Goal: Communication & Community: Answer question/provide support

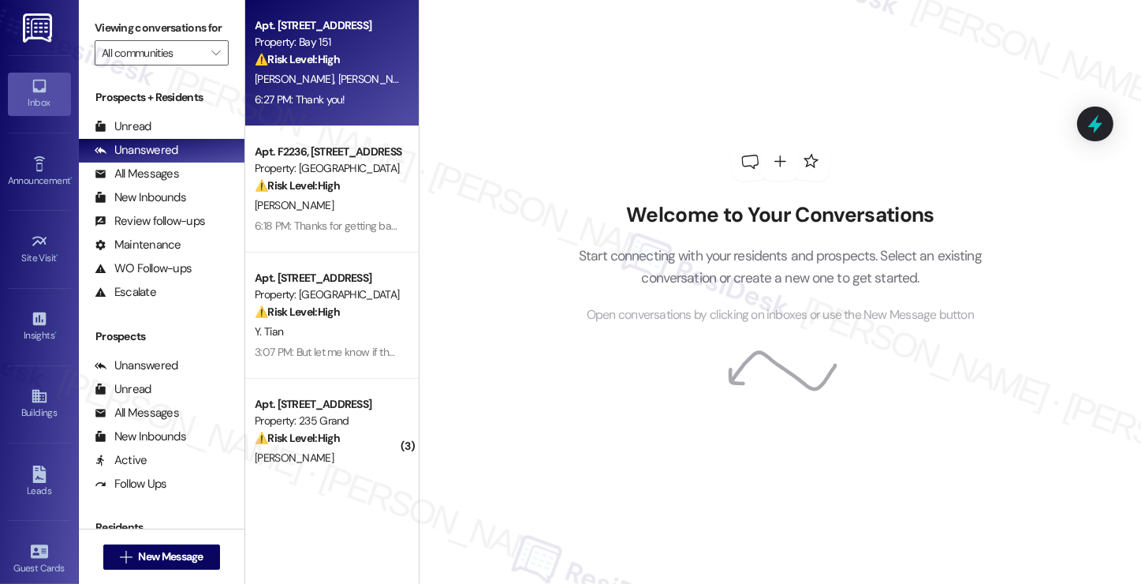
click at [310, 93] on div "6:27 PM: Thank you! 6:27 PM: Thank you!" at bounding box center [300, 99] width 91 height 14
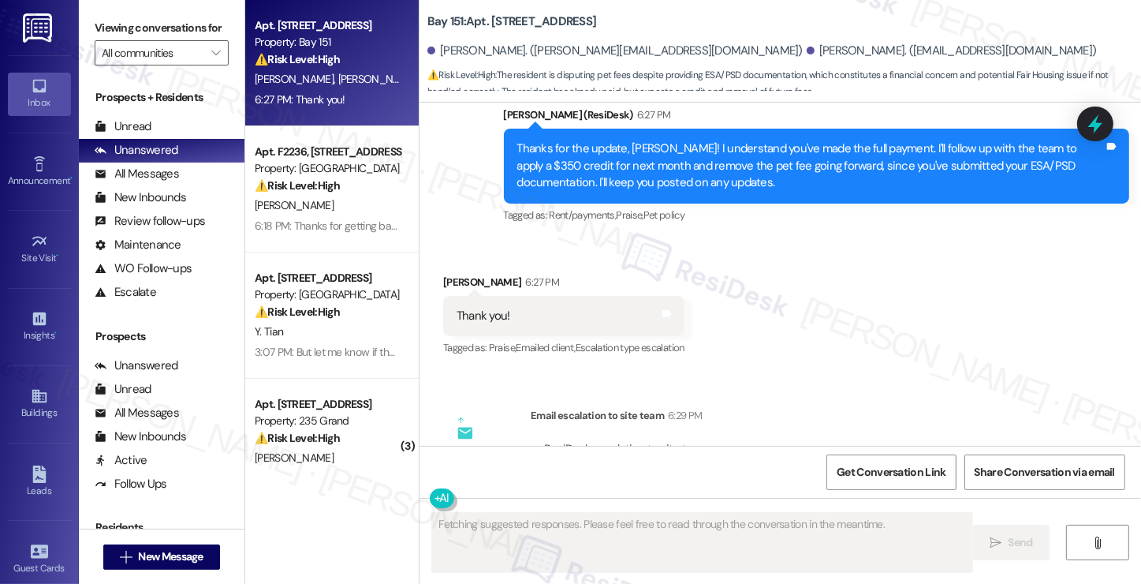
scroll to position [3090, 0]
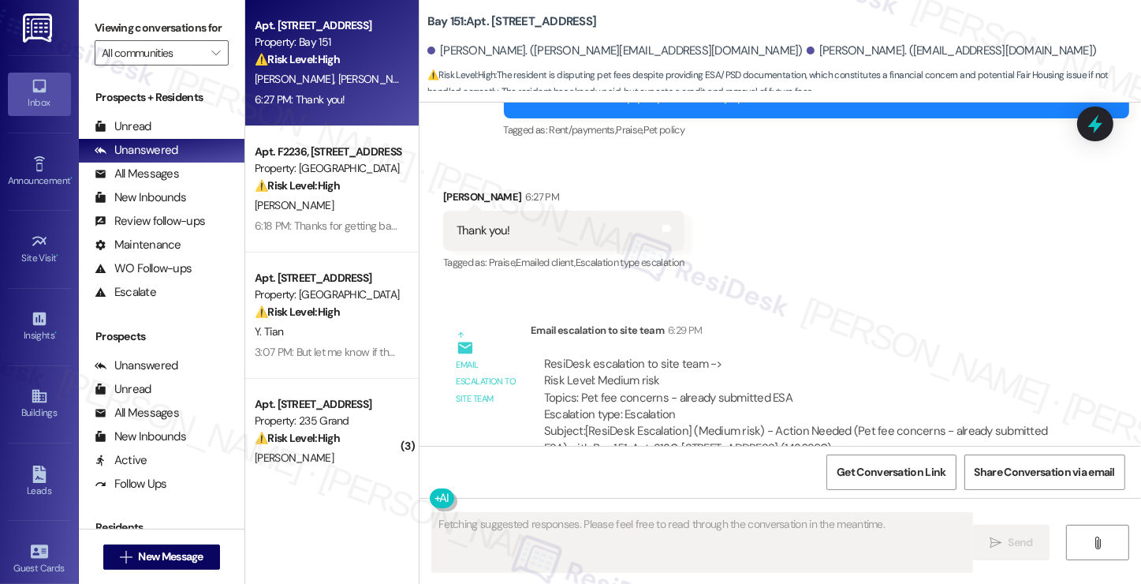
drag, startPoint x: 595, startPoint y: 371, endPoint x: 725, endPoint y: 371, distance: 130.1
click at [725, 371] on div "ResiDesk escalation to site team -> Risk Level: Medium risk Topics: Pet fee con…" at bounding box center [800, 390] width 512 height 68
click at [724, 364] on div "ResiDesk escalation to site team -> Risk Level: Medium risk Topics: Pet fee con…" at bounding box center [800, 390] width 512 height 68
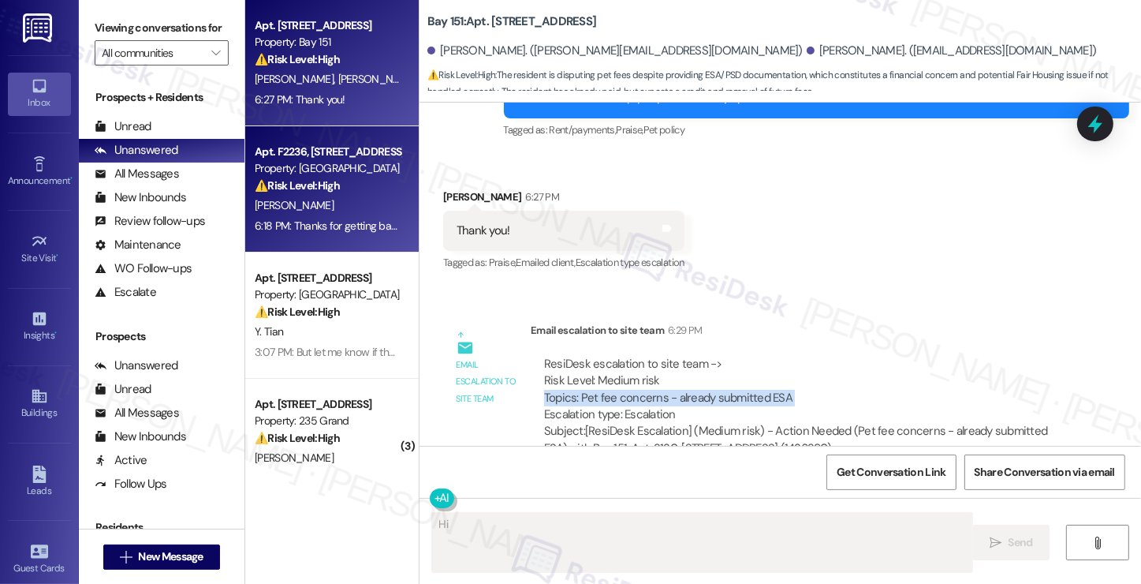
type textarea "Hi"
click at [281, 217] on div "6:18 PM: Thanks for getting back to me so quickly.I also see the check hasn't b…" at bounding box center [327, 226] width 149 height 20
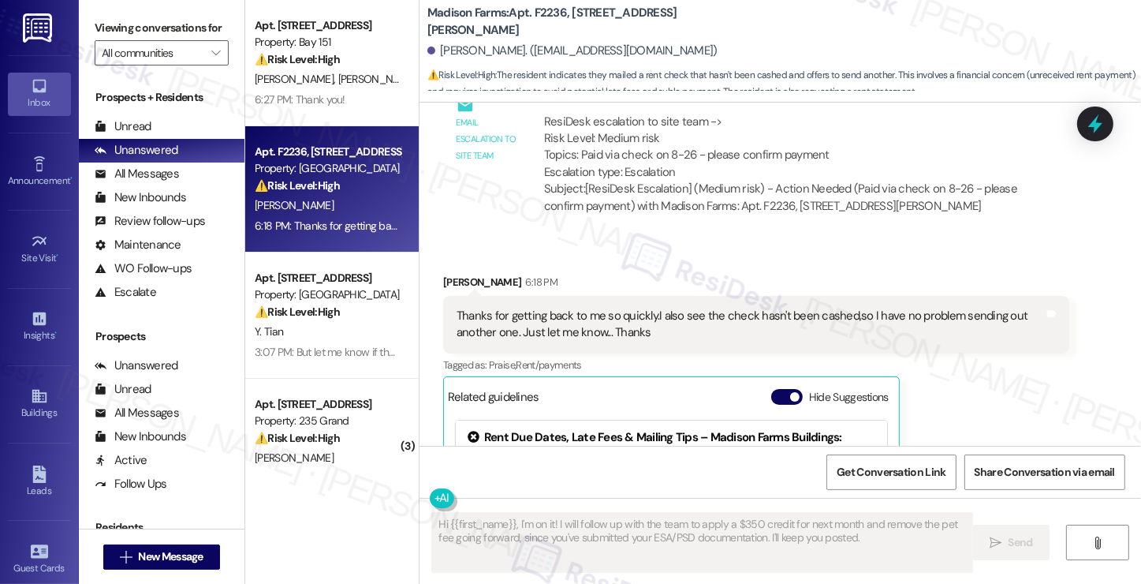
scroll to position [1968, 0]
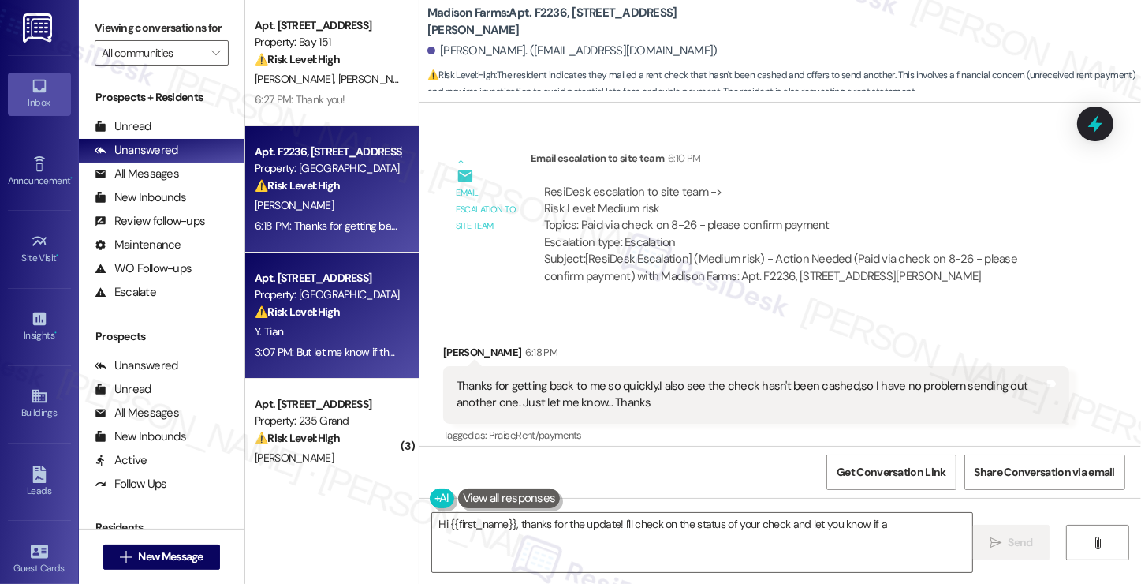
type textarea "Hi {{first_name}}, thanks for the update! I'll check on the status of your chec…"
click at [334, 323] on div "Y. Tian" at bounding box center [327, 332] width 149 height 20
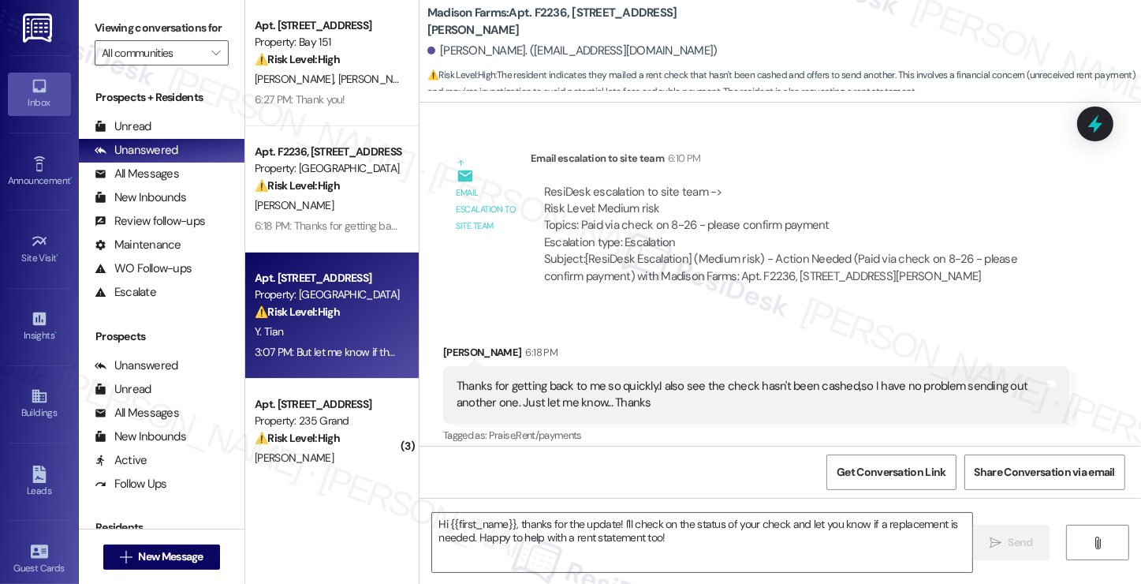
type textarea "Fetching suggested responses. Please feel free to read through the conversation…"
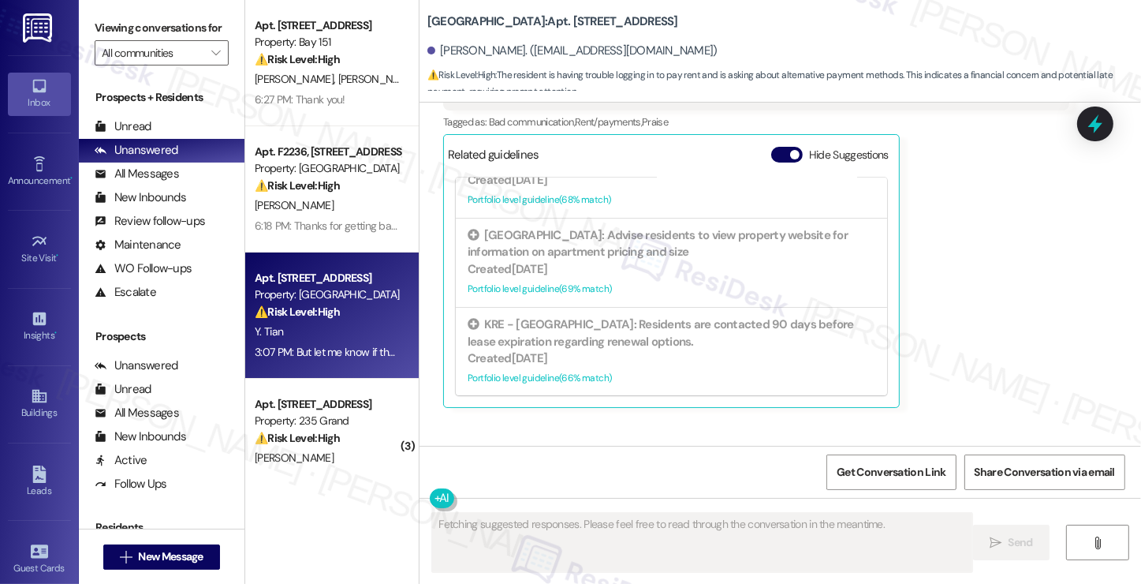
scroll to position [7101, 0]
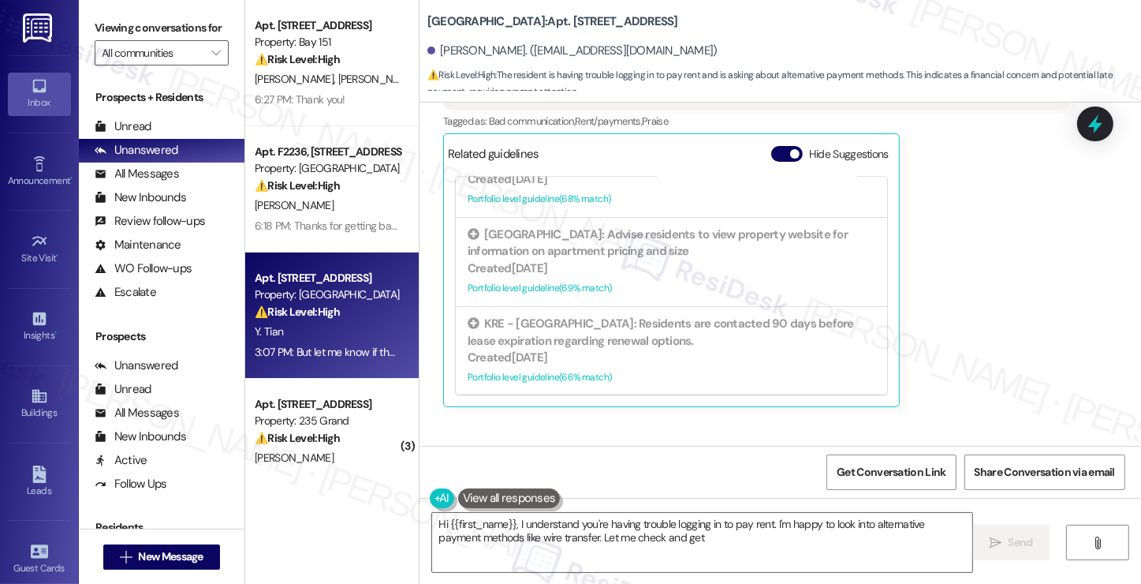
click at [670, 466] on div "But let me know if there's a way to do wire transfer or there's other ways" at bounding box center [636, 474] width 359 height 17
click at [659, 528] on textarea "Hi {{first_name}}, I understand you're having trouble logging in to pay rent. I…" at bounding box center [701, 542] width 539 height 59
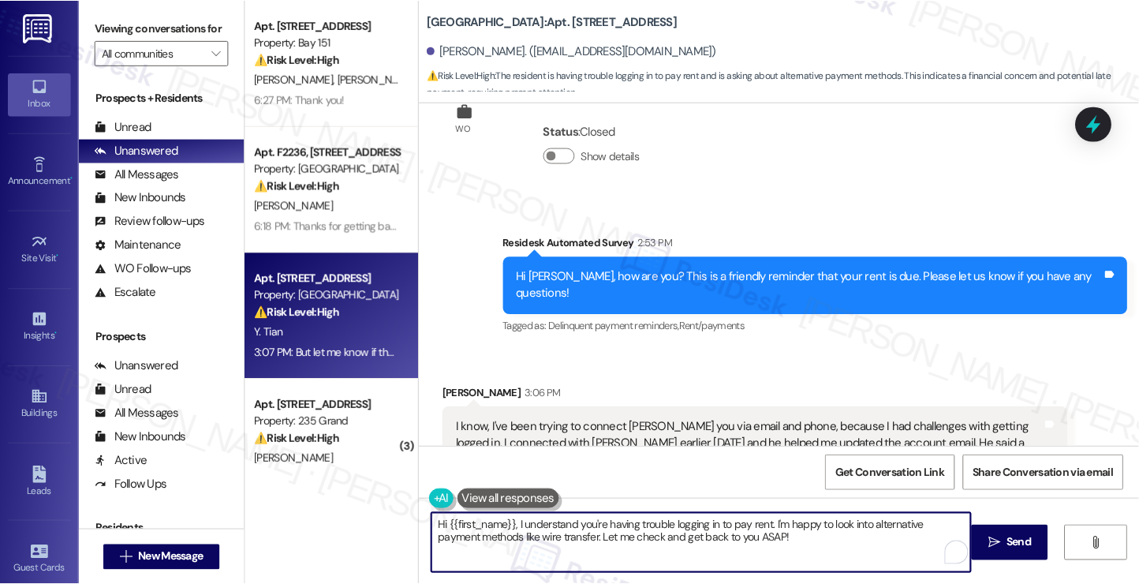
scroll to position [6864, 0]
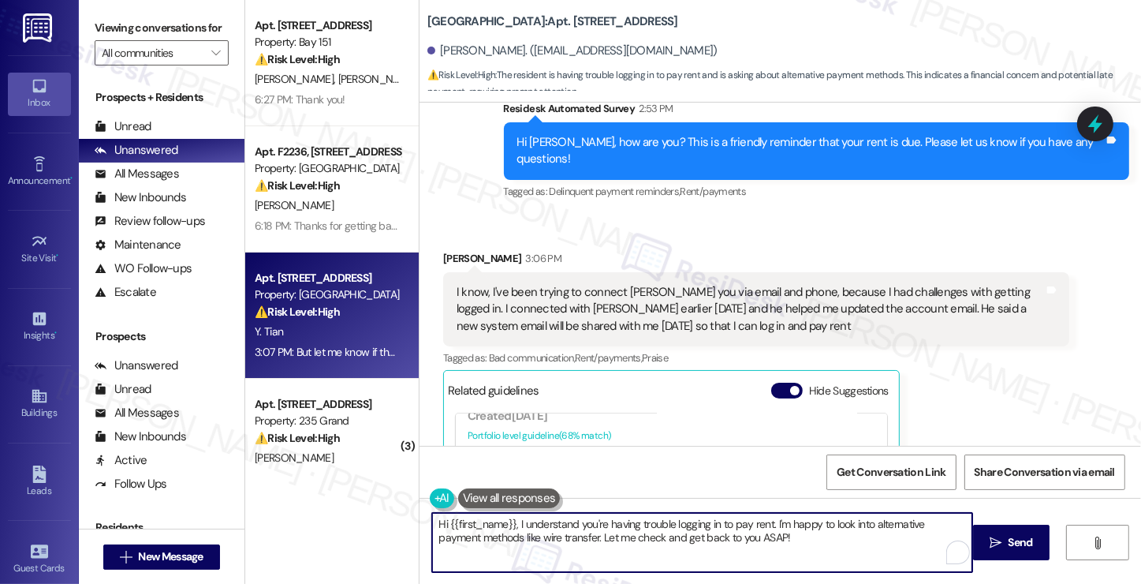
click at [576, 284] on div "I know, I've been trying to connect witt you via email and phone, because I had…" at bounding box center [750, 309] width 587 height 50
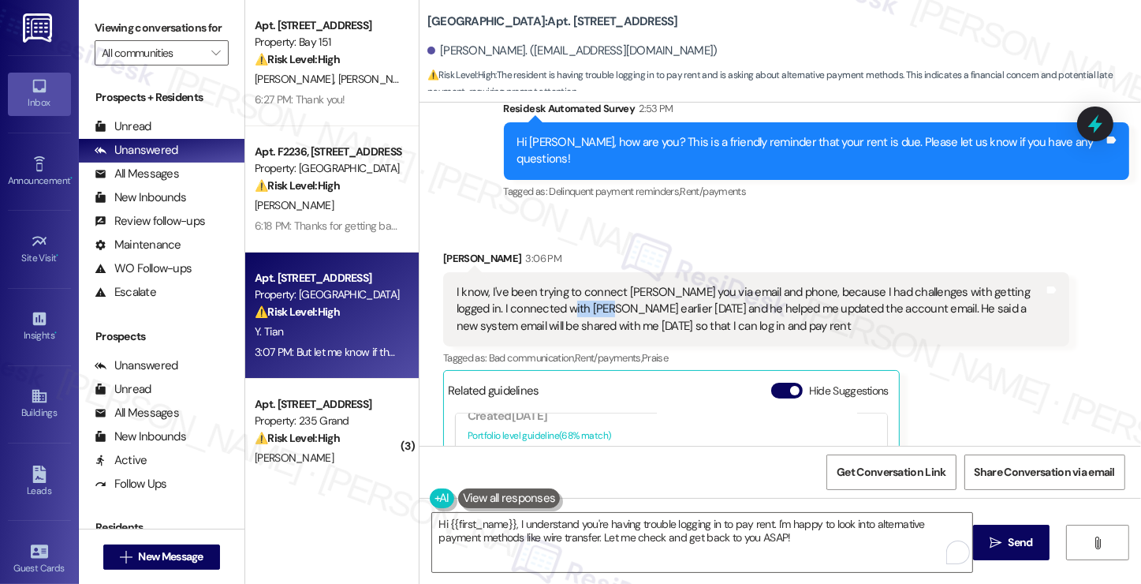
click at [576, 284] on div "I know, I've been trying to connect witt you via email and phone, because I had…" at bounding box center [750, 309] width 587 height 50
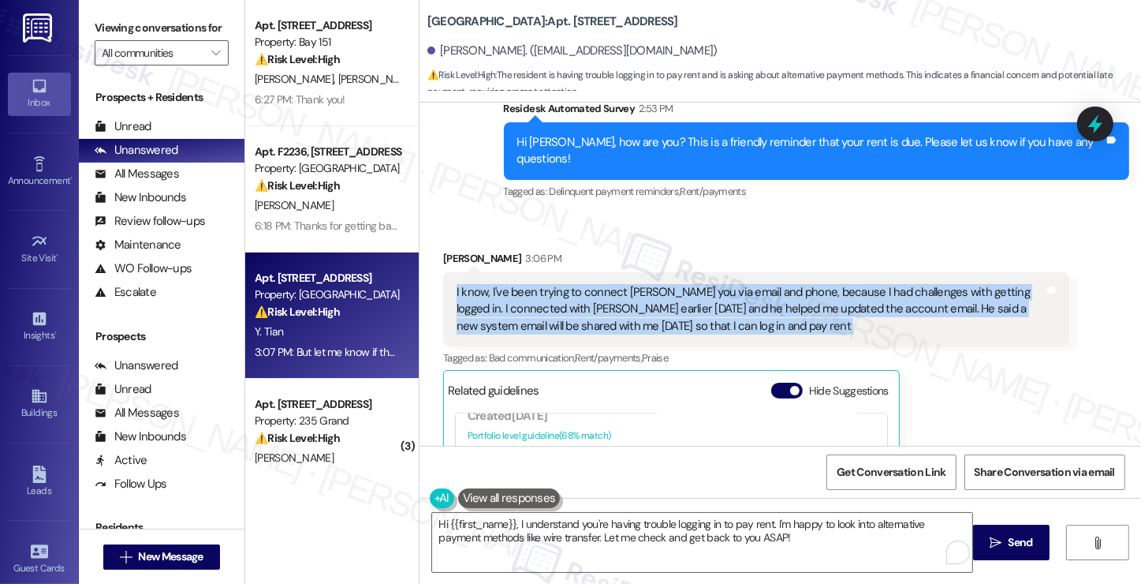
click at [576, 284] on div "I know, I've been trying to connect witt you via email and phone, because I had…" at bounding box center [750, 309] width 587 height 50
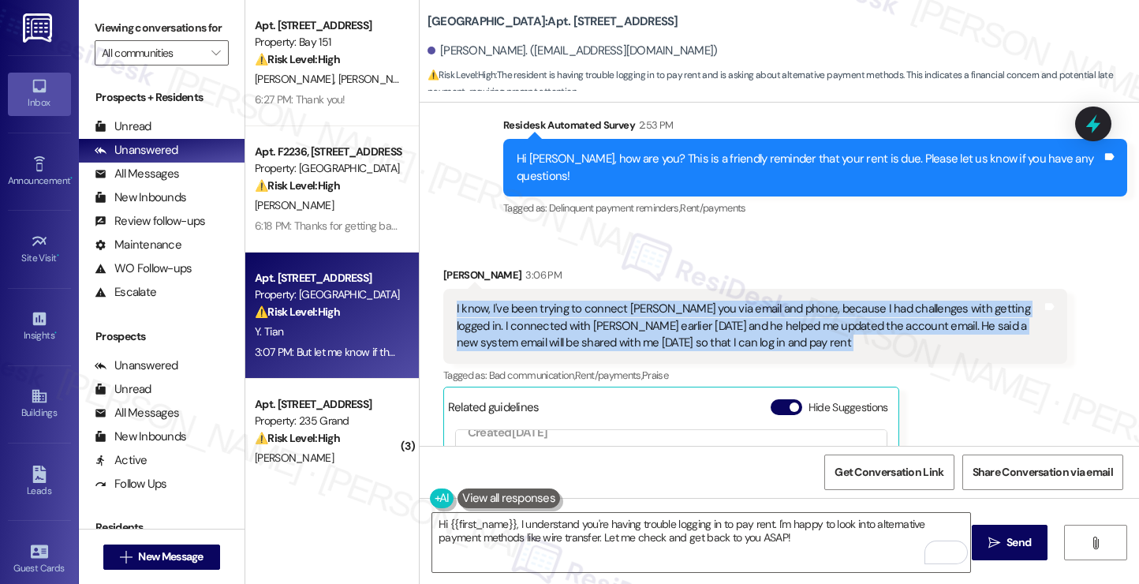
click at [641, 300] on div "I know, I've been trying to connect witt you via email and phone, because I had…" at bounding box center [749, 325] width 585 height 50
click at [807, 300] on div "I know, I've been trying to connect witt you via email and phone, because I had…" at bounding box center [749, 325] width 585 height 50
click at [766, 300] on div "I know, I've been trying to connect witt you via email and phone, because I had…" at bounding box center [749, 325] width 585 height 50
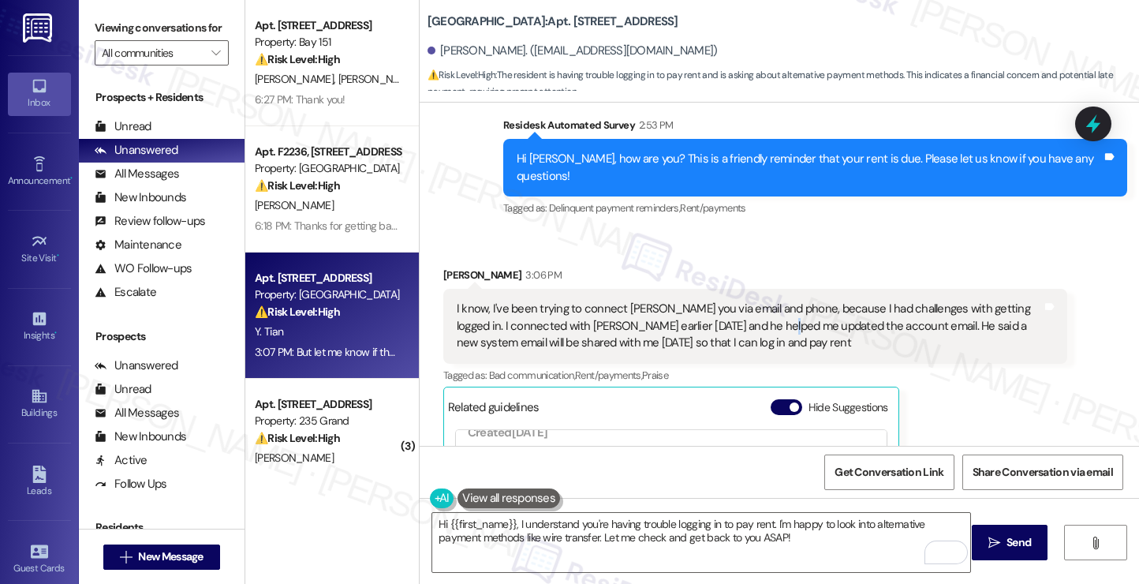
click at [766, 300] on div "I know, I've been trying to connect witt you via email and phone, because I had…" at bounding box center [749, 325] width 585 height 50
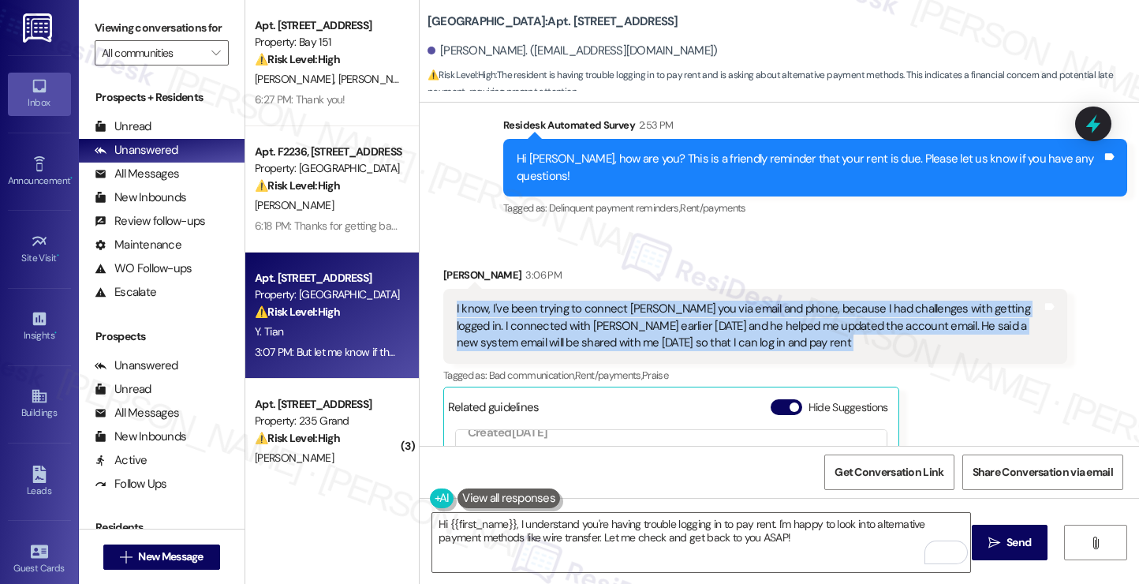
click at [766, 300] on div "I know, I've been trying to connect witt you via email and phone, because I had…" at bounding box center [749, 325] width 585 height 50
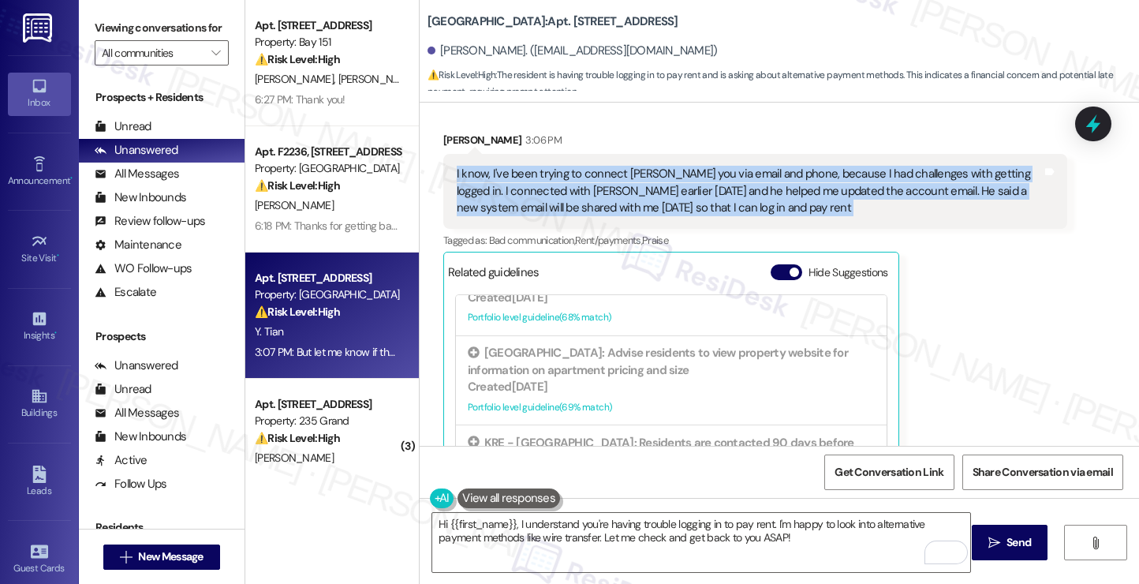
scroll to position [7101, 0]
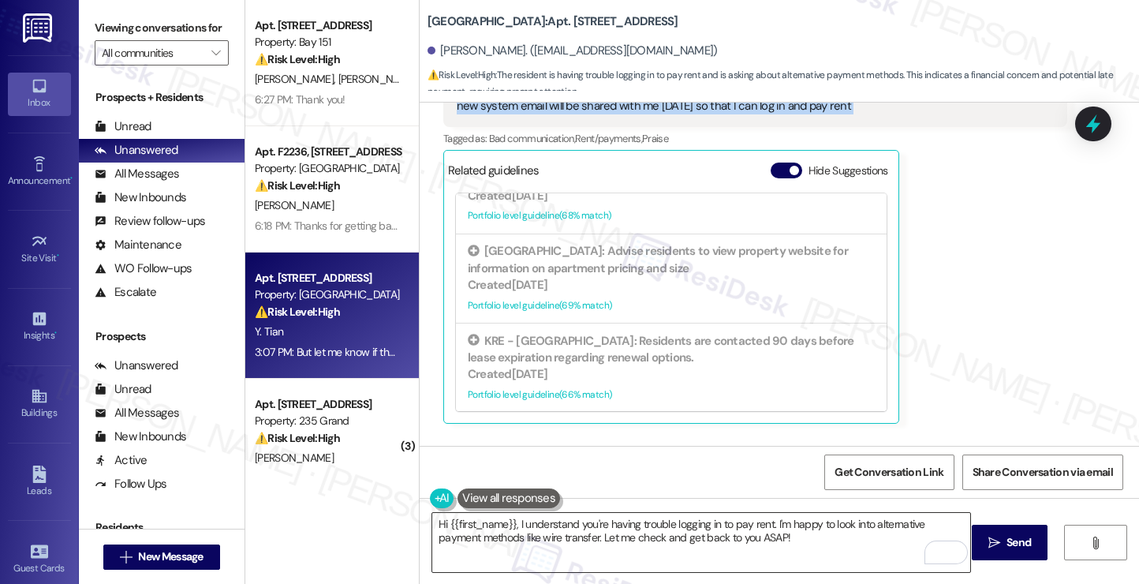
click at [789, 535] on textarea "Hi {{first_name}}, I understand you're having trouble logging in to pay rent. I…" at bounding box center [701, 542] width 538 height 59
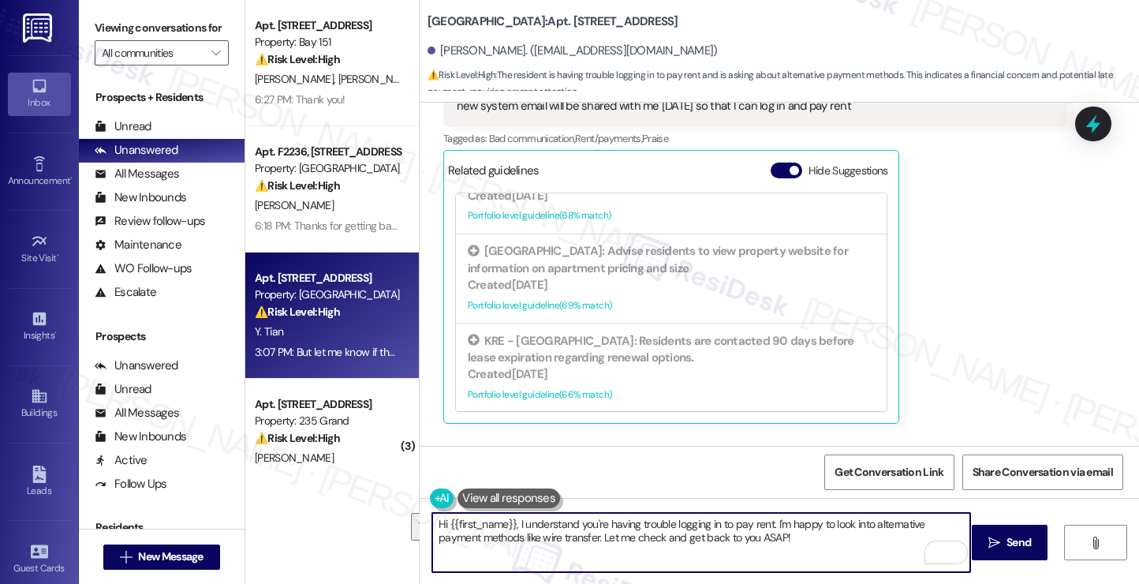
drag, startPoint x: 768, startPoint y: 524, endPoint x: 831, endPoint y: 539, distance: 64.7
click at [823, 535] on textarea "Hi {{first_name}}, I understand you're having trouble logging in to pay rent. I…" at bounding box center [701, 542] width 538 height 59
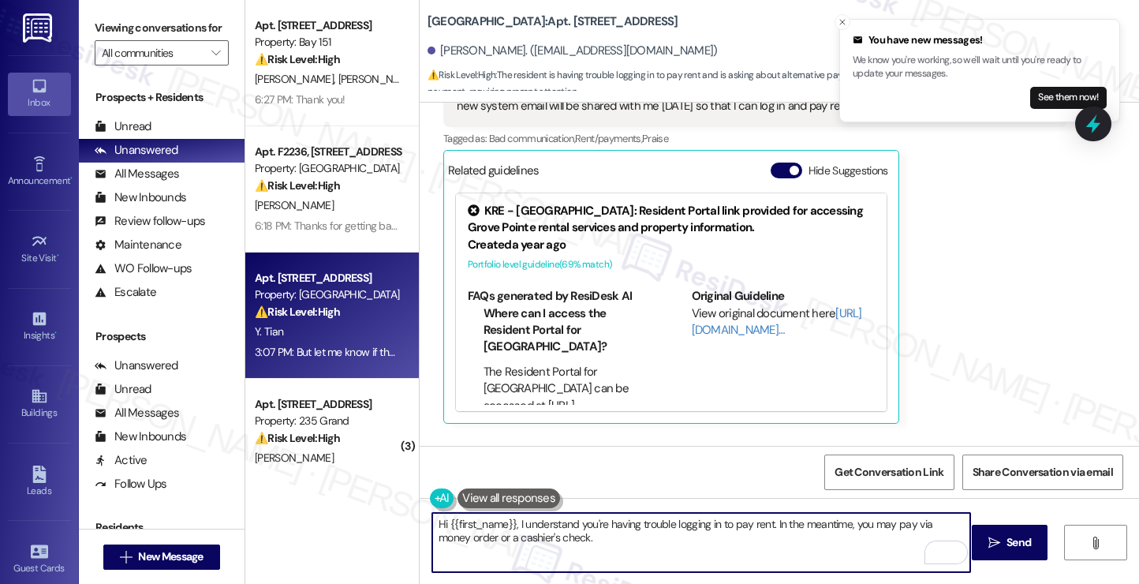
click at [569, 543] on textarea "Hi {{first_name}}, I understand you're having trouble logging in to pay rent. I…" at bounding box center [701, 542] width 538 height 59
type textarea "Hi {{first_name}}, I understand you're having trouble logging in to pay rent. I…"
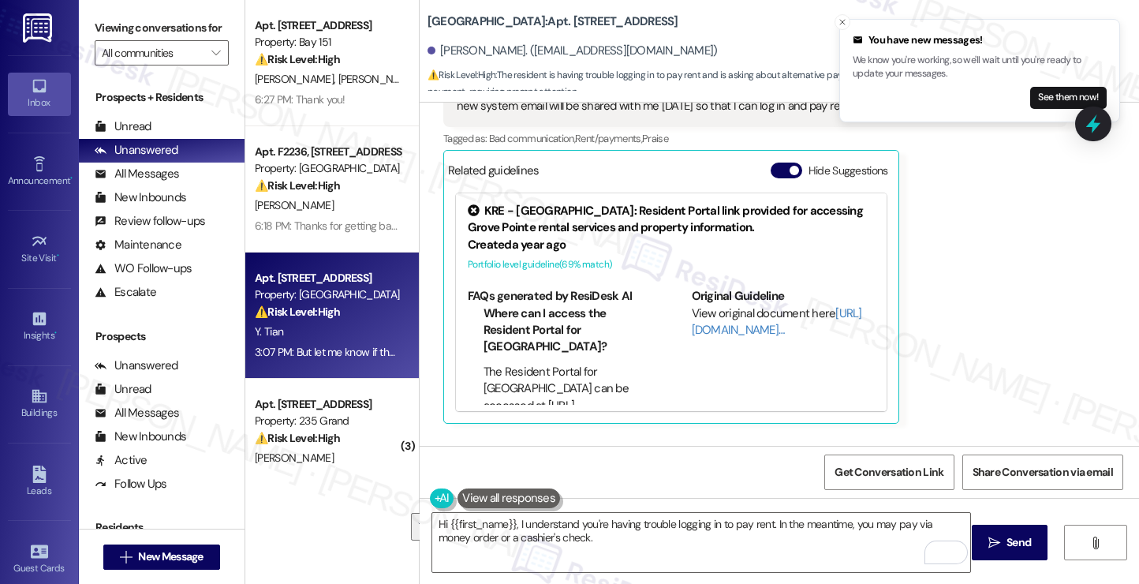
click at [98, 17] on label "Viewing conversations for" at bounding box center [162, 28] width 134 height 24
click at [661, 539] on textarea "Hi {{first_name}}, I understand you're having trouble logging in to pay rent. I…" at bounding box center [701, 542] width 538 height 59
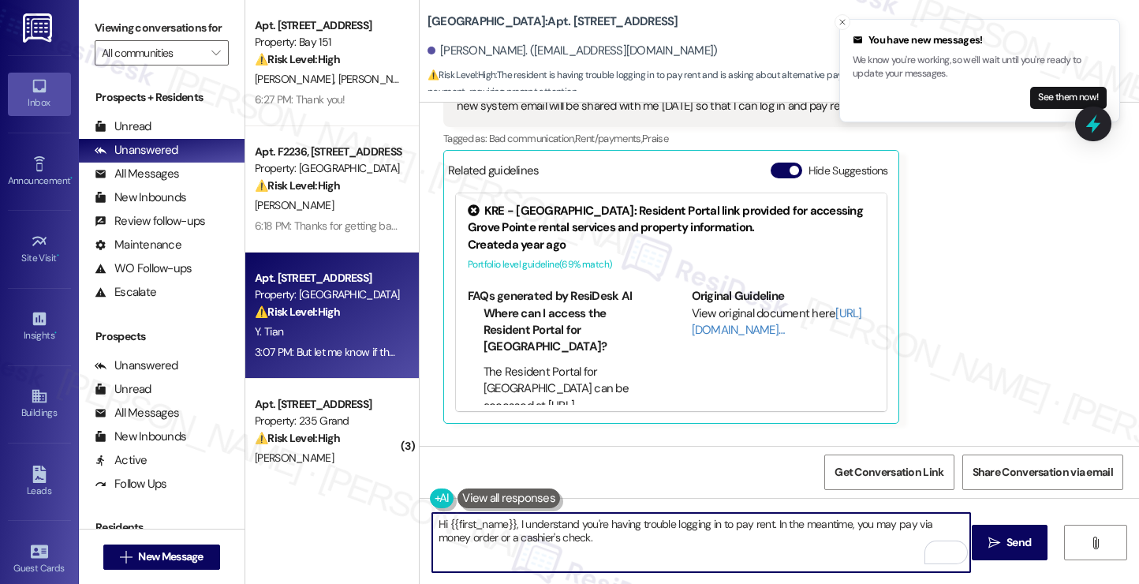
click at [661, 539] on textarea "Hi {{first_name}}, I understand you're having trouble logging in to pay rent. I…" at bounding box center [701, 542] width 538 height 59
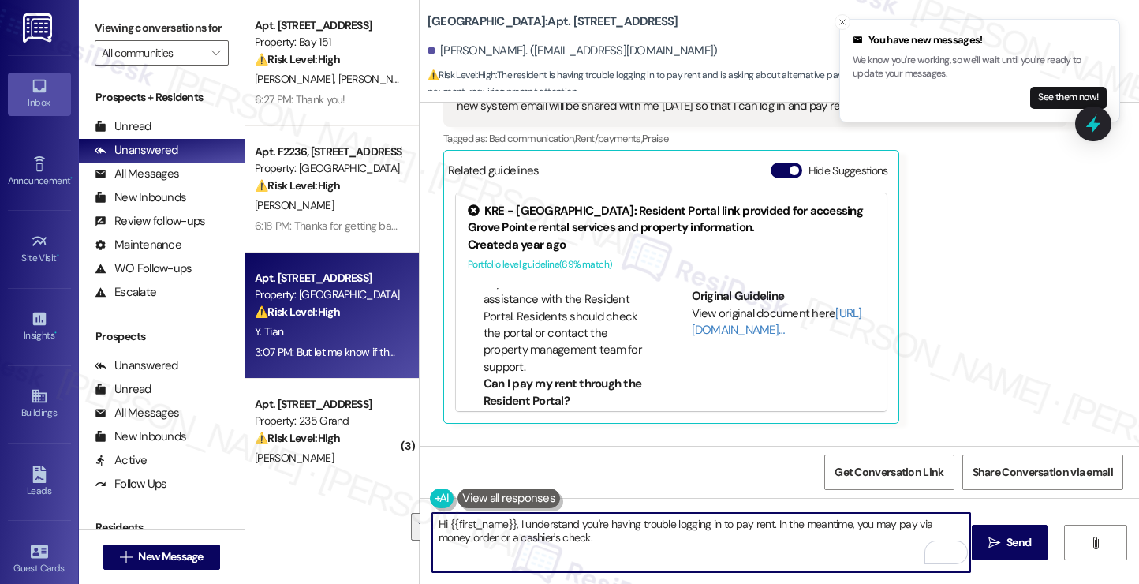
scroll to position [710, 0]
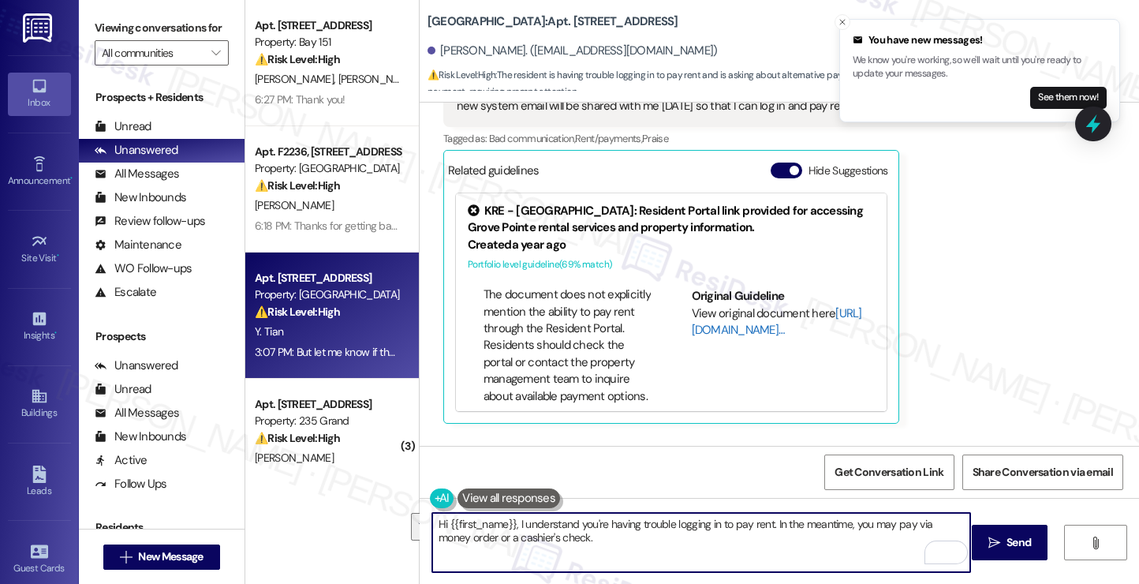
click at [715, 305] on link "[URL][DOMAIN_NAME]…" at bounding box center [777, 321] width 170 height 32
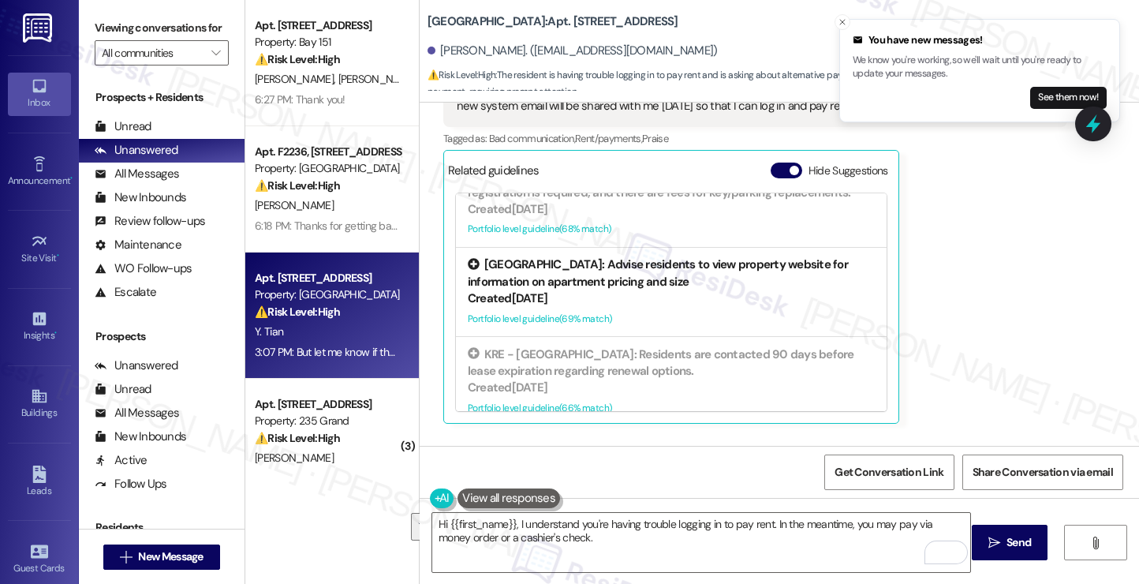
scroll to position [329, 0]
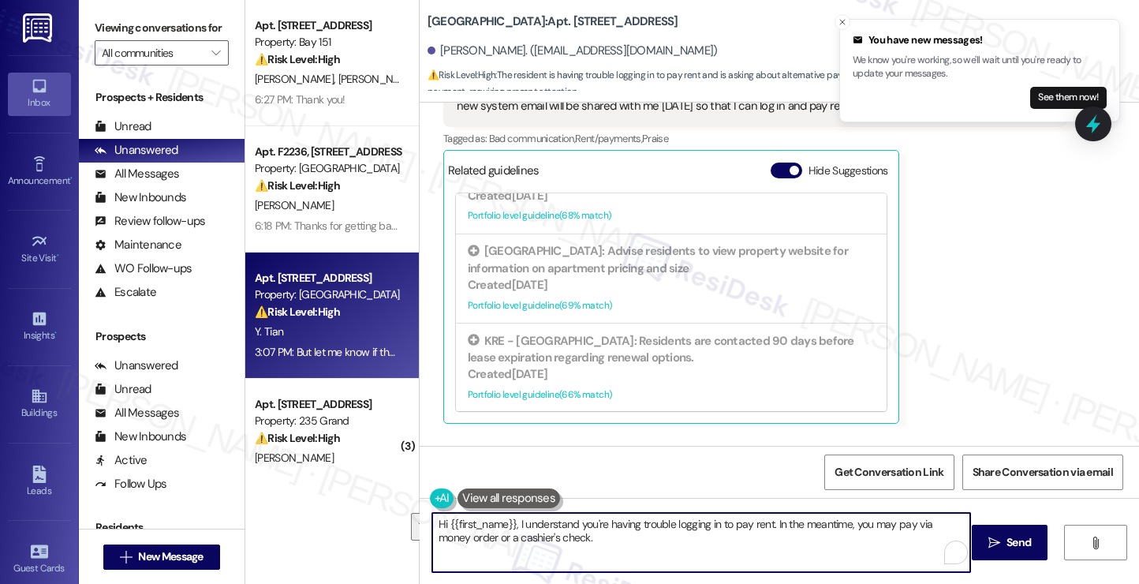
click at [596, 531] on textarea "Hi {{first_name}}, I understand you're having trouble logging in to pay rent. I…" at bounding box center [701, 542] width 538 height 59
click at [673, 522] on textarea "Hi {{first_name}}, I understand you're having trouble logging in to pay rent. I…" at bounding box center [701, 542] width 538 height 59
click at [601, 539] on textarea "Hi {{first_name}}, I understand you're having trouble logging in to pay rent. I…" at bounding box center [701, 542] width 538 height 59
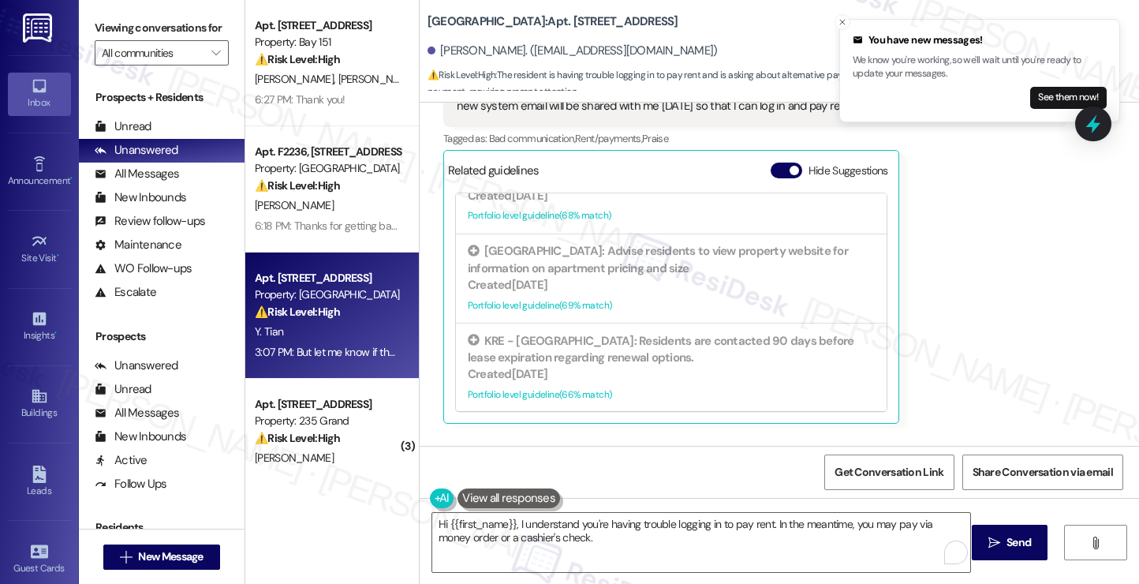
drag, startPoint x: 102, startPoint y: 21, endPoint x: 114, endPoint y: 34, distance: 17.3
click at [102, 21] on label "Viewing conversations for" at bounding box center [162, 28] width 134 height 24
click at [566, 534] on textarea "Hi {{first_name}}, I understand you're having trouble logging in to pay rent. I…" at bounding box center [701, 542] width 538 height 59
drag, startPoint x: 1006, startPoint y: 536, endPoint x: 818, endPoint y: 498, distance: 191.6
click at [818, 498] on div "Hi {{first_name}}, I understand you're having trouble logging in to pay rent. I…" at bounding box center [778, 557] width 719 height 118
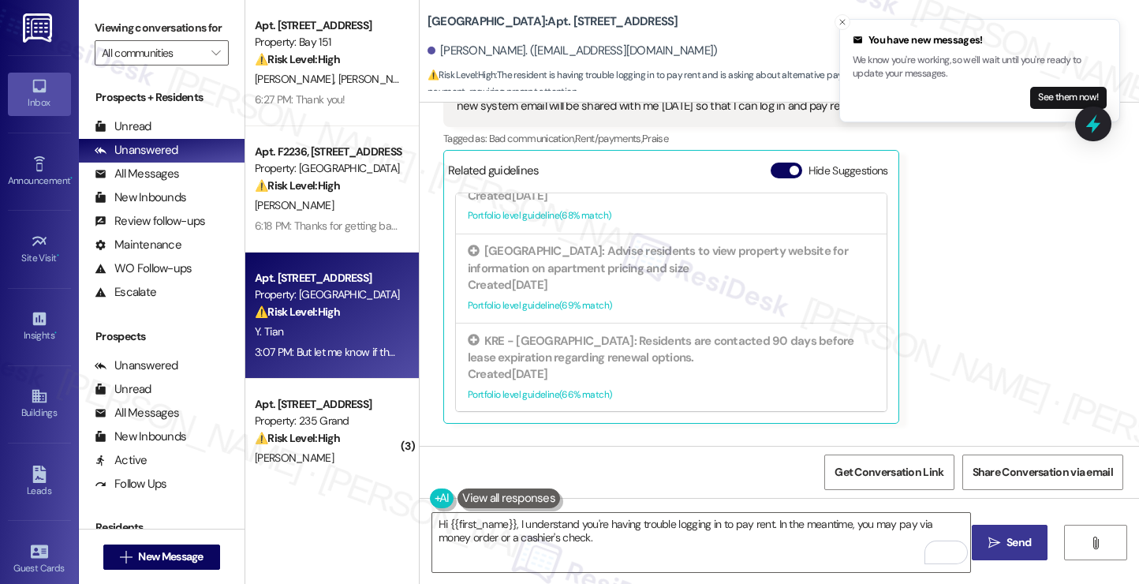
click at [1014, 534] on span "Send" at bounding box center [1018, 542] width 24 height 17
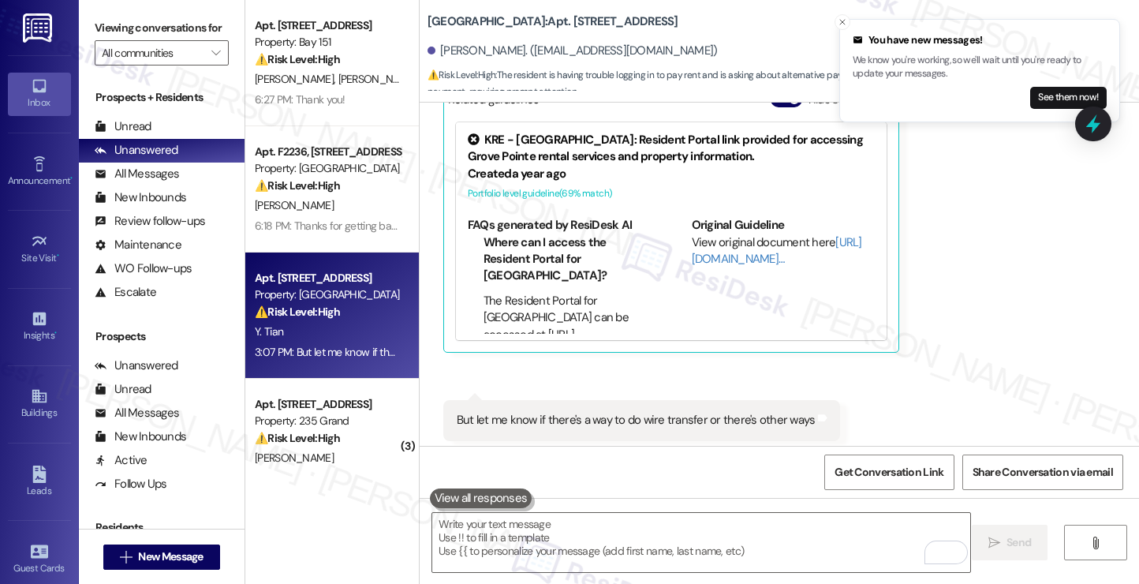
scroll to position [7228, 0]
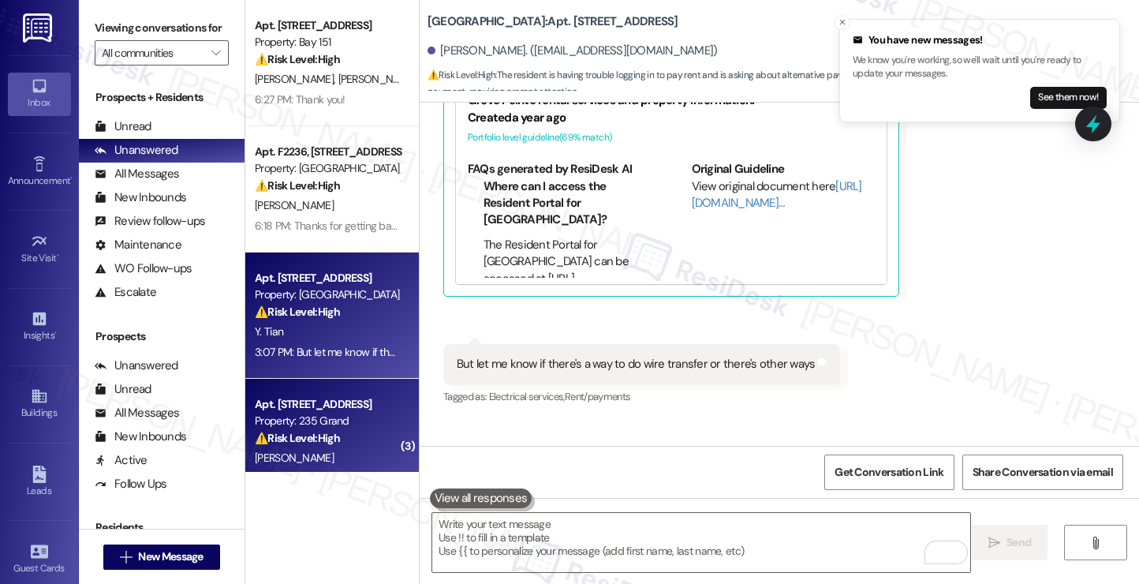
click at [340, 422] on div "Property: 235 Grand" at bounding box center [328, 420] width 146 height 17
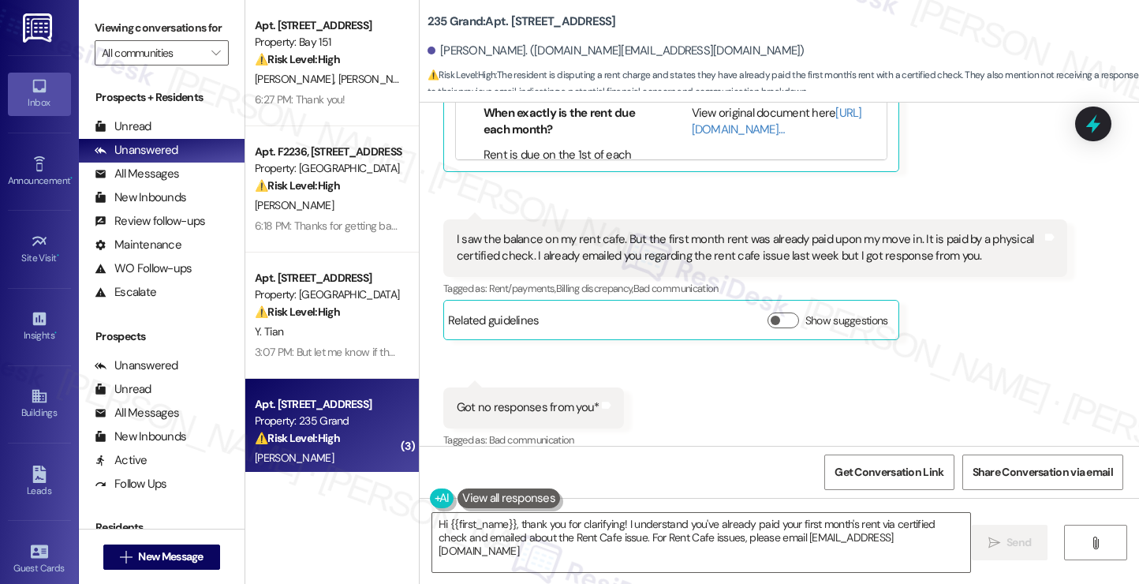
type textarea "Hi {{first_name}}, thank you for clarifying! I understand you've already paid y…"
click at [530, 230] on div "I saw the balance on my rent cafe. But the first month rent was already paid up…" at bounding box center [749, 247] width 585 height 34
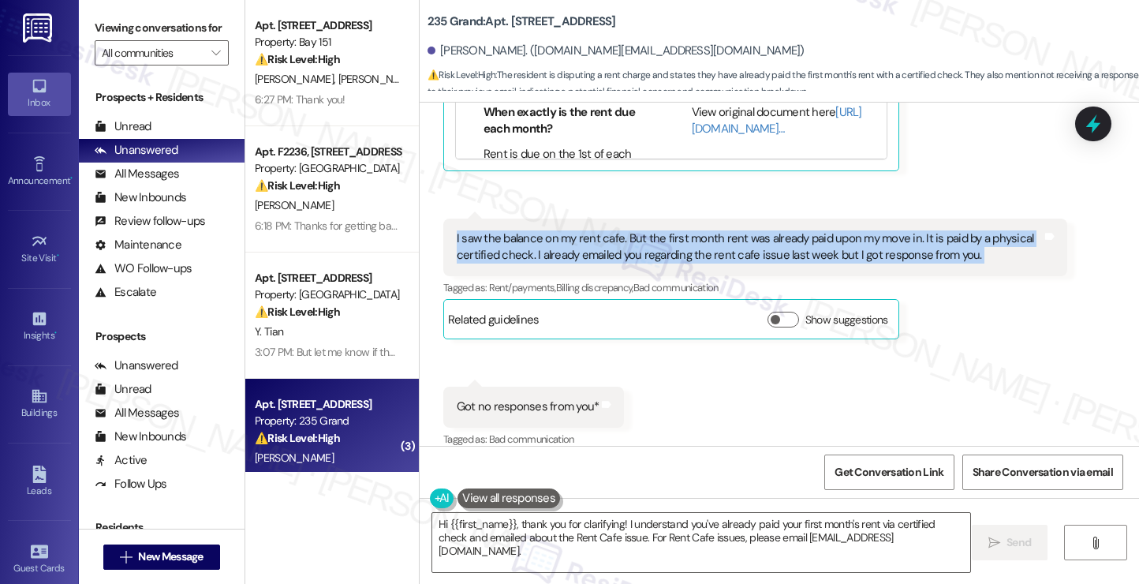
click at [530, 230] on div "I saw the balance on my rent cafe. But the first month rent was already paid up…" at bounding box center [749, 247] width 585 height 34
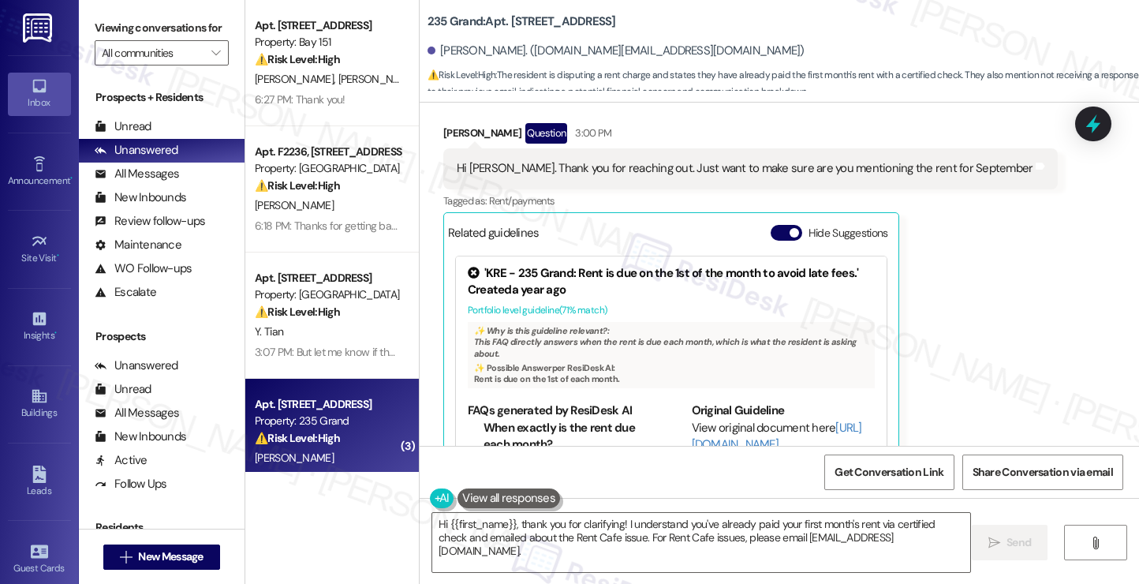
scroll to position [428, 0]
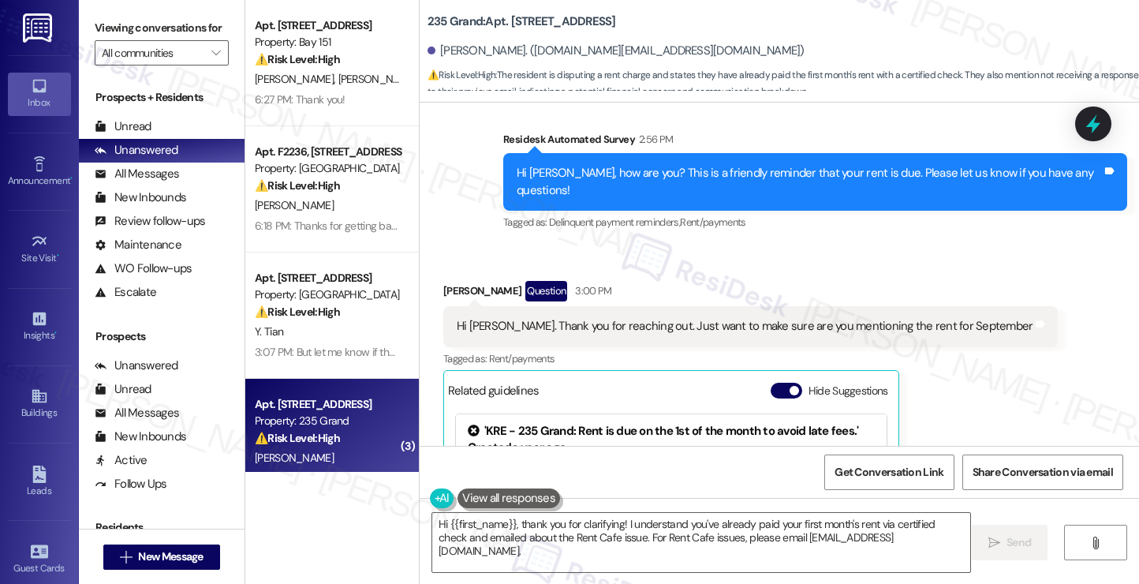
click at [581, 318] on div "Hi Jane. Thank you for reaching out. Just want to make sure are you mentioning …" at bounding box center [745, 326] width 576 height 17
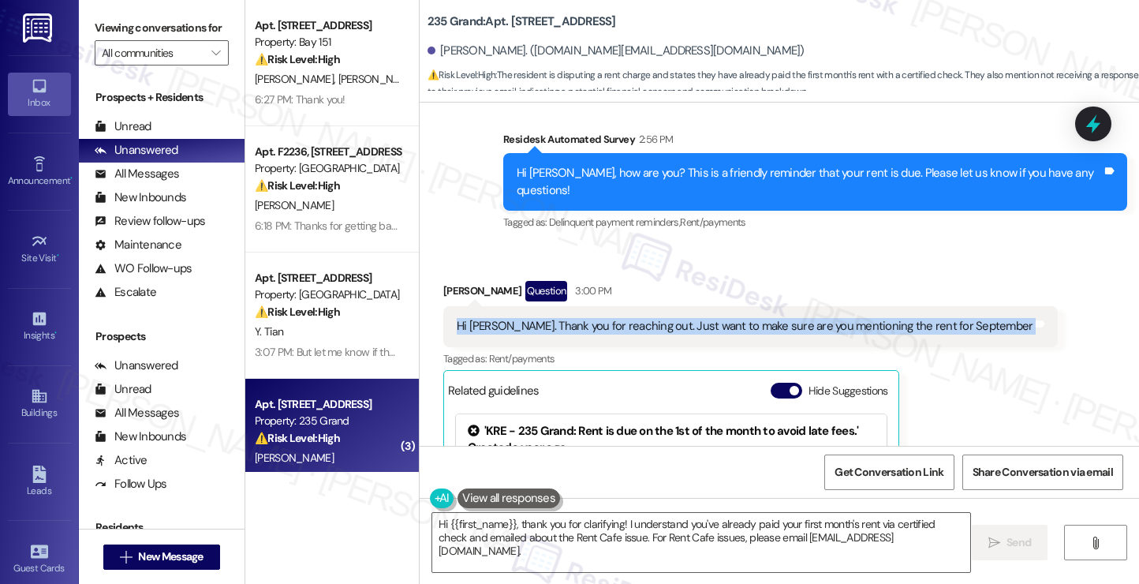
click at [582, 318] on div "Hi Jane. Thank you for reaching out. Just want to make sure are you mentioning …" at bounding box center [745, 326] width 576 height 17
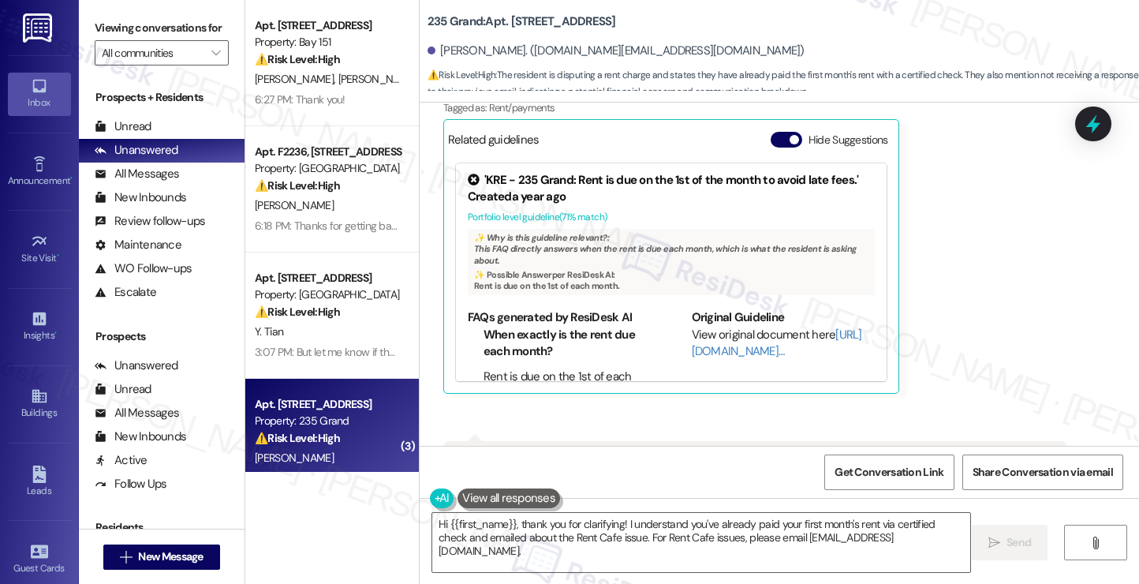
scroll to position [822, 0]
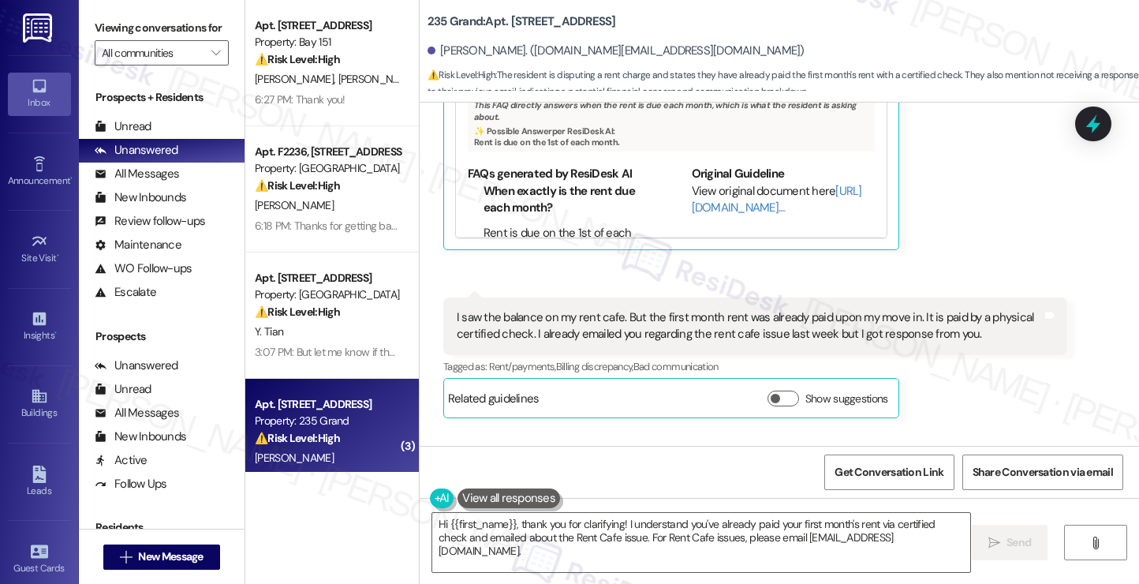
click at [501, 309] on div "I saw the balance on my rent cafe. But the first month rent was already paid up…" at bounding box center [749, 326] width 585 height 34
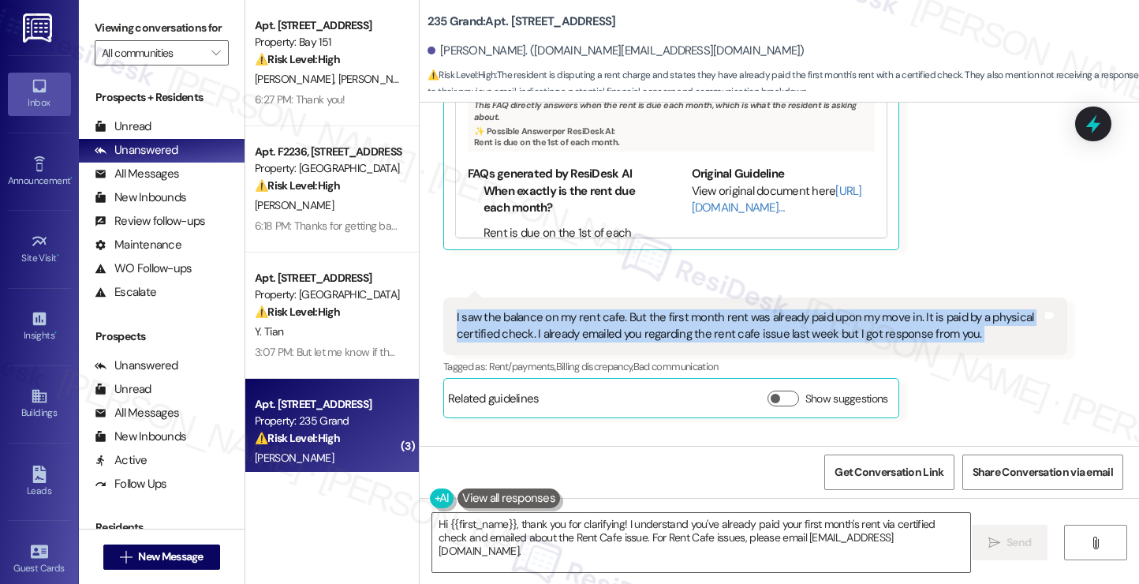
click at [501, 309] on div "I saw the balance on my rent cafe. But the first month rent was already paid up…" at bounding box center [749, 326] width 585 height 34
click at [766, 309] on div "I saw the balance on my rent cafe. But the first month rent was already paid up…" at bounding box center [749, 326] width 585 height 34
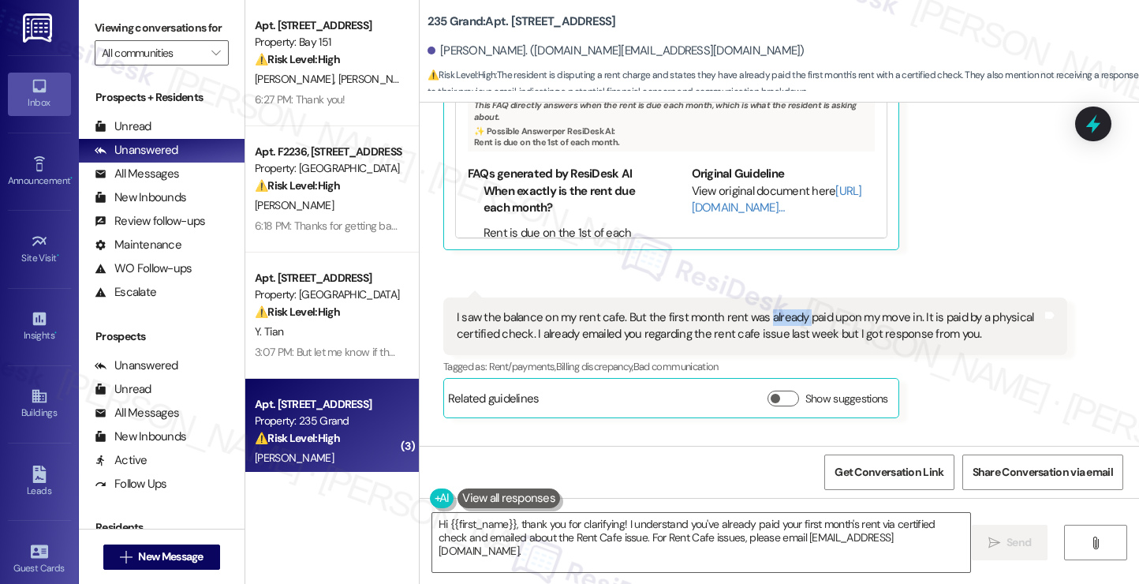
click at [766, 309] on div "I saw the balance on my rent cafe. But the first month rent was already paid up…" at bounding box center [749, 326] width 585 height 34
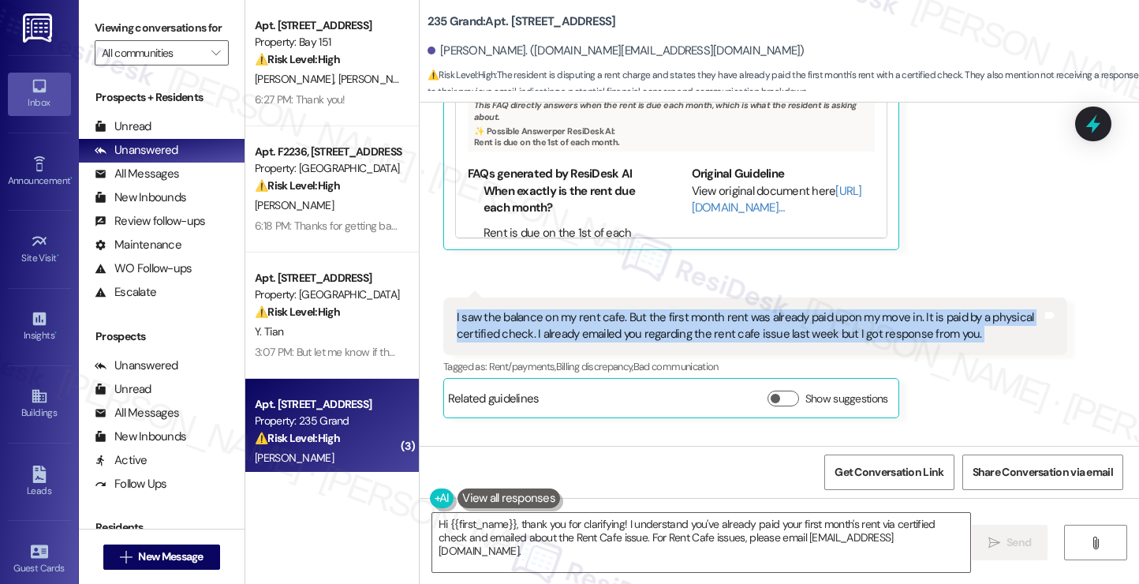
click at [766, 309] on div "I saw the balance on my rent cafe. But the first month rent was already paid up…" at bounding box center [749, 326] width 585 height 34
click at [583, 309] on div "I saw the balance on my rent cafe. But the first month rent was already paid up…" at bounding box center [749, 326] width 585 height 34
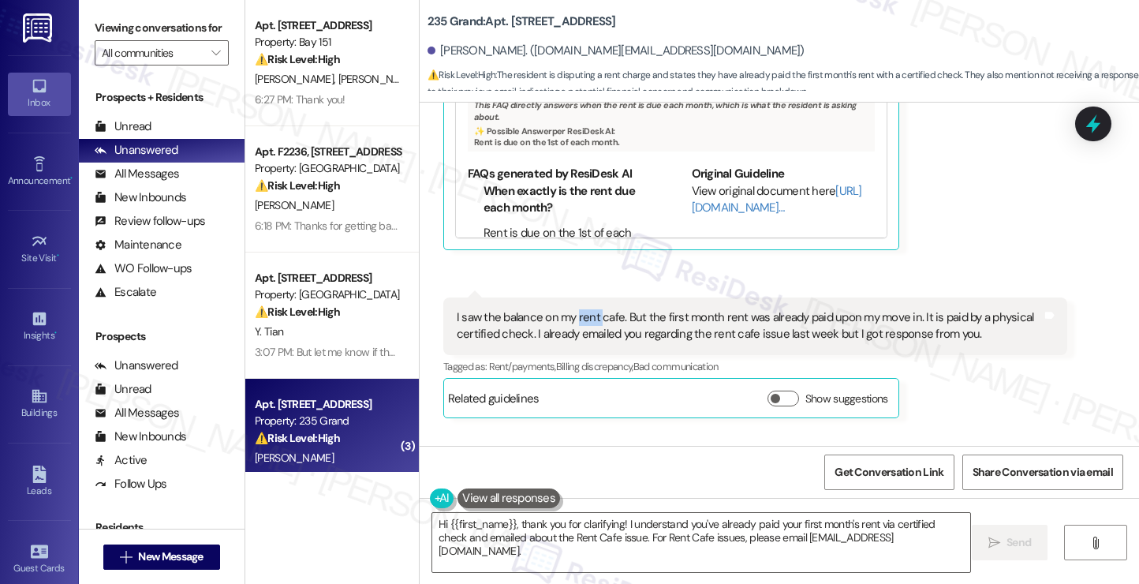
click at [583, 309] on div "I saw the balance on my rent cafe. But the first month rent was already paid up…" at bounding box center [749, 326] width 585 height 34
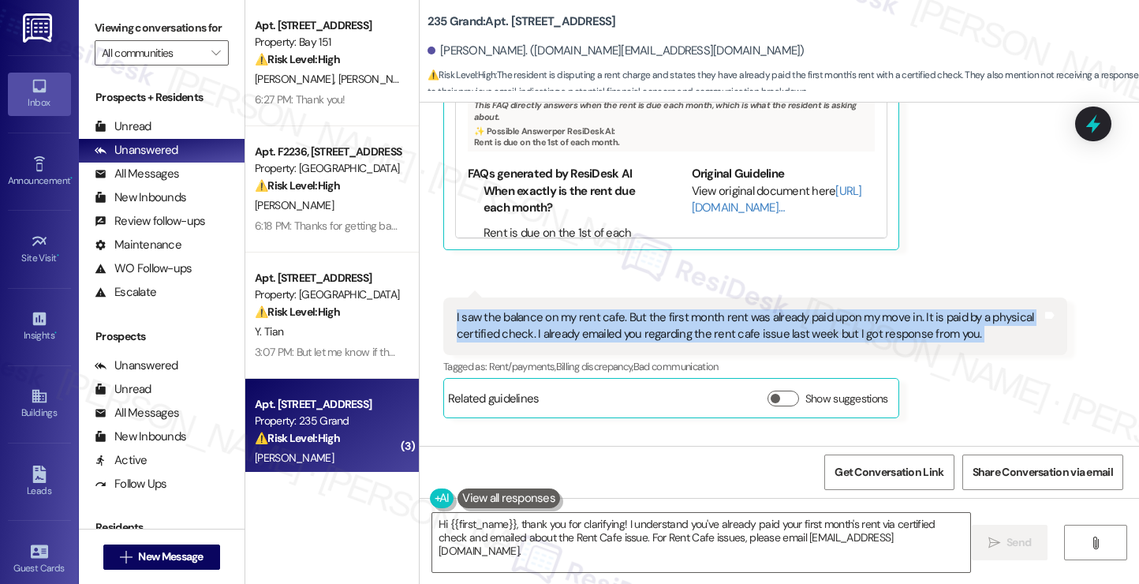
click at [583, 309] on div "I saw the balance on my rent cafe. But the first month rent was already paid up…" at bounding box center [749, 326] width 585 height 34
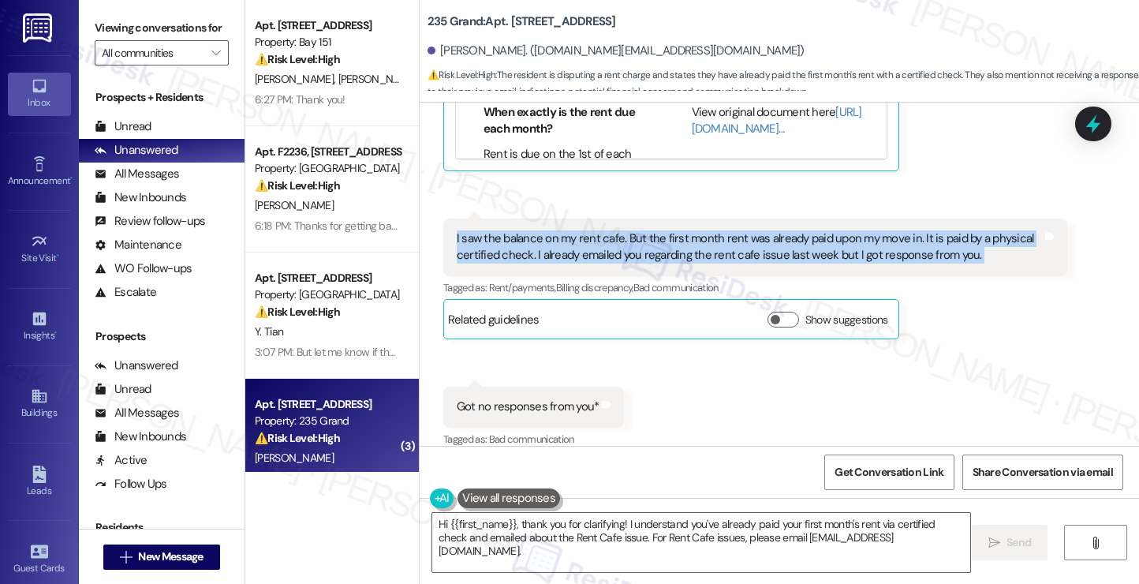
click at [850, 233] on div "I saw the balance on my rent cafe. But the first month rent was already paid up…" at bounding box center [749, 247] width 585 height 34
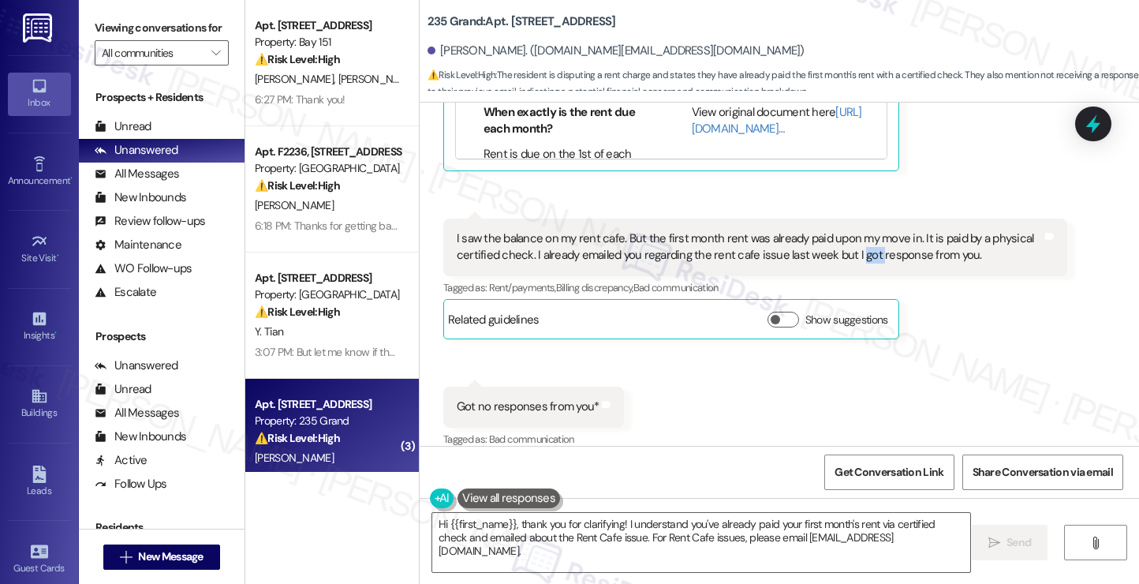
click at [850, 233] on div "I saw the balance on my rent cafe. But the first month rent was already paid up…" at bounding box center [749, 247] width 585 height 34
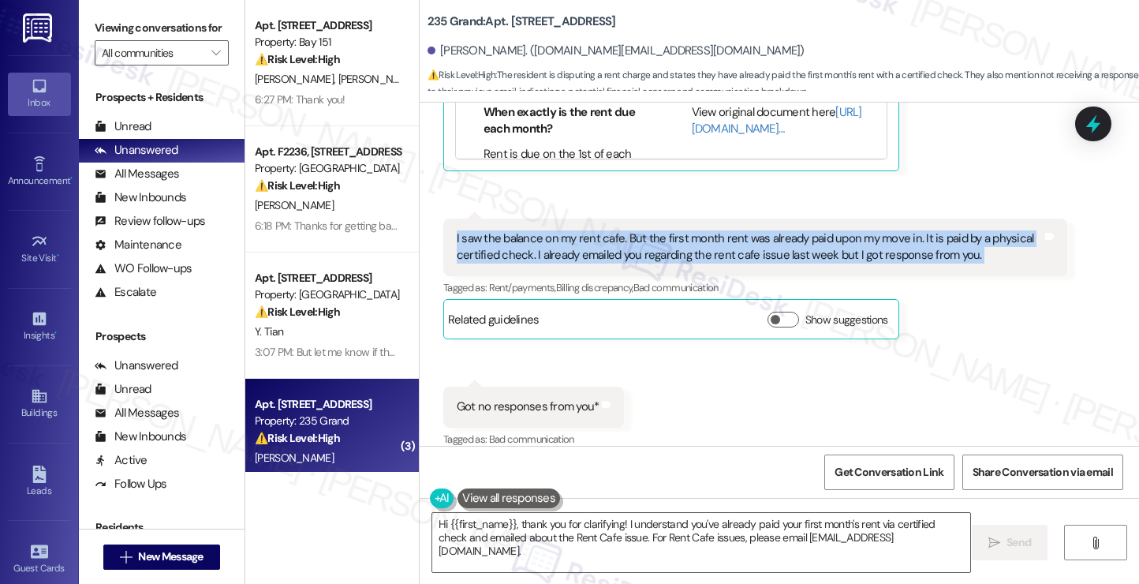
click at [849, 230] on div "I saw the balance on my rent cafe. But the first month rent was already paid up…" at bounding box center [749, 247] width 585 height 34
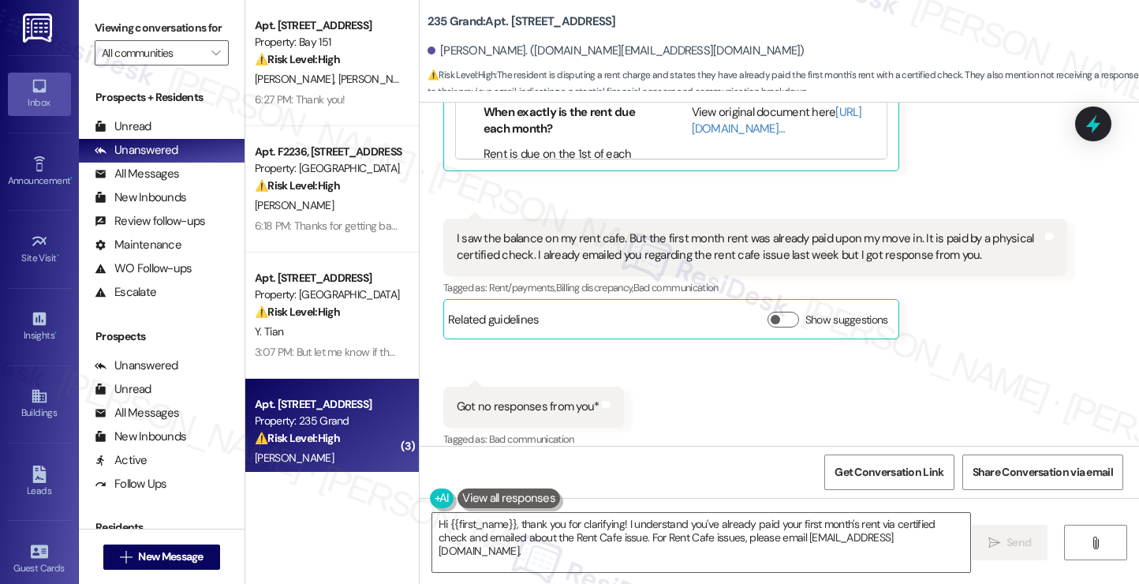
click at [517, 398] on div "Got no responses from you*" at bounding box center [528, 406] width 143 height 17
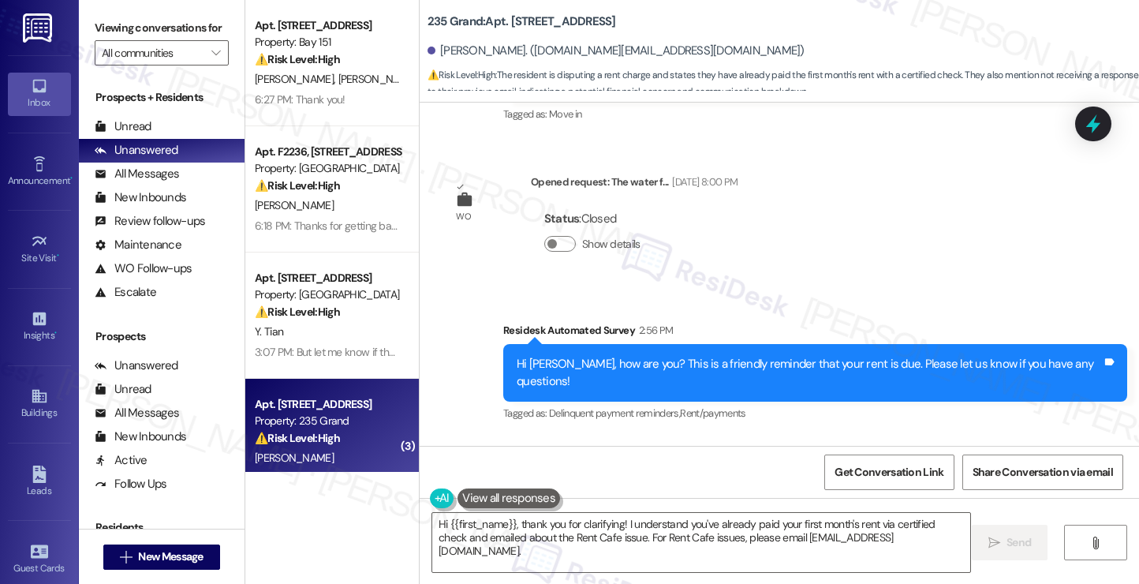
scroll to position [237, 0]
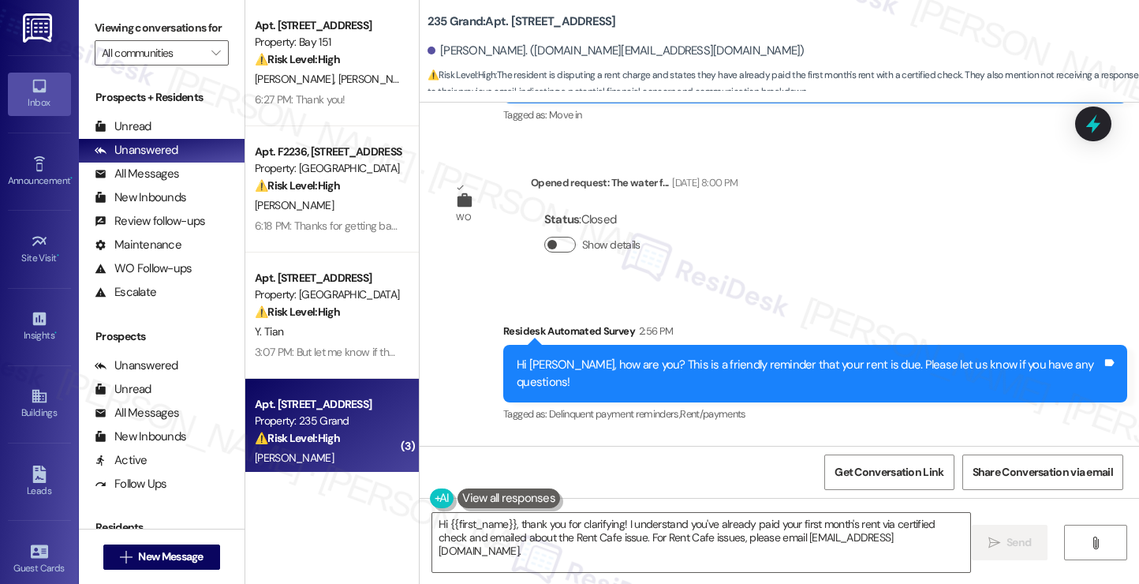
click at [557, 242] on button "Show details" at bounding box center [560, 245] width 32 height 16
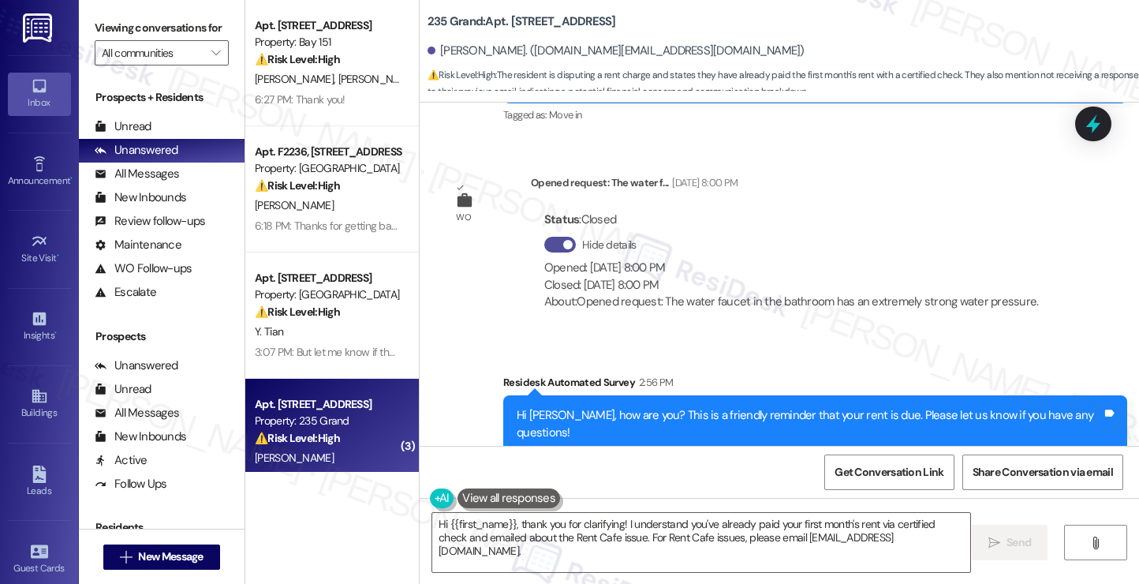
click at [563, 242] on span "button" at bounding box center [567, 244] width 9 height 9
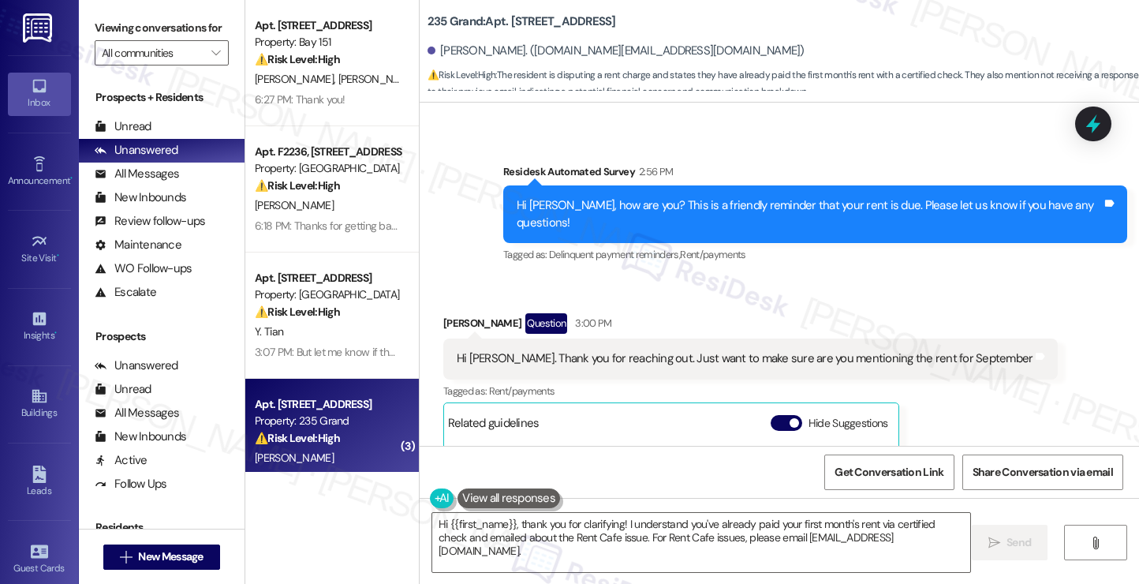
scroll to position [394, 0]
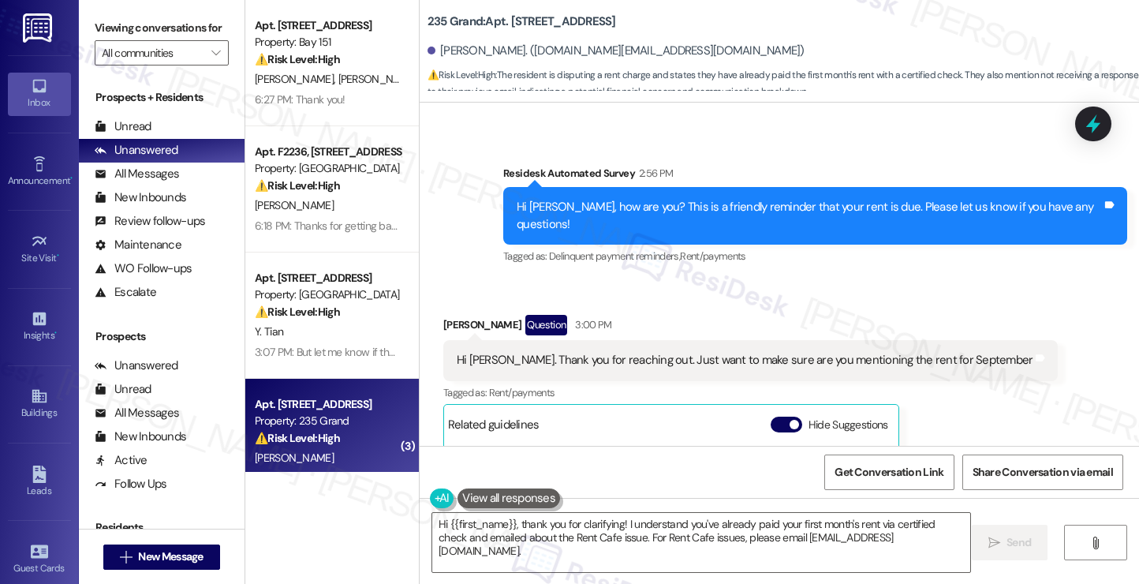
click at [449, 315] on div "Qihan Jiang Question 3:00 PM" at bounding box center [750, 327] width 615 height 25
copy div "Qihan Jiang"
click at [167, 554] on span "New Message" at bounding box center [170, 556] width 65 height 17
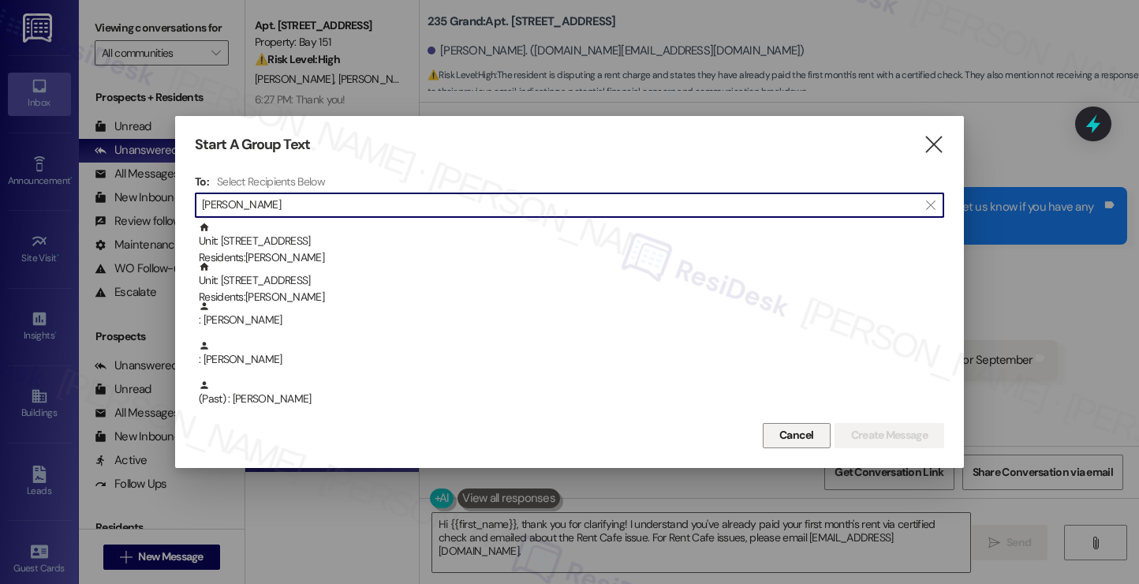
type input "Qihan Jiang"
click at [773, 444] on button "Cancel" at bounding box center [796, 435] width 68 height 25
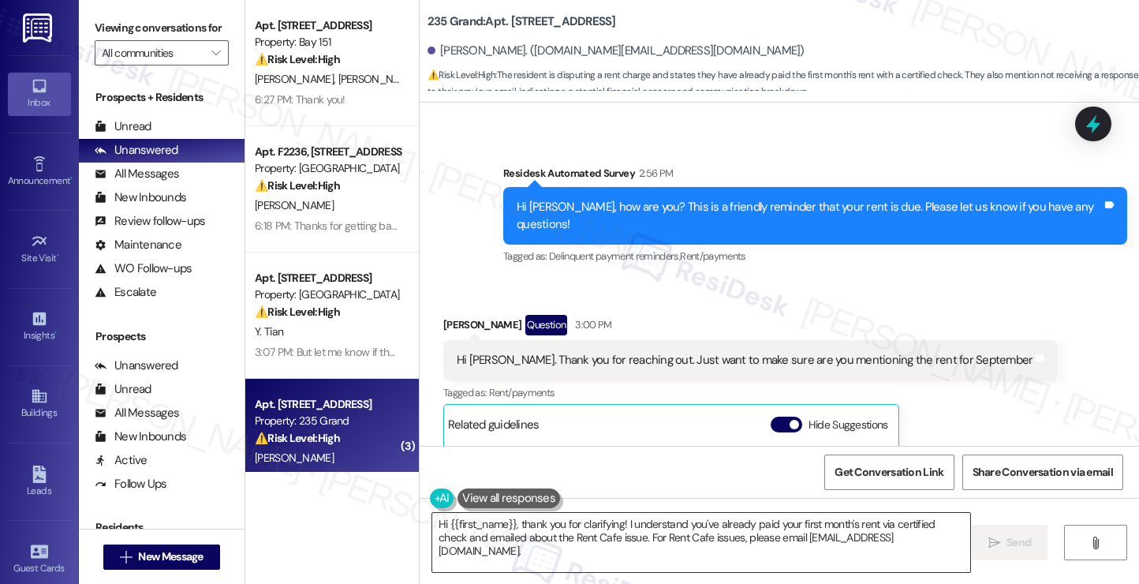
click at [636, 528] on textarea "Hi {{first_name}}, thank you for clarifying! I understand you've already paid y…" at bounding box center [701, 542] width 538 height 59
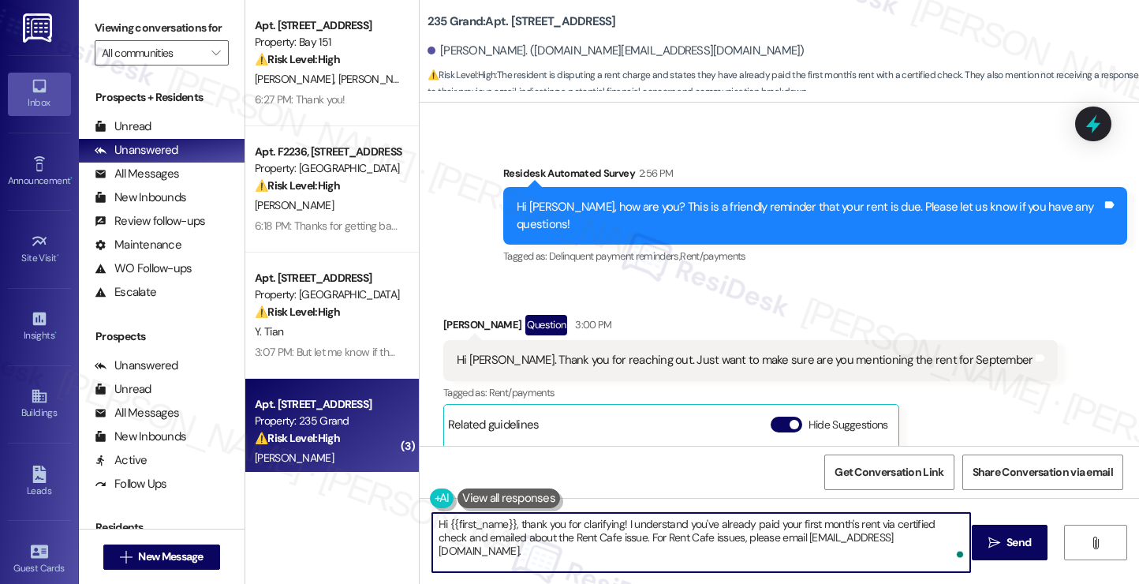
click at [636, 528] on textarea "Hi {{first_name}}, thank you for clarifying! I understand you've already paid y…" at bounding box center [701, 542] width 538 height 59
click at [615, 542] on textarea "Hi {{first_name}}, thank you for clarifying! I understand you've already paid y…" at bounding box center [701, 542] width 538 height 59
drag, startPoint x: 631, startPoint y: 537, endPoint x: 885, endPoint y: 535, distance: 253.9
click at [839, 535] on textarea "Hi {{first_name}}, thank you for clarifying! I understand you've already paid y…" at bounding box center [701, 542] width 538 height 59
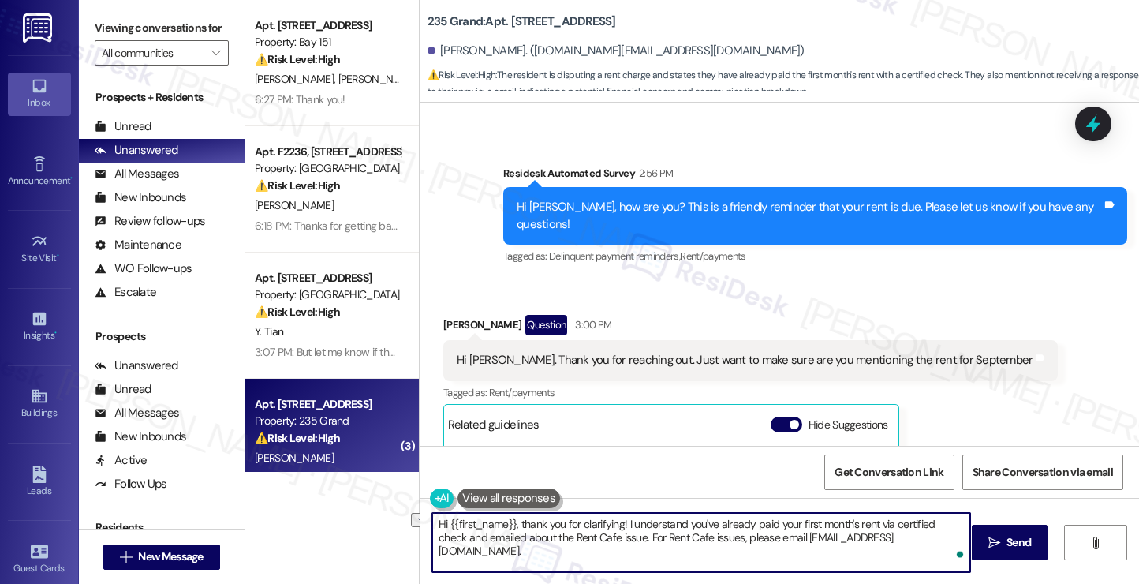
click at [956, 534] on textarea "Hi {{first_name}}, thank you for clarifying! I understand you've already paid y…" at bounding box center [701, 542] width 538 height 59
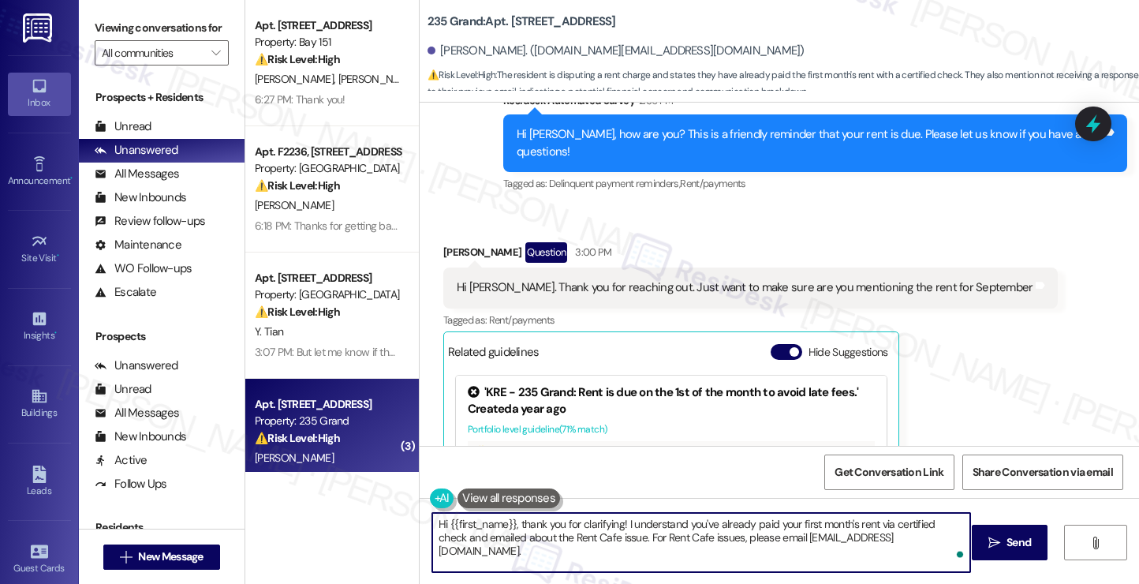
scroll to position [473, 0]
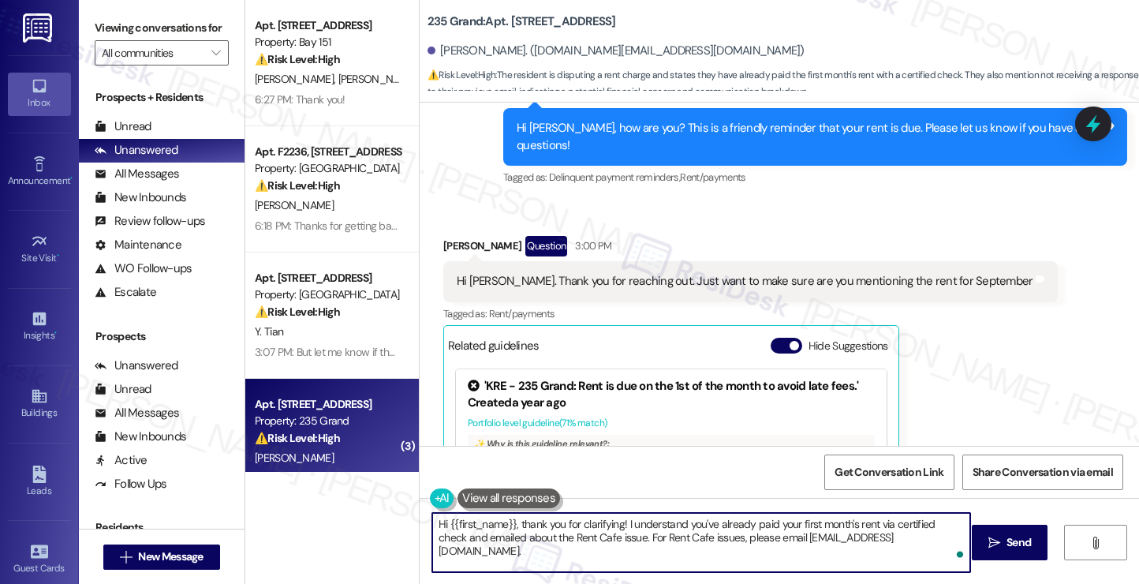
click at [604, 539] on textarea "Hi {{first_name}}, thank you for clarifying! I understand you've already paid y…" at bounding box center [701, 542] width 538 height 59
click at [953, 539] on textarea "Hi {{first_name}}, thank you for clarifying! I understand you've already paid y…" at bounding box center [701, 542] width 538 height 59
click at [669, 554] on textarea "Hi {{first_name}}, thank you for clarifying! I understand you've already paid y…" at bounding box center [701, 542] width 538 height 59
drag, startPoint x: 669, startPoint y: 554, endPoint x: 571, endPoint y: 557, distance: 98.6
click at [571, 557] on textarea "Hi {{first_name}}, thank you for clarifying! I understand you've already paid y…" at bounding box center [701, 542] width 538 height 59
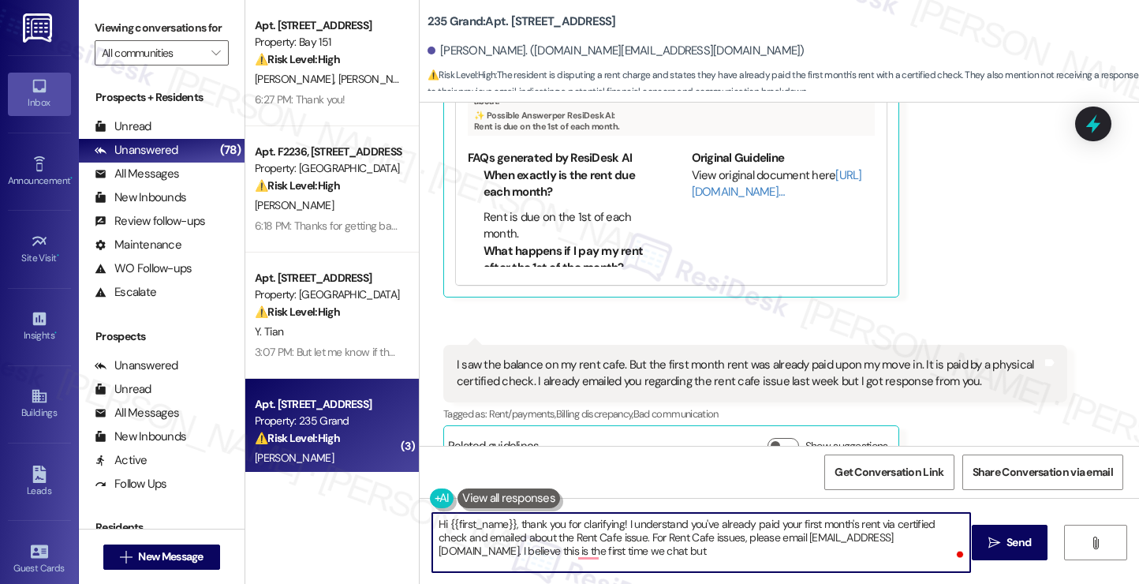
scroll to position [901, 0]
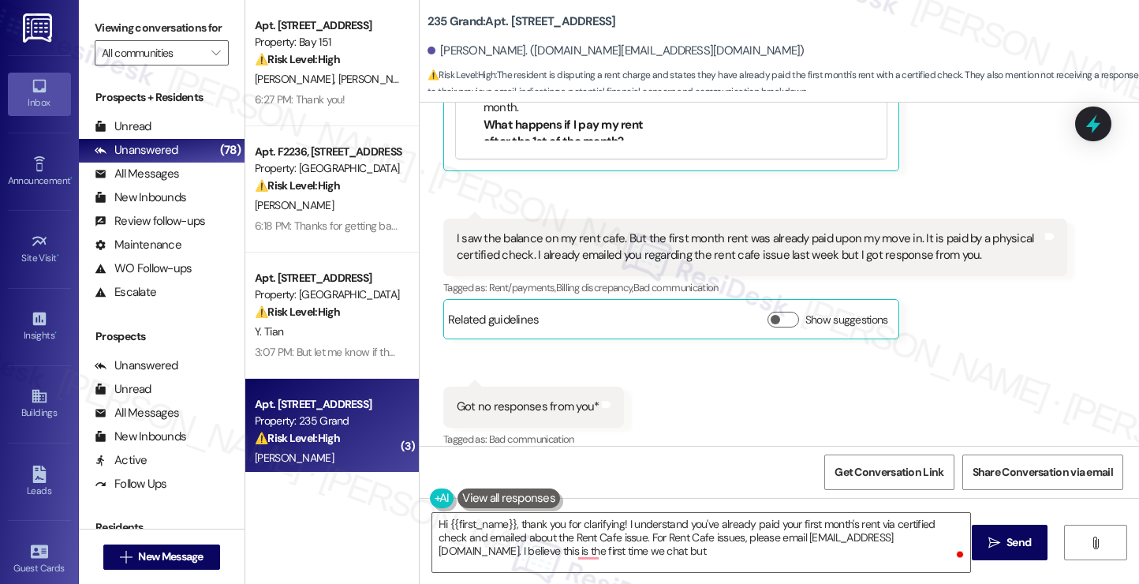
click at [186, 40] on label "Viewing conversations for" at bounding box center [162, 28] width 134 height 24
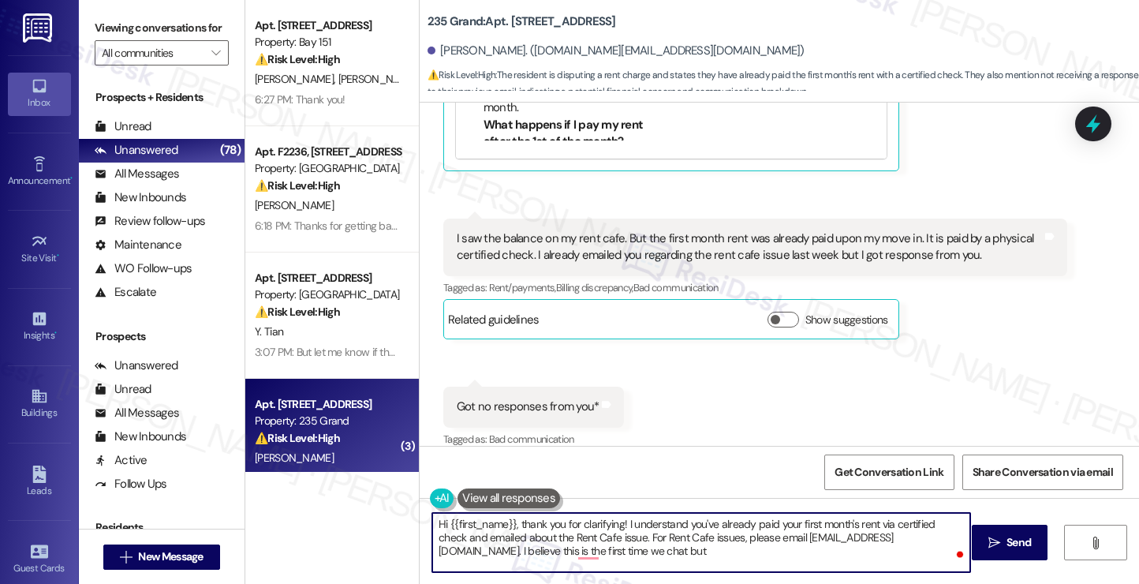
click at [632, 549] on textarea "Hi {{first_name}}, thank you for clarifying! I understand you've already paid y…" at bounding box center [701, 542] width 538 height 59
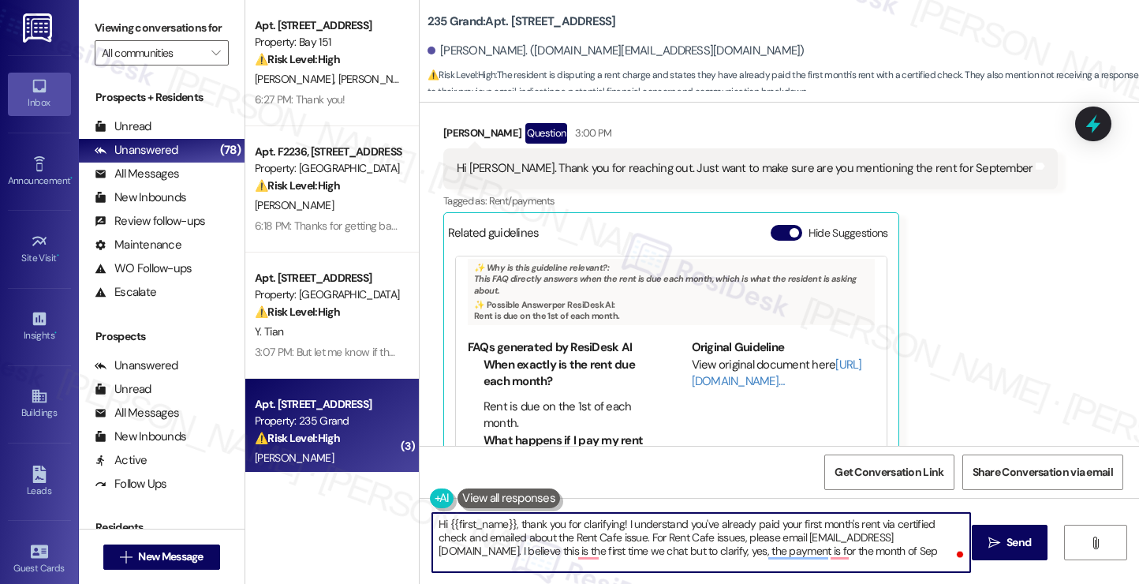
scroll to position [507, 0]
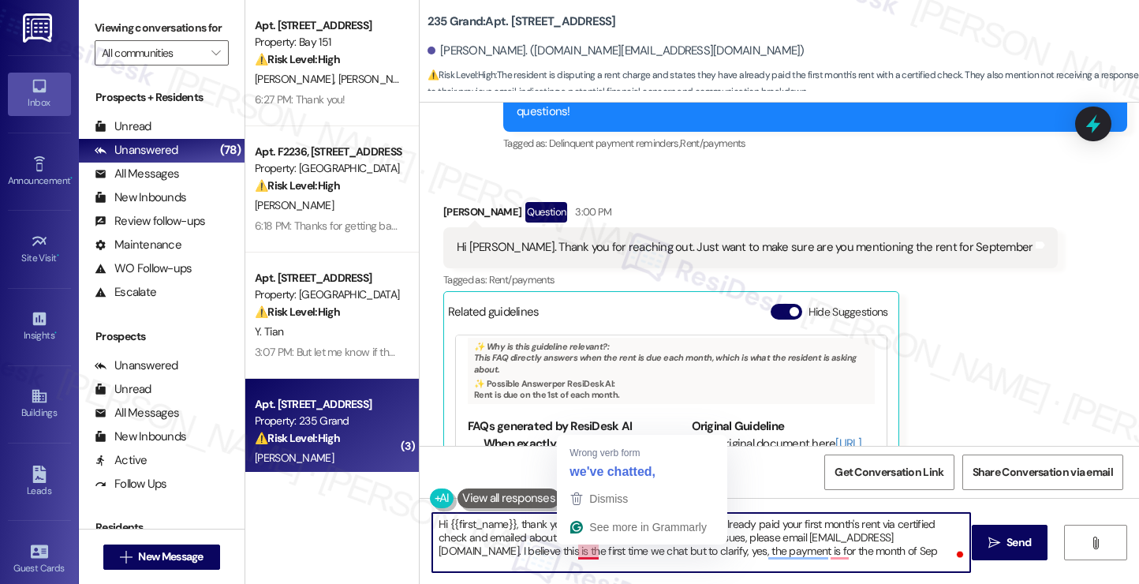
click at [598, 552] on textarea "Hi {{first_name}}, thank you for clarifying! I understand you've already paid y…" at bounding box center [701, 542] width 538 height 59
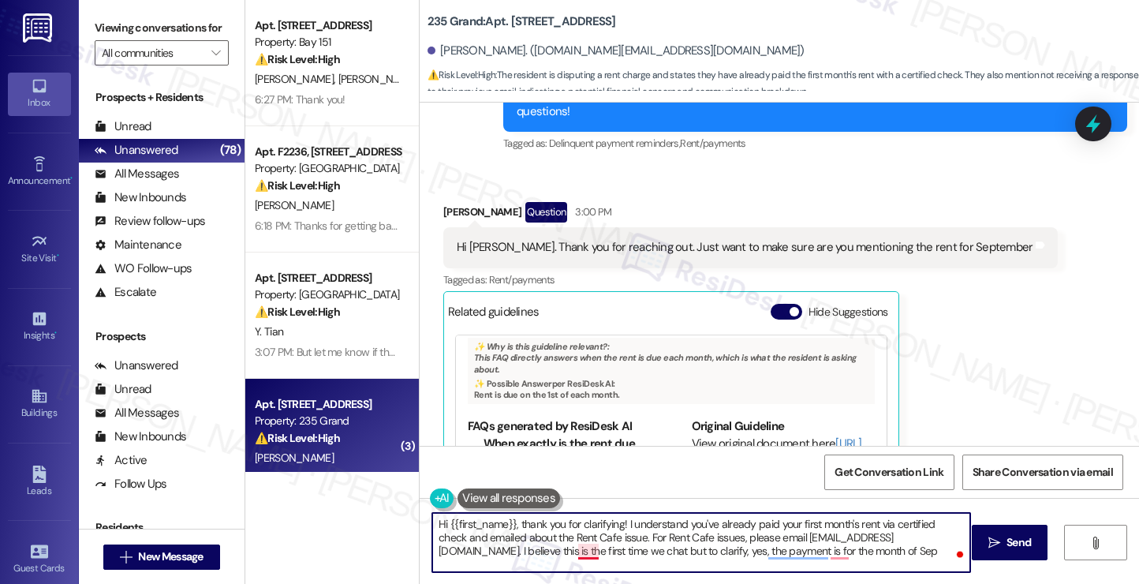
click at [598, 552] on textarea "Hi {{first_name}}, thank you for clarifying! I understand you've already paid y…" at bounding box center [701, 542] width 538 height 59
click at [845, 548] on textarea "Hi {{first_name}}, thank you for clarifying! I understand you've already paid y…" at bounding box center [701, 542] width 538 height 59
type textarea "Hi {{first_name}}, thank you for clarifying! I understand you've already paid y…"
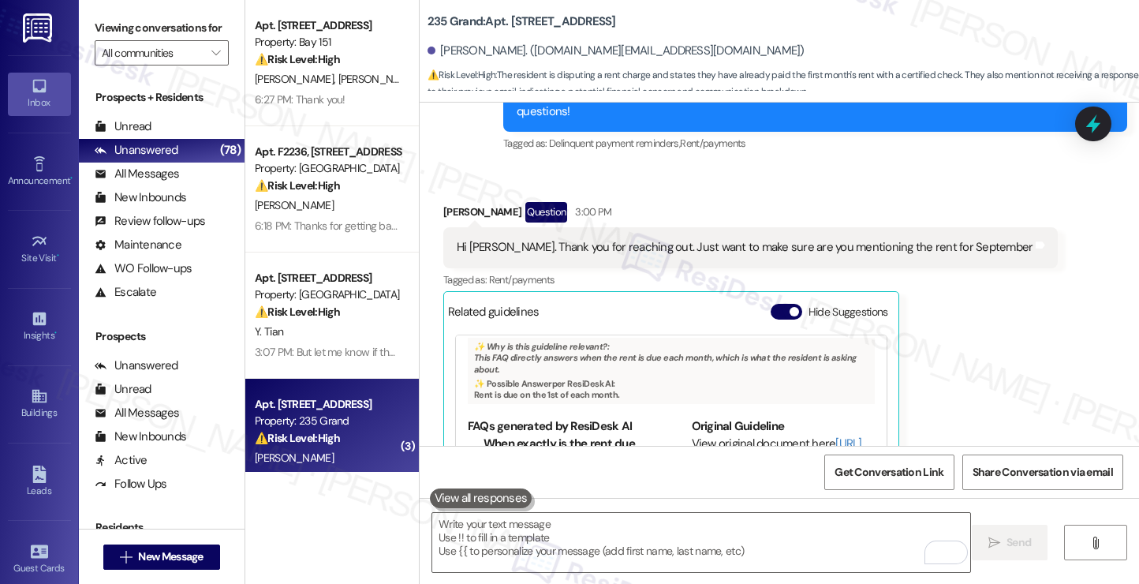
click at [161, 28] on label "Viewing conversations for" at bounding box center [162, 28] width 134 height 24
click at [93, 13] on div "Viewing conversations for All communities " at bounding box center [162, 40] width 166 height 81
click at [647, 526] on textarea "To enrich screen reader interactions, please activate Accessibility in Grammarl…" at bounding box center [701, 542] width 538 height 59
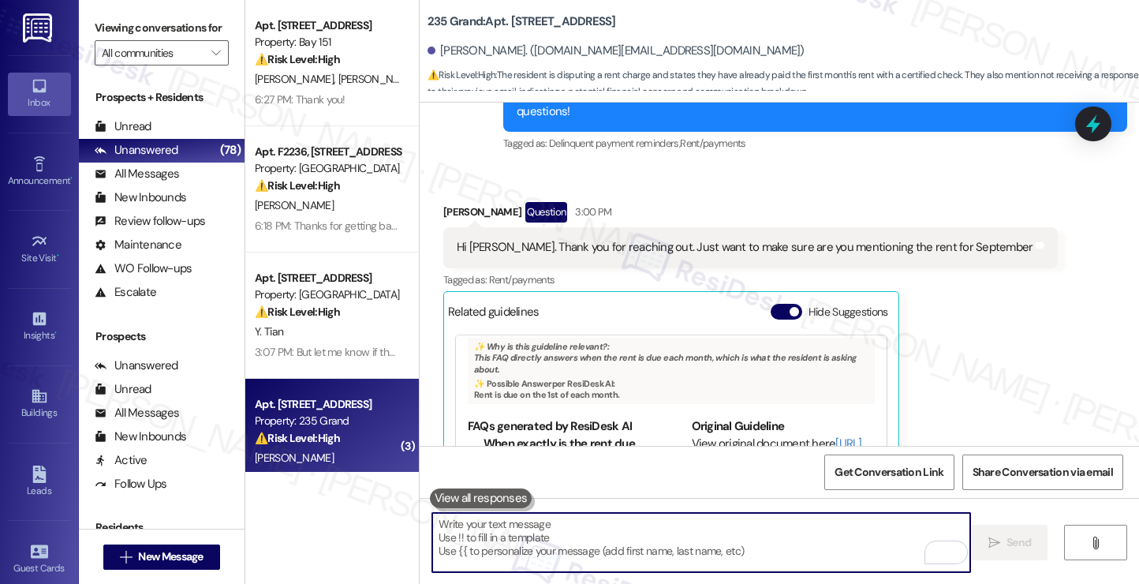
paste textarea "Hi {{first_name}}, Thank you for clarifying! I understand you’ve already paid y…"
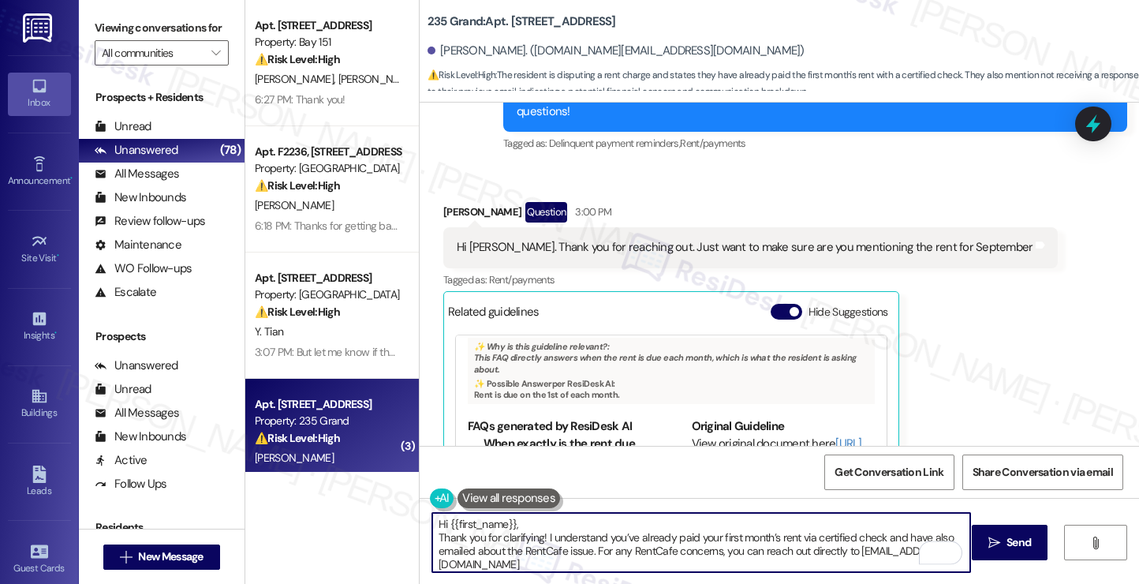
scroll to position [0, 0]
click at [432, 536] on textarea "Hi {{first_name}}, Thank you for clarifying! I understand you’ve already paid y…" at bounding box center [701, 542] width 538 height 59
drag, startPoint x: 432, startPoint y: 536, endPoint x: 444, endPoint y: 534, distance: 12.1
click at [432, 536] on textarea "Hi {{first_name}}, Thank you for clarifying! I understand you’ve already paid y…" at bounding box center [701, 542] width 538 height 59
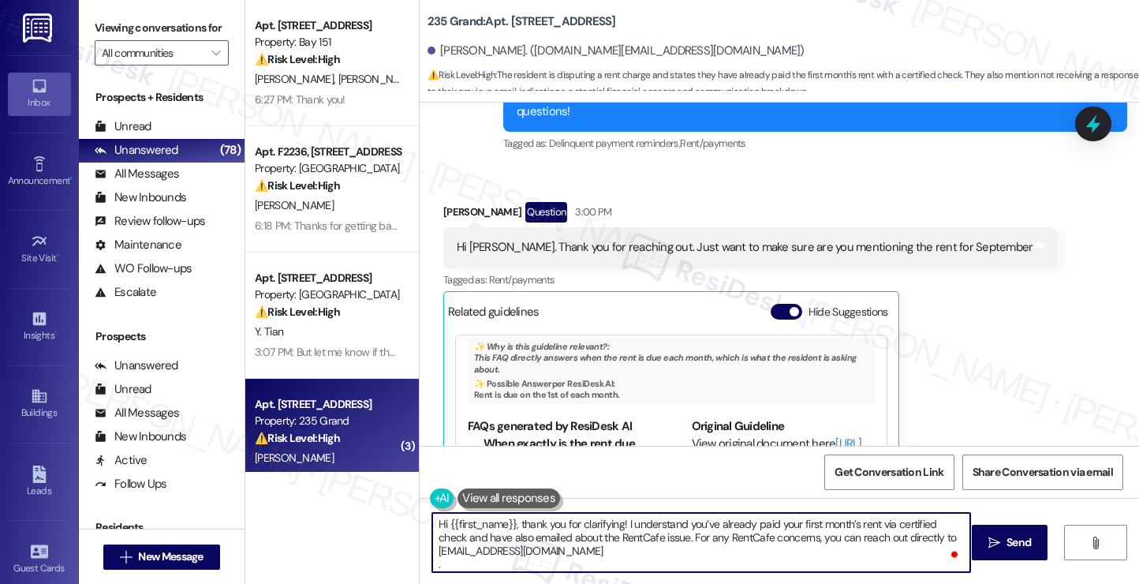
click at [679, 529] on textarea "Hi {{first_name}}, thank you for clarifying! I understand you’ve already paid y…" at bounding box center [701, 542] width 538 height 59
click at [643, 551] on textarea "Hi {{first_name}}, thank you for clarifying! I understand you’ve already paid y…" at bounding box center [701, 542] width 538 height 59
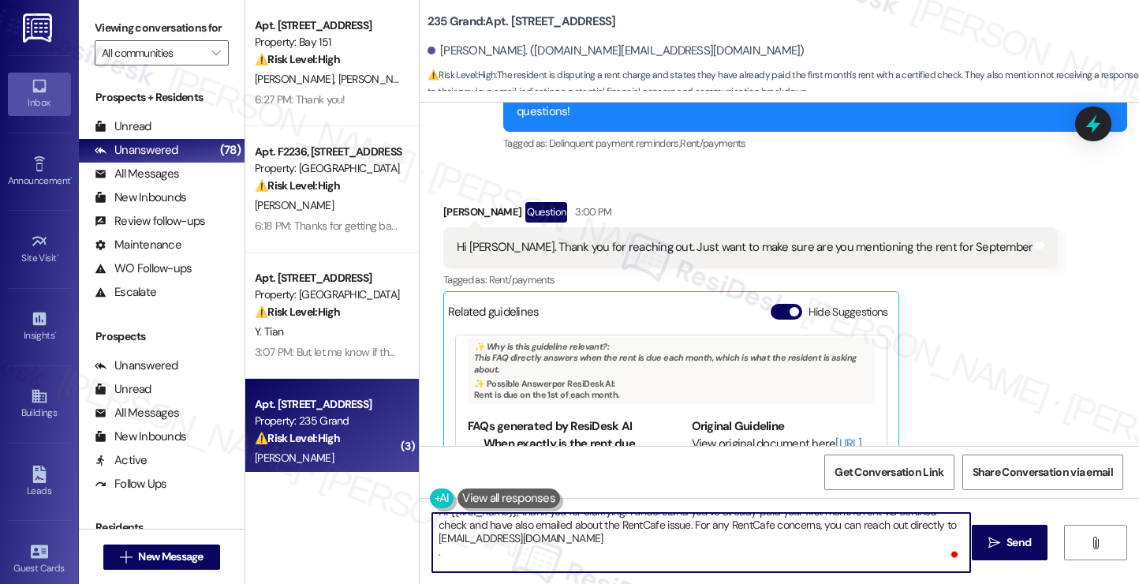
scroll to position [26, 0]
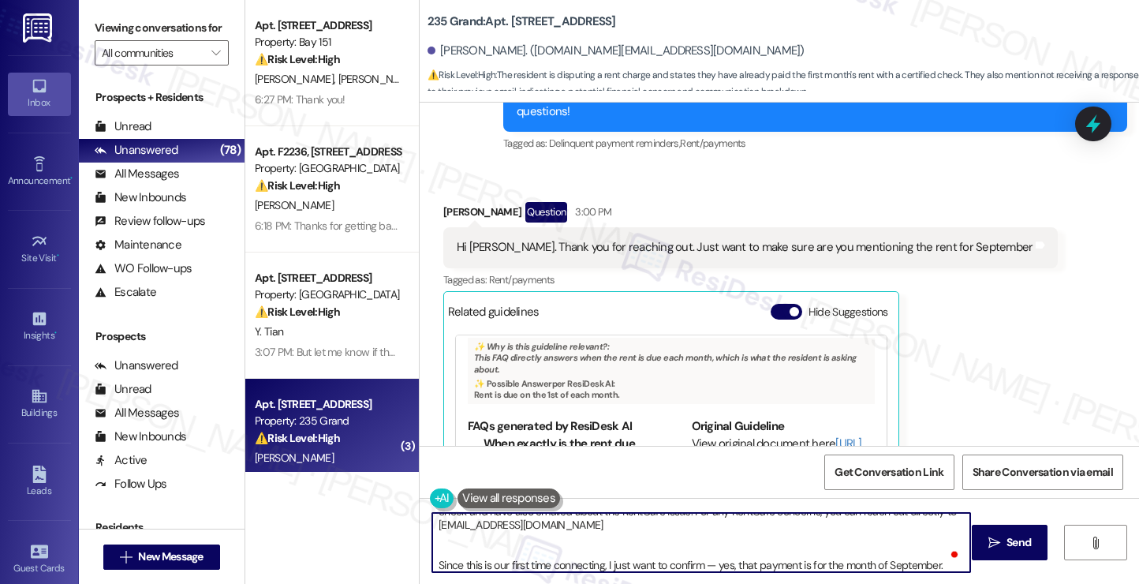
type textarea "Hi {{first_name}}, thank you for clarifying! I understand you’ve already paid y…"
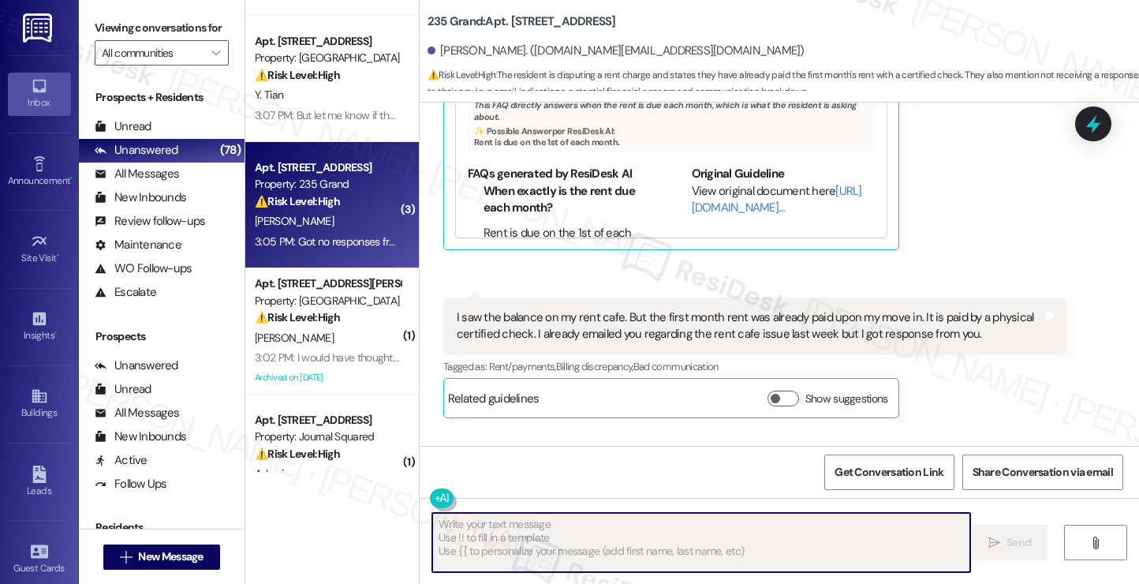
type textarea "Fetching suggested responses. Please feel free to read through the conversation…"
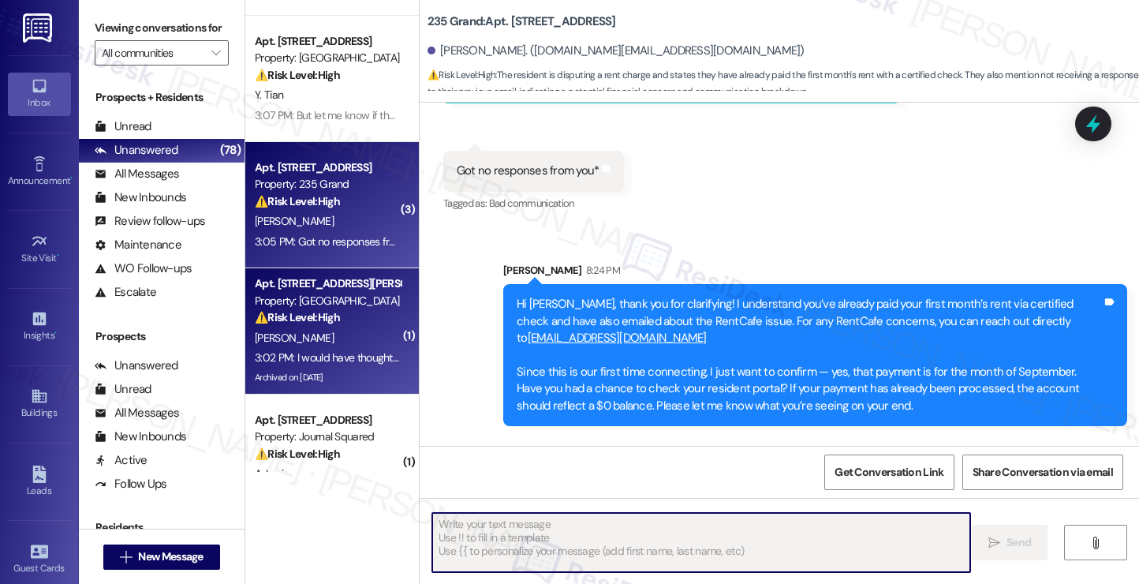
click at [315, 348] on div "3:02 PM: I would have thought you would have received it by now. It was mailed …" at bounding box center [327, 358] width 149 height 20
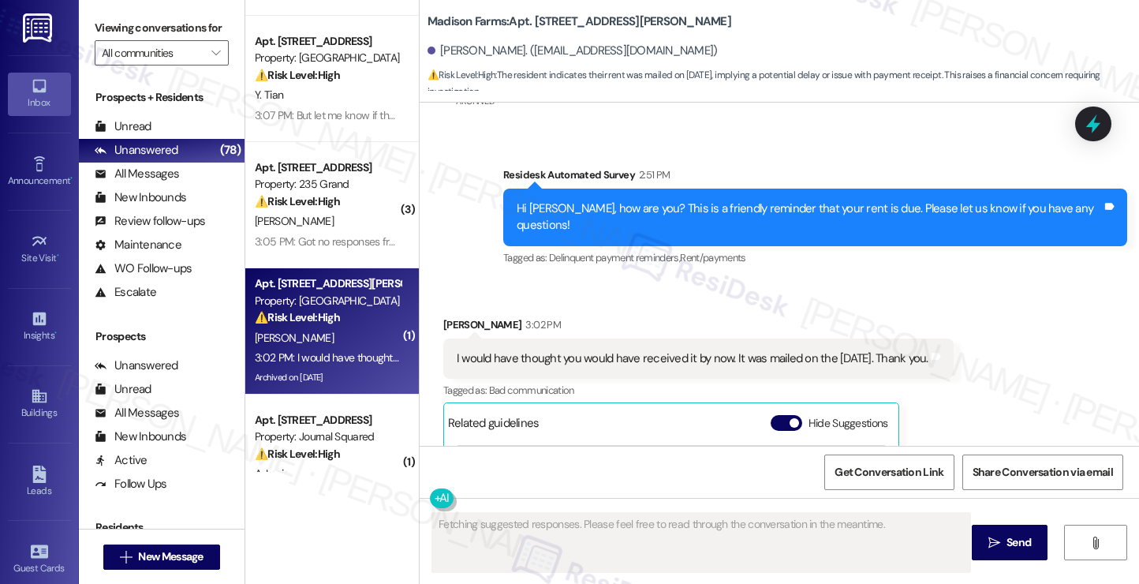
click at [587, 338] on div "I would have thought you would have received it by now. It was mailed on the 25…" at bounding box center [698, 358] width 510 height 40
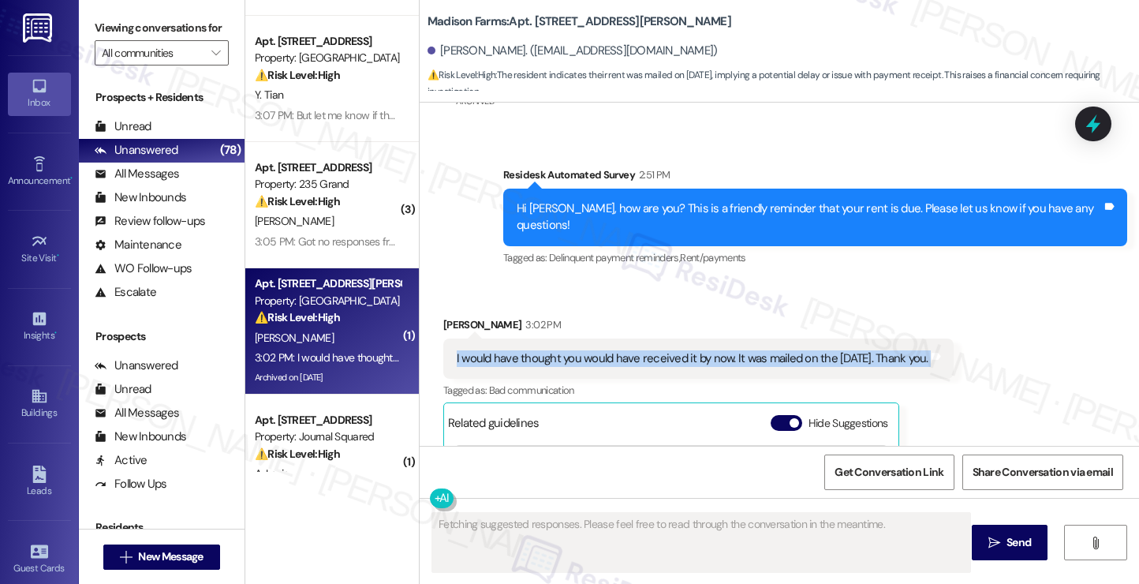
click at [587, 338] on div "I would have thought you would have received it by now. It was mailed on the 25…" at bounding box center [698, 358] width 510 height 40
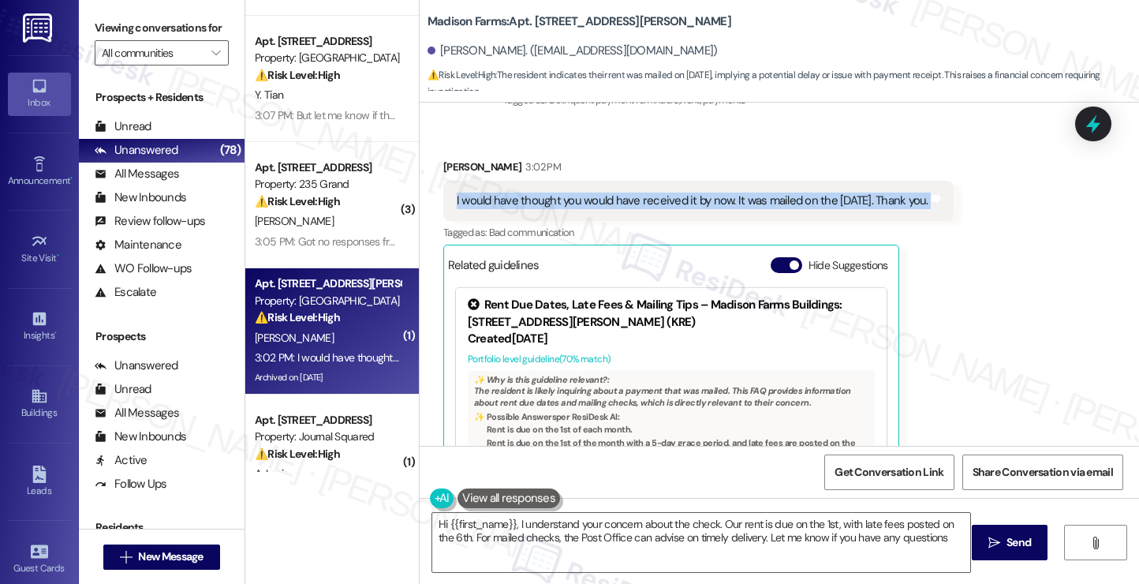
type textarea "Hi {{first_name}}, I understand your concern about the check. Our rent is due o…"
copy div "I would have thought you would have received it by now. It was mailed on the 25…"
click at [129, 25] on label "Viewing conversations for" at bounding box center [162, 28] width 134 height 24
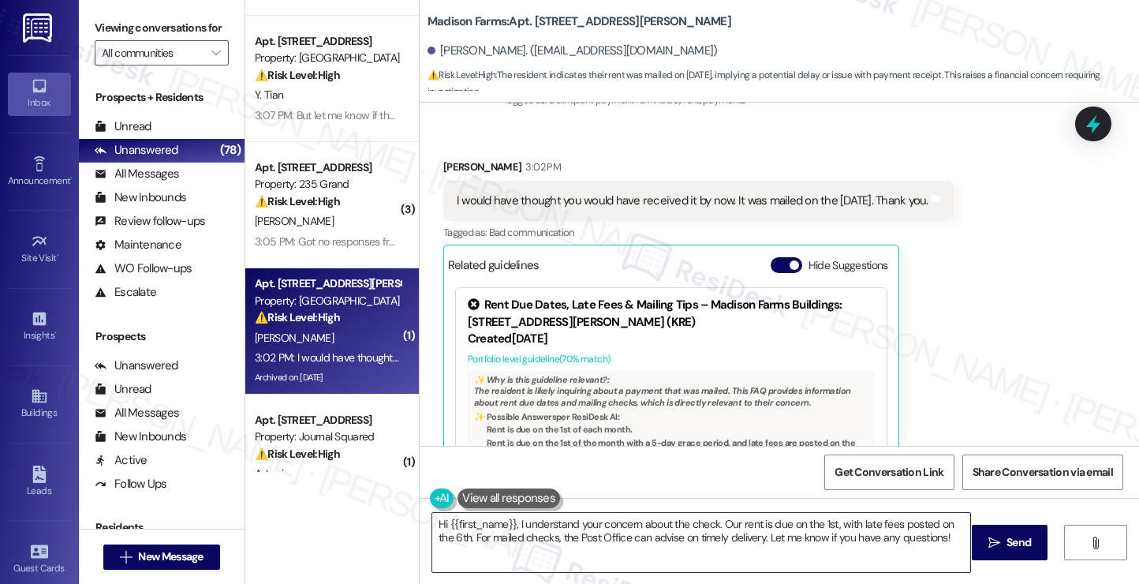
click at [629, 517] on textarea "Hi {{first_name}}, I understand your concern about the check. Our rent is due o…" at bounding box center [701, 542] width 538 height 59
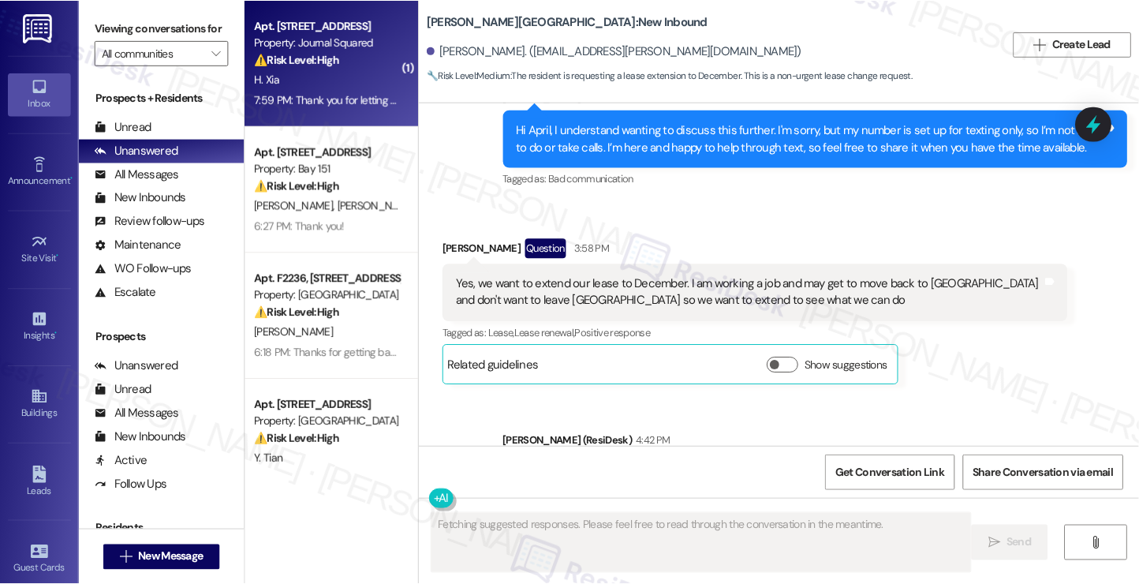
scroll to position [4863, 0]
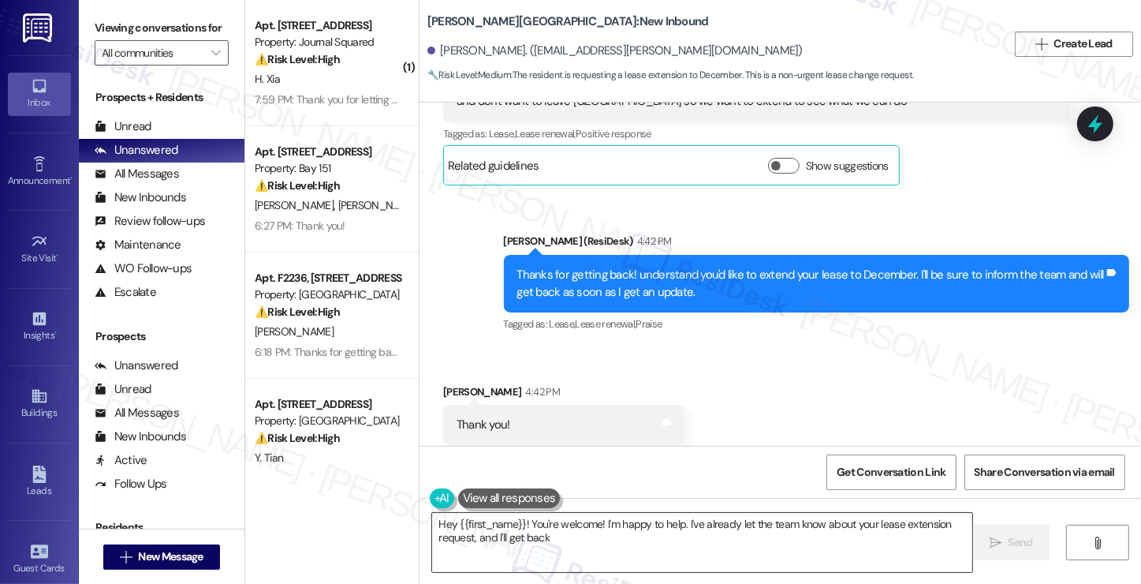
click at [523, 529] on textarea "Hey {{first_name}}! You're welcome! I'm happy to help. I've already let the" at bounding box center [701, 542] width 539 height 59
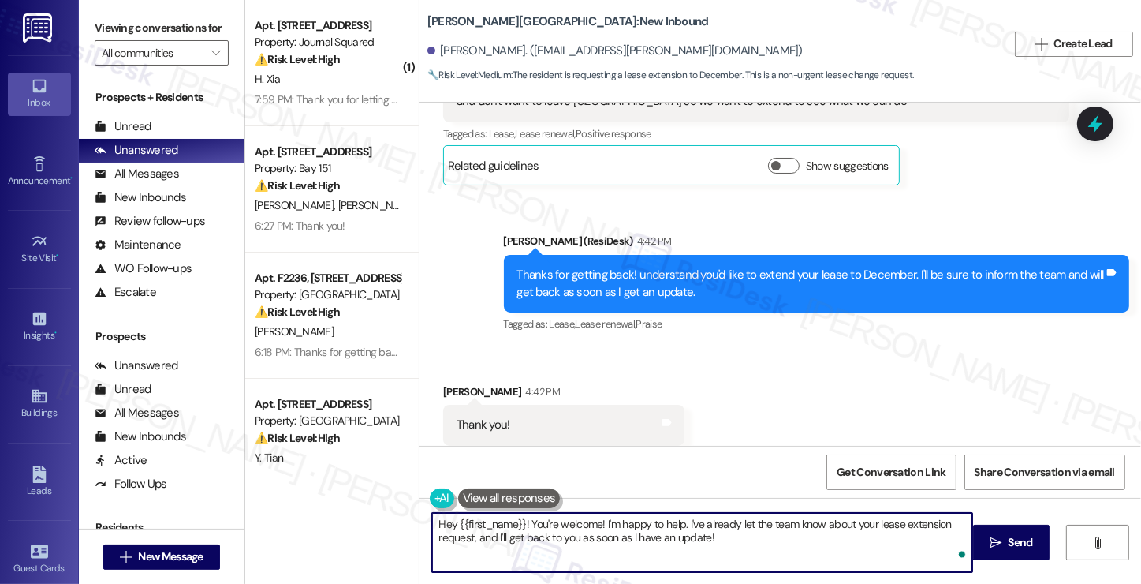
drag, startPoint x: 514, startPoint y: 520, endPoint x: 440, endPoint y: 518, distance: 74.2
click at [440, 518] on textarea "Hey {{first_name}}! You're welcome! I'm happy to help. I've already let the tea…" at bounding box center [701, 542] width 539 height 59
click at [438, 518] on textarea "Hey {{first_name}}! You're welcome! I'm happy to help. I've already let the tea…" at bounding box center [701, 542] width 539 height 59
drag, startPoint x: 741, startPoint y: 540, endPoint x: 513, endPoint y: 517, distance: 229.8
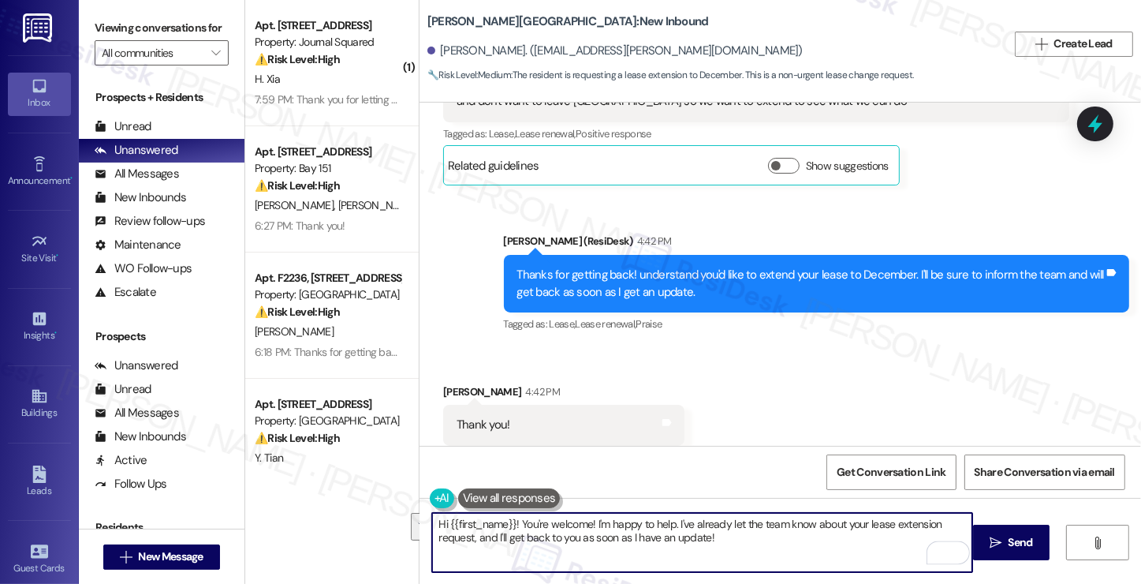
click at [513, 517] on textarea "Hi {{first_name}}! You're welcome! I'm happy to help. I've already let the team…" at bounding box center [701, 542] width 539 height 59
paste textarea "max extension at the same rate is 2 months. If she wants to extend until Decemb…"
click at [514, 523] on textarea "Hi {{first_name}}! max extension at the same rate is 2 months. If she wants to …" at bounding box center [701, 542] width 539 height 59
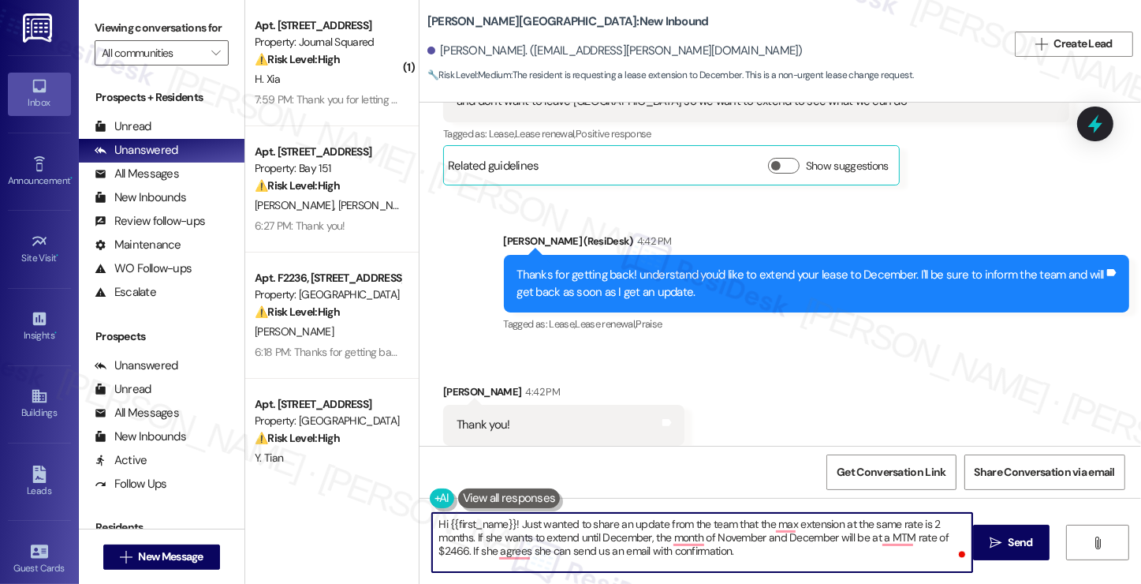
click at [482, 538] on textarea "Hi {{first_name}}! Just wanted to share an update from the team that the max ex…" at bounding box center [701, 542] width 539 height 59
drag, startPoint x: 524, startPoint y: 538, endPoint x: 482, endPoint y: 538, distance: 41.8
click at [482, 538] on textarea "Hi {{first_name}}! Just wanted to share an update from the team that the max ex…" at bounding box center [701, 542] width 539 height 59
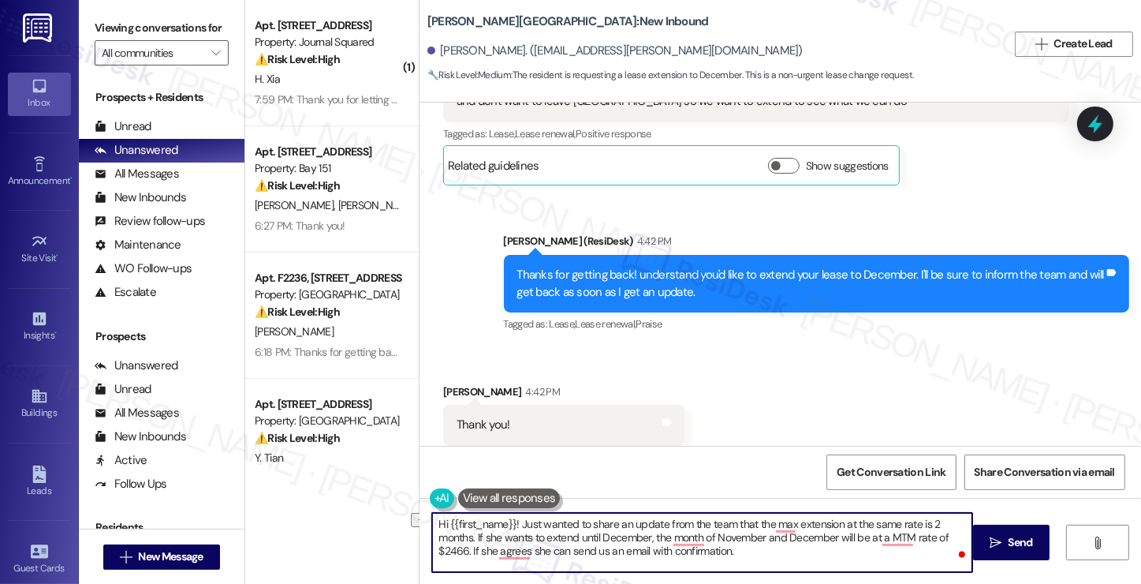
click at [482, 538] on textarea "Hi {{first_name}}! Just wanted to share an update from the team that the max ex…" at bounding box center [701, 542] width 539 height 59
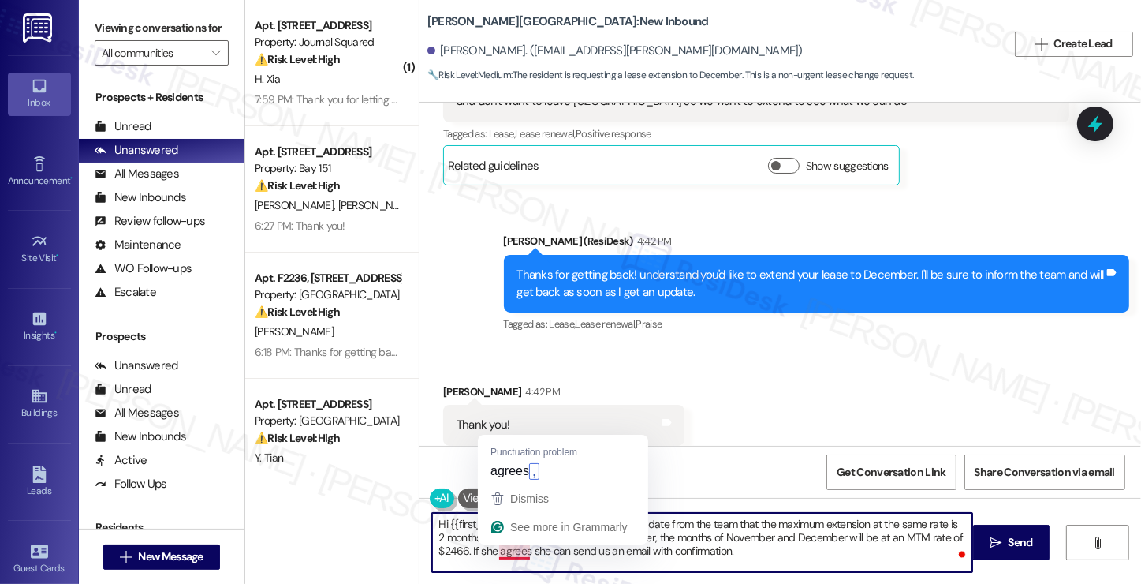
click at [483, 548] on textarea "Hi {{first_name}}! Just wanted to share an update from the team that the maximu…" at bounding box center [701, 542] width 539 height 59
click at [489, 549] on textarea "Hi {{first_name}}! Just wanted to share an update from the team that the maximu…" at bounding box center [701, 542] width 539 height 59
click at [492, 557] on textarea "Hi {{first_name}}! Just wanted to share an update from the team that the maximu…" at bounding box center [701, 542] width 539 height 59
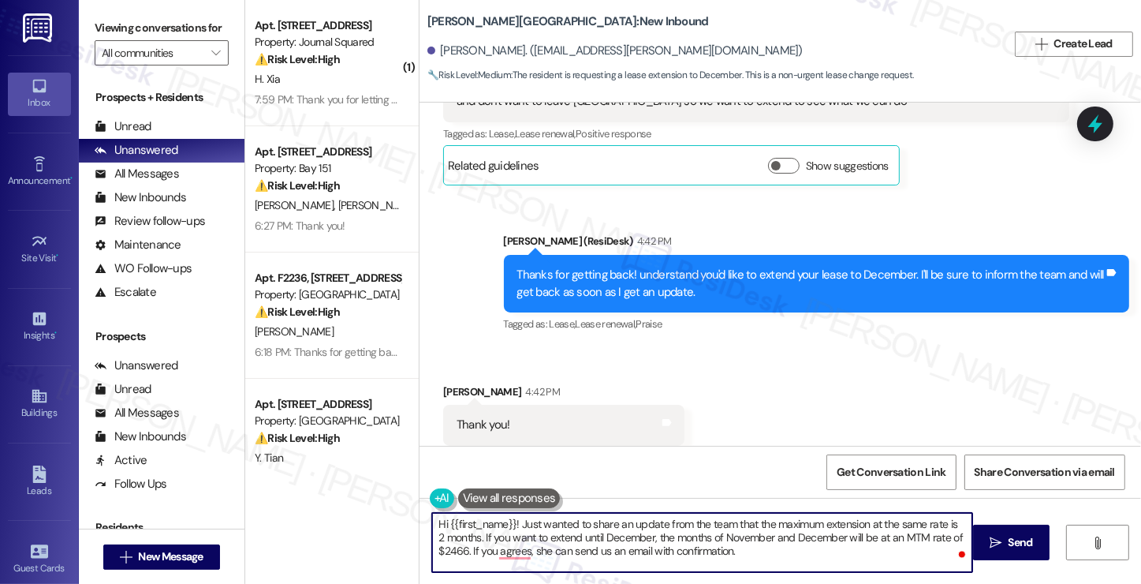
click at [531, 551] on textarea "Hi {{first_name}}! Just wanted to share an update from the team that the maximu…" at bounding box center [701, 542] width 539 height 59
click at [584, 550] on textarea "Hi {{first_name}}! Just wanted to share an update from the team that the maximu…" at bounding box center [701, 542] width 539 height 59
drag, startPoint x: 672, startPoint y: 550, endPoint x: 598, endPoint y: 553, distance: 73.4
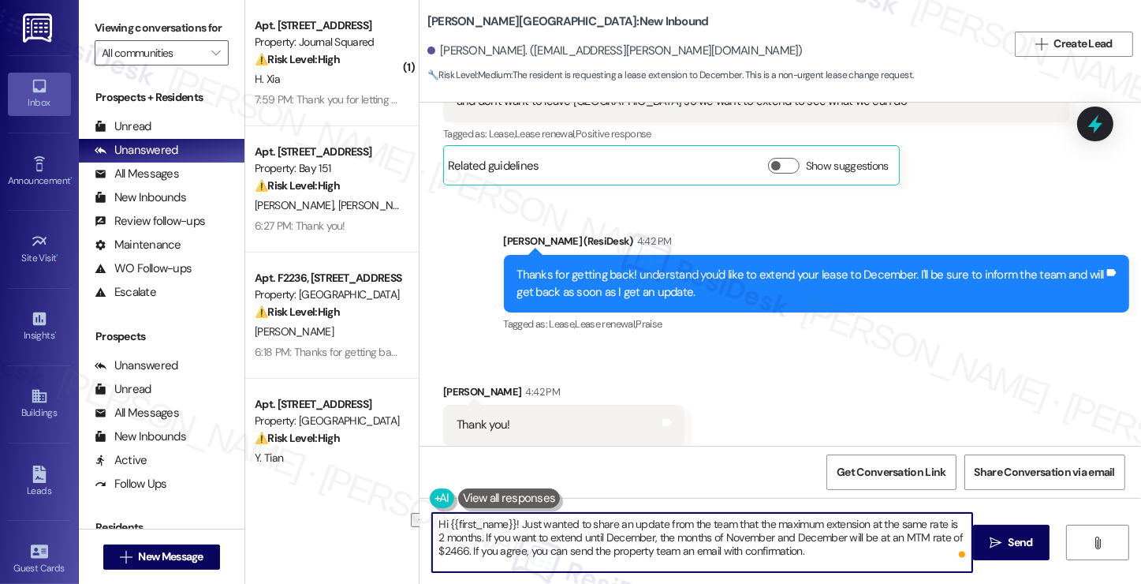
click at [598, 554] on textarea "Hi {{first_name}}! Just wanted to share an update from the team that the maximu…" at bounding box center [701, 542] width 539 height 59
click at [569, 548] on textarea "Hi {{first_name}}! Just wanted to share an update from the team that the maximu…" at bounding box center [701, 542] width 539 height 59
type textarea "Hi {{first_name}}! Just wanted to share an update from the team that the maximu…"
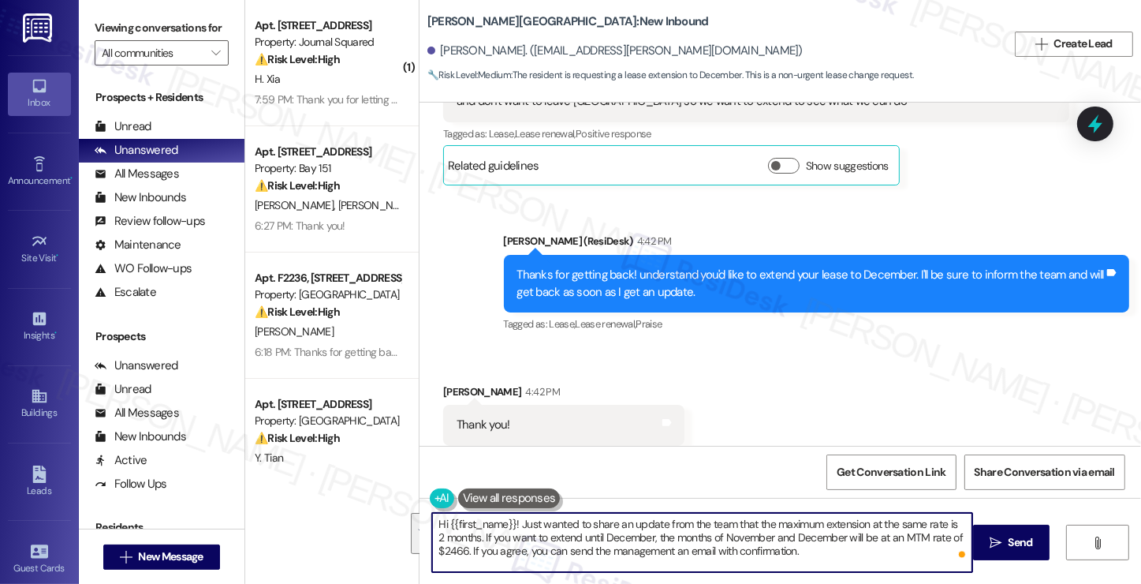
click at [746, 412] on div "Received via SMS April Franco 4:42 PM Thank you! Tags and notes Tagged as: Prai…" at bounding box center [779, 414] width 721 height 133
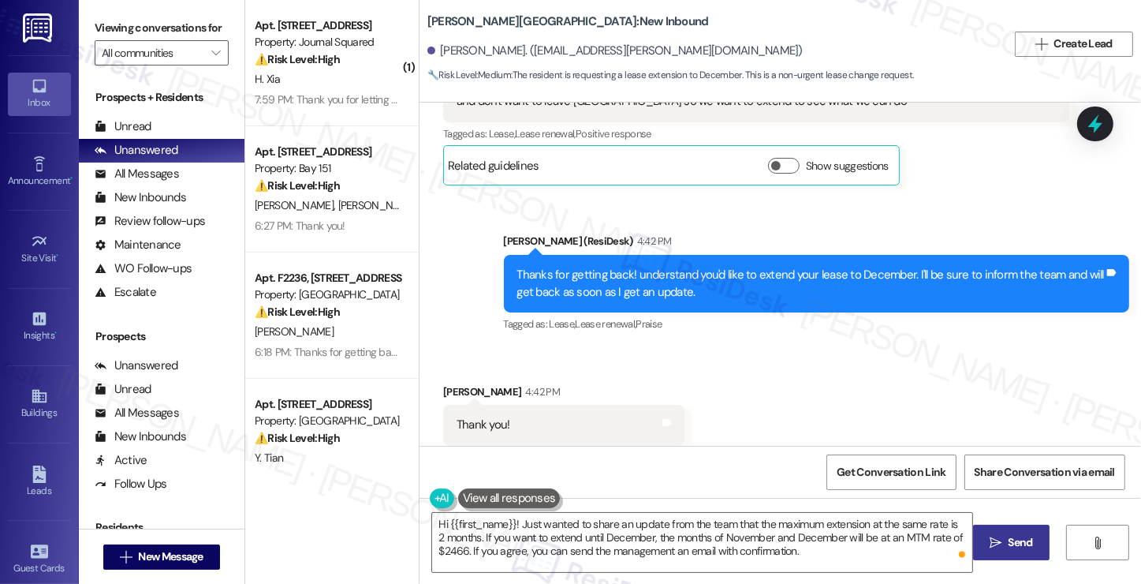
click at [1013, 538] on span "Send" at bounding box center [1021, 542] width 24 height 17
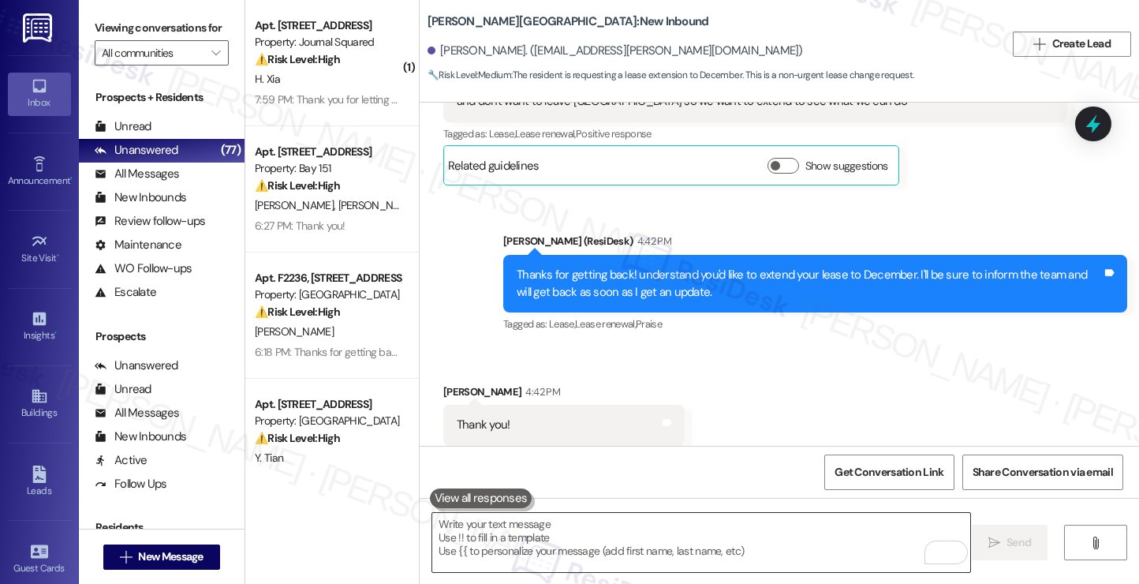
click at [536, 525] on textarea "To enrich screen reader interactions, please activate Accessibility in Grammarl…" at bounding box center [701, 542] width 538 height 59
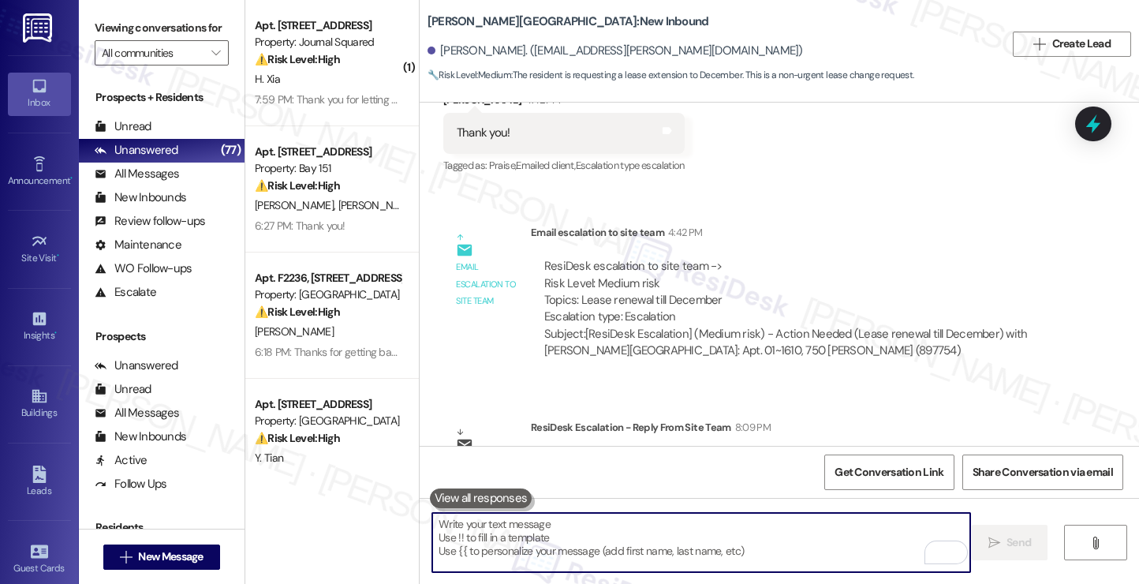
scroll to position [5201, 0]
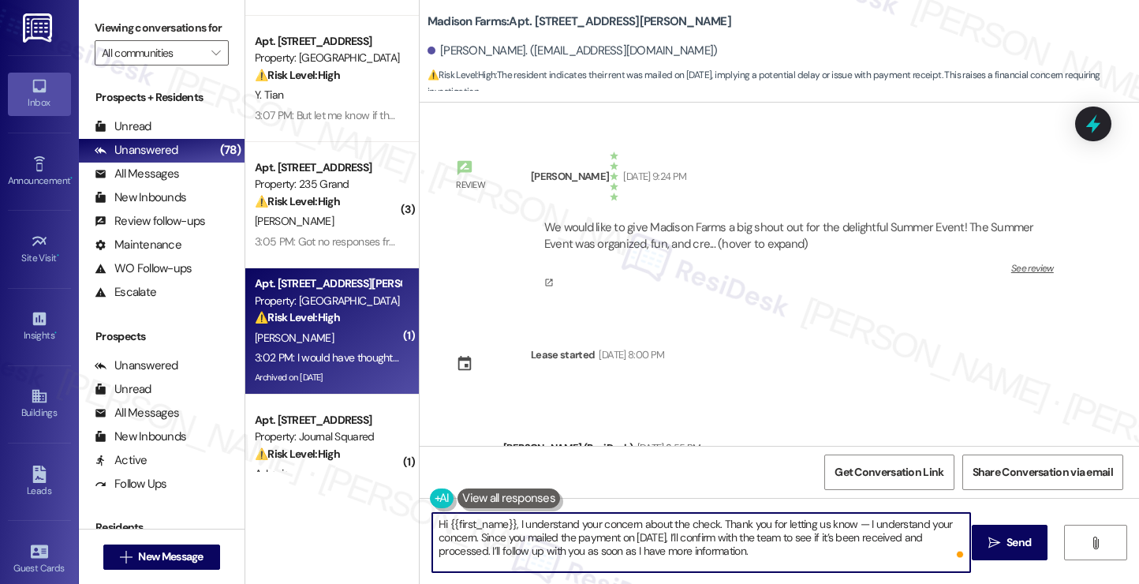
scroll to position [3463, 0]
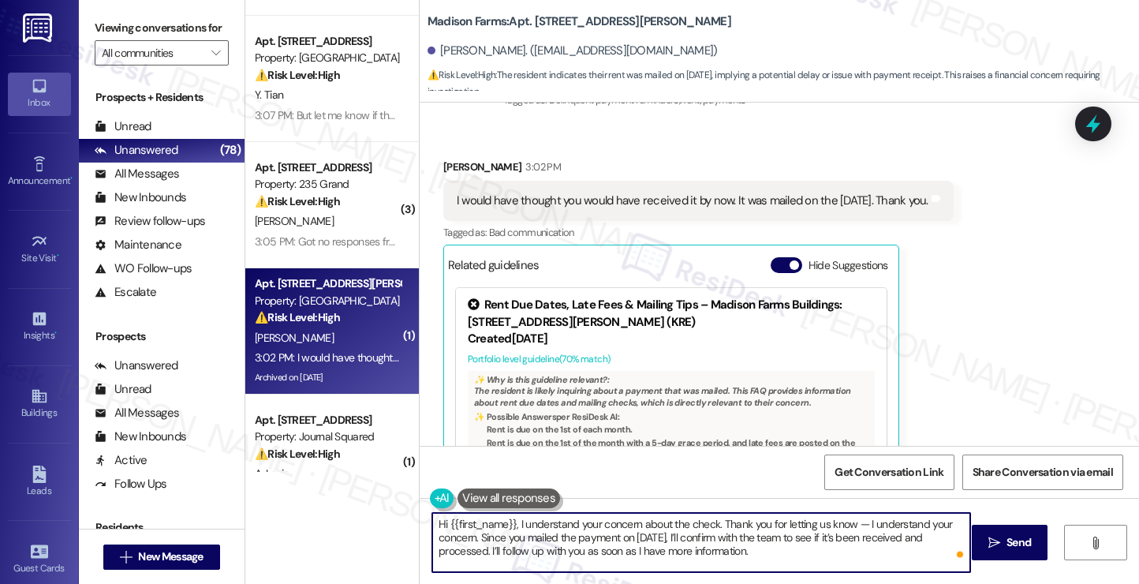
click at [854, 523] on textarea "Hi {{first_name}}, I understand your concern about the check. Thank you for let…" at bounding box center [701, 542] width 538 height 59
drag, startPoint x: 471, startPoint y: 539, endPoint x: 721, endPoint y: 523, distance: 251.2
click at [721, 523] on textarea "Hi {{first_name}}, I understand your concern about the check. Thank you for let…" at bounding box center [701, 542] width 538 height 59
click at [691, 538] on textarea "Hi {{first_name}}, I understand your concern about the check. Since you mailed …" at bounding box center [701, 542] width 538 height 59
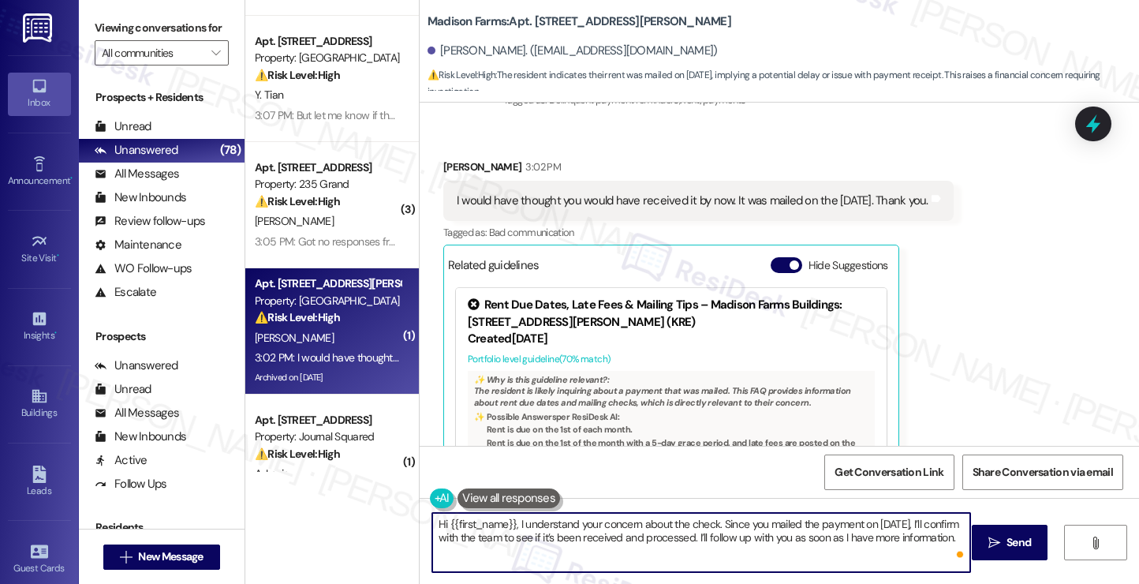
click at [691, 538] on textarea "Hi {{first_name}}, I understand your concern about the check. Since you mailed …" at bounding box center [701, 542] width 538 height 59
click at [696, 545] on textarea "Hi {{first_name}}, I understand your concern about the check. Since you mailed …" at bounding box center [701, 542] width 538 height 59
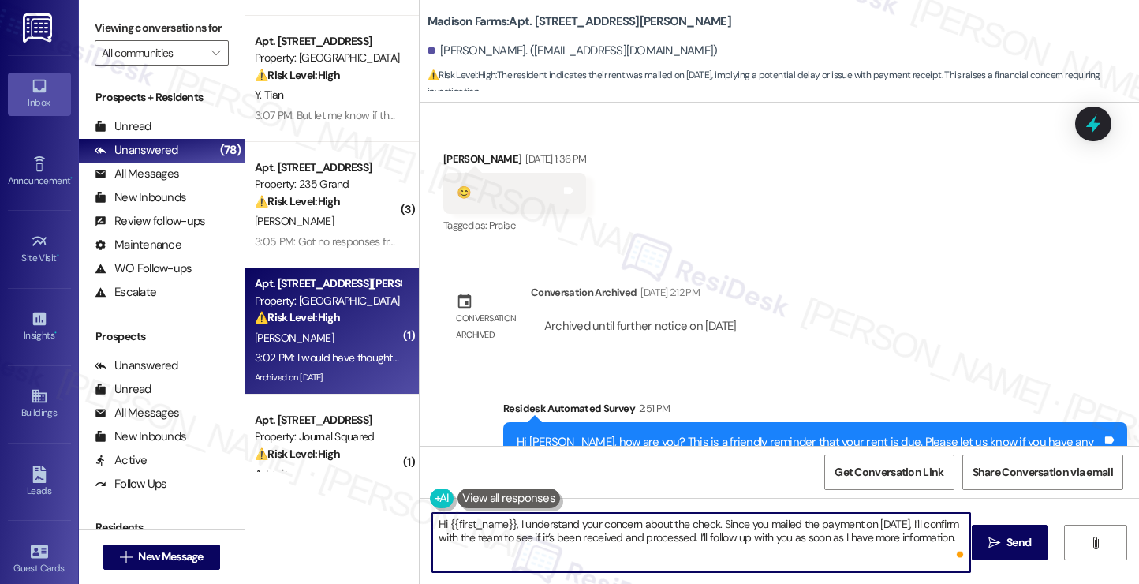
scroll to position [3148, 0]
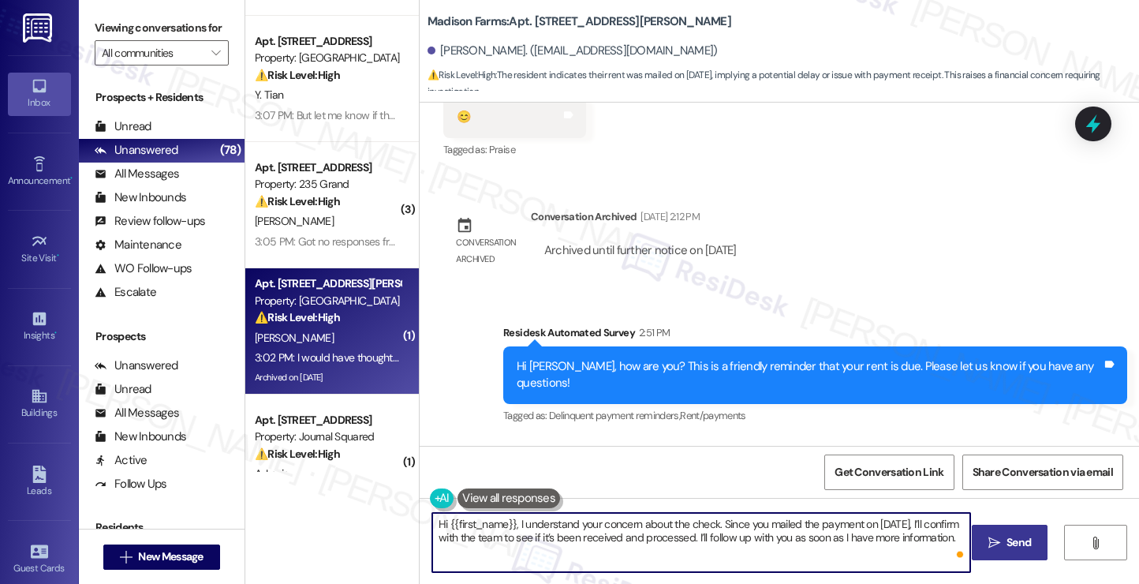
type textarea "Hi {{first_name}}, I understand your concern about the check. Since you mailed …"
click at [999, 539] on span " Send" at bounding box center [1010, 542] width 50 height 17
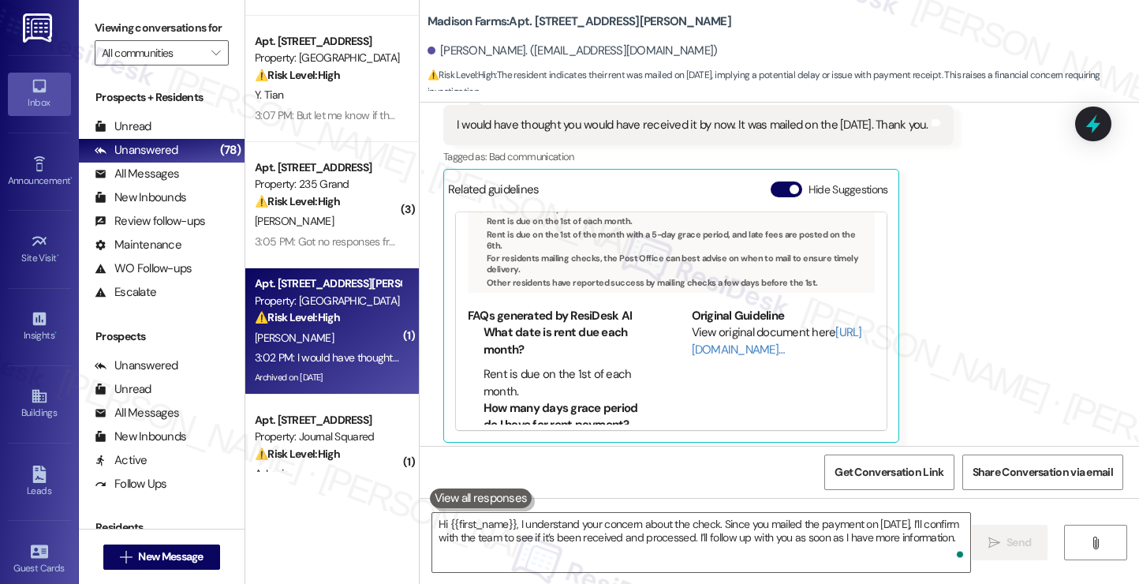
scroll to position [3590, 0]
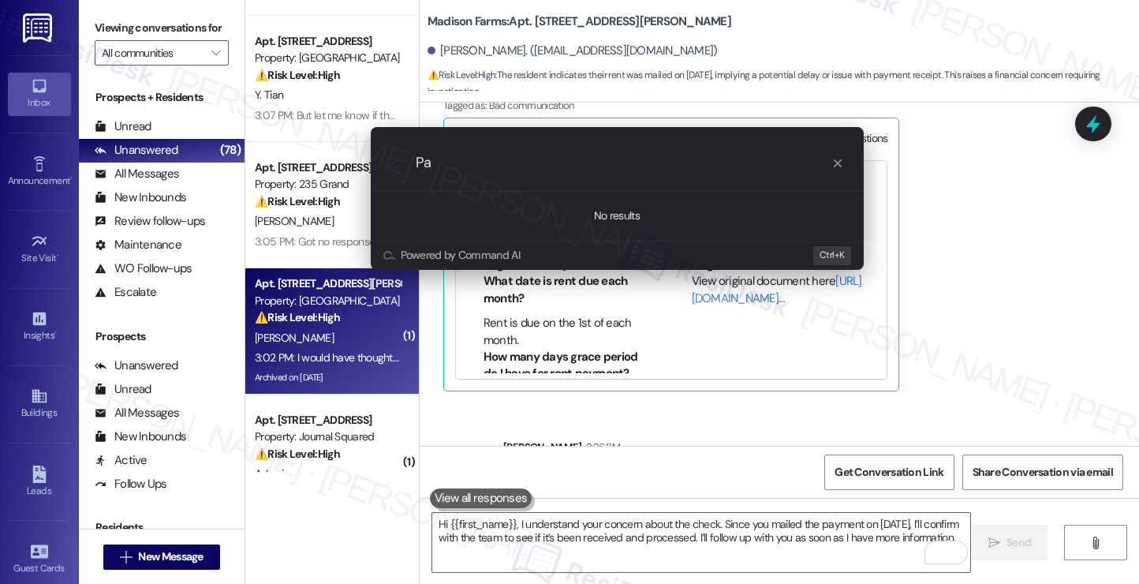
type input "P"
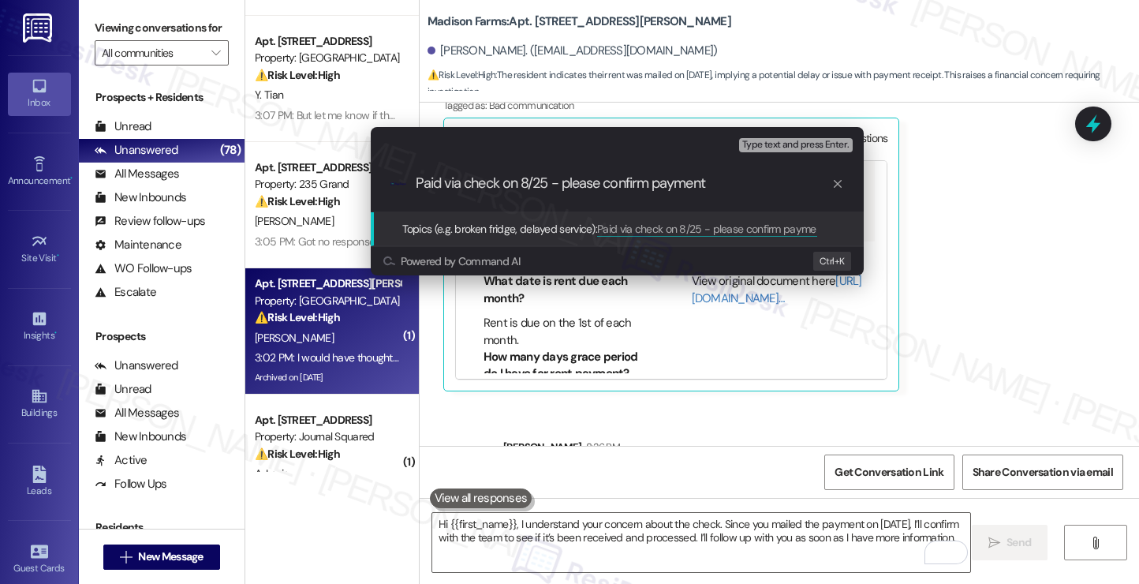
type input "Paid via check on 8/25 - please confirm payment"
click at [1024, 268] on div "Escalate Conversation Medium risk Topics (e.g. broken fridge, delayed service) …" at bounding box center [569, 292] width 1139 height 584
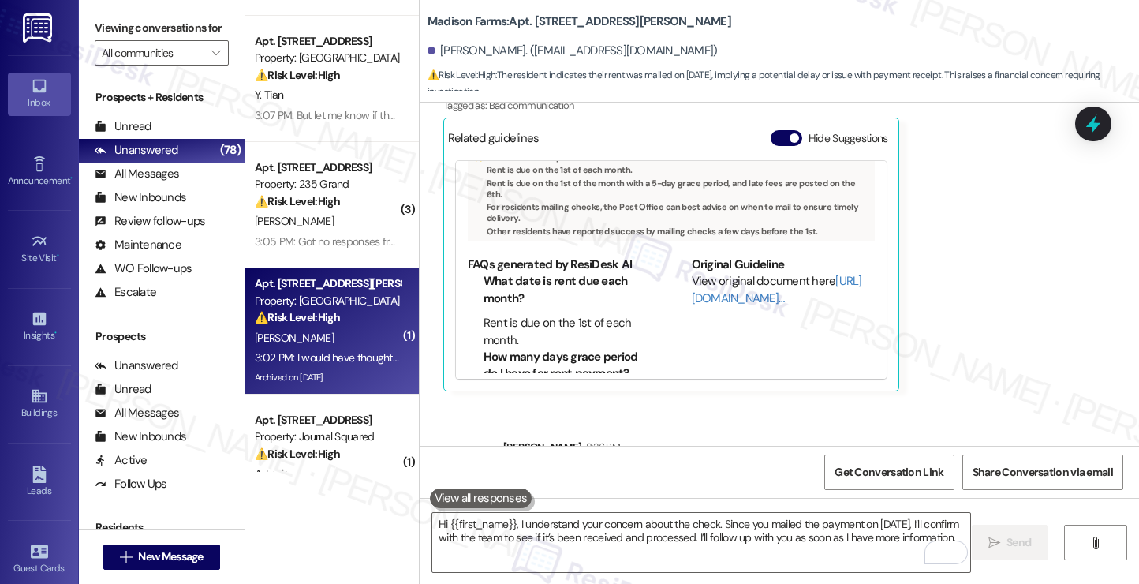
click at [145, 32] on label "Viewing conversations for" at bounding box center [162, 28] width 134 height 24
drag, startPoint x: 136, startPoint y: 30, endPoint x: 214, endPoint y: 97, distance: 103.5
click at [136, 30] on label "Viewing conversations for" at bounding box center [162, 28] width 134 height 24
click at [573, 544] on textarea "Hi {{first_name}}, I understand your concern about the check. Since you mailed …" at bounding box center [701, 542] width 538 height 59
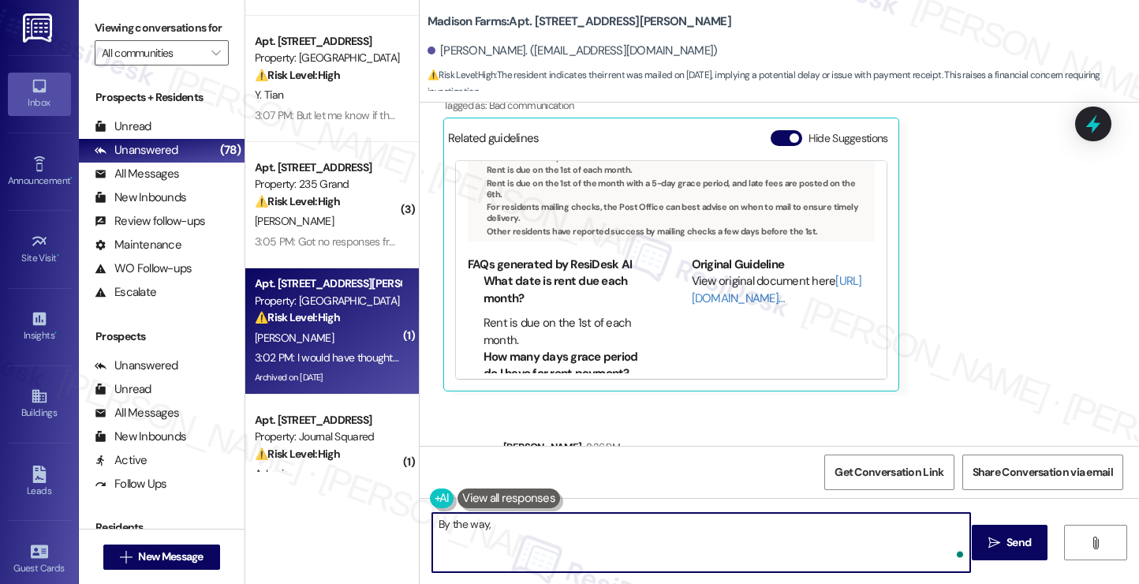
paste textarea "Did you receive a payment confirmation receipt yet, or has the payment already …"
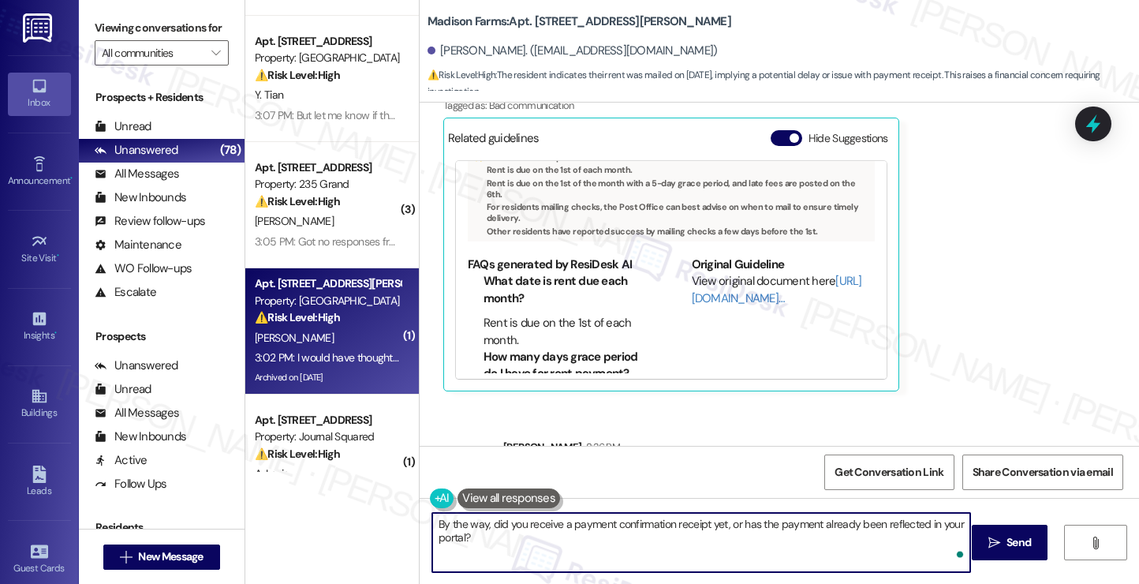
click at [492, 555] on textarea "By the way, did you receive a payment confirmation receipt yet, or has the paym…" at bounding box center [701, 542] width 538 height 59
type textarea "By the way, did you receive a payment confirmation receipt yet, or has the paym…"
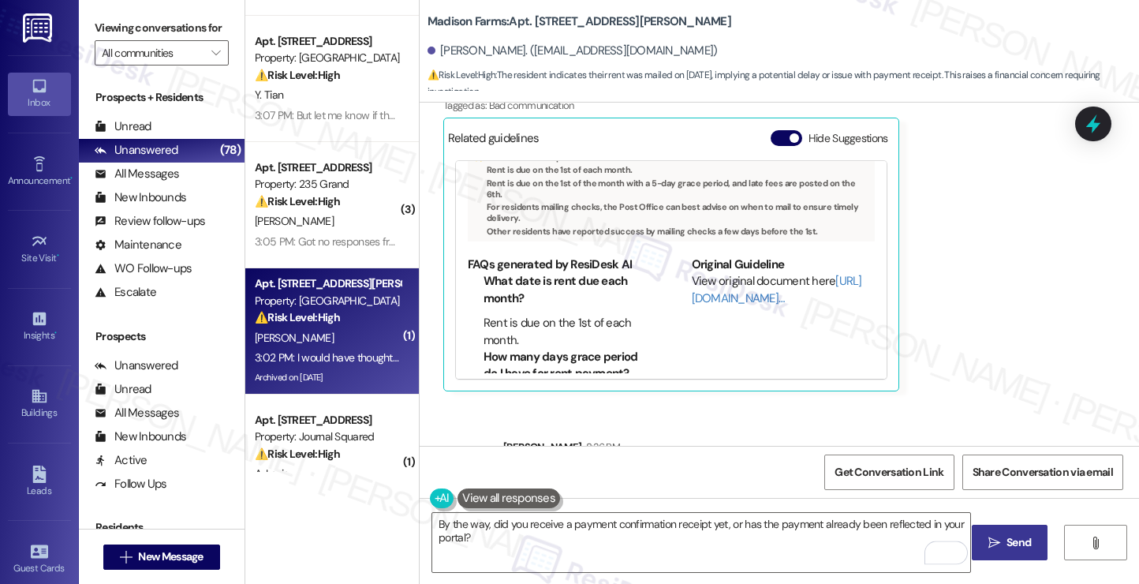
click at [1003, 542] on span "Send" at bounding box center [1018, 542] width 31 height 17
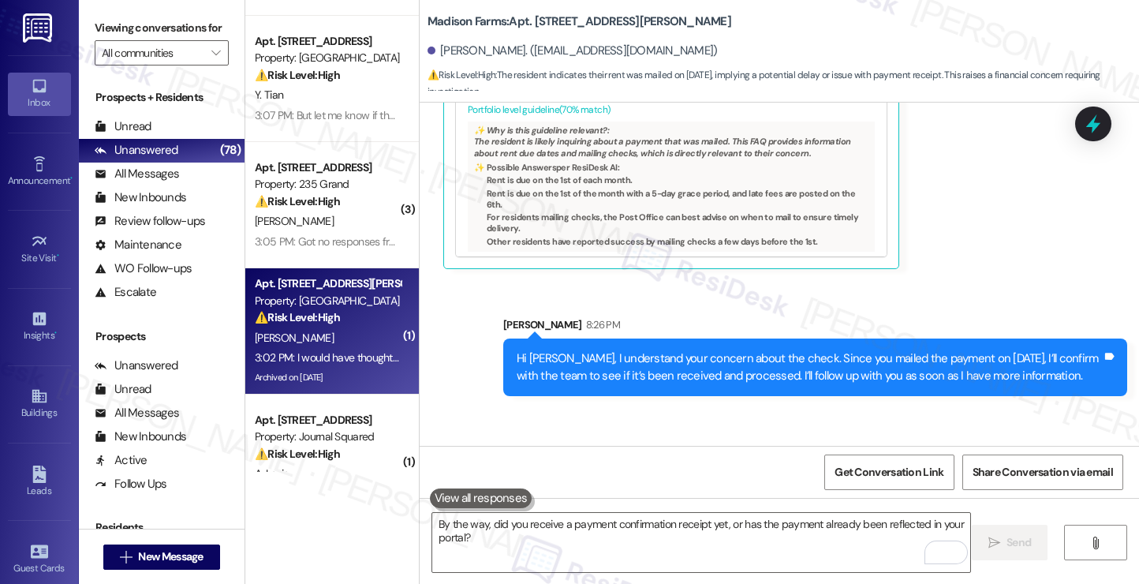
scroll to position [3717, 0]
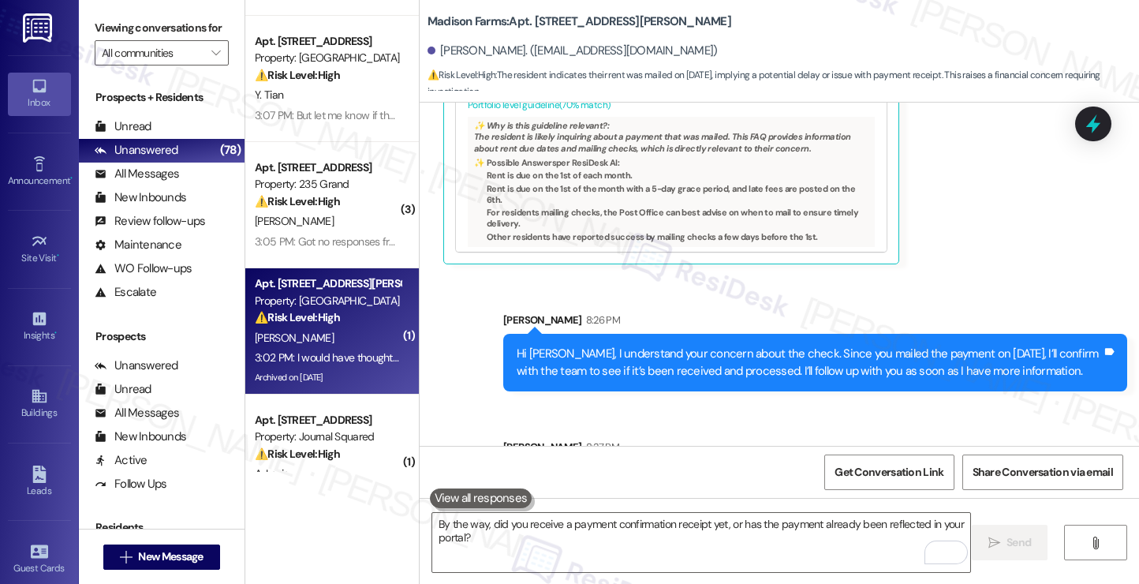
click at [741, 472] on div "By the way, did you receive a payment confirmation receipt yet, or has the paym…" at bounding box center [808, 489] width 585 height 34
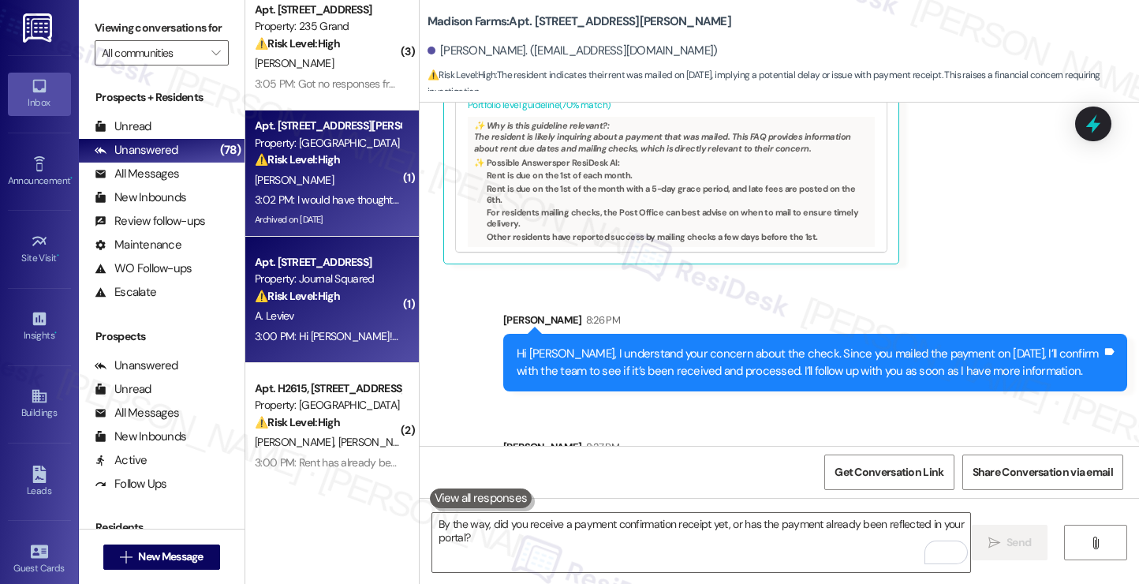
click at [325, 294] on strong "⚠️ Risk Level: High" at bounding box center [297, 296] width 85 height 14
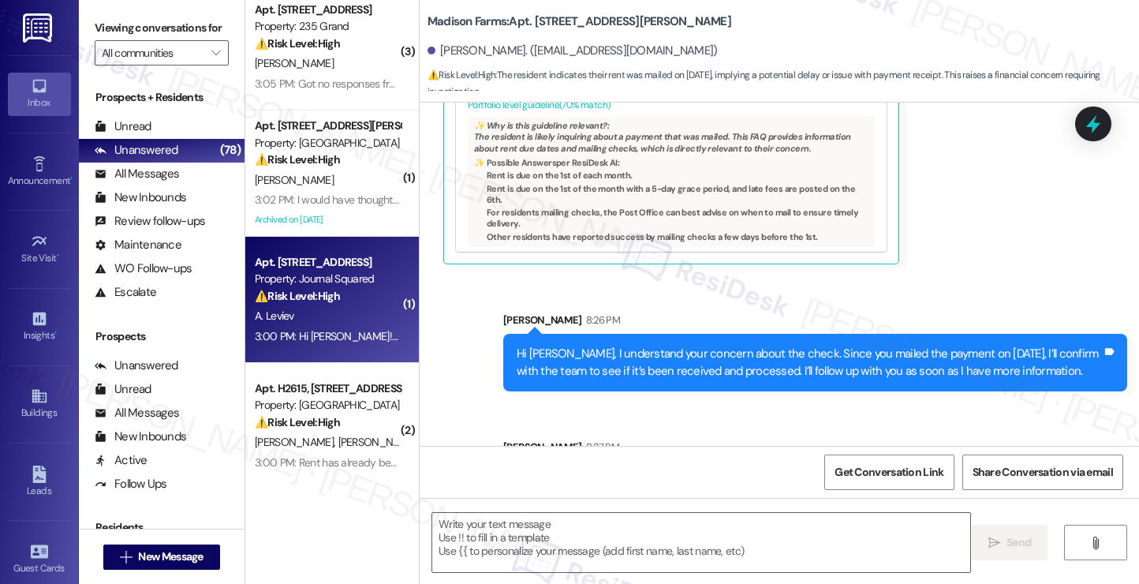
type textarea "Fetching suggested responses. Please feel free to read through the conversation…"
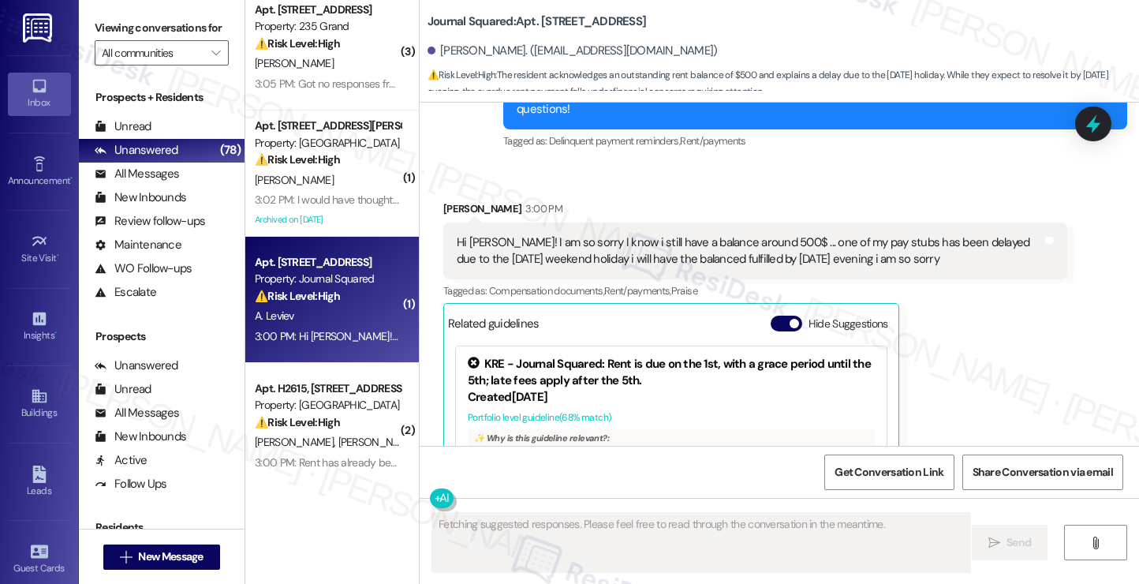
scroll to position [3734, 0]
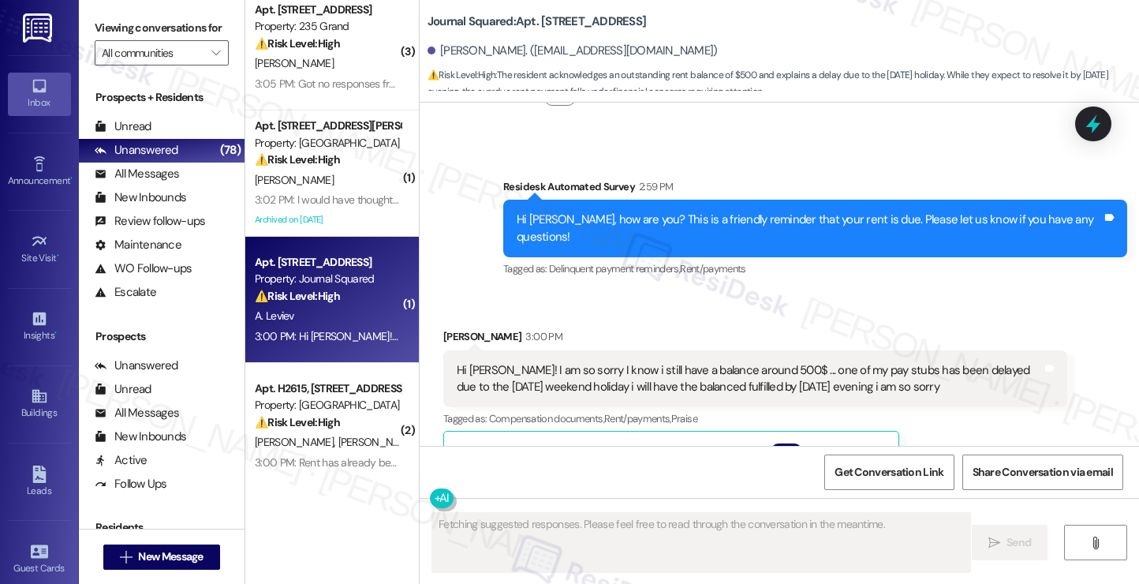
click at [607, 362] on div "Hi Jane! I am so sorry I know i still have a balance around 500$ ... one of my …" at bounding box center [749, 379] width 585 height 34
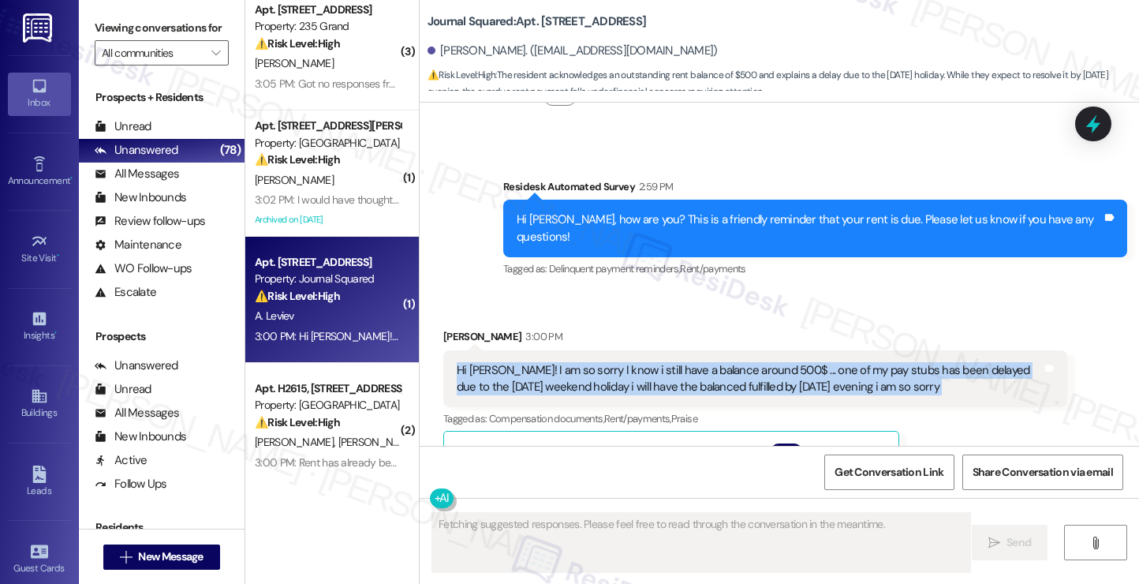
click at [607, 362] on div "Hi Jane! I am so sorry I know i still have a balance around 500$ ... one of my …" at bounding box center [749, 379] width 585 height 34
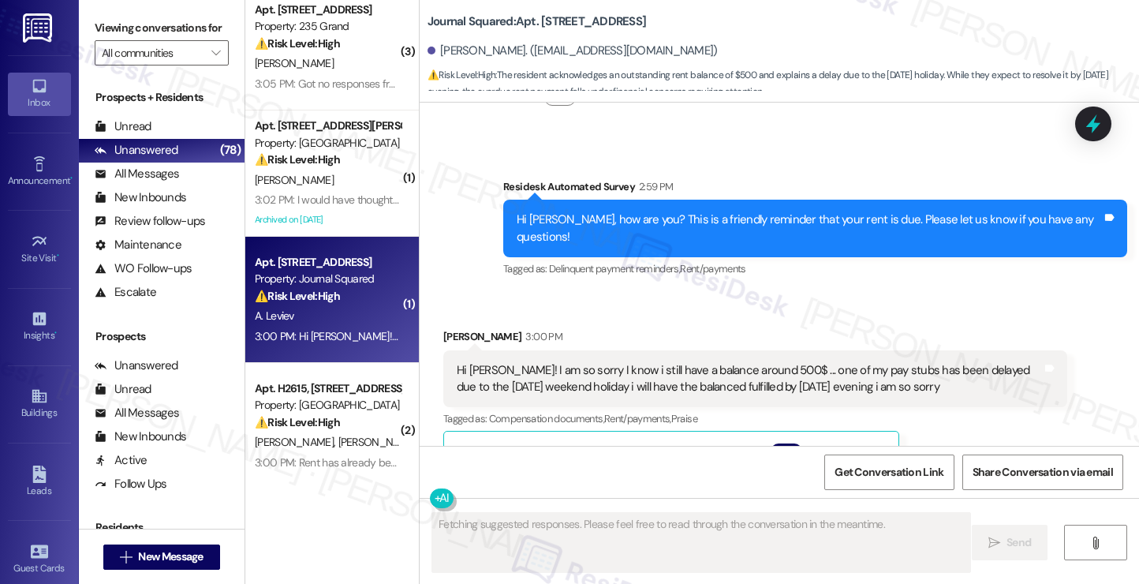
click at [789, 316] on div "Received via SMS Alex Leviev 3:00 PM Hi Jane! I am so sorry I know i still have…" at bounding box center [754, 516] width 647 height 401
click at [790, 362] on div "Hi Jane! I am so sorry I know i still have a balance around 500$ ... one of my …" at bounding box center [749, 379] width 585 height 34
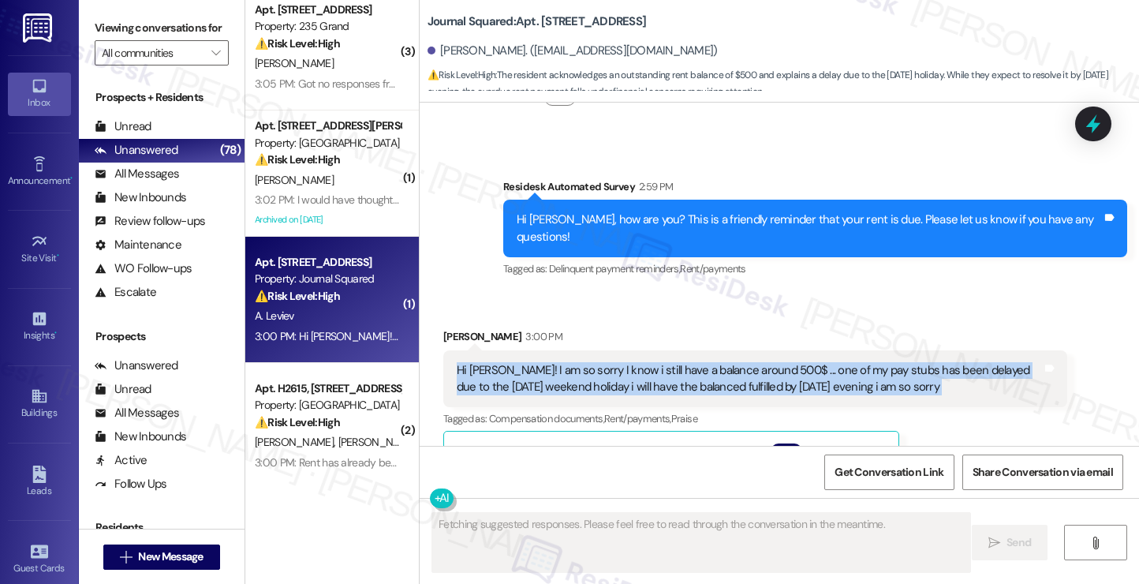
click at [790, 362] on div "Hi Jane! I am so sorry I know i still have a balance around 500$ ... one of my …" at bounding box center [749, 379] width 585 height 34
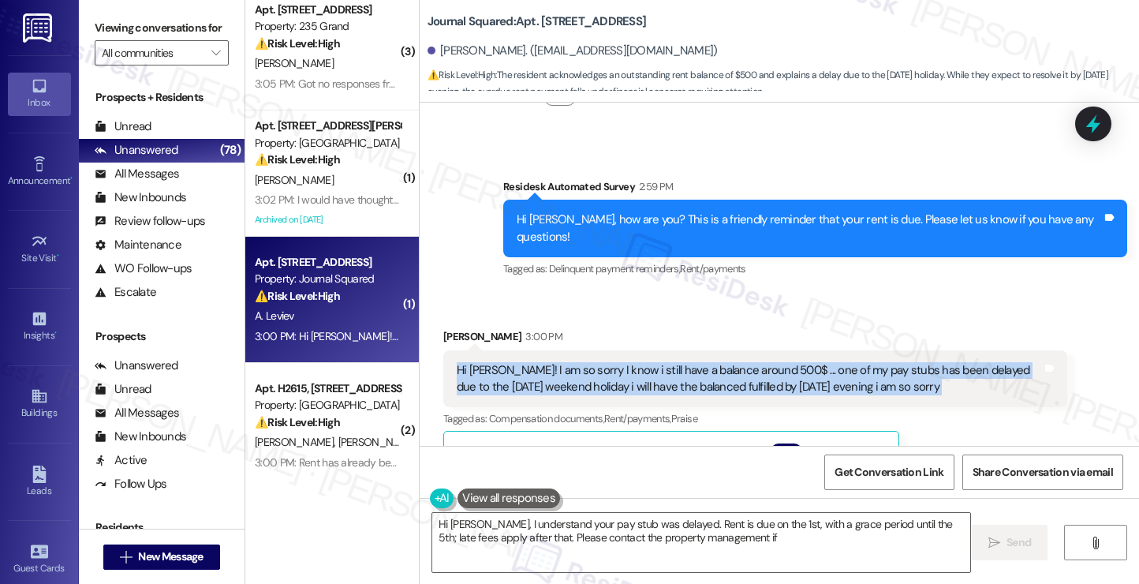
click at [592, 362] on div "Hi Jane! I am so sorry I know i still have a balance around 500$ ... one of my …" at bounding box center [749, 379] width 585 height 34
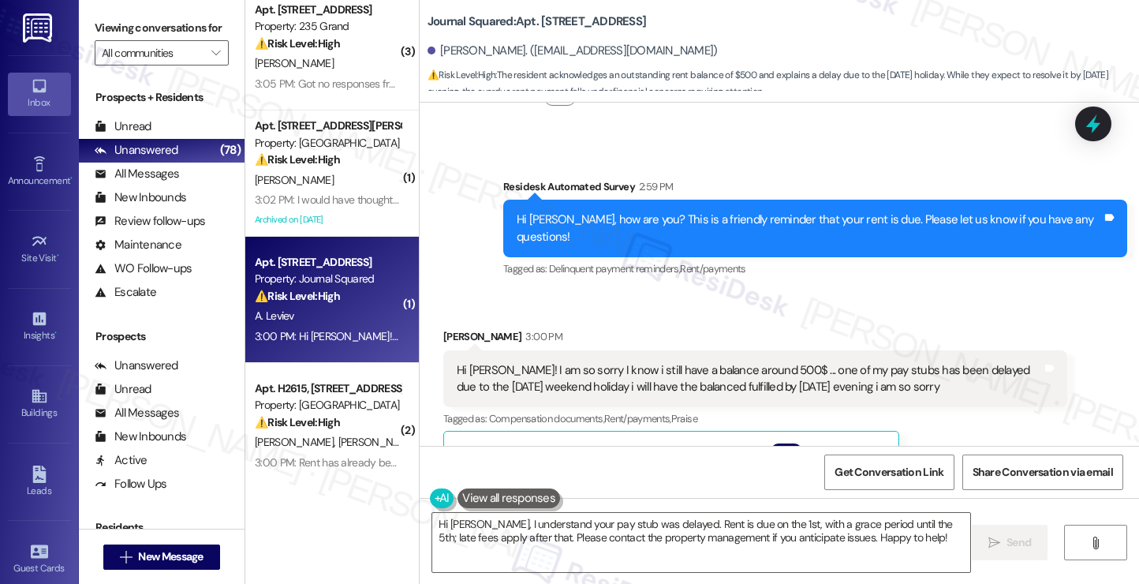
click at [592, 362] on div "Hi Jane! I am so sorry I know i still have a balance around 500$ ... one of my …" at bounding box center [749, 379] width 585 height 34
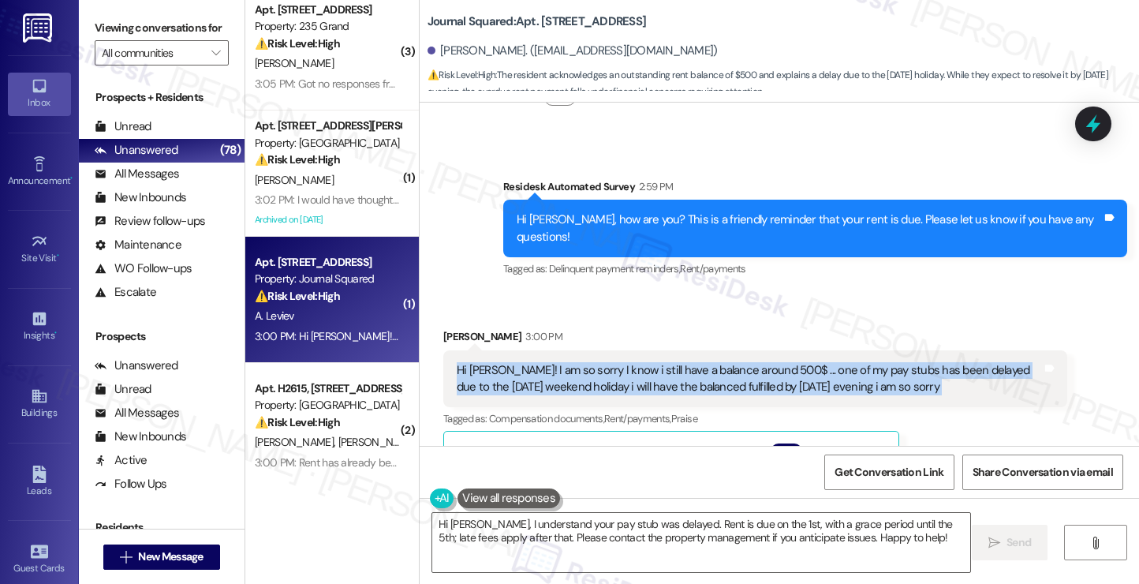
click at [592, 362] on div "Hi Jane! I am so sorry I know i still have a balance around 500$ ... one of my …" at bounding box center [749, 379] width 585 height 34
click at [694, 362] on div "Hi Jane! I am so sorry I know i still have a balance around 500$ ... one of my …" at bounding box center [749, 379] width 585 height 34
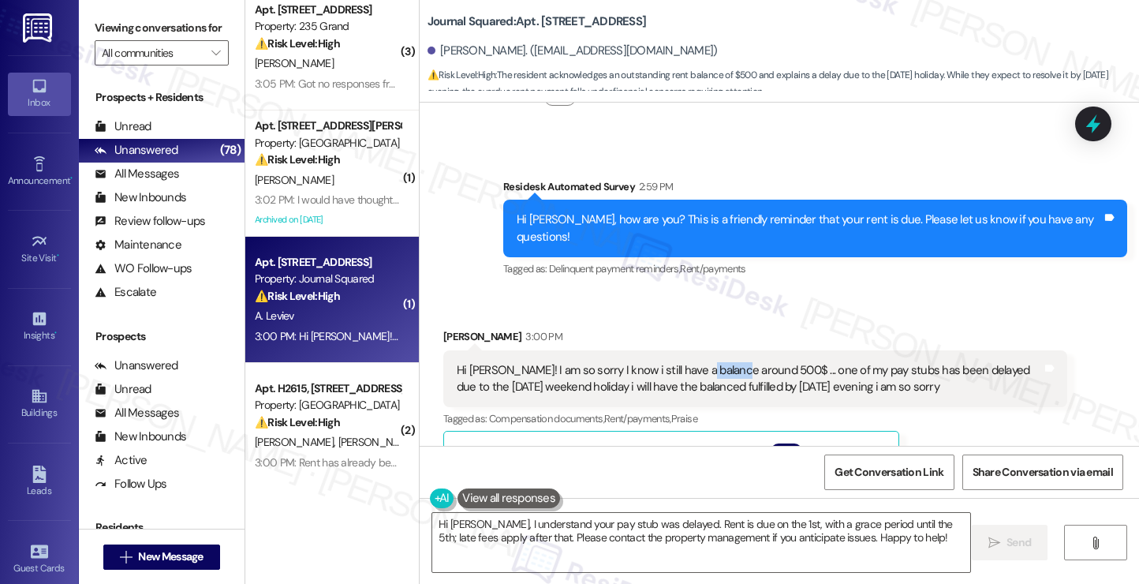
click at [694, 362] on div "Hi Jane! I am so sorry I know i still have a balance around 500$ ... one of my …" at bounding box center [749, 379] width 585 height 34
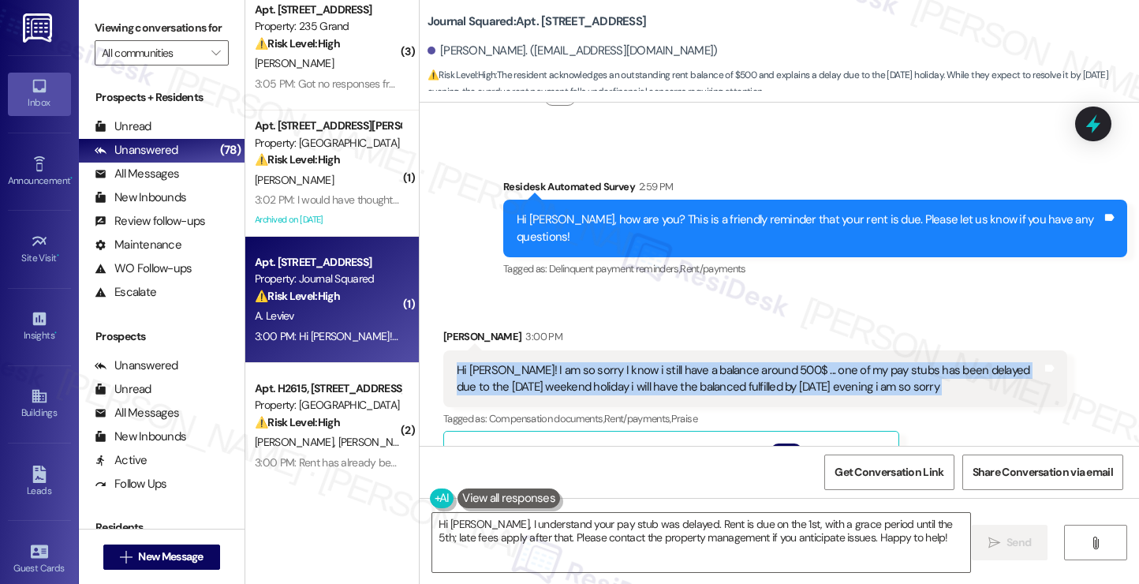
click at [694, 362] on div "Hi Jane! I am so sorry I know i still have a balance around 500$ ... one of my …" at bounding box center [749, 379] width 585 height 34
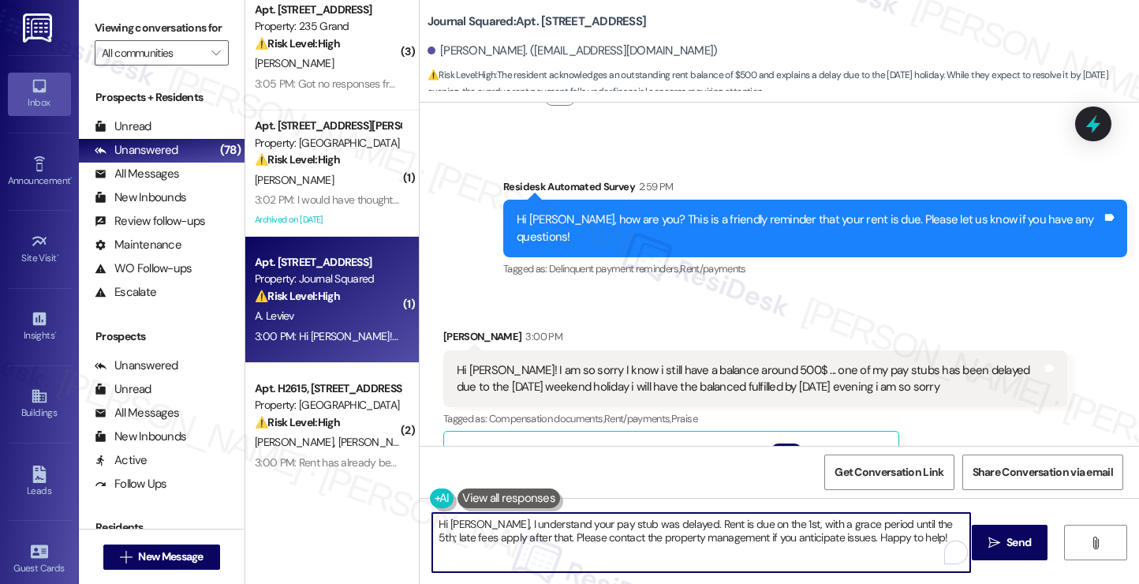
drag, startPoint x: 651, startPoint y: 522, endPoint x: 903, endPoint y: 528, distance: 252.4
click at [903, 528] on textarea "Hi Alex, I understand your pay stub was delayed. Rent is due on the 1st, with a…" at bounding box center [701, 542] width 538 height 59
click at [915, 527] on textarea "Hi Alex, I understand your pay stub was delayed. Rent is due on the 1st, with a…" at bounding box center [701, 542] width 538 height 59
drag, startPoint x: 899, startPoint y: 525, endPoint x: 511, endPoint y: 509, distance: 388.3
click at [511, 512] on div "Hi Alex, I understand your pay stub was delayed. Rent is due on the 1st, with a…" at bounding box center [692, 542] width 539 height 61
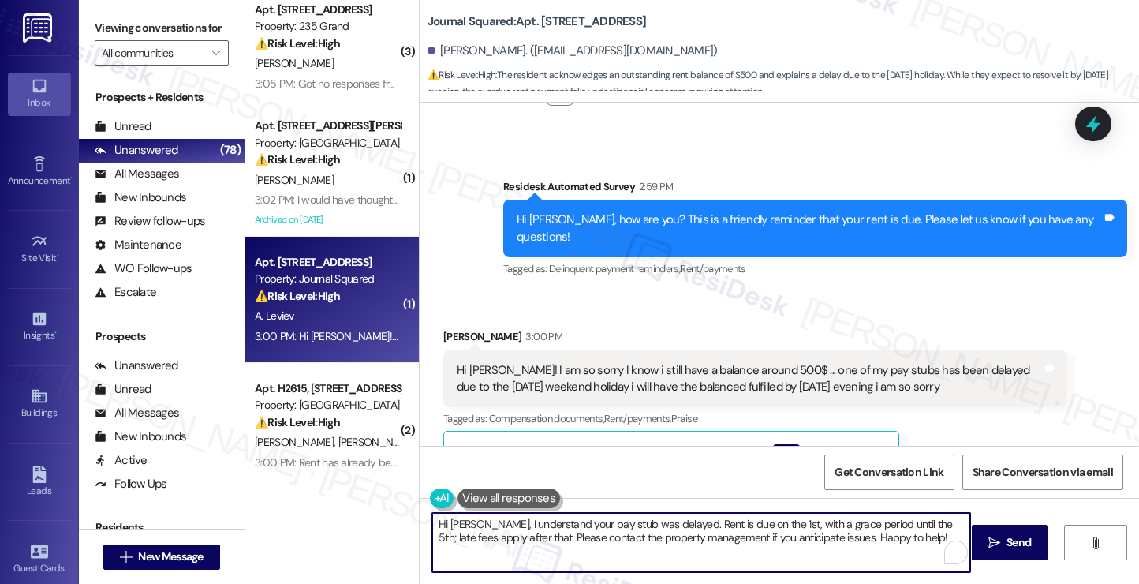
click at [524, 531] on textarea "Hi Alex, I understand your pay stub was delayed. Rent is due on the 1st, with a…" at bounding box center [701, 542] width 538 height 59
drag, startPoint x: 505, startPoint y: 539, endPoint x: 877, endPoint y: 536, distance: 371.4
click at [877, 536] on textarea "Hi Alex, I understand your pay stub was delayed. Rent is due on the 1st, with a…" at bounding box center [701, 542] width 538 height 59
click at [651, 523] on textarea "Hi Alex, I understand your pay stub was delayed. Rent is due on the 1st, with a…" at bounding box center [701, 542] width 538 height 59
click at [515, 535] on textarea "Hi Alex, I understand your pay stub was delayed. Just a friendly reminder that …" at bounding box center [701, 542] width 538 height 59
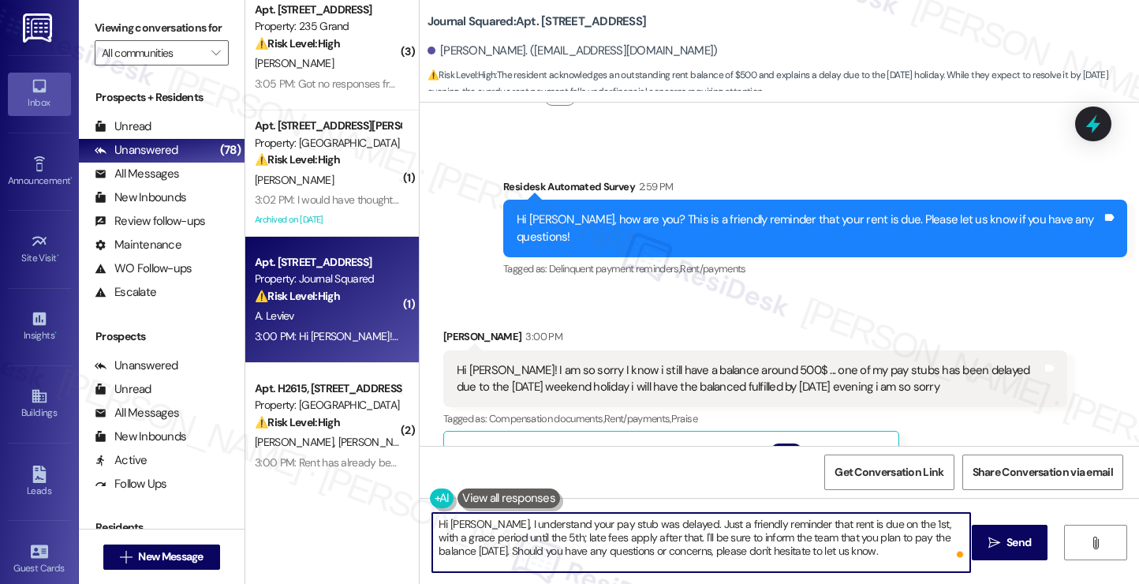
click at [584, 532] on textarea "Hi Alex, I understand your pay stub was delayed. Just a friendly reminder that …" at bounding box center [701, 542] width 538 height 59
click at [883, 550] on textarea "Hi Alex, I understand your pay stub was delayed. Just a friendly reminder that …" at bounding box center [701, 542] width 538 height 59
type textarea "Hi Alex, I understand your pay stub was delayed. Just a friendly reminder that …"
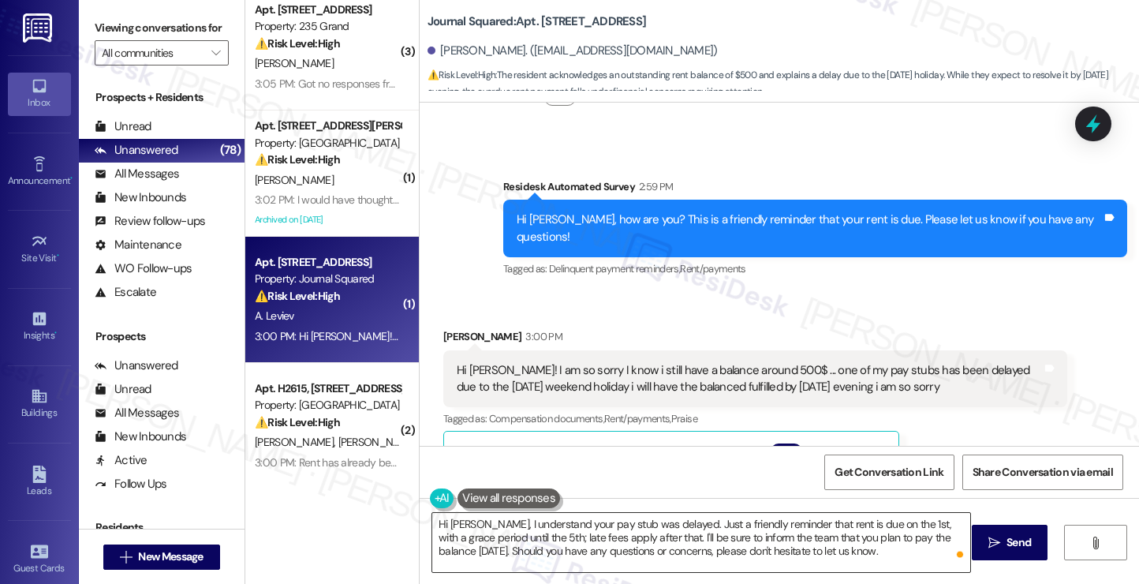
drag, startPoint x: 996, startPoint y: 541, endPoint x: 915, endPoint y: 540, distance: 80.4
click at [915, 540] on div "Hi Alex, I understand your pay stub was delayed. Just a friendly reminder that …" at bounding box center [778, 557] width 719 height 118
click at [975, 540] on button " Send" at bounding box center [1009, 541] width 76 height 35
click at [725, 542] on textarea "Hi Alex, I understand your pay stub was delayed. Just a friendly reminder that …" at bounding box center [703, 542] width 538 height 59
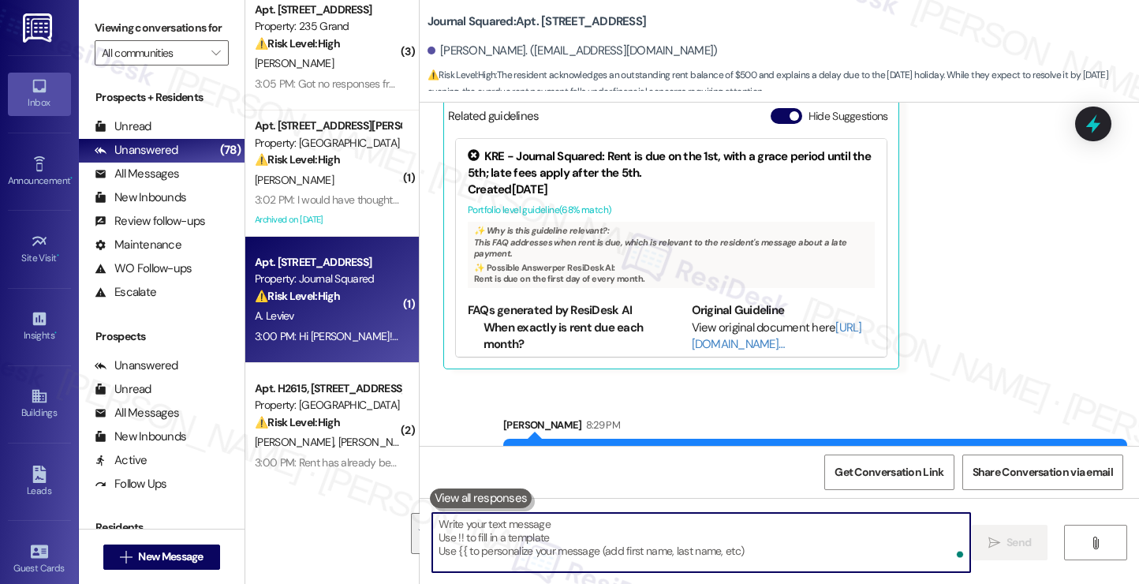
scroll to position [4114, 0]
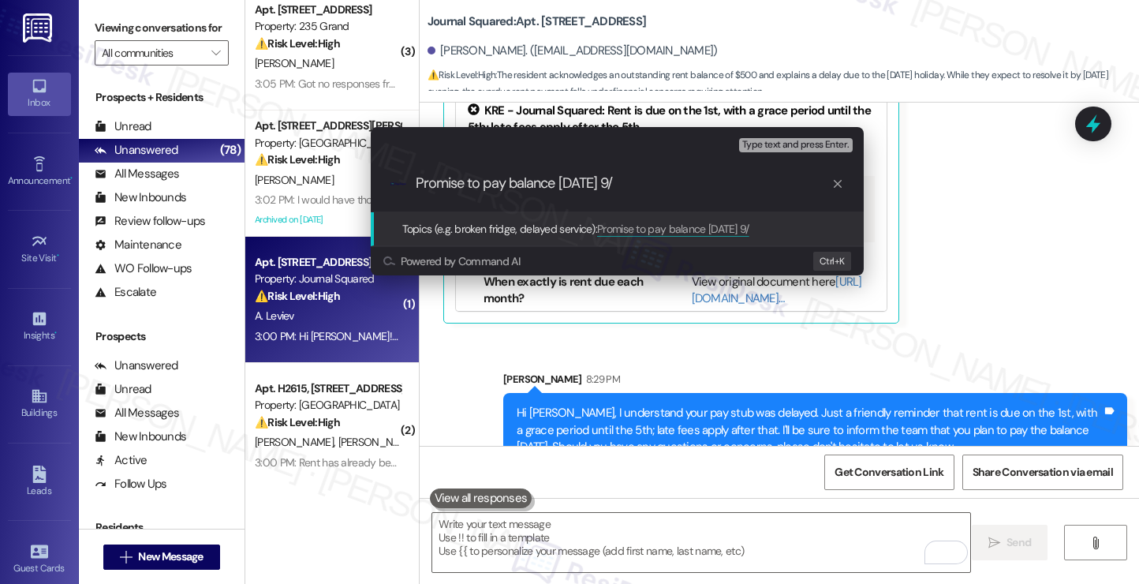
type input "Promise to pay balance tomorrow 9/4"
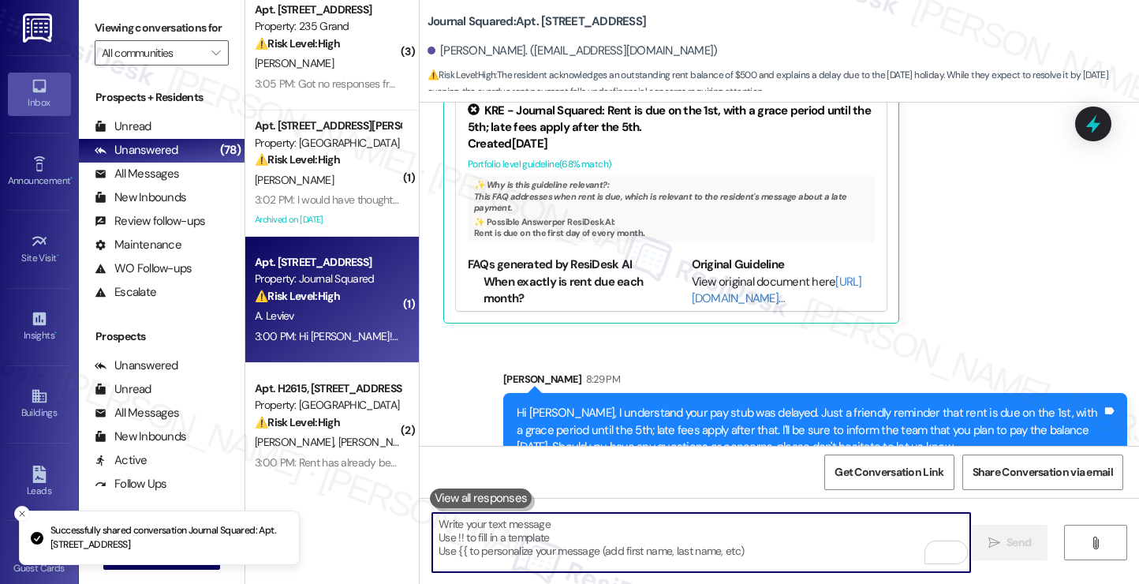
scroll to position [3970, 0]
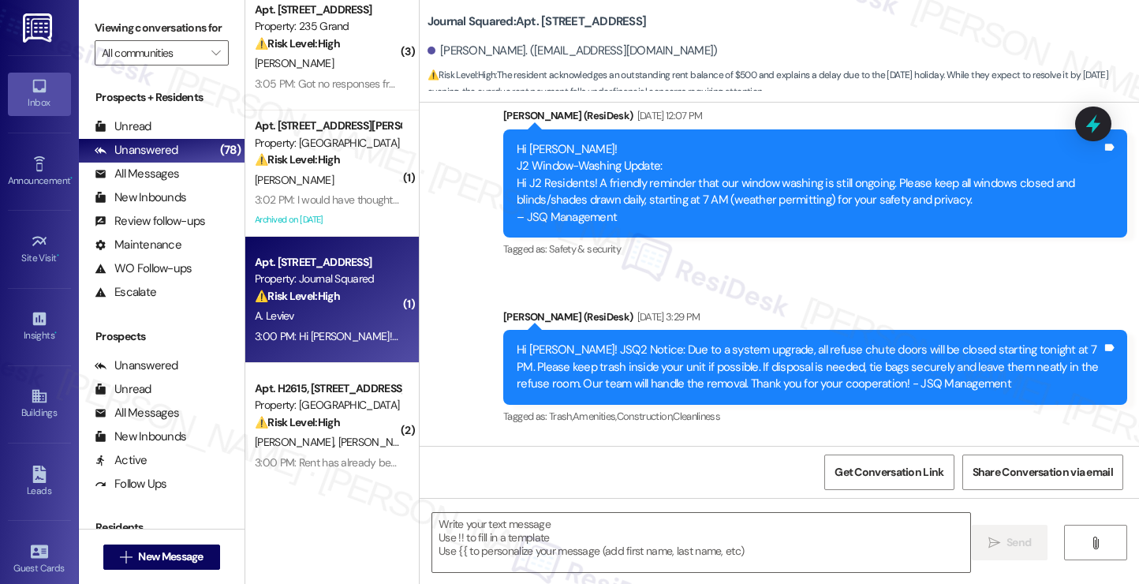
type textarea "Fetching suggested responses. Please feel free to read through the conversation…"
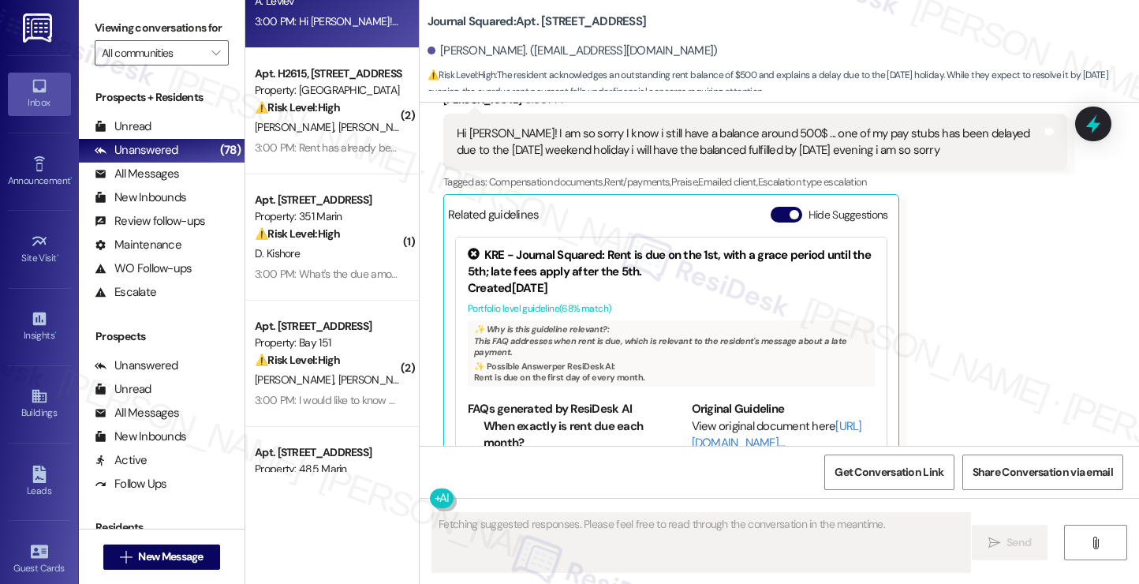
scroll to position [710, 0]
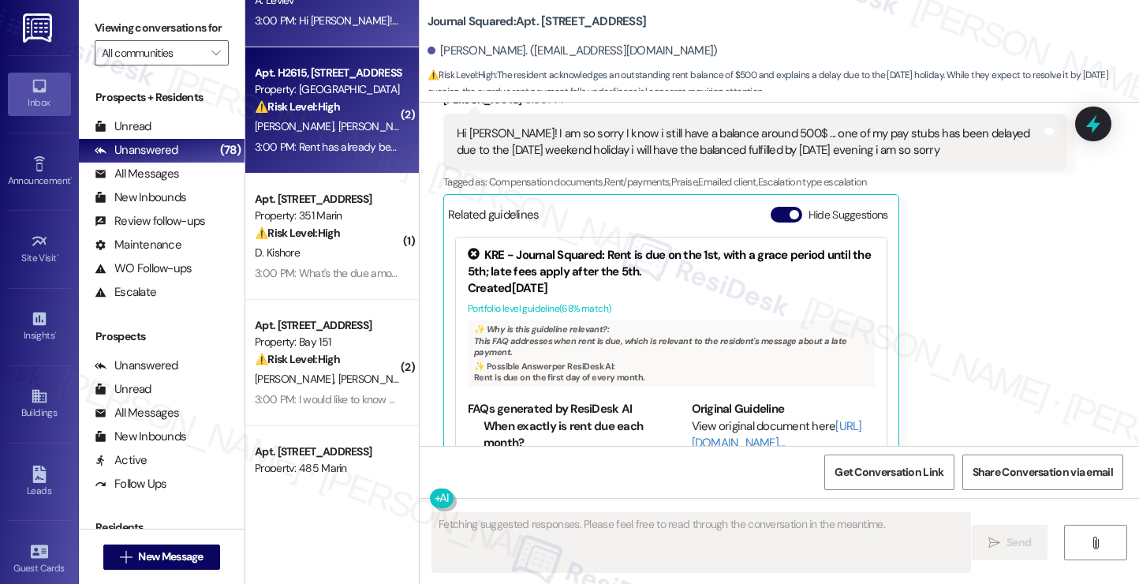
click at [320, 140] on div "3:00 PM: Rent has already been paid. 3:00 PM: Rent has already been paid." at bounding box center [341, 147] width 173 height 14
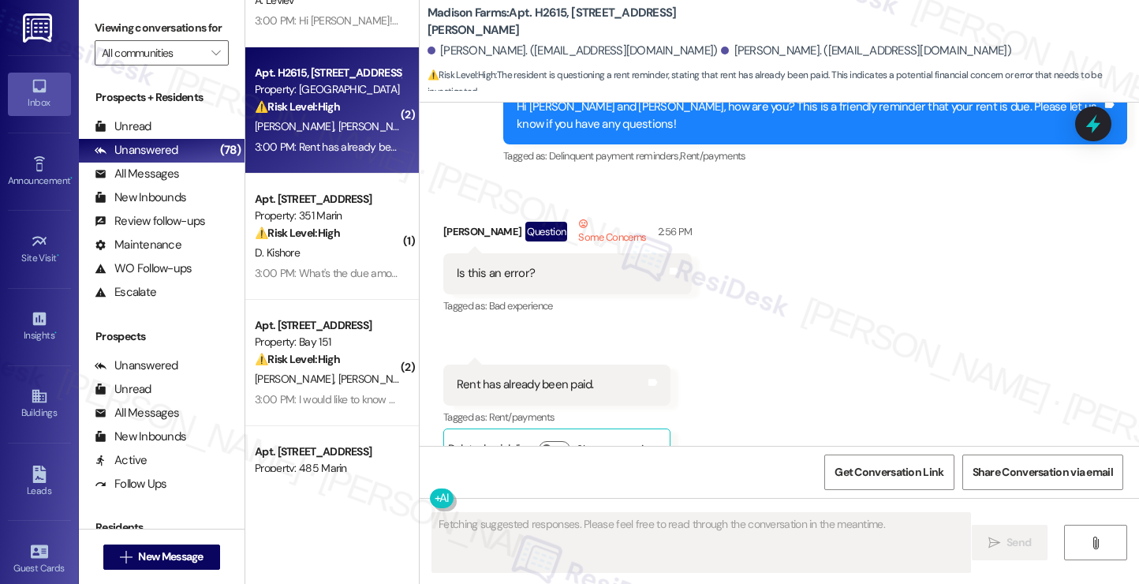
scroll to position [1720, 0]
click at [490, 252] on div "Is this an error? Tags and notes" at bounding box center [567, 272] width 248 height 40
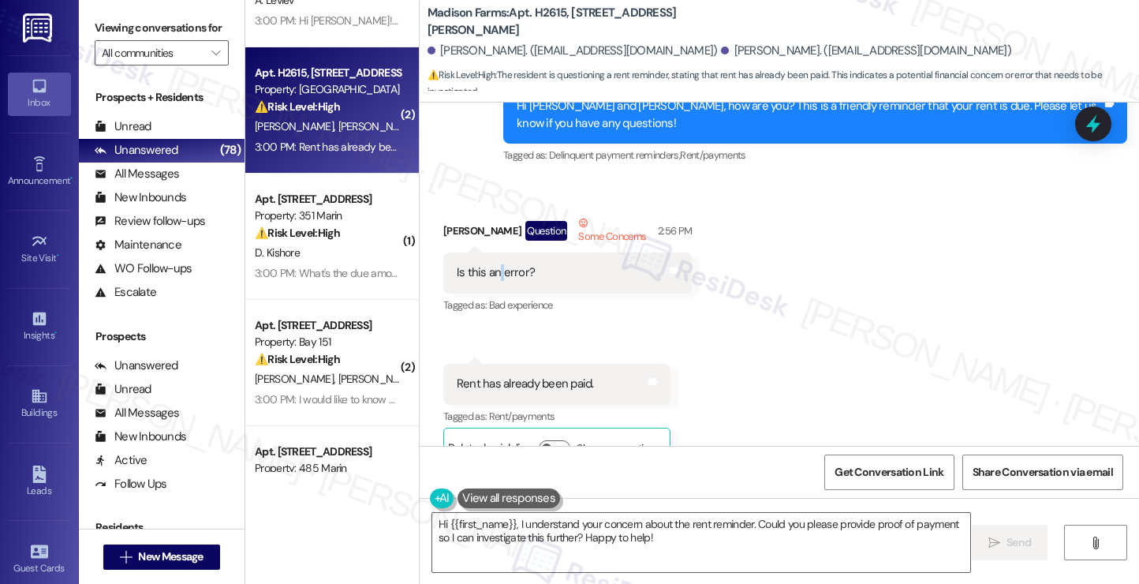
click at [121, 40] on label "Viewing conversations for" at bounding box center [162, 28] width 134 height 24
click at [558, 530] on textarea "Hi {{first_name}}, I understand your concern about the rent reminder. Could you…" at bounding box center [701, 542] width 538 height 59
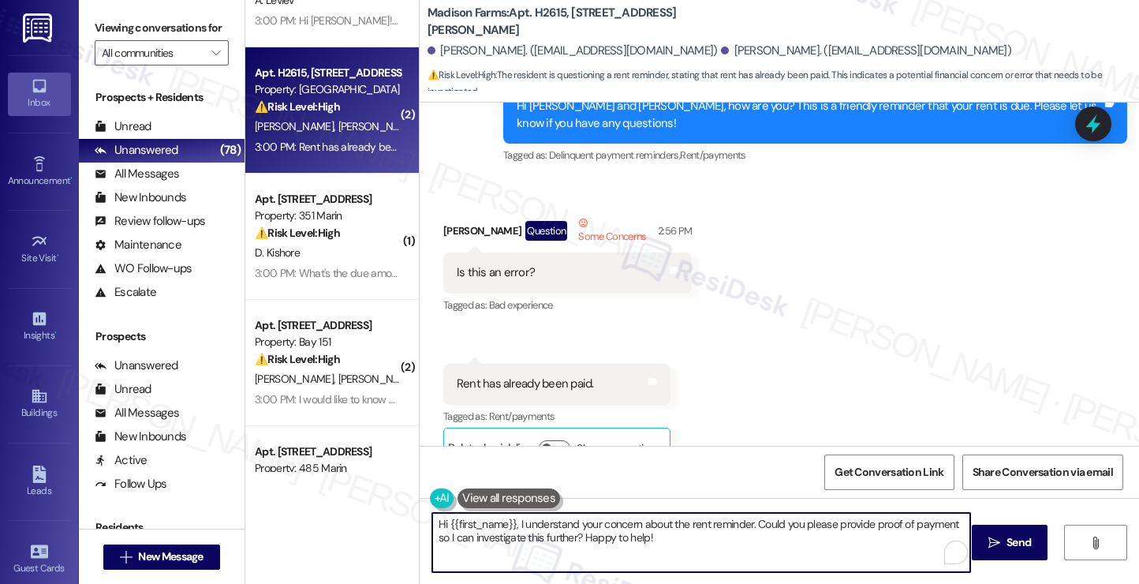
click at [558, 530] on textarea "Hi {{first_name}}, I understand your concern about the rent reminder. Could you…" at bounding box center [701, 542] width 538 height 59
paste textarea "Karen, sorry about the repeated reminder. Please disregard, as it's an automate…"
click at [443, 214] on div "Mary Hill Question Some Concerns 2:56 PM" at bounding box center [567, 233] width 248 height 39
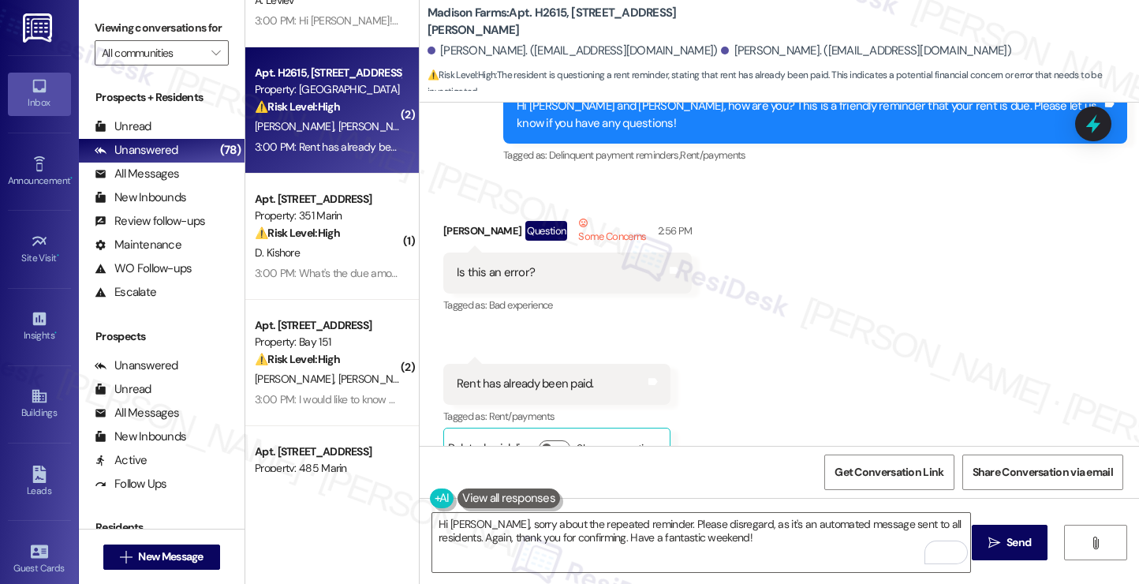
click at [443, 214] on div "Mary Hill Question Some Concerns 2:56 PM" at bounding box center [567, 233] width 248 height 39
copy div "Mary"
click at [452, 518] on textarea "Hi Karen, sorry about the repeated reminder. Please disregard, as it's an autom…" at bounding box center [701, 542] width 538 height 59
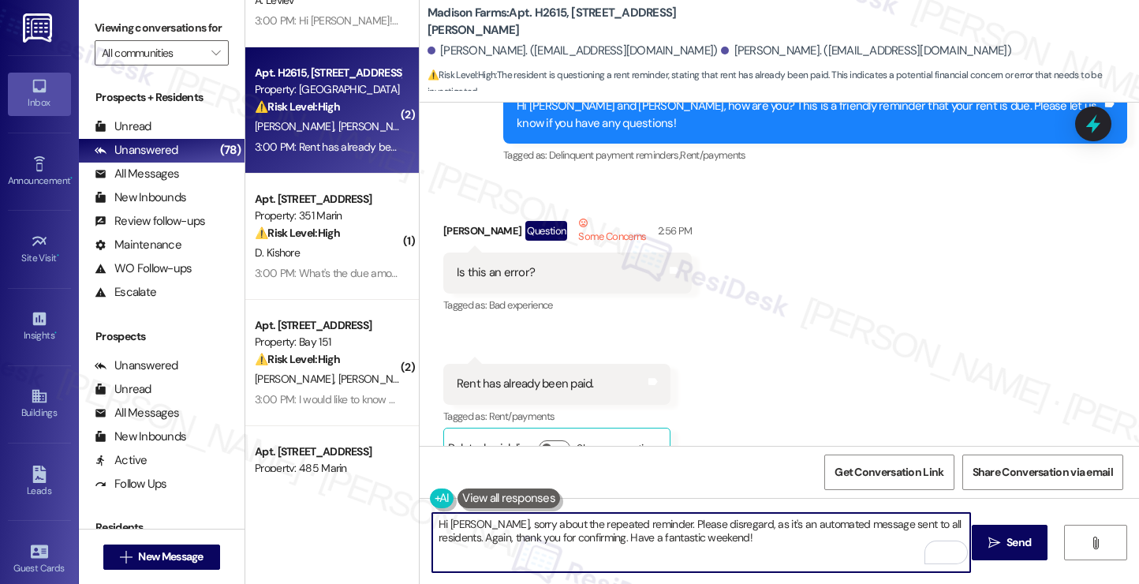
click at [451, 521] on textarea "Hi Karen, sorry about the repeated reminder. Please disregard, as it's an autom…" at bounding box center [701, 542] width 538 height 59
paste textarea "Mary"
click at [572, 522] on textarea "Hi Mary, sorry about the repeated reminder. Please disregard, as it's an automa…" at bounding box center [701, 542] width 538 height 59
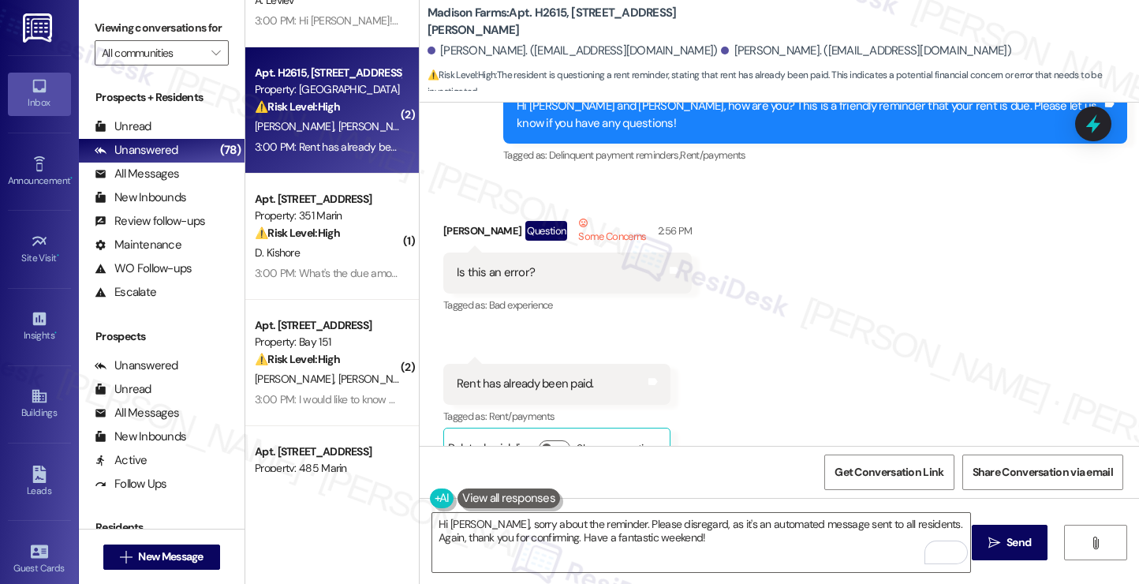
click at [121, 8] on div "Viewing conversations for All communities " at bounding box center [162, 40] width 166 height 81
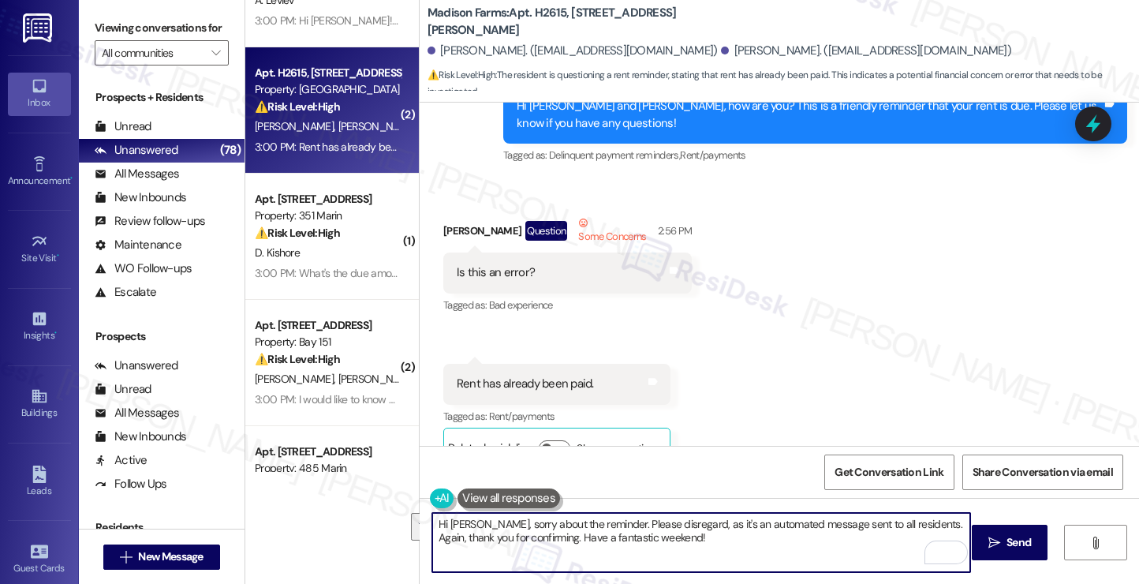
drag, startPoint x: 772, startPoint y: 550, endPoint x: 898, endPoint y: 524, distance: 128.8
click at [898, 524] on textarea "Hi Mary, sorry about the reminder. Please disregard, as it's an automated messa…" at bounding box center [701, 542] width 538 height 59
click at [651, 550] on textarea "Hi Mary, sorry about the reminder. Please disregard, as it's an automated messa…" at bounding box center [701, 542] width 538 height 59
click at [613, 531] on textarea "Hi Mary, sorry about the reminder. Please disregard, as it's an automated messa…" at bounding box center [701, 542] width 538 height 59
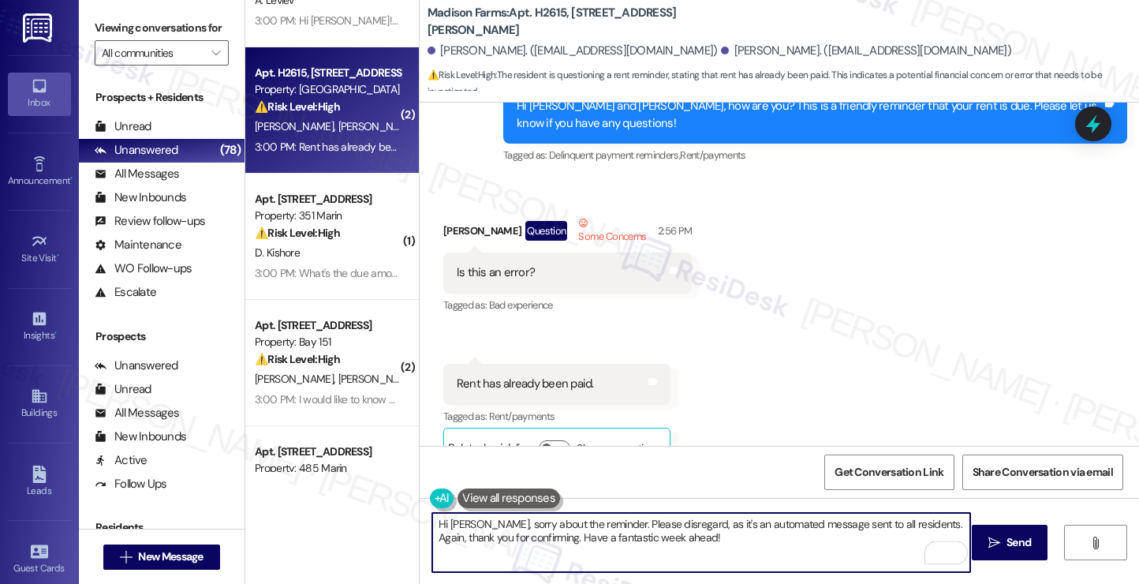
click at [588, 535] on textarea "Hi Mary, sorry about the reminder. Please disregard, as it's an automated messa…" at bounding box center [701, 542] width 538 height 59
click at [705, 530] on textarea "Hi Mary, sorry about the reminder. Please disregard, as it's an automated messa…" at bounding box center [701, 542] width 538 height 59
click at [718, 520] on textarea "Hi Mary, sorry about the reminder. Please disregard, as it's an automated messa…" at bounding box center [701, 542] width 538 height 59
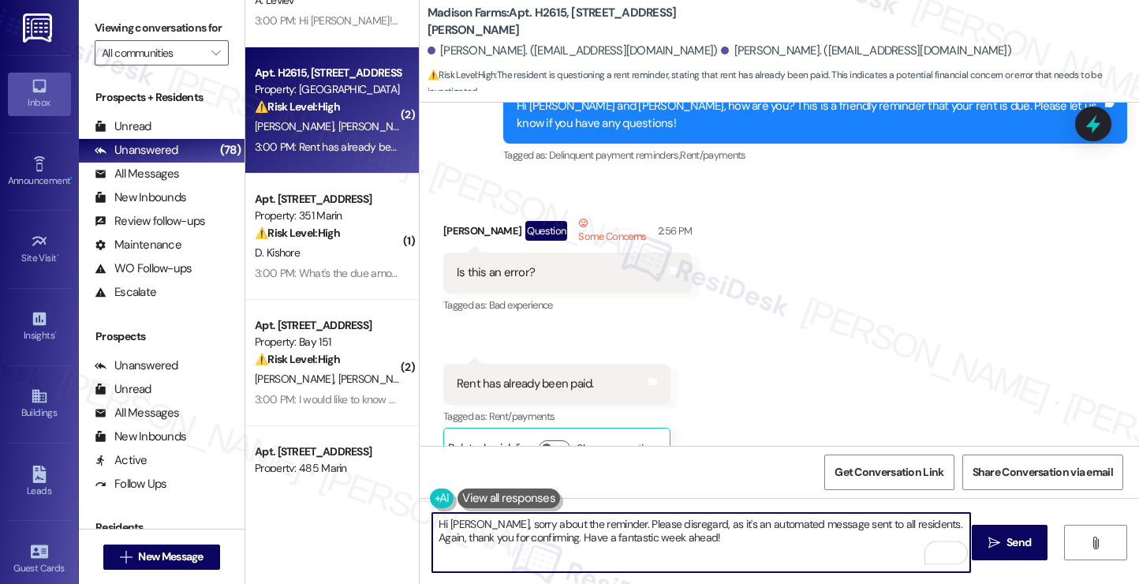
click at [718, 520] on textarea "Hi Mary, sorry about the reminder. Please disregard, as it's an automated messa…" at bounding box center [701, 542] width 538 height 59
click at [771, 455] on div "Get Conversation Link Share Conversation via email" at bounding box center [778, 472] width 719 height 52
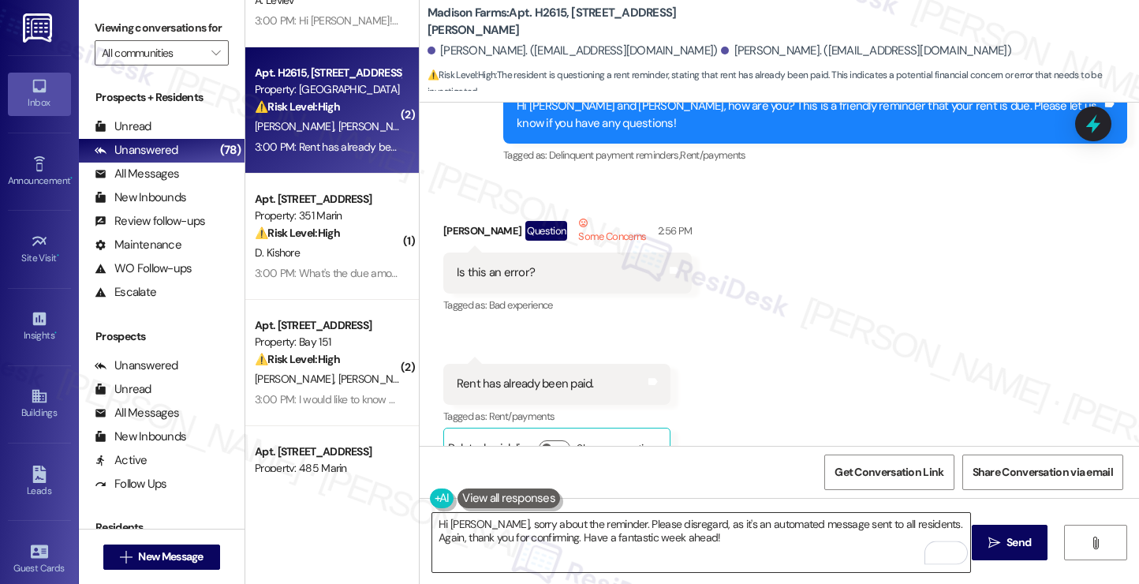
click at [763, 539] on textarea "Hi Mary, sorry about the reminder. Please disregard, as it's an automated messa…" at bounding box center [701, 542] width 538 height 59
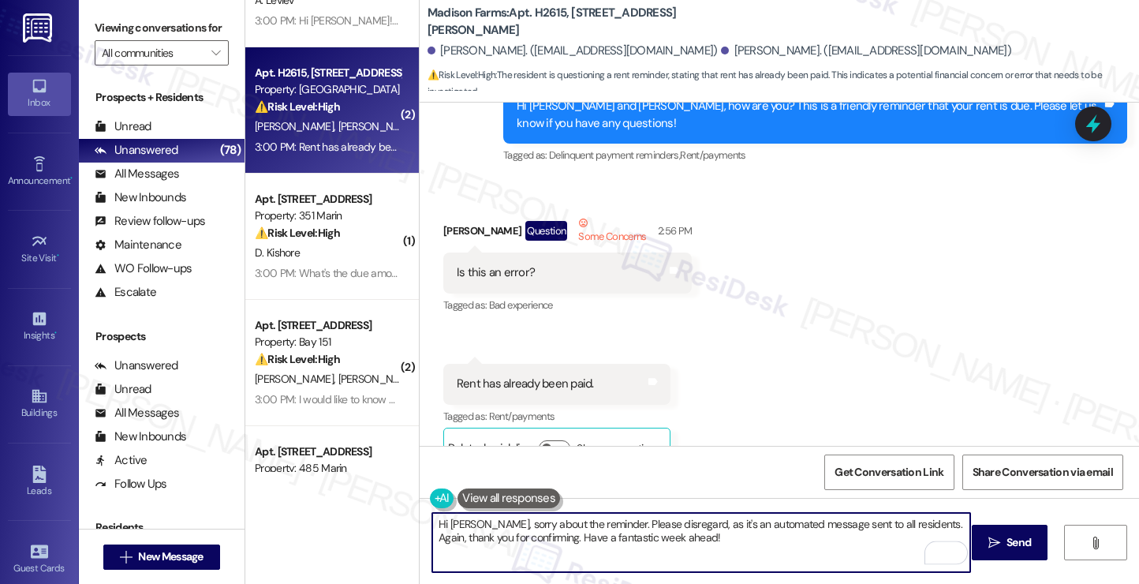
click at [754, 542] on textarea "Hi Mary, sorry about the reminder. Please disregard, as it's an automated messa…" at bounding box center [701, 542] width 538 height 59
drag, startPoint x: 691, startPoint y: 546, endPoint x: 596, endPoint y: 545, distance: 94.6
click at [596, 545] on textarea "Hi Mary, sorry about the reminder. Please disregard, as it's an automated messa…" at bounding box center [701, 542] width 538 height 59
click at [515, 535] on textarea "Hi Mary, sorry about the reminder. Please disregard, as it's an automated messa…" at bounding box center [701, 542] width 538 height 59
click at [510, 536] on textarea "Hi Mary, sorry about the reminder. Please disregard, as it's an automated messa…" at bounding box center [701, 542] width 538 height 59
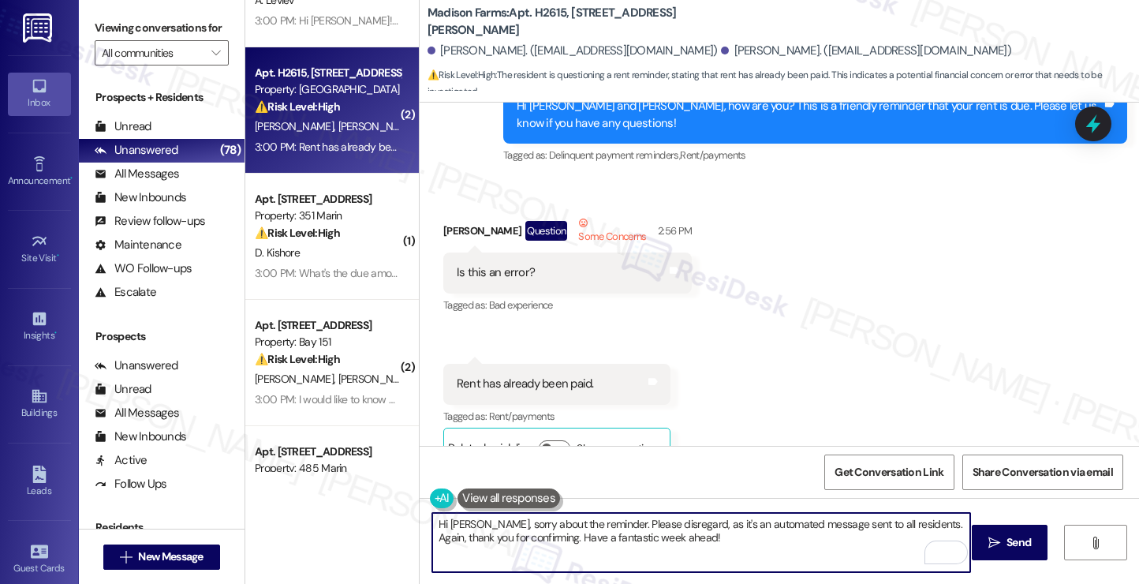
click at [512, 536] on textarea "Hi Mary, sorry about the reminder. Please disregard, as it's an automated messa…" at bounding box center [701, 542] width 538 height 59
click at [695, 544] on textarea "Hi Mary, sorry about the reminder. Please disregard, as it's an automated messa…" at bounding box center [701, 542] width 538 height 59
click at [683, 539] on textarea "Hi Mary, sorry about the reminder. Please disregard, as it's an automated messa…" at bounding box center [701, 542] width 538 height 59
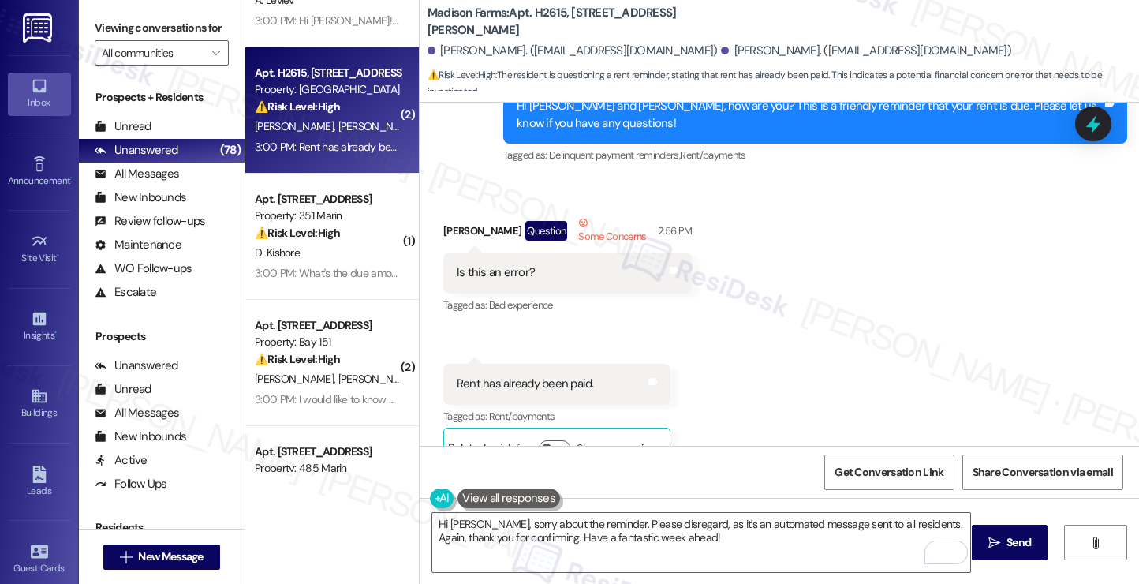
drag, startPoint x: 110, startPoint y: 47, endPoint x: 166, endPoint y: 84, distance: 66.5
click at [110, 40] on label "Viewing conversations for" at bounding box center [162, 28] width 134 height 24
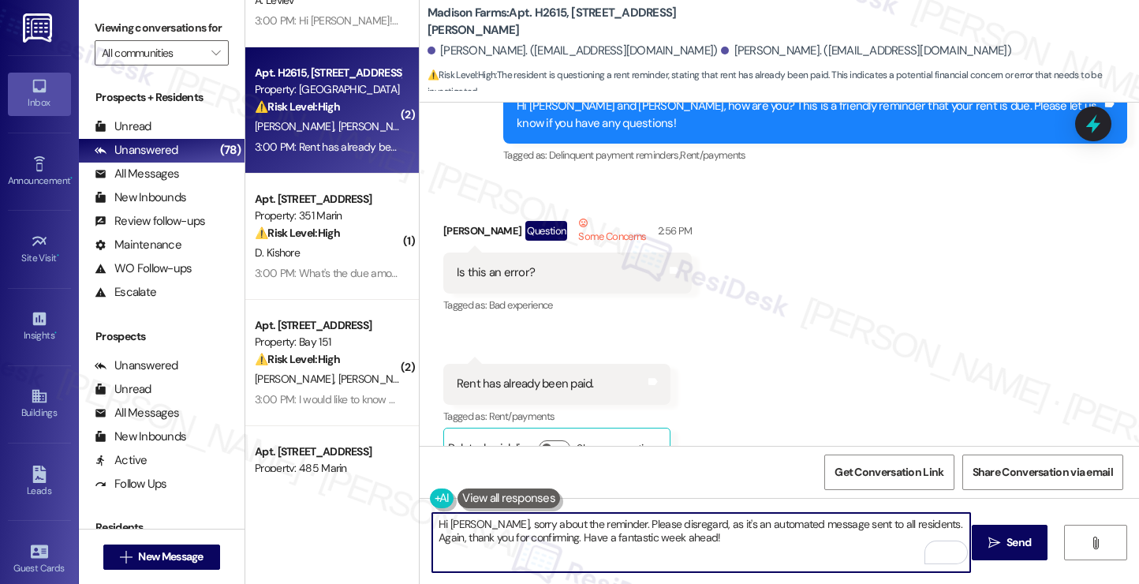
click at [662, 539] on textarea "Hi Mary, sorry about the reminder. Please disregard, as it's an automated messa…" at bounding box center [701, 542] width 538 height 59
drag, startPoint x: 665, startPoint y: 539, endPoint x: 898, endPoint y: 523, distance: 233.9
click at [898, 523] on textarea "Hi Mary, sorry about the reminder. Please disregard, as it's an automated messa…" at bounding box center [701, 542] width 538 height 59
paste textarea "Did you receive a payment confirmation receipt yet, or has the payment already …"
click at [690, 535] on textarea "Hi Mary, sorry about the reminder. Please disregard, as it's an automated messa…" at bounding box center [701, 542] width 538 height 59
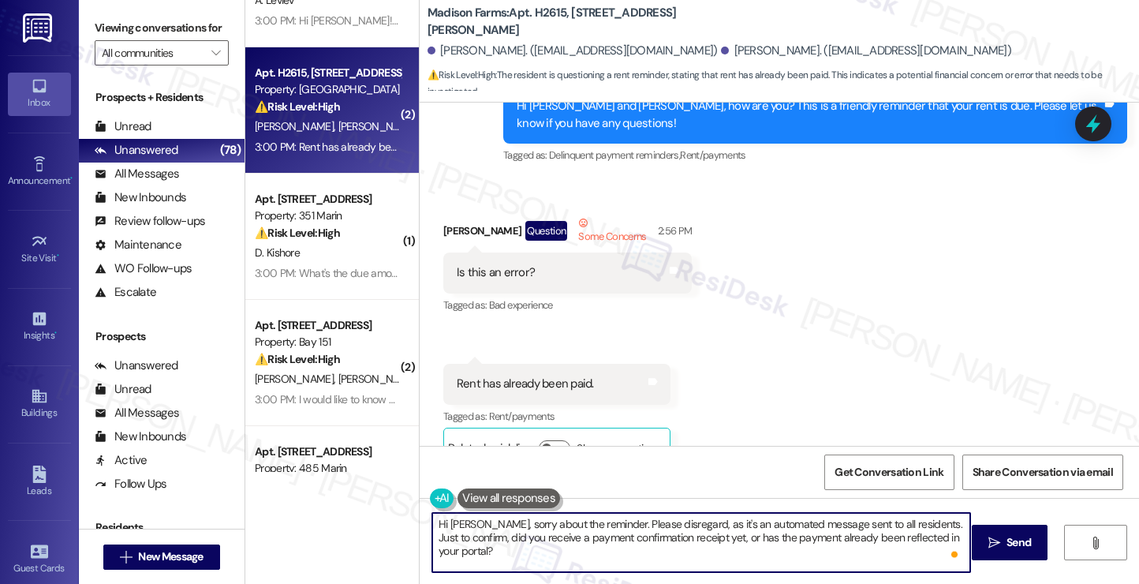
click at [690, 535] on textarea "Hi Mary, sorry about the reminder. Please disregard, as it's an automated messa…" at bounding box center [701, 542] width 538 height 59
click at [677, 547] on textarea "Hi Mary, sorry about the reminder. Please disregard, as it's an automated messa…" at bounding box center [701, 542] width 538 height 59
click at [639, 525] on textarea "Hi Mary, sorry about the reminder. Please disregard, as it's an automated messa…" at bounding box center [701, 542] width 538 height 59
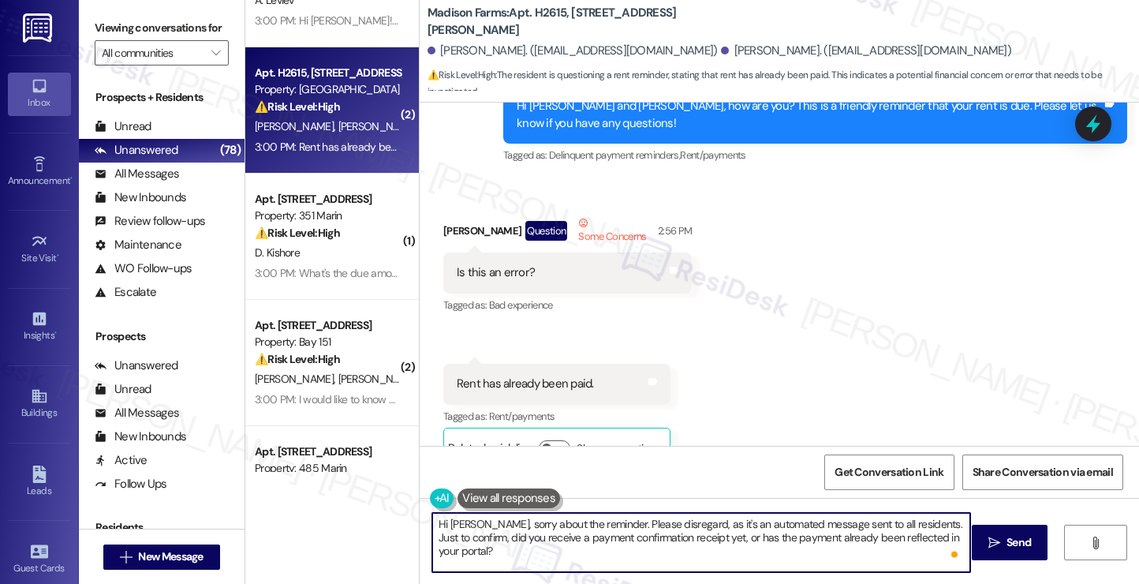
click at [639, 525] on textarea "Hi Mary, sorry about the reminder. Please disregard, as it's an automated messa…" at bounding box center [701, 542] width 538 height 59
click at [449, 537] on textarea "Hi Mary, sorry about the reminder. Please disregard, as it's an automated messa…" at bounding box center [701, 542] width 538 height 59
click at [570, 532] on textarea "Hi Mary, sorry about the reminder. Please disregard, as it's an automated messa…" at bounding box center [701, 542] width 538 height 59
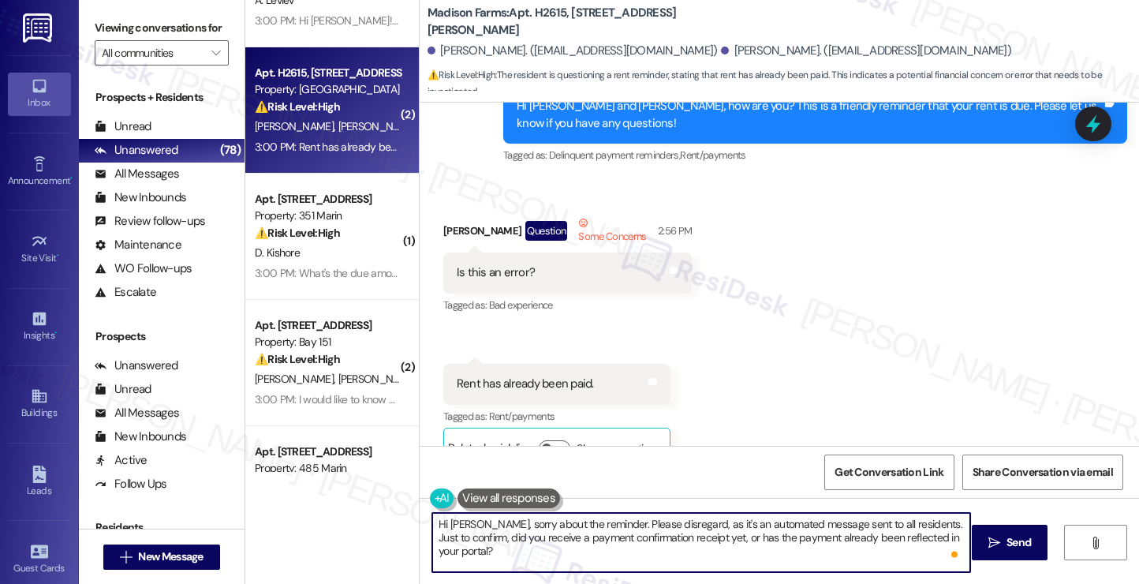
click at [570, 532] on textarea "Hi Mary, sorry about the reminder. Please disregard, as it's an automated messa…" at bounding box center [701, 542] width 538 height 59
type textarea "Hi Mary, sorry about the reminder. Please disregard, as it's an automated messa…"
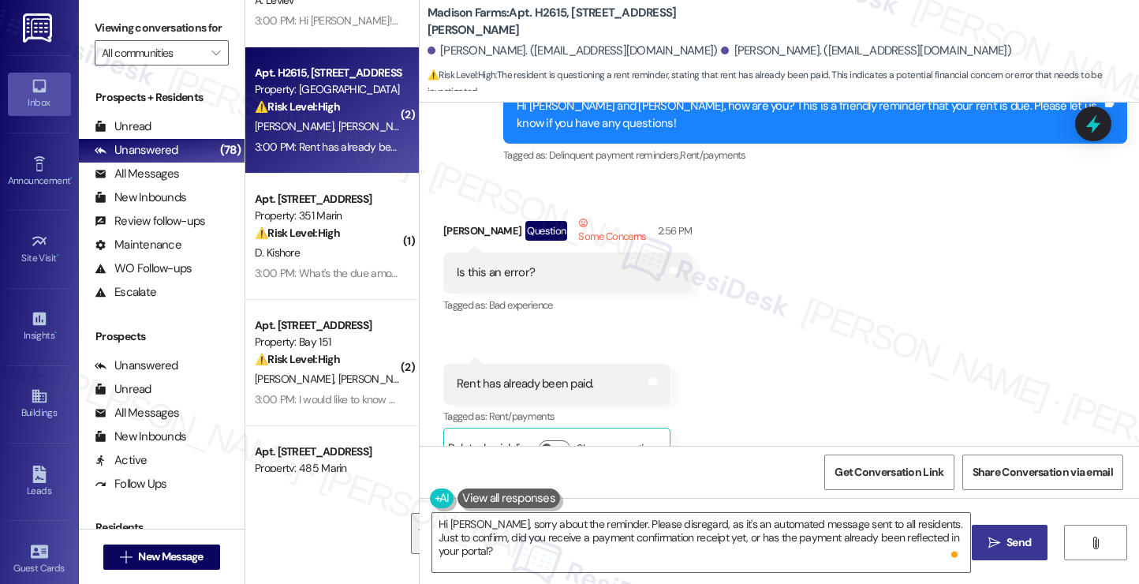
click at [1003, 534] on span "Send" at bounding box center [1018, 542] width 31 height 17
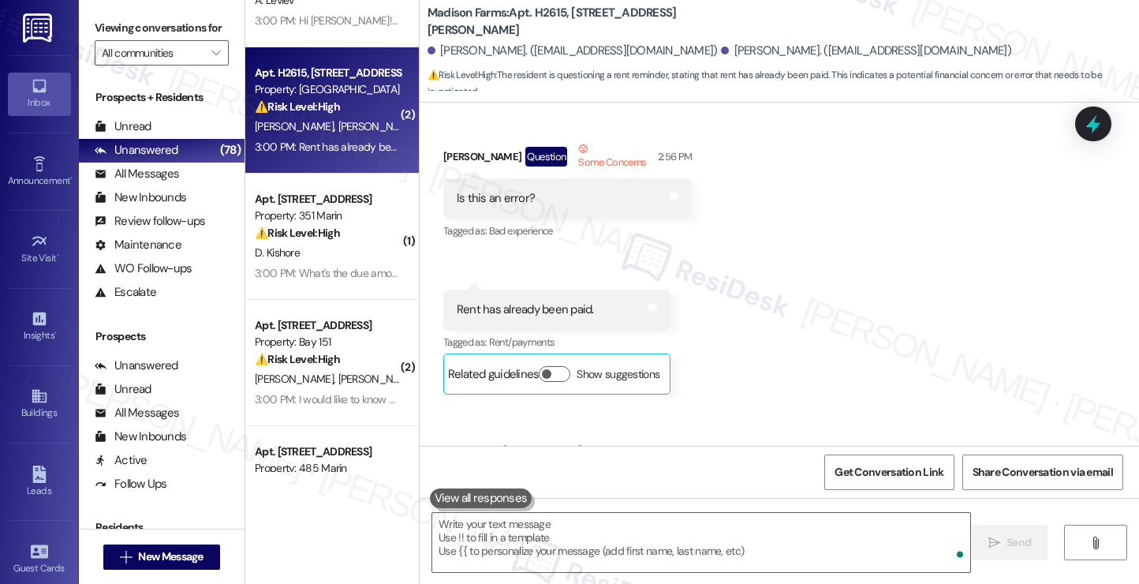
scroll to position [1847, 0]
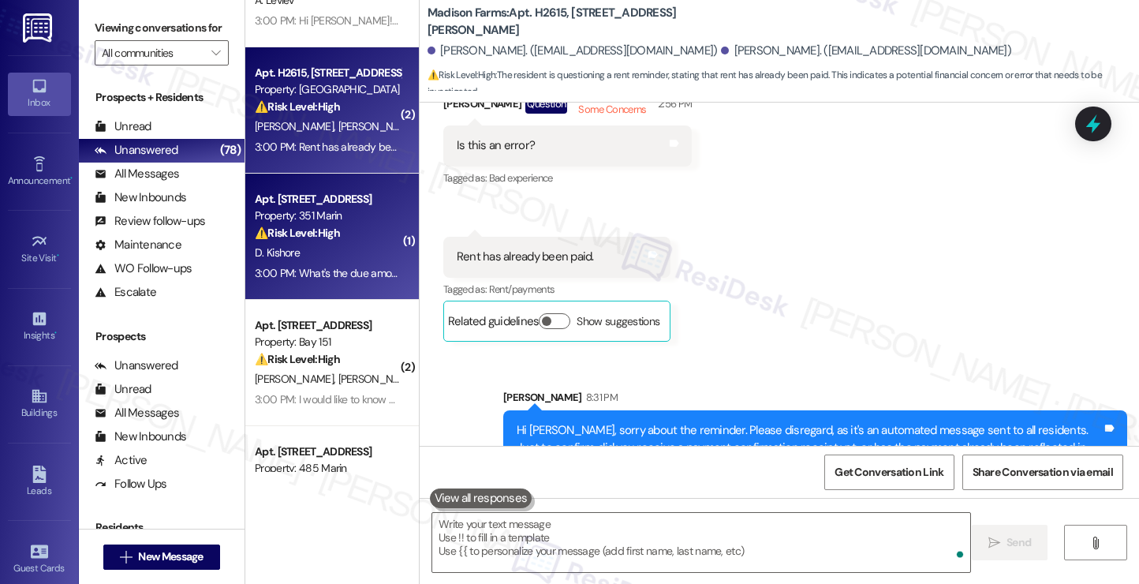
click at [341, 236] on div "⚠️ Risk Level: High The resident is questioning the rent amount and claims thei…" at bounding box center [328, 233] width 146 height 17
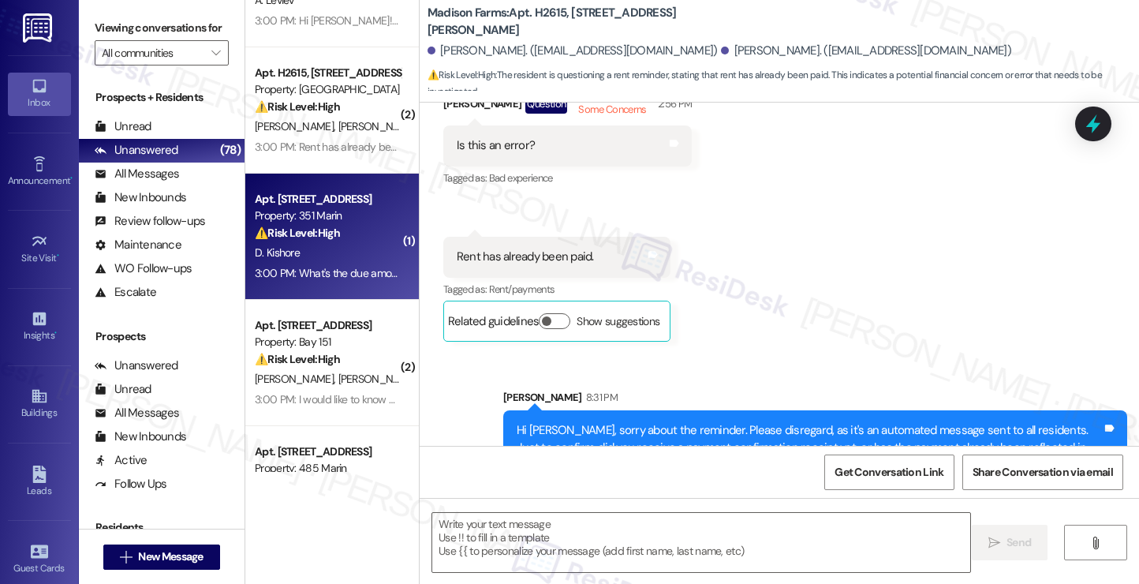
type textarea "Fetching suggested responses. Please feel free to read through the conversation…"
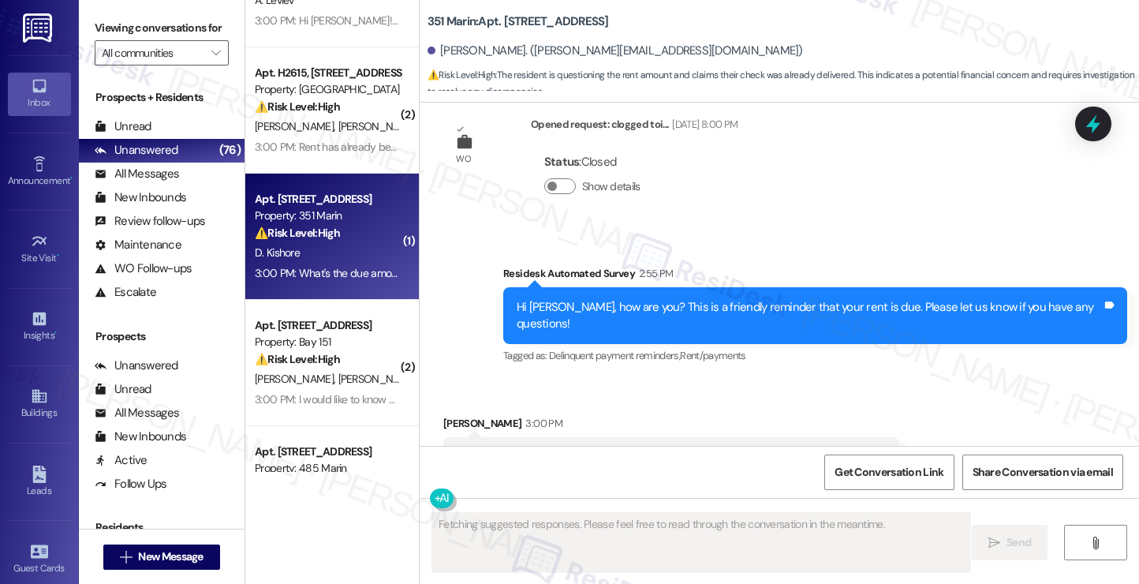
scroll to position [6214, 0]
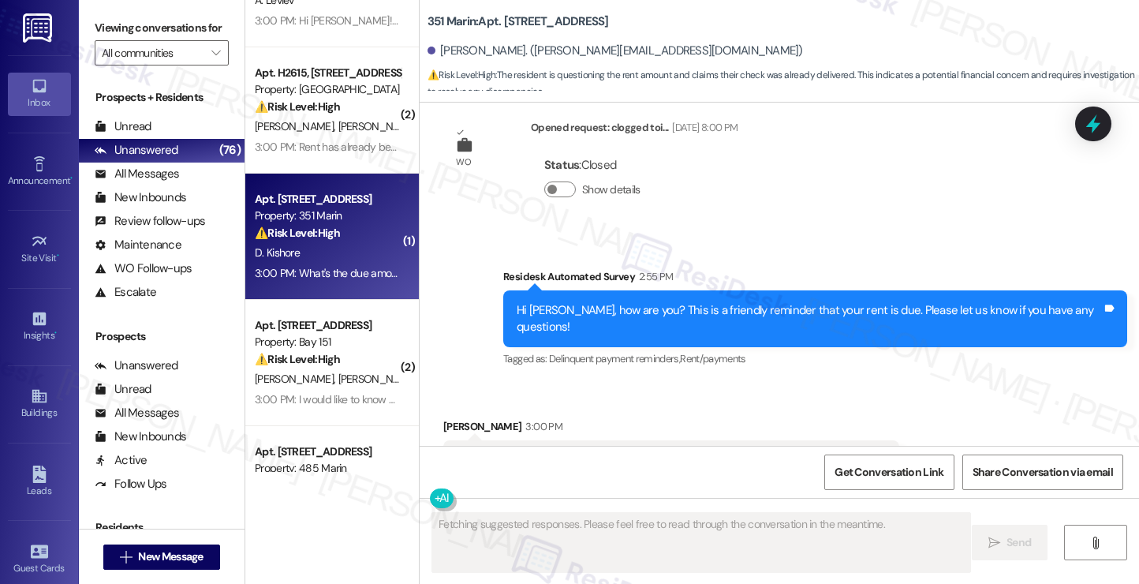
click at [643, 452] on div "What's the due amount? My rent check appears to have been delivered already." at bounding box center [657, 460] width 401 height 17
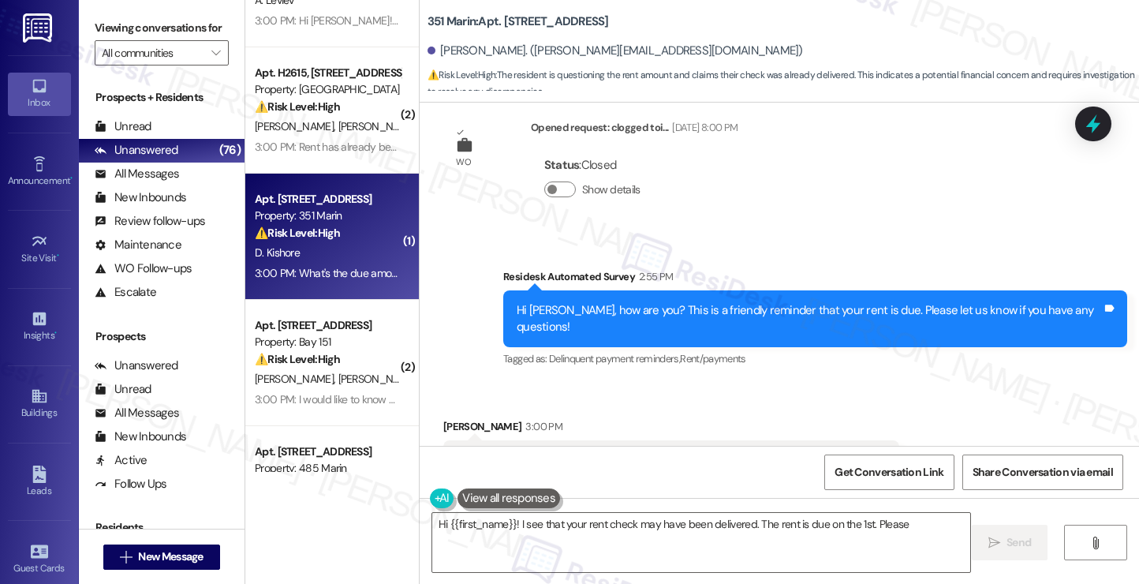
scroll to position [6372, 0]
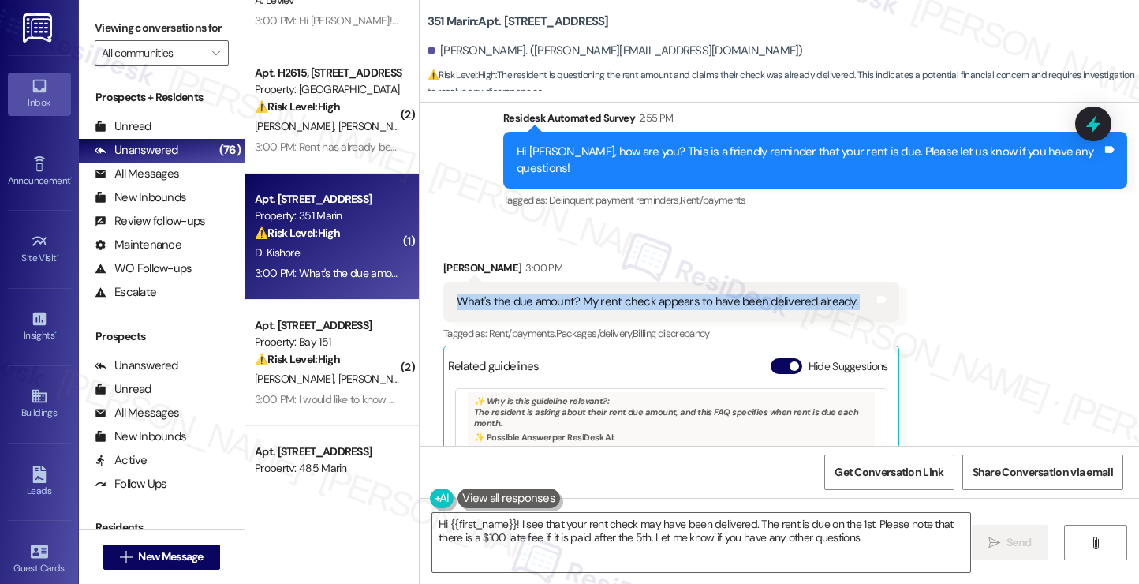
type textarea "Hi {{first_name}}! I see that your rent check may have been delivered. The rent…"
click at [789, 361] on span "button" at bounding box center [793, 365] width 9 height 9
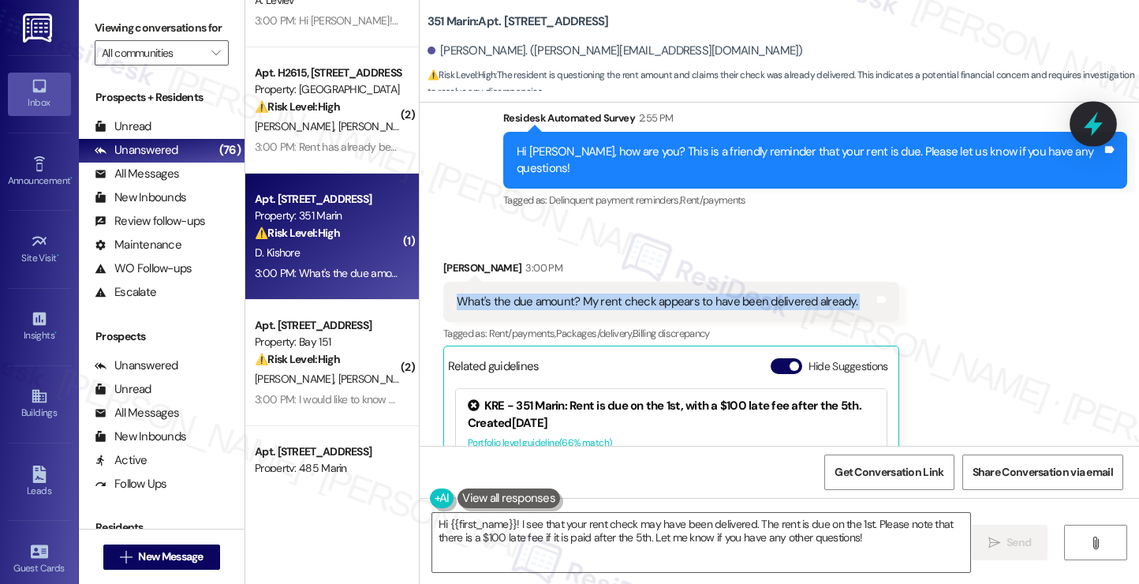
click at [1085, 117] on icon at bounding box center [1092, 123] width 27 height 27
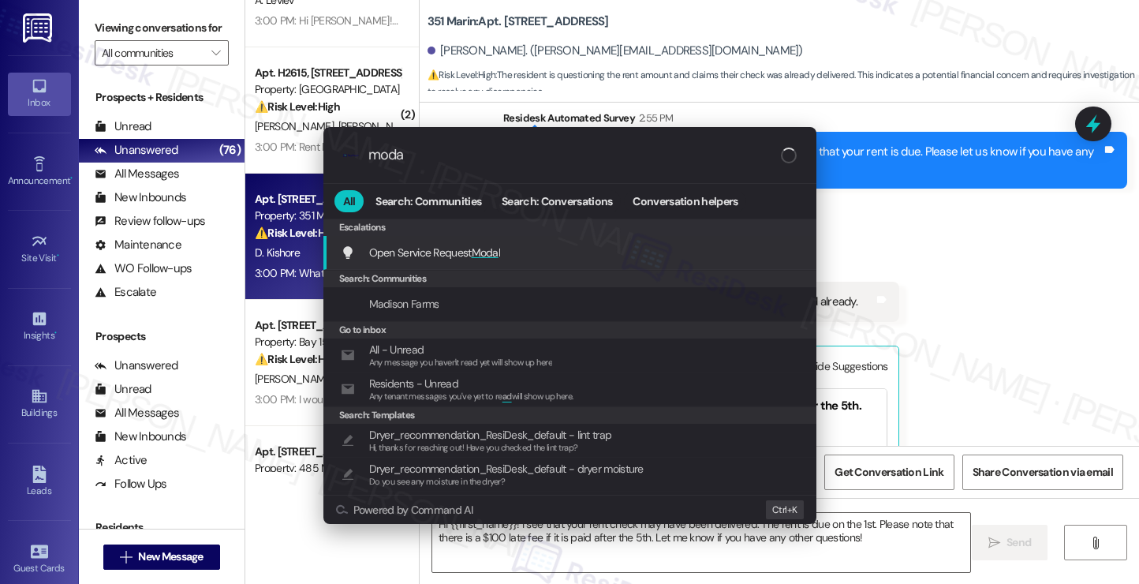
type input "modal"
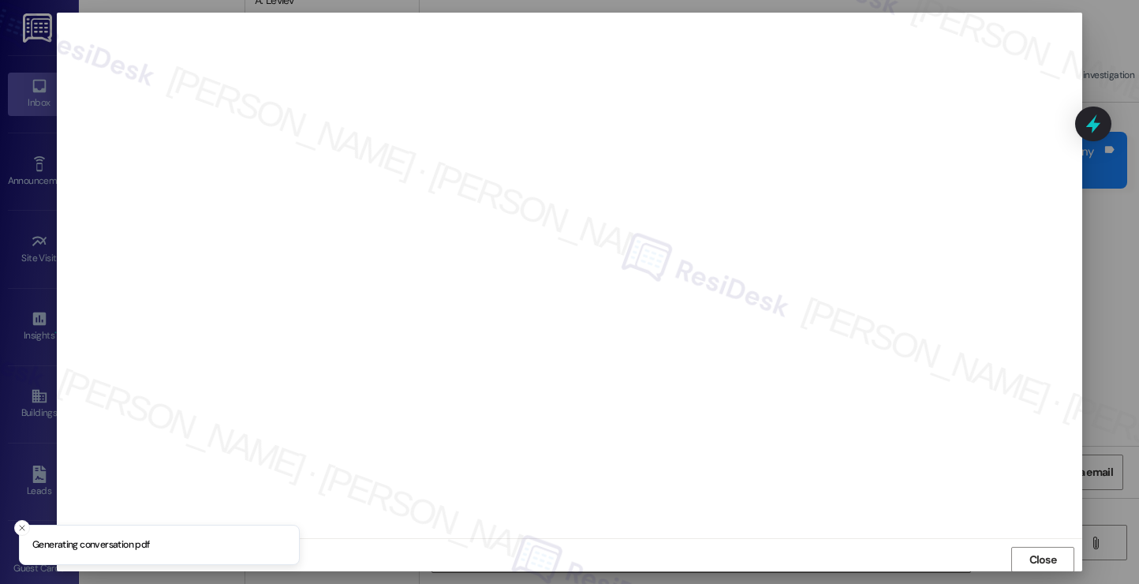
scroll to position [0, 0]
click at [1041, 554] on span "Close" at bounding box center [1043, 559] width 28 height 17
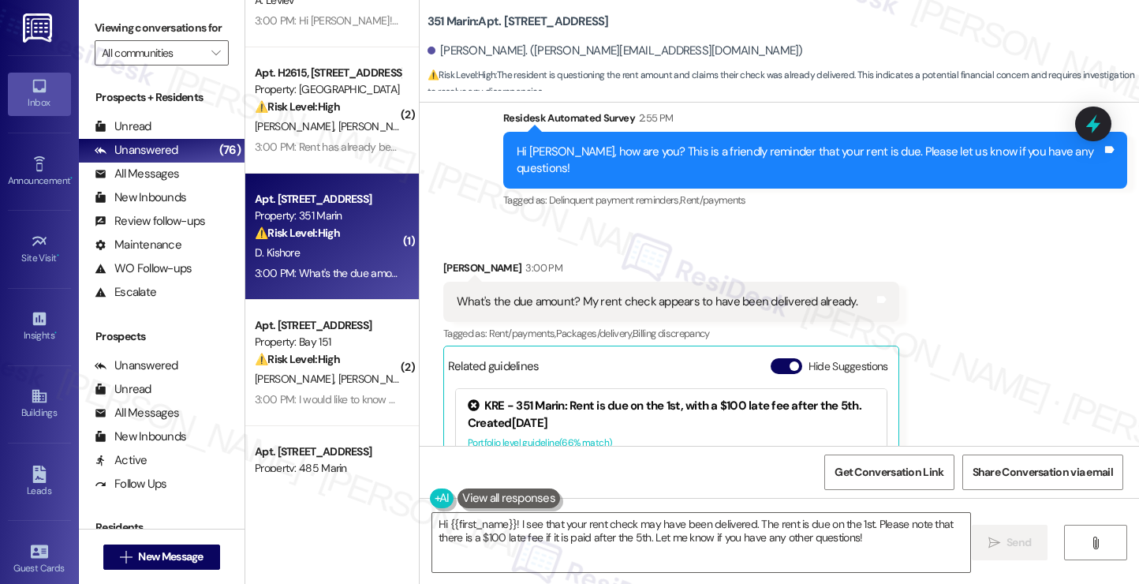
click at [962, 343] on div "Received via SMS Divij Kishore 3:00 PM What's the due amount? My rent check app…" at bounding box center [778, 427] width 719 height 407
click at [938, 331] on div "Received via SMS Divij Kishore 3:00 PM What's the due amount? My rent check app…" at bounding box center [778, 427] width 719 height 407
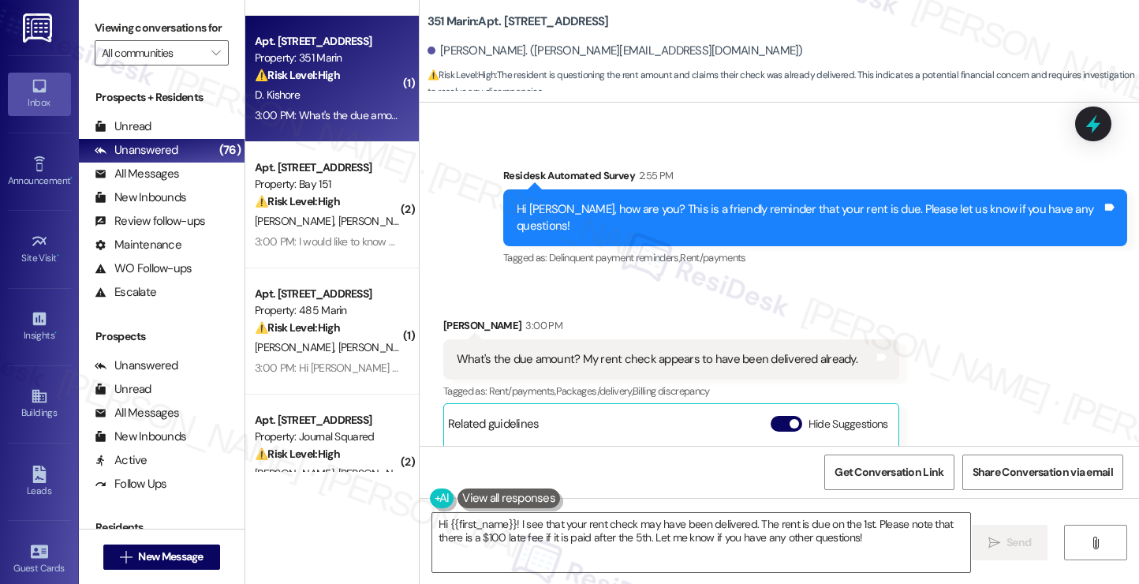
scroll to position [6135, 0]
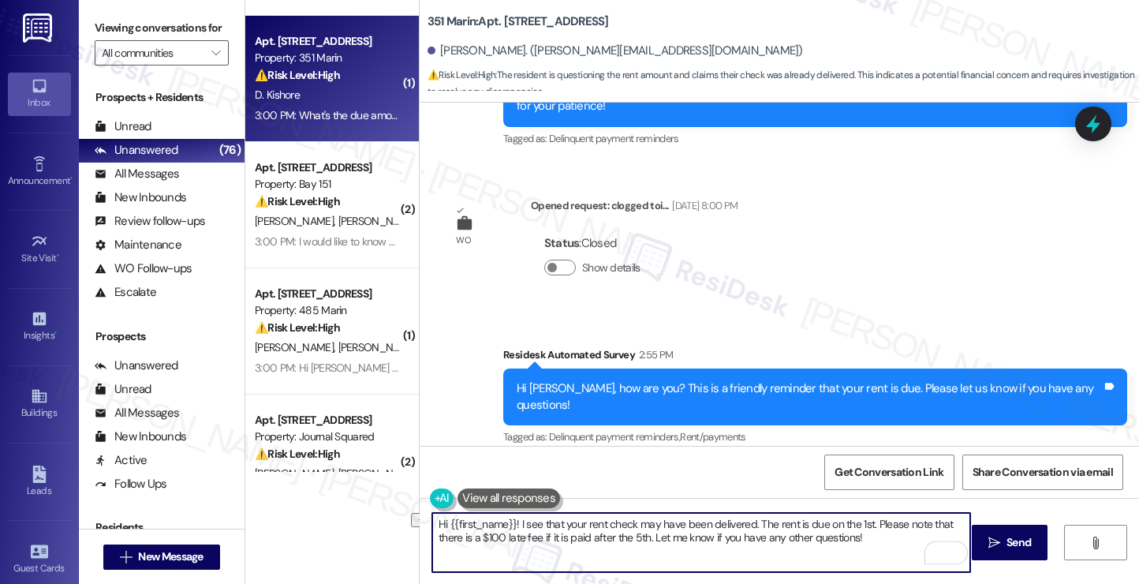
drag, startPoint x: 514, startPoint y: 523, endPoint x: 746, endPoint y: 517, distance: 231.9
click at [746, 517] on textarea "Hi {{first_name}}! I see that your rent check may have been delivered. The rent…" at bounding box center [701, 542] width 538 height 59
drag, startPoint x: 800, startPoint y: 522, endPoint x: 780, endPoint y: 523, distance: 20.5
click at [780, 523] on textarea "Hi {{first_name}}! Thanks for letting us know your check has been delivered! Th…" at bounding box center [701, 542] width 538 height 59
drag, startPoint x: 428, startPoint y: 535, endPoint x: 876, endPoint y: 521, distance: 448.1
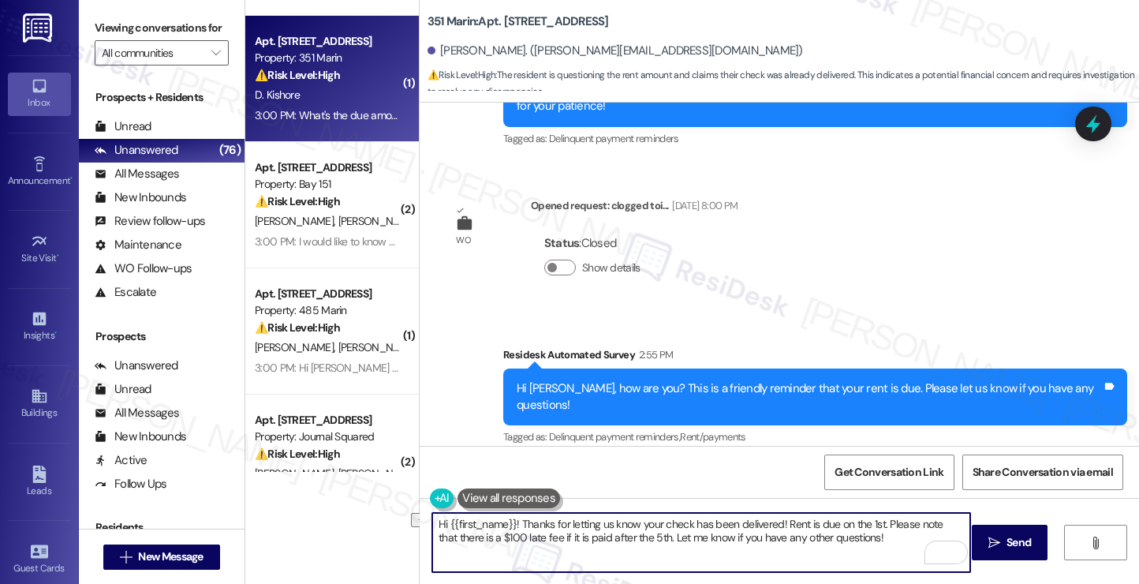
click at [876, 521] on textarea "Hi {{first_name}}! Thanks for letting us know your check has been delivered! Re…" at bounding box center [701, 542] width 538 height 59
click at [571, 535] on textarea "Hi {{first_name}}! Thanks for letting us know your check has been delivered! Re…" at bounding box center [701, 542] width 538 height 59
click at [811, 552] on textarea "Hi {{first_name}}! Thanks for letting us know your check has been delivered! Re…" at bounding box center [701, 542] width 538 height 59
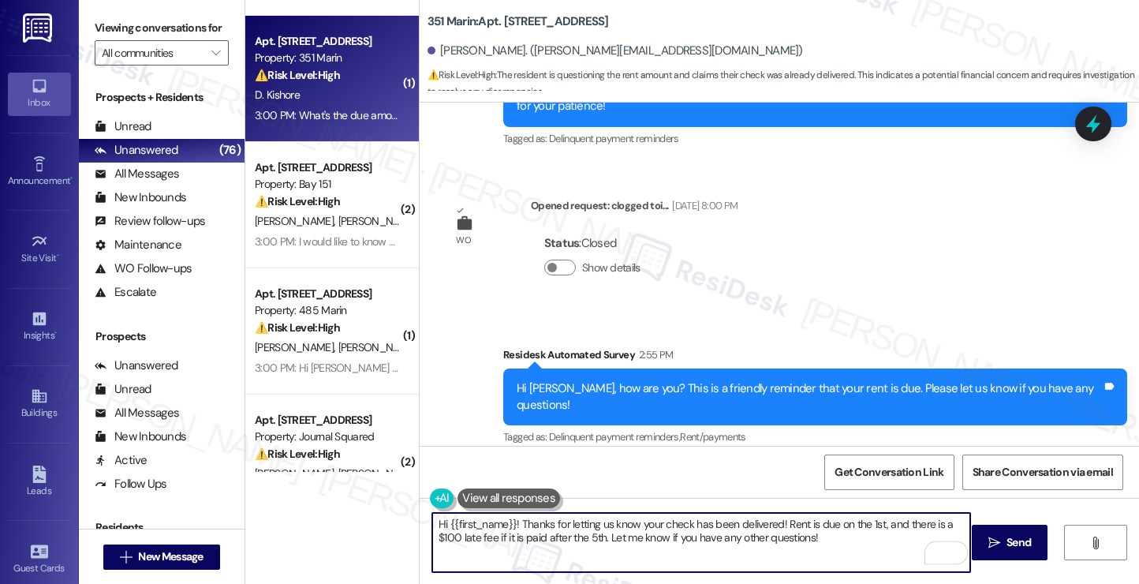
drag, startPoint x: 639, startPoint y: 539, endPoint x: 781, endPoint y: 539, distance: 141.9
click at [780, 539] on textarea "Hi {{first_name}}! Thanks for letting us know your check has been delivered! Re…" at bounding box center [701, 542] width 538 height 59
click at [830, 543] on textarea "Hi {{first_name}}! Thanks for letting us know your check has been delivered! Re…" at bounding box center [701, 542] width 538 height 59
drag, startPoint x: 835, startPoint y: 535, endPoint x: 600, endPoint y: 539, distance: 235.0
click at [600, 539] on textarea "Hi {{first_name}}! Thanks for letting us know your check has been delivered! Re…" at bounding box center [701, 542] width 538 height 59
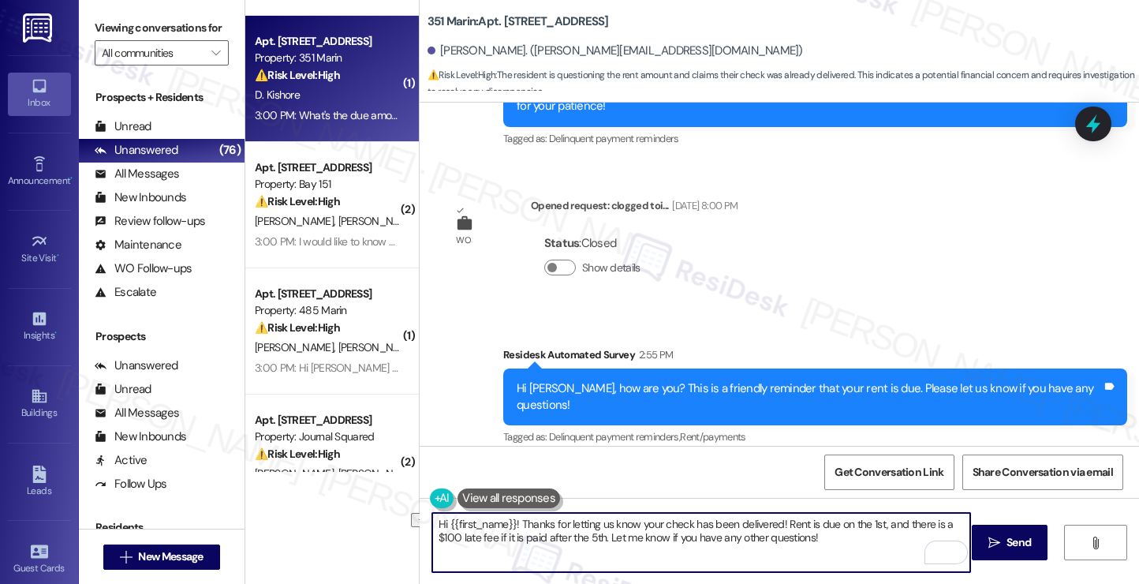
paste textarea "Have you received a payment confirmation receipt yet, or has the payment alread…"
type textarea "Hi {{first_name}}! Thanks for letting us know your check has been delivered! Re…"
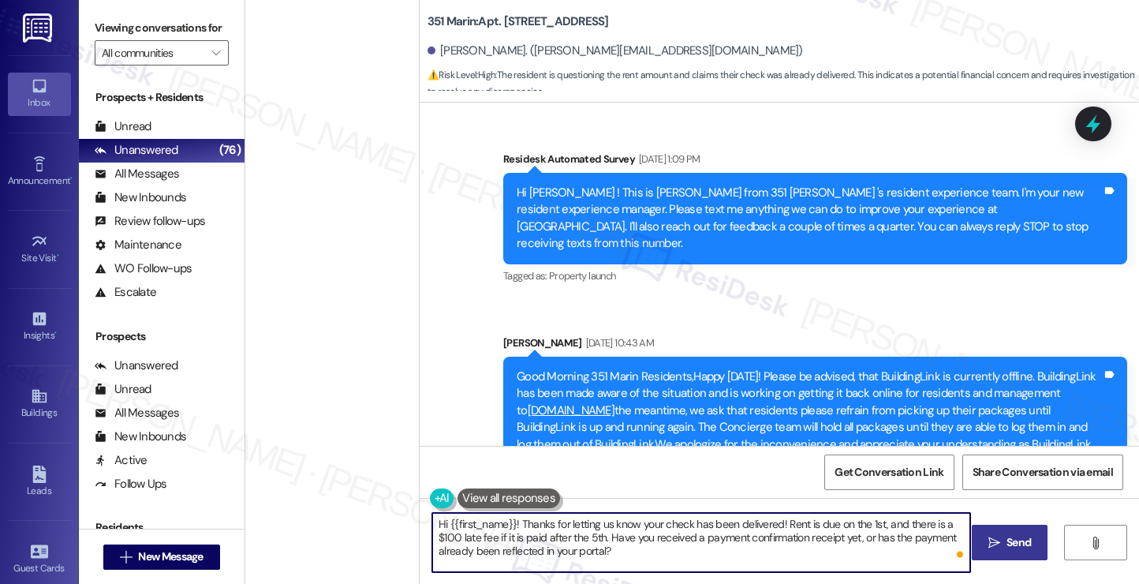
scroll to position [6135, 0]
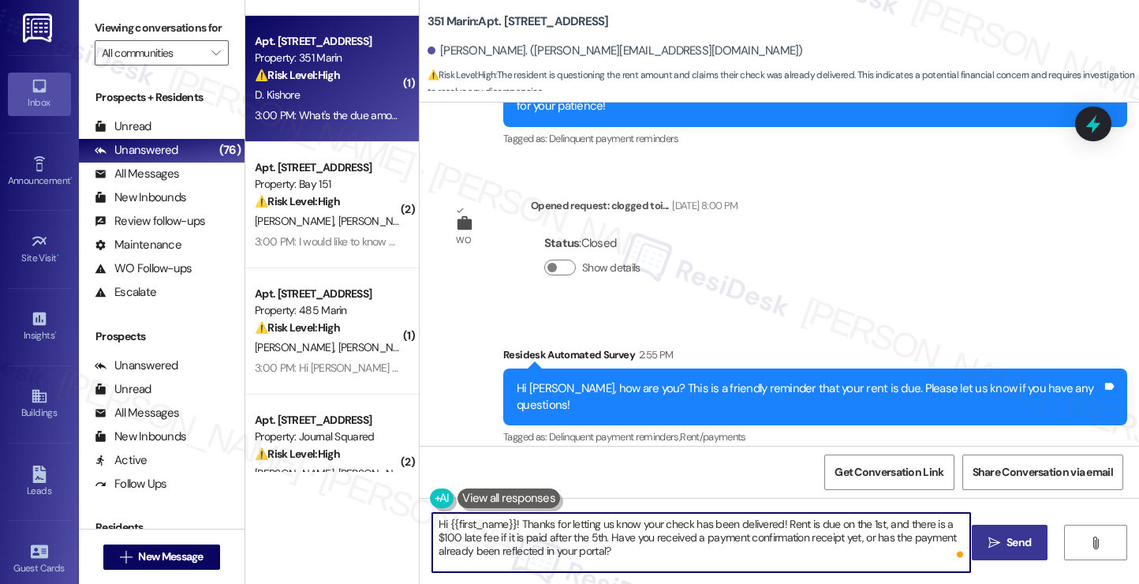
type textarea "Hi {{first_name}}! Thanks for letting us know your check has been delivered! Re…"
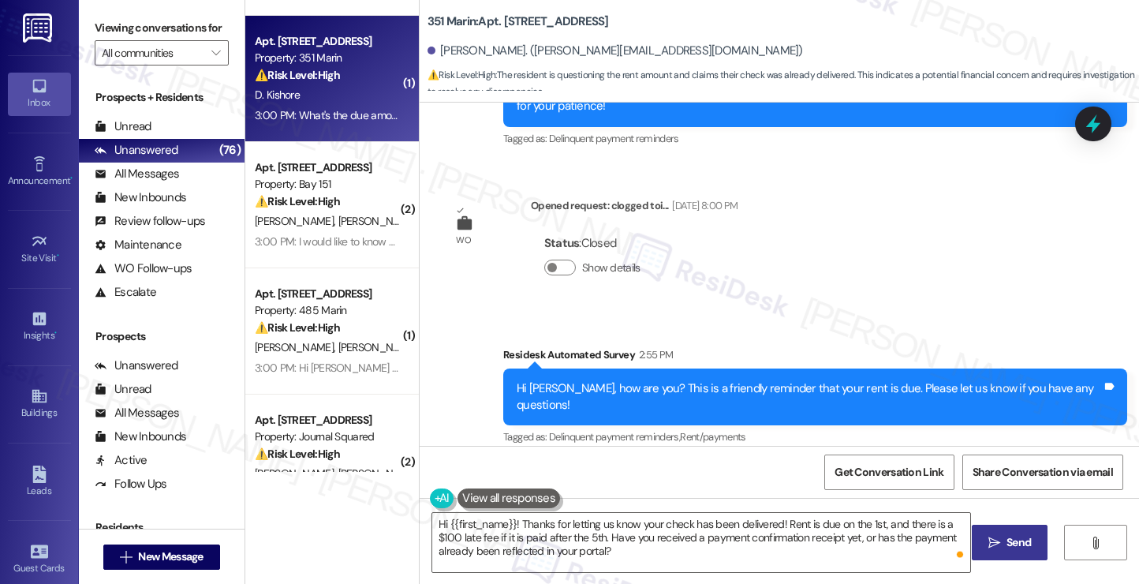
click at [1003, 542] on span "Send" at bounding box center [1018, 542] width 31 height 17
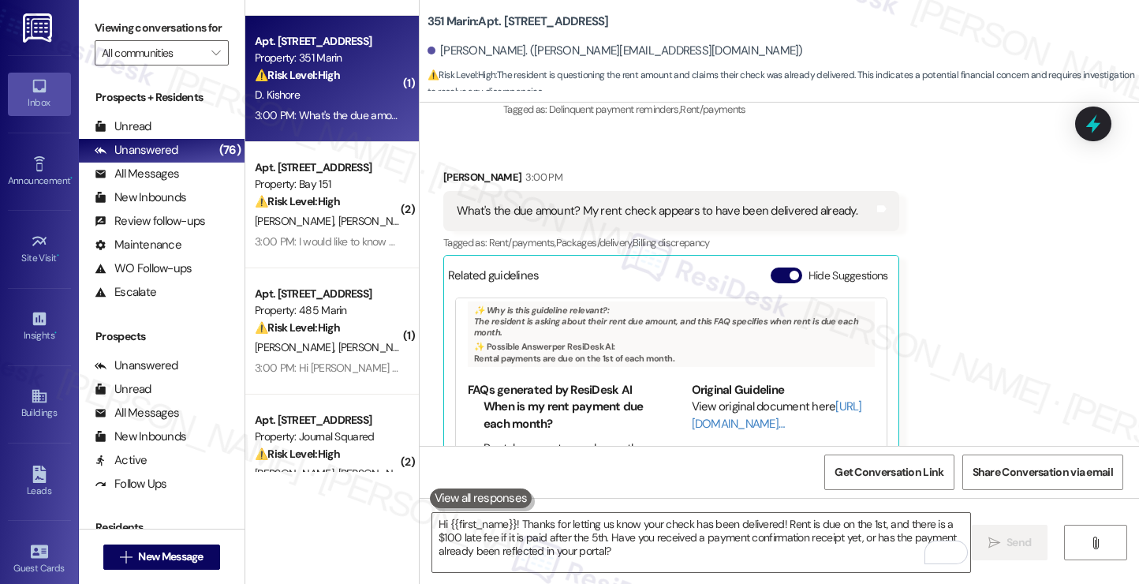
scroll to position [6516, 0]
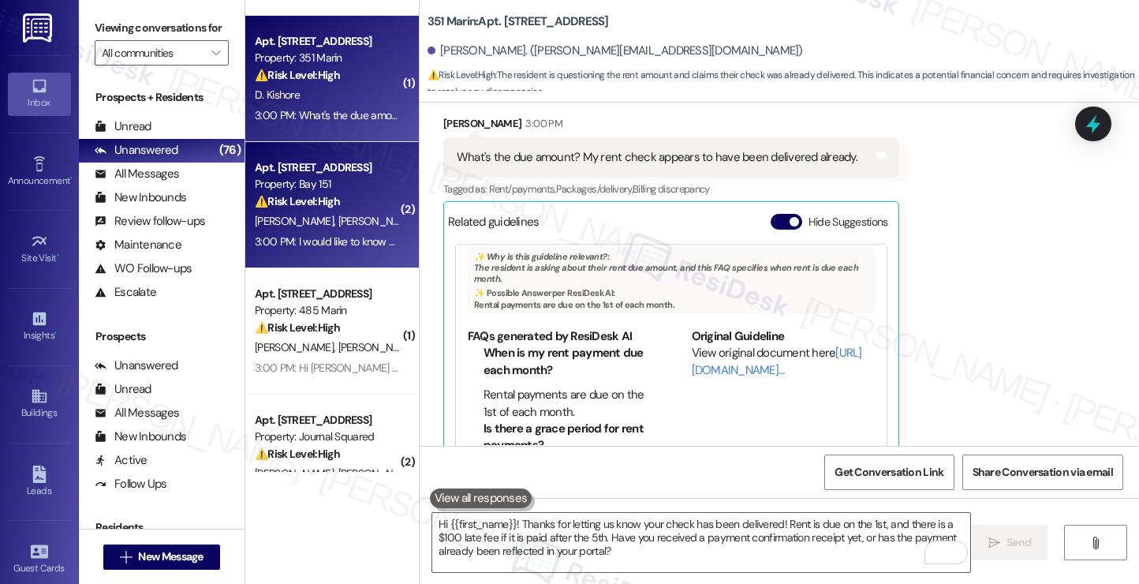
click at [340, 233] on div "3:00 PM: I would like to know why I am getting a reminder to pay the rent when …" at bounding box center [327, 242] width 149 height 20
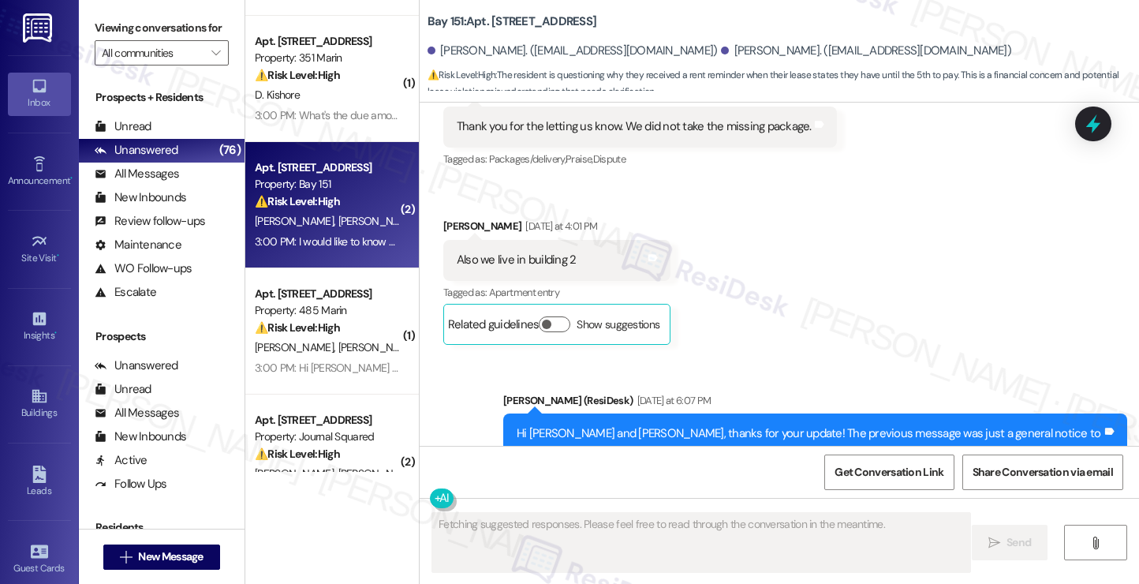
scroll to position [44775, 0]
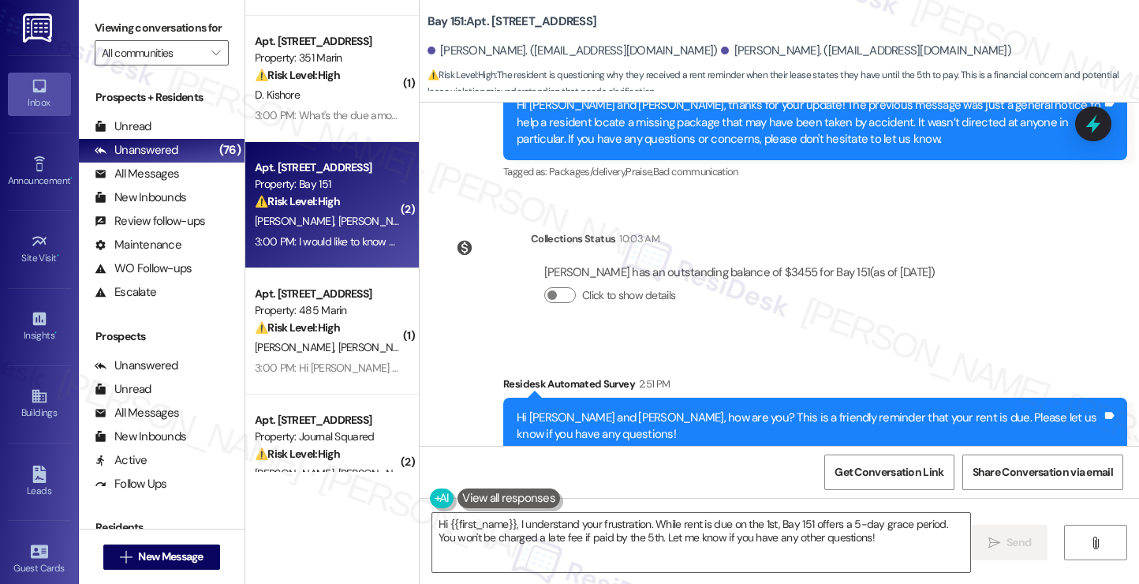
scroll to position [45011, 0]
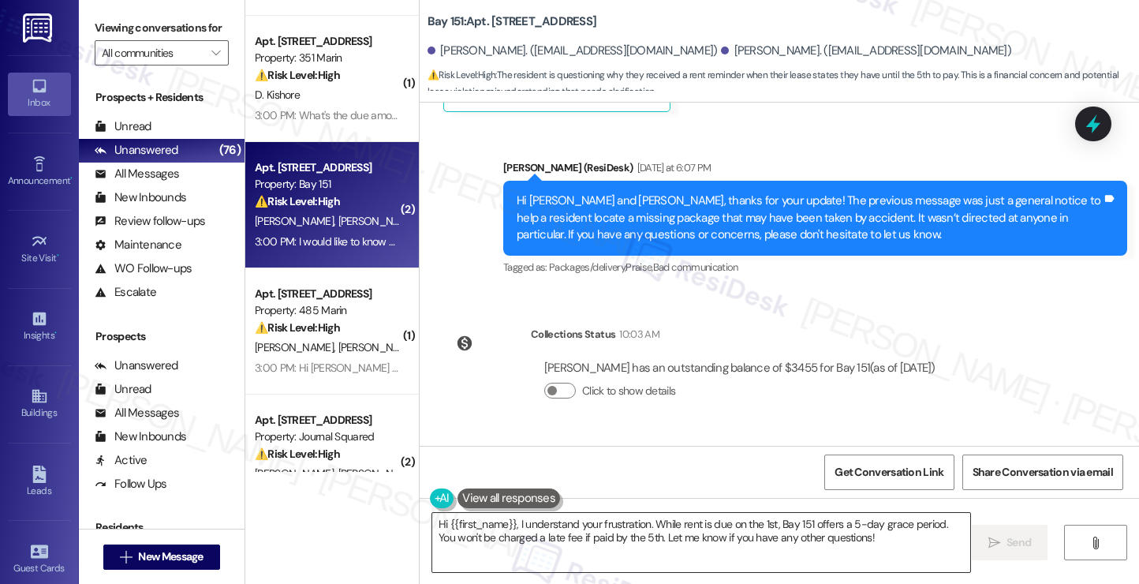
click at [574, 528] on textarea "Hi {{first_name}}, I understand your frustration. While rent is due on the 1st,…" at bounding box center [701, 542] width 538 height 59
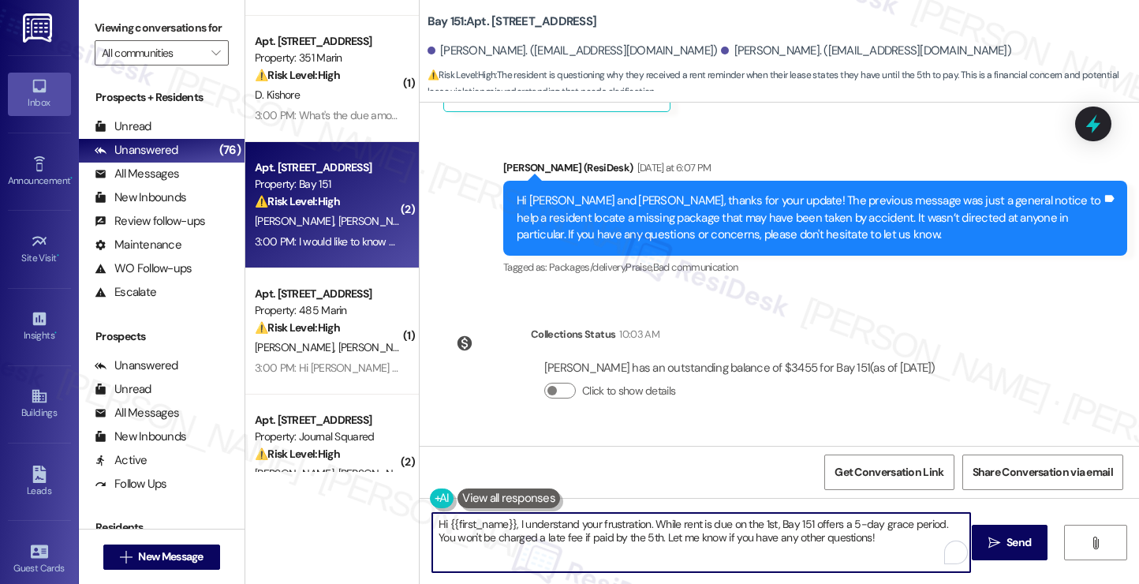
click at [574, 528] on textarea "Hi {{first_name}}, I understand your frustration. While rent is due on the 1st,…" at bounding box center [701, 542] width 538 height 59
click at [656, 529] on textarea "Hi {{first_name}}, I understand your frustration. While rent is due on the 1st,…" at bounding box center [701, 542] width 538 height 59
click at [763, 520] on textarea "Hi {{first_name}}, I understand your frustration. While rent is due on the 1st,…" at bounding box center [701, 542] width 538 height 59
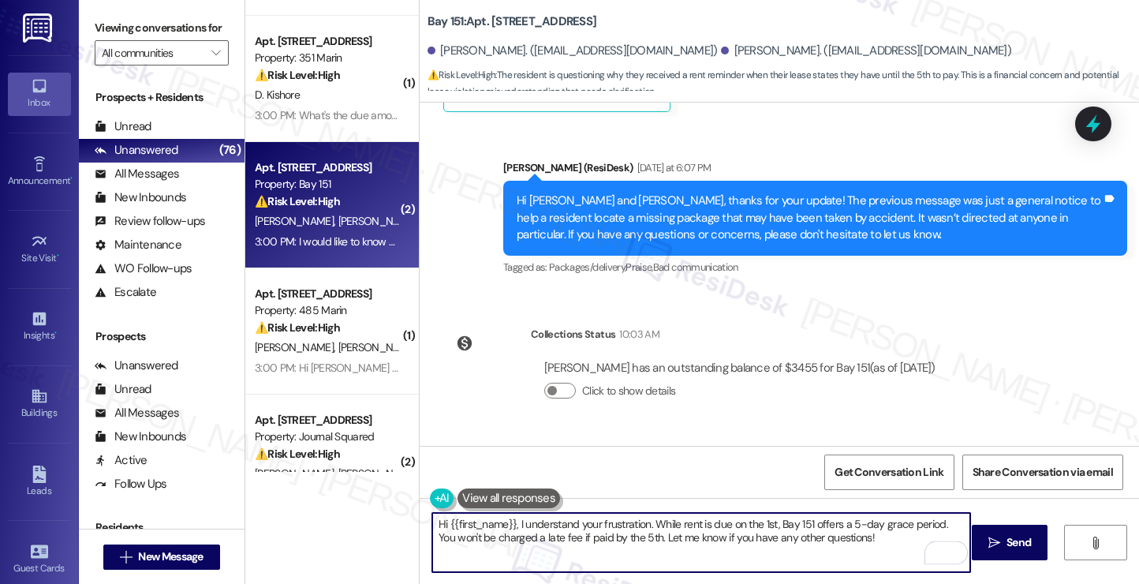
click at [861, 524] on textarea "Hi {{first_name}}, I understand your frustration. While rent is due on the 1st,…" at bounding box center [701, 542] width 538 height 59
click at [555, 521] on textarea "Hi {{first_name}}, I understand your frustration. While rent is due on the 1st,…" at bounding box center [701, 542] width 538 height 59
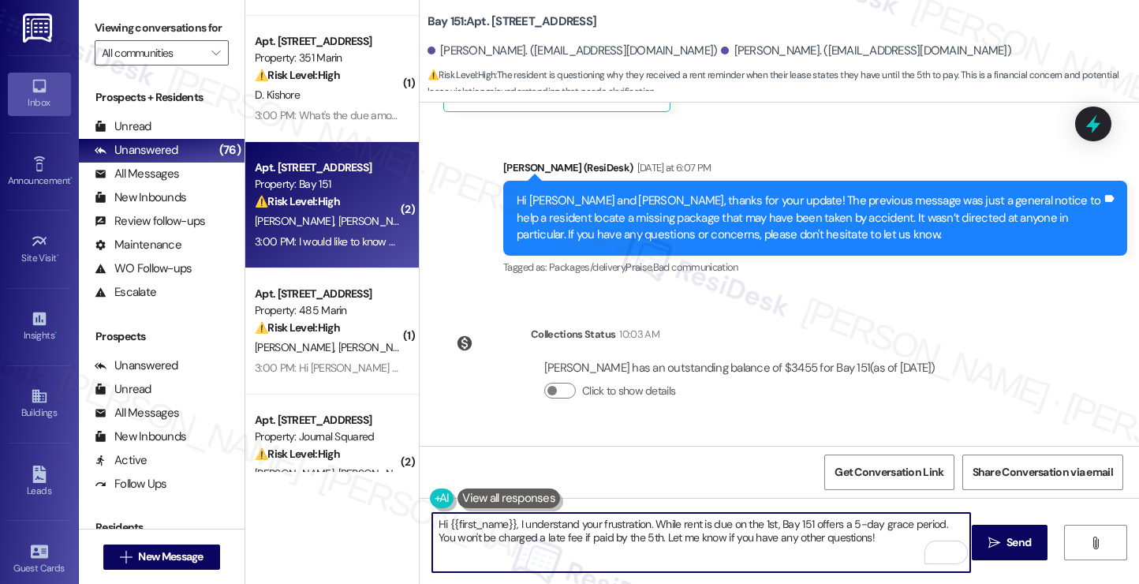
click at [810, 532] on textarea "Hi {{first_name}}, I understand your frustration. While rent is due on the 1st,…" at bounding box center [701, 542] width 538 height 59
click at [856, 539] on textarea "Hi {{first_name}}, I understand your frustration. While rent is due on the 1st,…" at bounding box center [701, 542] width 538 height 59
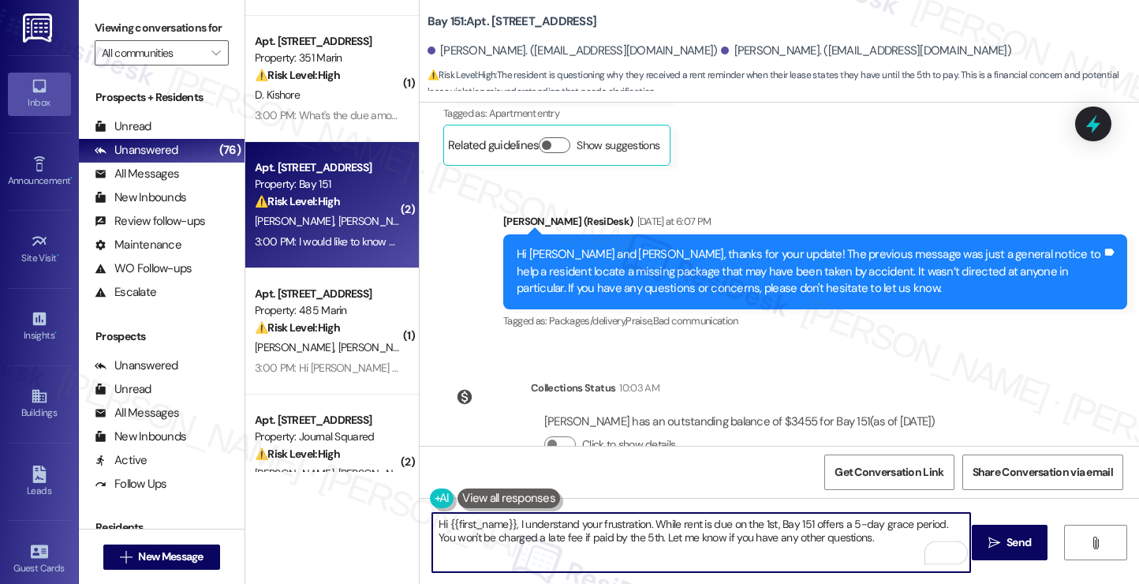
scroll to position [44775, 0]
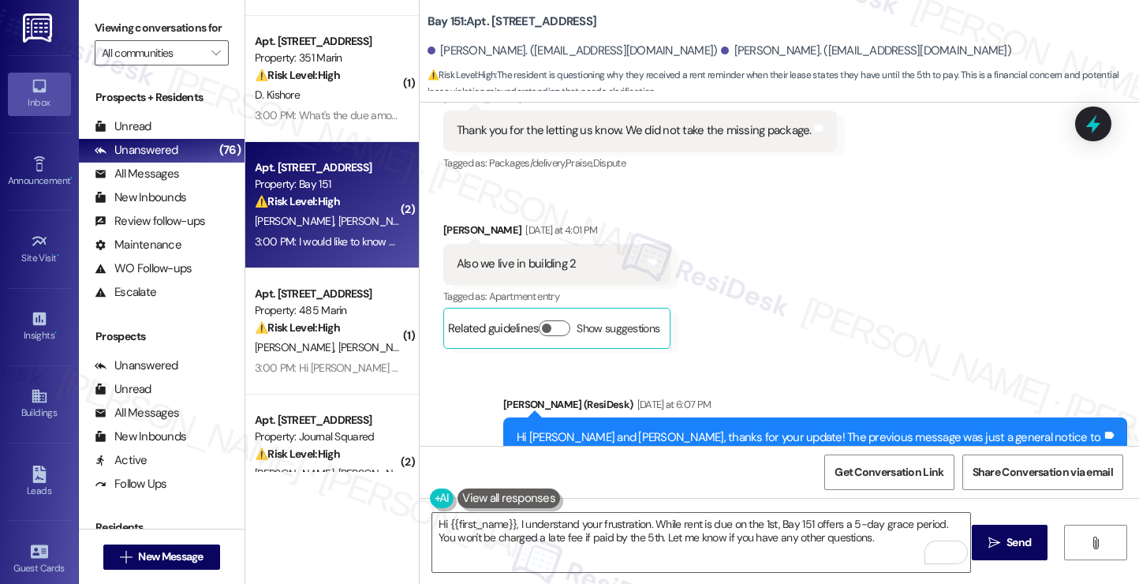
copy div "[PERSON_NAME]"
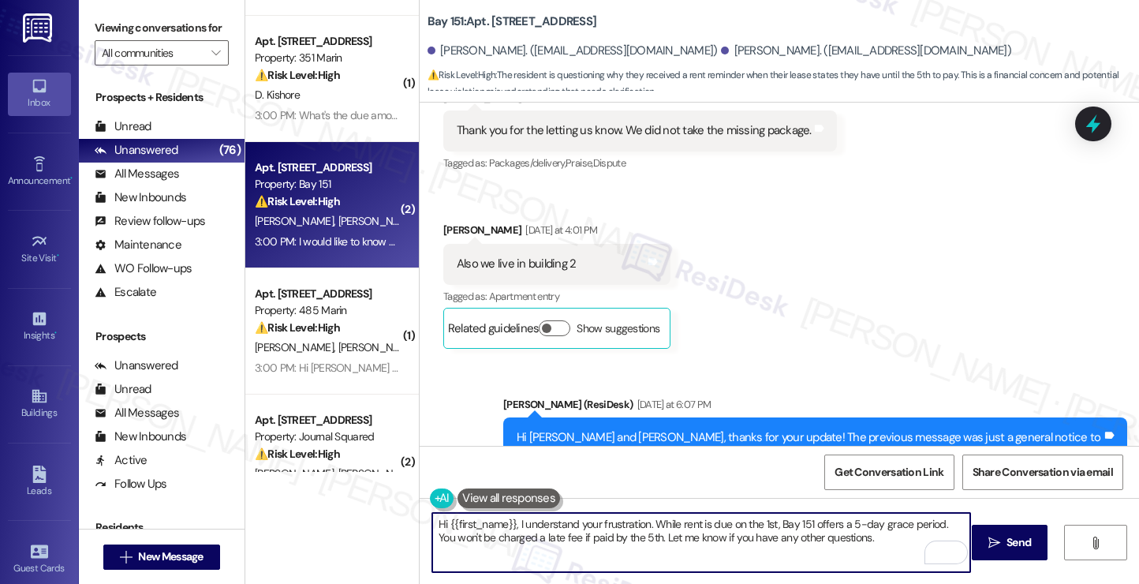
drag, startPoint x: 441, startPoint y: 523, endPoint x: 506, endPoint y: 515, distance: 65.9
click at [506, 515] on textarea "Hi {{first_name}}, I understand your frustration. While rent is due on the 1st,…" at bounding box center [701, 542] width 538 height 59
paste textarea "[PERSON_NAME]"
click at [547, 517] on textarea "Hi [PERSON_NAME], I understand your frustration. While rent is due on the 1st, …" at bounding box center [701, 542] width 538 height 59
click at [546, 517] on textarea "Hi [PERSON_NAME], I understand your frustration. While rent is due on the 1st, …" at bounding box center [701, 542] width 538 height 59
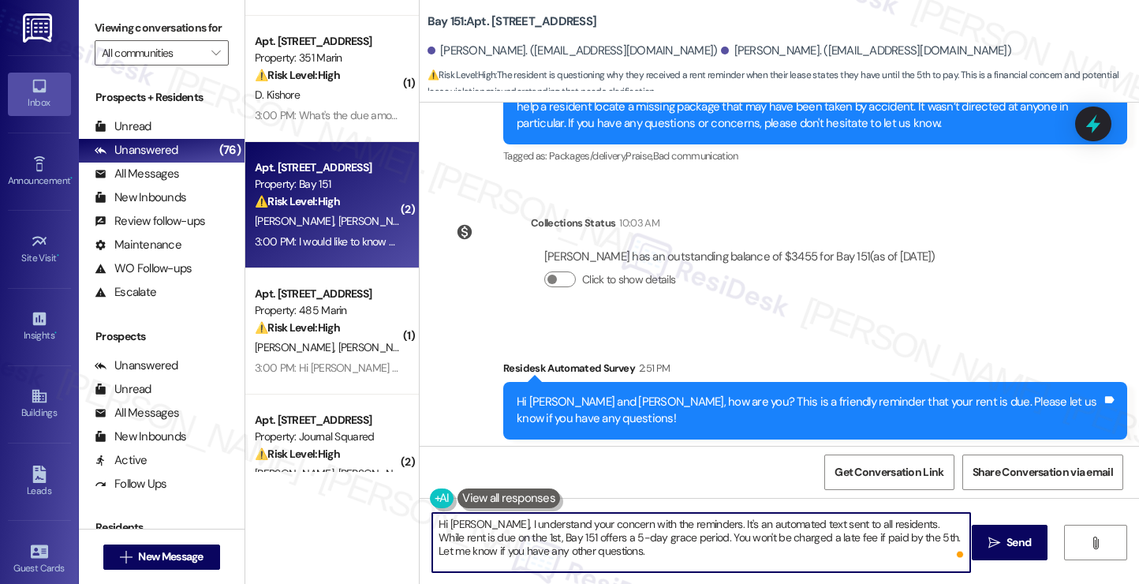
scroll to position [45169, 0]
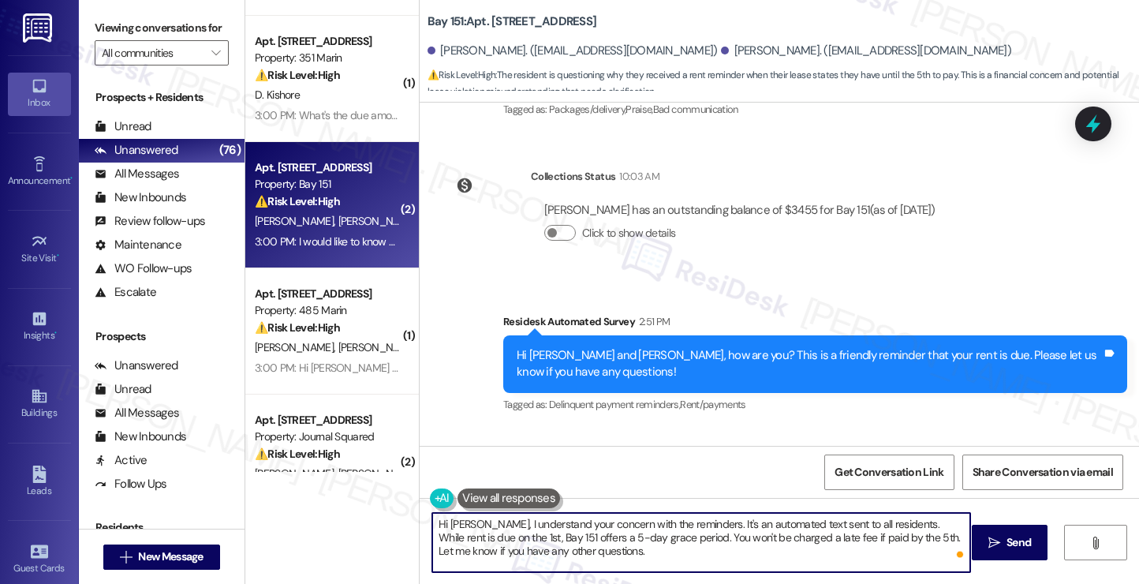
click at [800, 553] on textarea "Hi [PERSON_NAME], I understand your concern with the reminders. It's an automat…" at bounding box center [701, 542] width 538 height 59
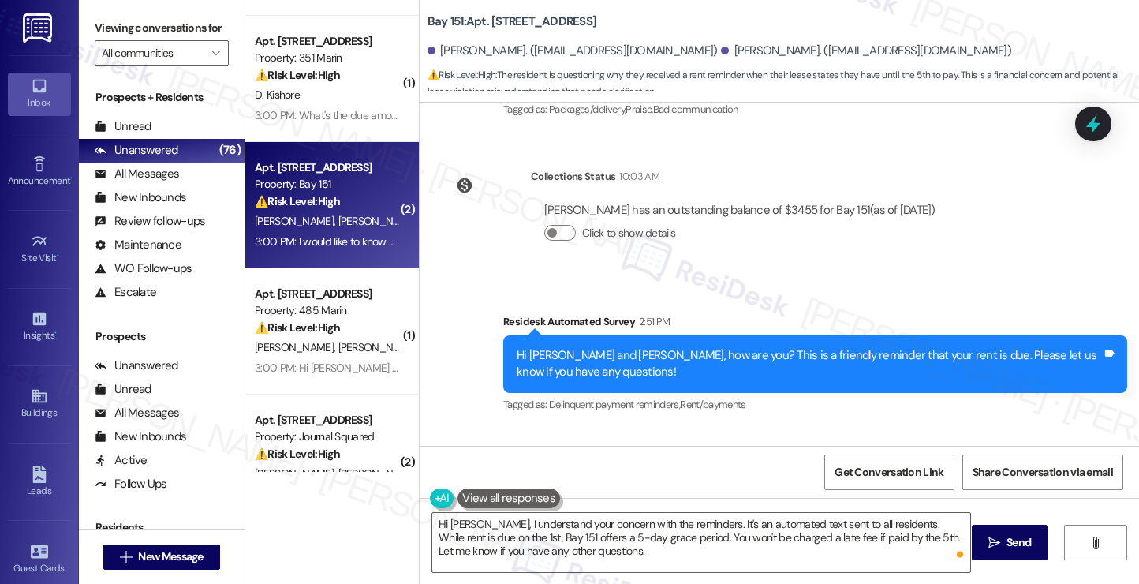
click at [584, 560] on textarea "Hi [PERSON_NAME], I understand your concern with the reminders. It's an automat…" at bounding box center [701, 542] width 538 height 59
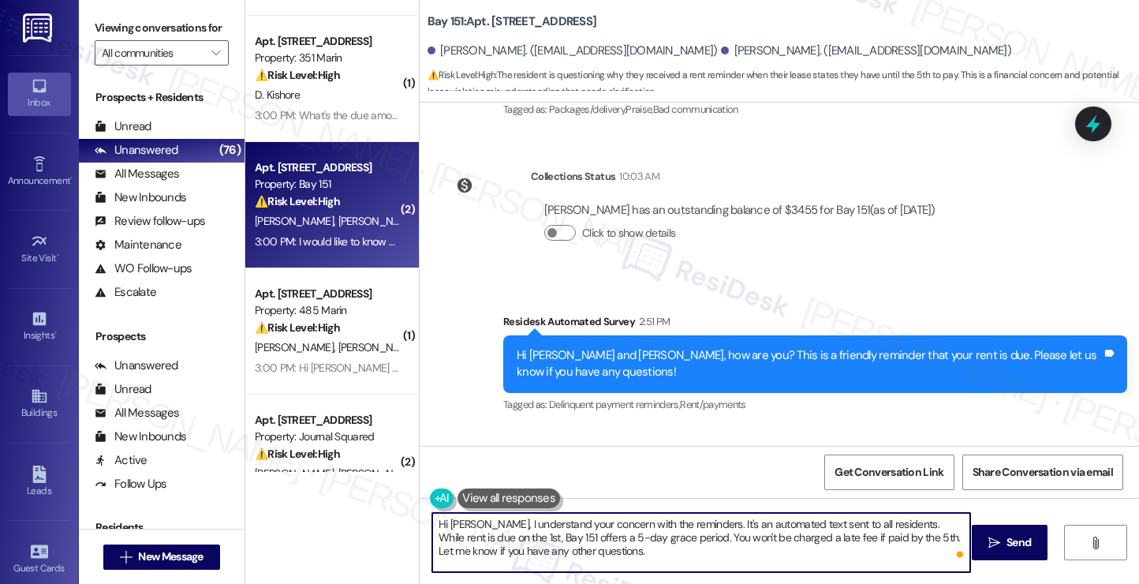
click at [464, 536] on textarea "Hi [PERSON_NAME], I understand your concern with the reminders. It's an automat…" at bounding box center [701, 542] width 538 height 59
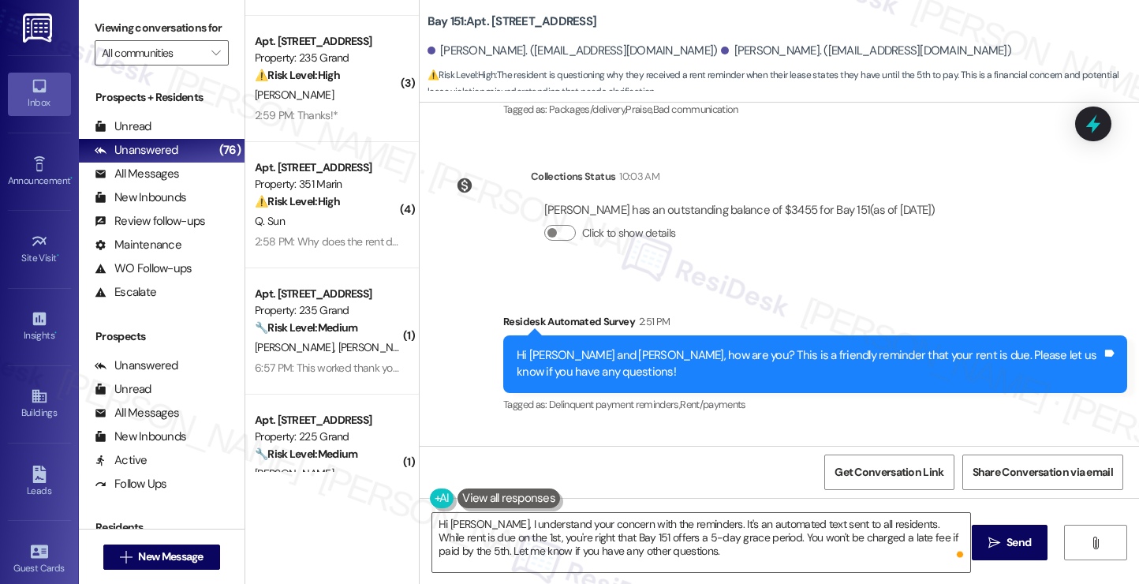
click at [126, 30] on label "Viewing conversations for" at bounding box center [162, 28] width 134 height 24
drag, startPoint x: 84, startPoint y: 17, endPoint x: 102, endPoint y: 26, distance: 19.8
click at [84, 17] on div "Viewing conversations for All communities " at bounding box center [162, 40] width 166 height 81
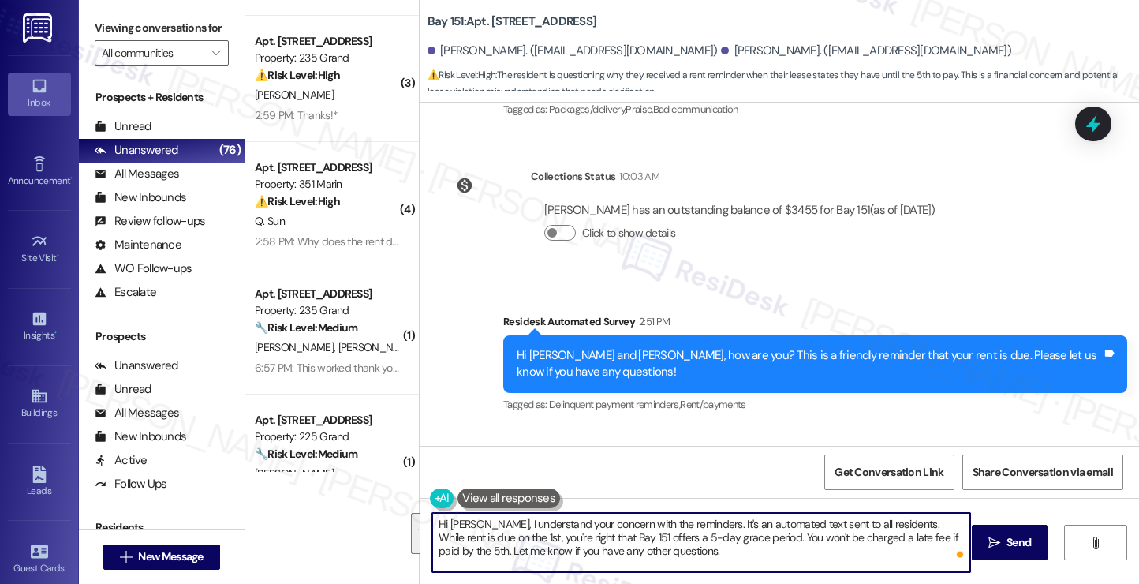
drag, startPoint x: 771, startPoint y: 552, endPoint x: 874, endPoint y: 518, distance: 108.0
click at [874, 518] on textarea "Hi Eric, I understand your concern with the reminders. It's an automated text s…" at bounding box center [701, 542] width 538 height 59
click at [688, 548] on textarea "Hi Eric, I understand your concern with the reminders. It's an automated text s…" at bounding box center [701, 542] width 538 height 59
drag, startPoint x: 697, startPoint y: 551, endPoint x: 700, endPoint y: 533, distance: 18.4
click at [700, 533] on textarea "Hi Eric, I understand your concern with the reminders. It's an automated text s…" at bounding box center [701, 542] width 538 height 59
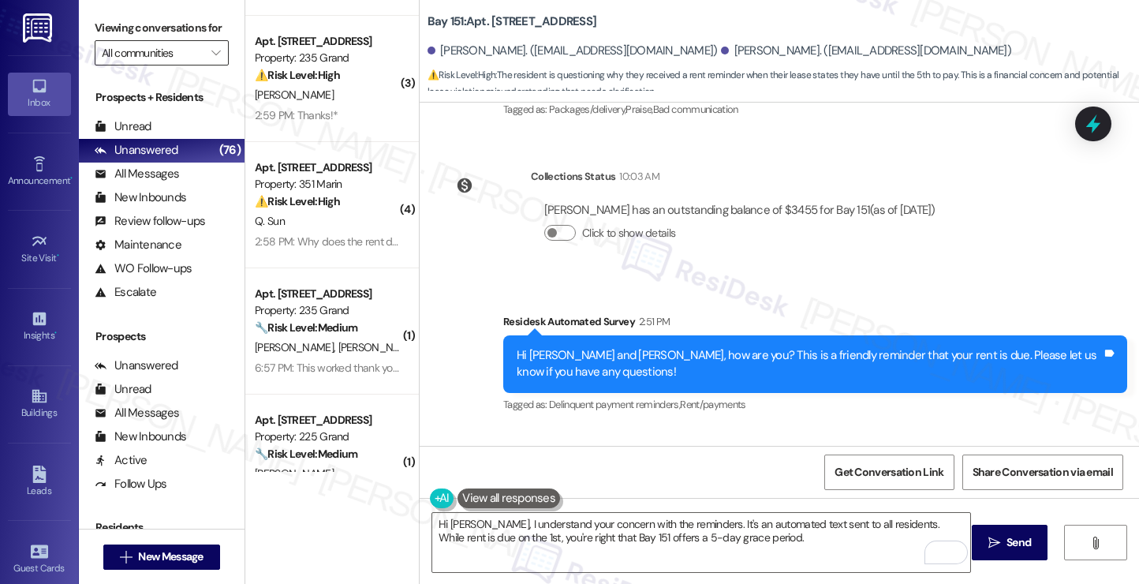
drag, startPoint x: 86, startPoint y: 21, endPoint x: 140, endPoint y: 57, distance: 64.3
click at [86, 21] on div "Viewing conversations for All communities " at bounding box center [162, 40] width 166 height 81
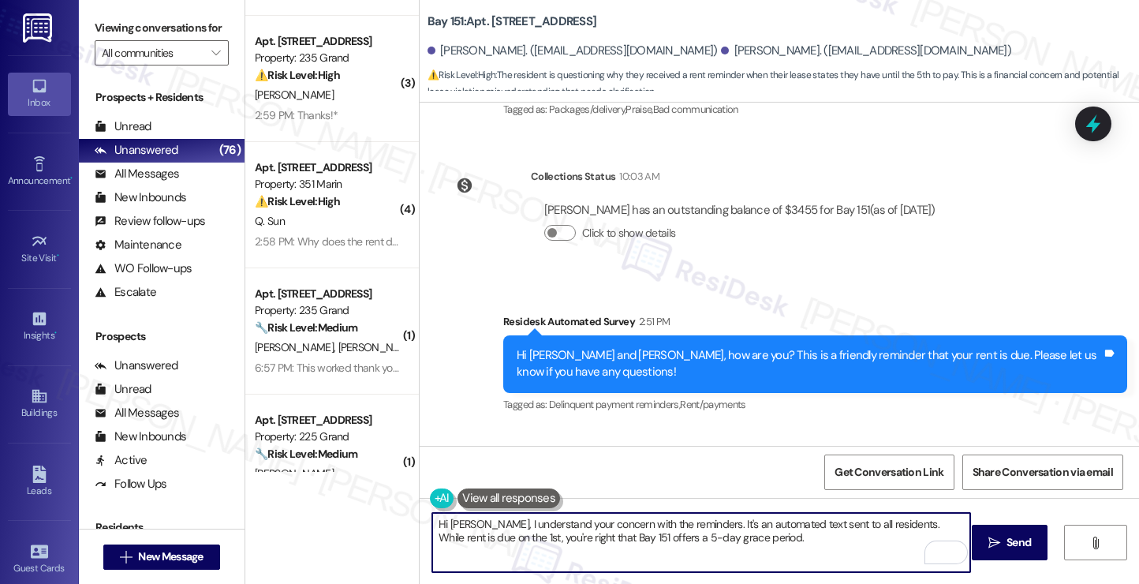
click at [734, 535] on textarea "Hi Eric, I understand your concern with the reminders. It's an automated text s…" at bounding box center [701, 542] width 538 height 59
paste textarea "Have you received a payment confirmation receipt yet, or has the payment alread…"
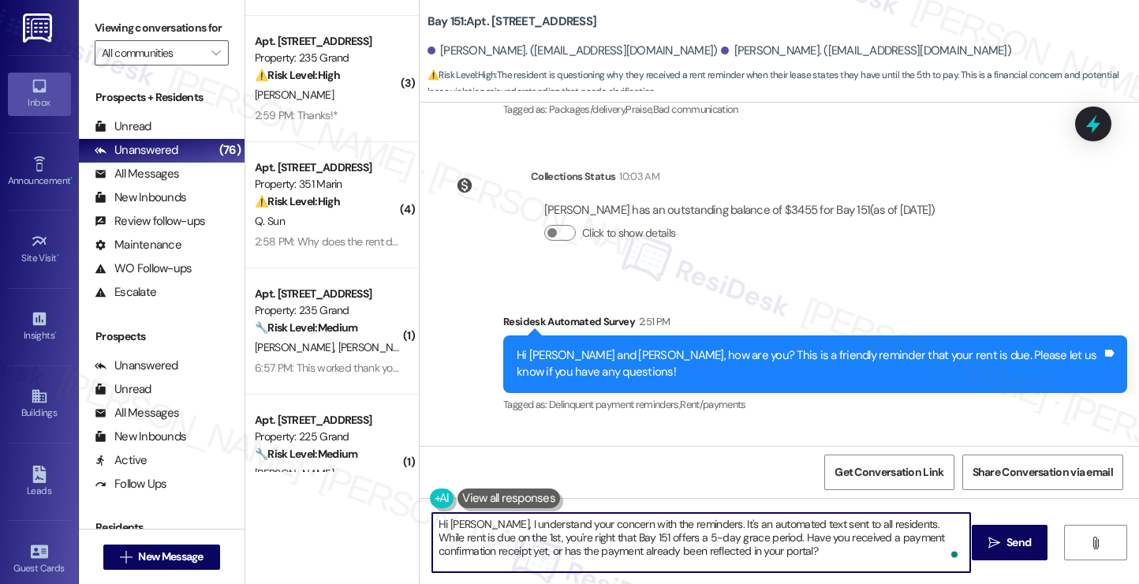
type textarea "Hi Eric, I understand your concern with the reminders. It's an automated text s…"
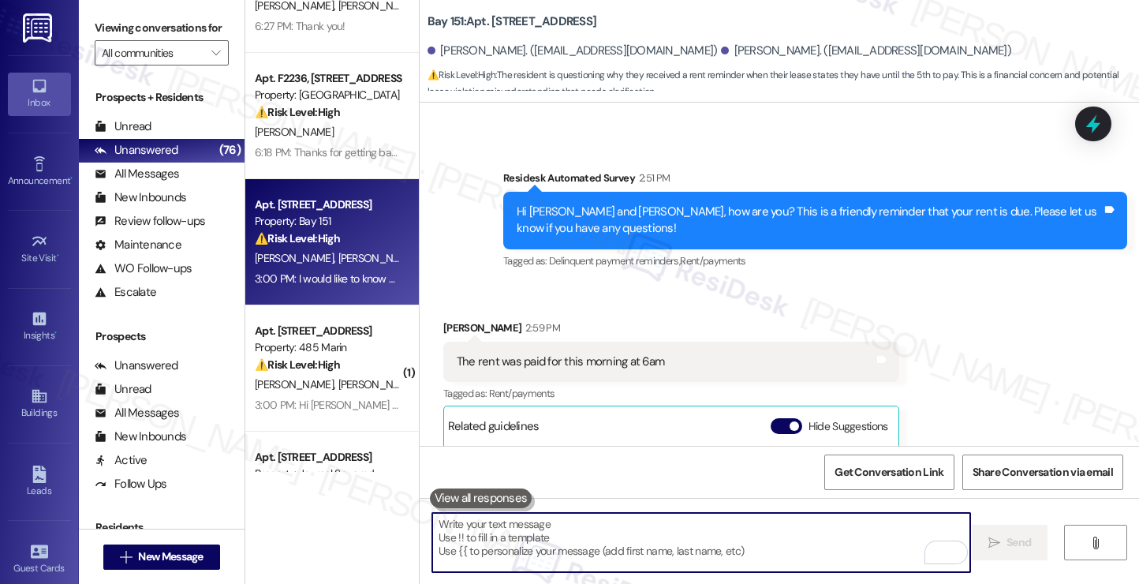
scroll to position [394, 0]
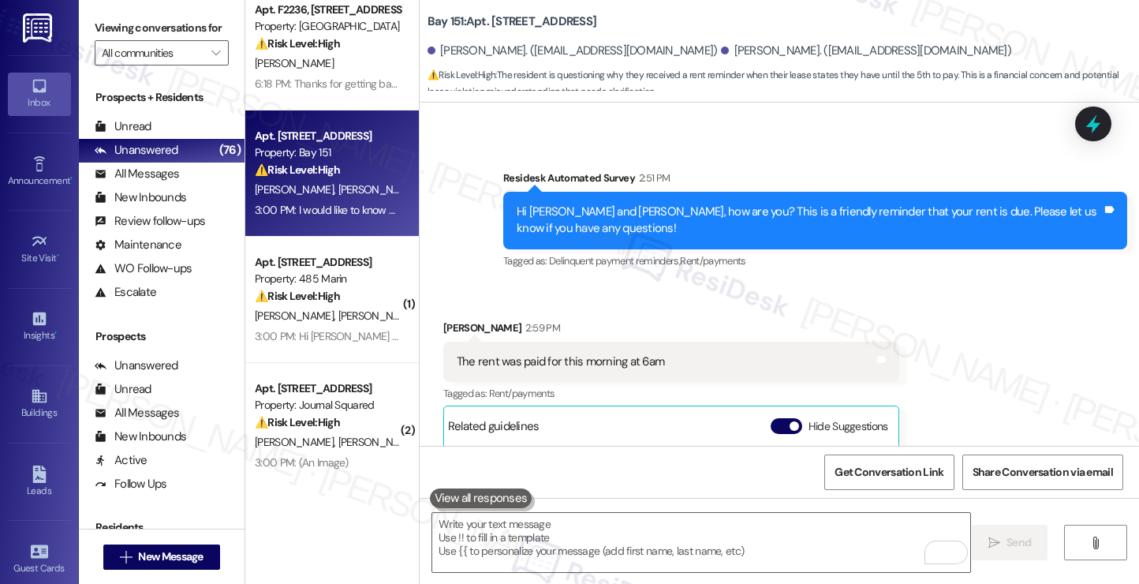
drag, startPoint x: 352, startPoint y: 308, endPoint x: 680, endPoint y: 310, distance: 328.8
click at [352, 308] on div "A. Cuzzola Jr. C. Laudati" at bounding box center [327, 316] width 149 height 20
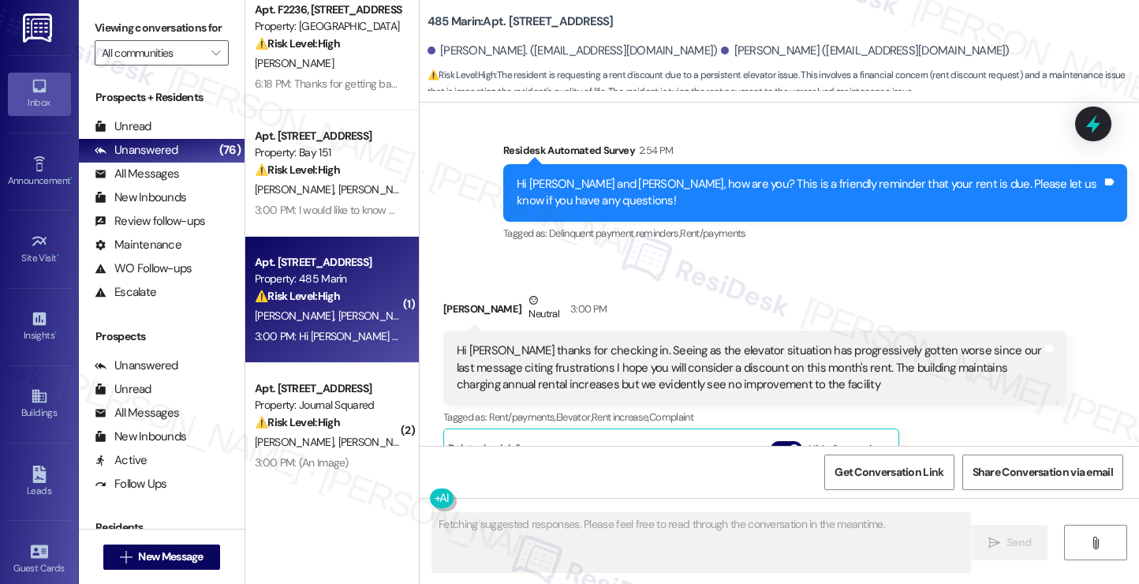
scroll to position [8754, 0]
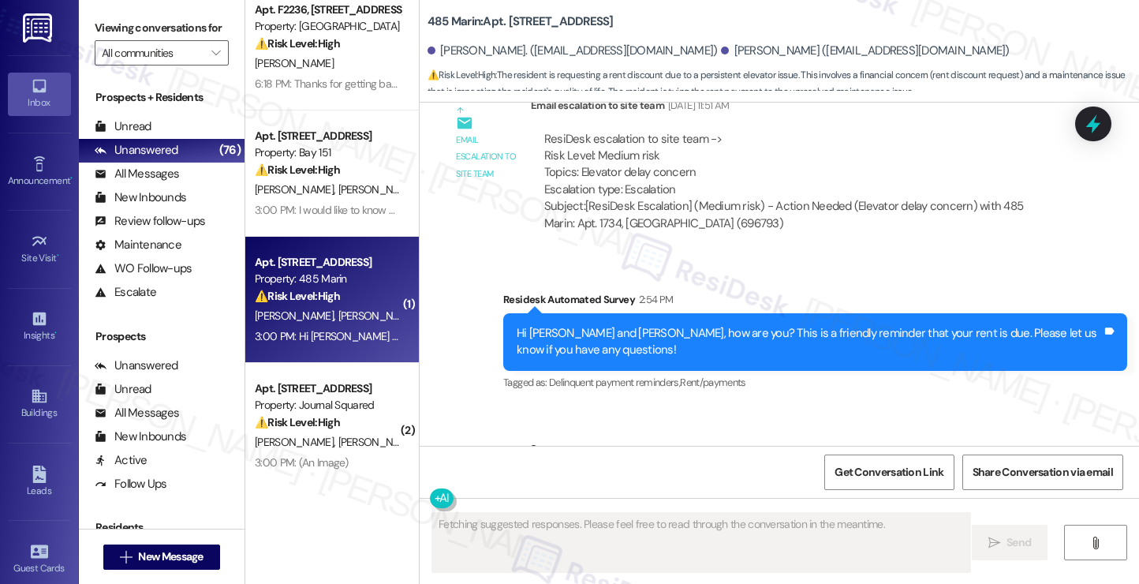
click at [536, 491] on div "Hi Jane thanks for checking in. Seeing as the elevator situation has progressiv…" at bounding box center [749, 516] width 585 height 50
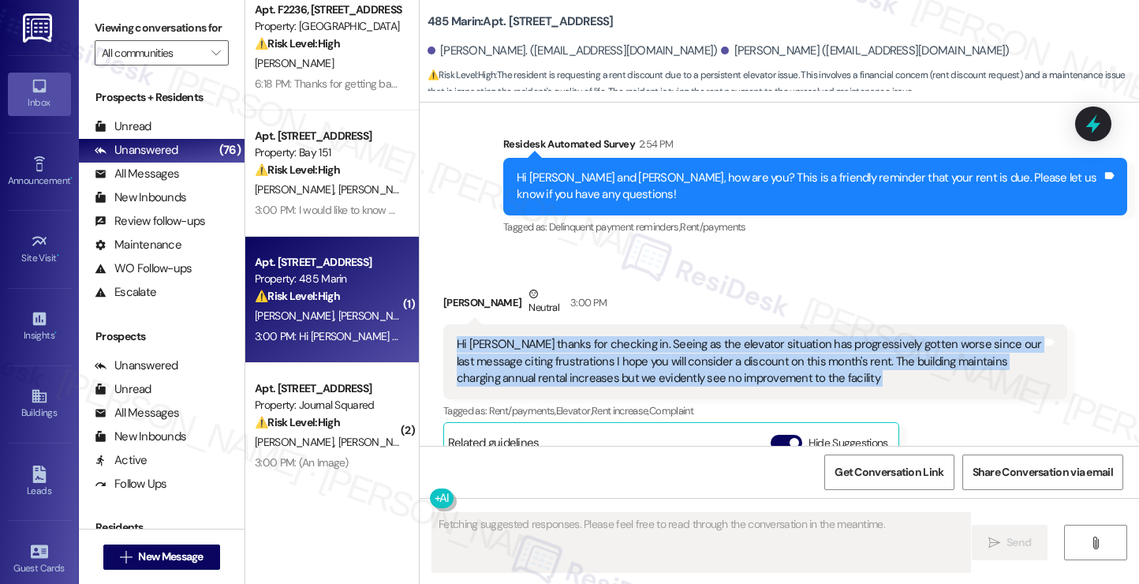
scroll to position [8912, 0]
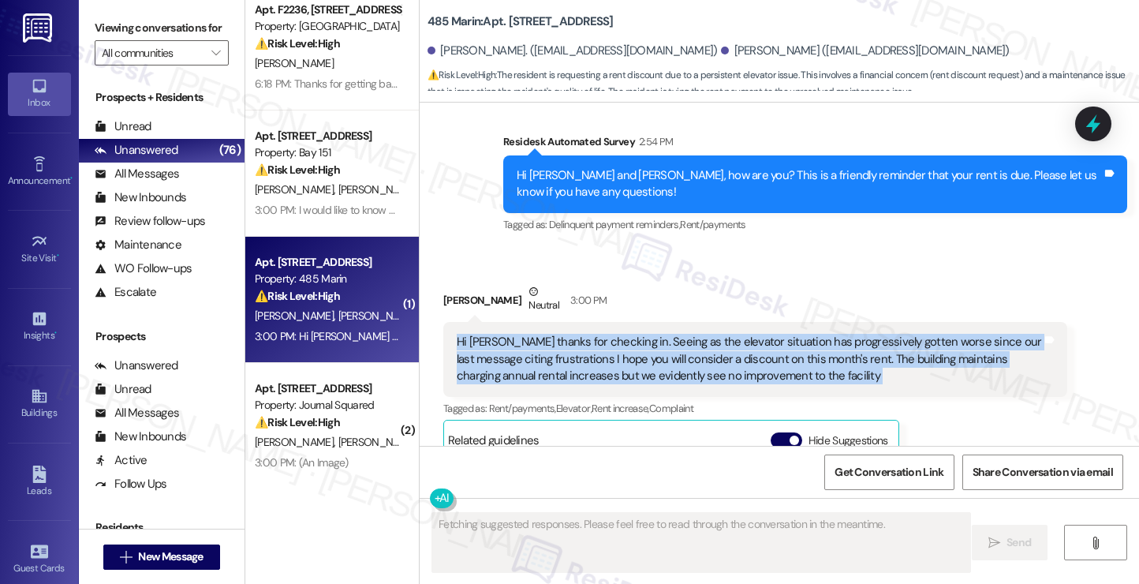
click at [844, 334] on div "Hi Jane thanks for checking in. Seeing as the elevator situation has progressiv…" at bounding box center [749, 359] width 585 height 50
click at [843, 334] on div "Hi Jane thanks for checking in. Seeing as the elevator situation has progressiv…" at bounding box center [749, 359] width 585 height 50
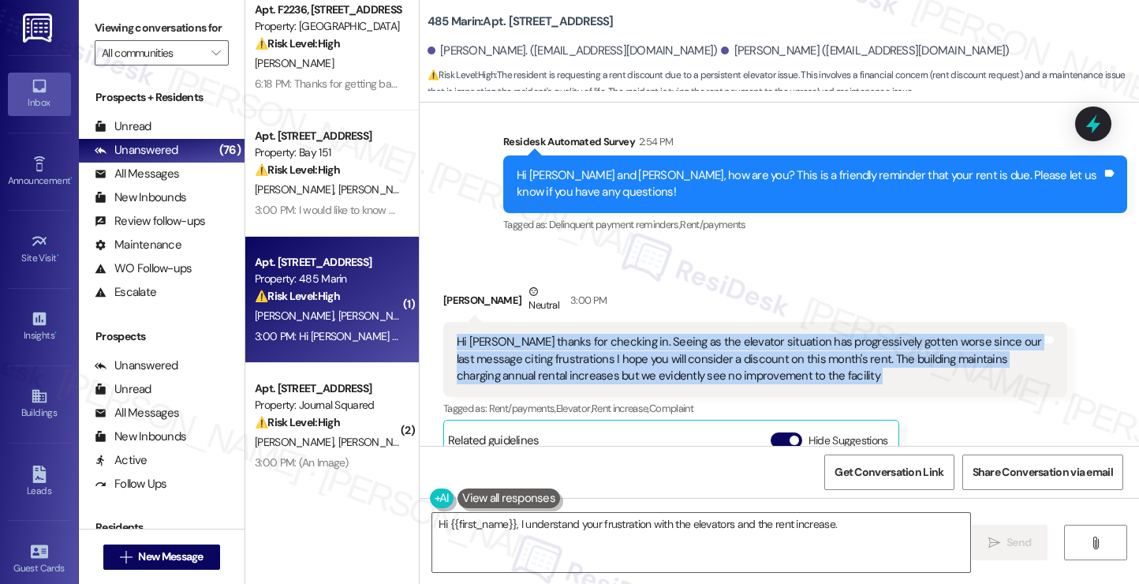
click at [843, 334] on div "Hi Jane thanks for checking in. Seeing as the elevator situation has progressiv…" at bounding box center [749, 359] width 585 height 50
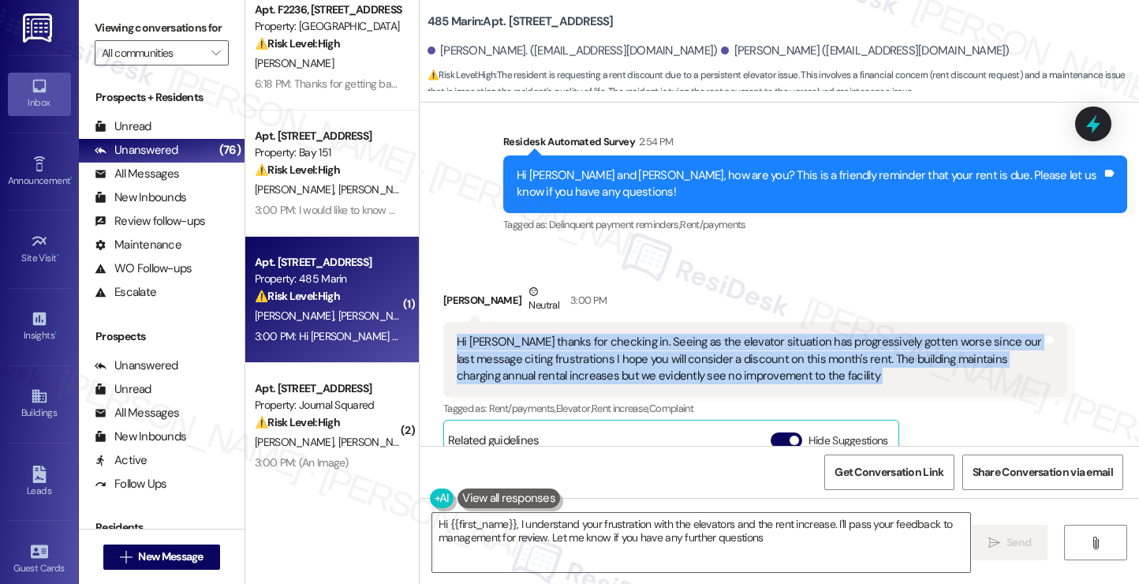
type textarea "Hi {{first_name}}, I understand your frustration with the elevators and the ren…"
click at [607, 334] on div "Hi Jane thanks for checking in. Seeing as the elevator situation has progressiv…" at bounding box center [749, 359] width 585 height 50
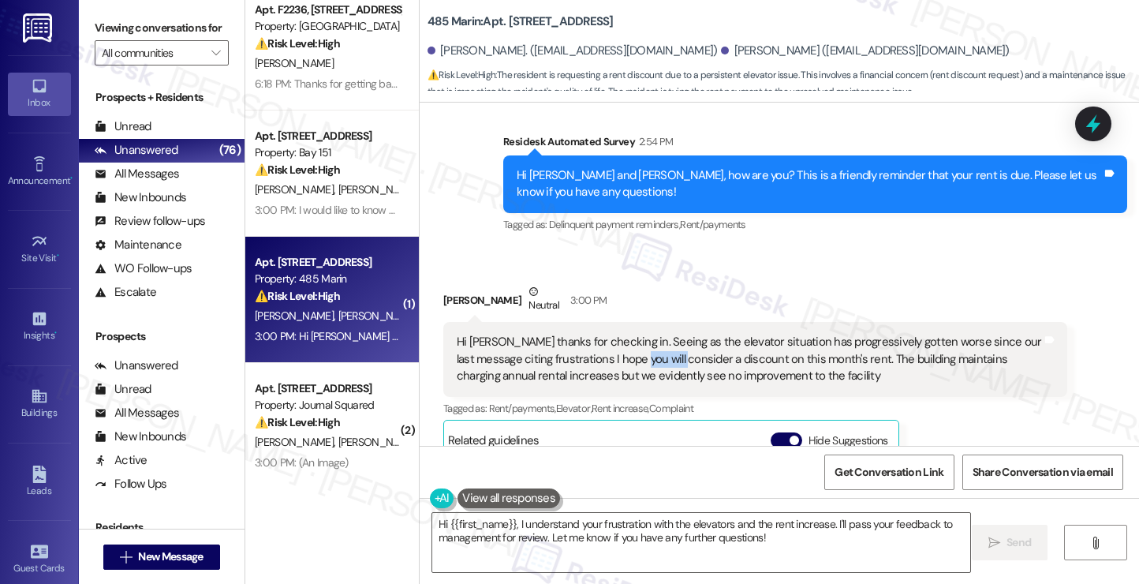
click at [607, 334] on div "Hi Jane thanks for checking in. Seeing as the elevator situation has progressiv…" at bounding box center [749, 359] width 585 height 50
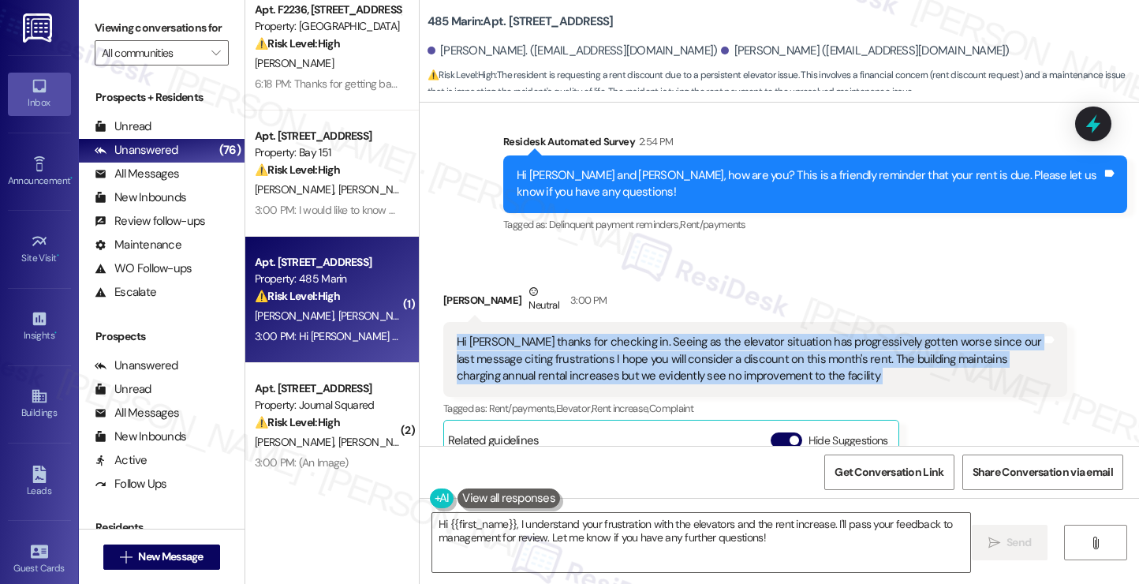
click at [607, 334] on div "Hi Jane thanks for checking in. Seeing as the elevator situation has progressiv…" at bounding box center [749, 359] width 585 height 50
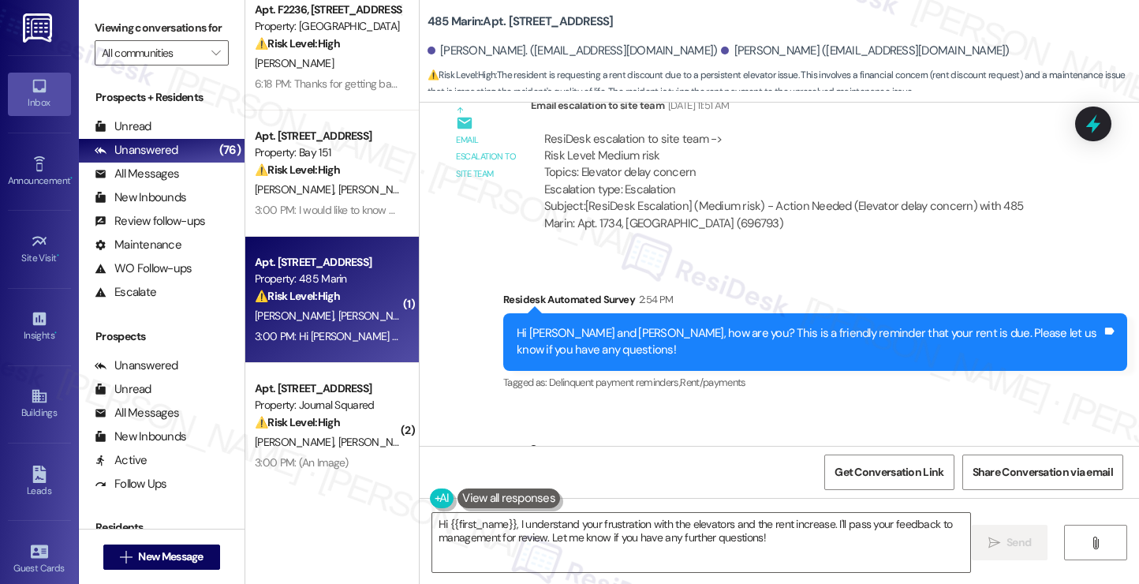
scroll to position [8991, 0]
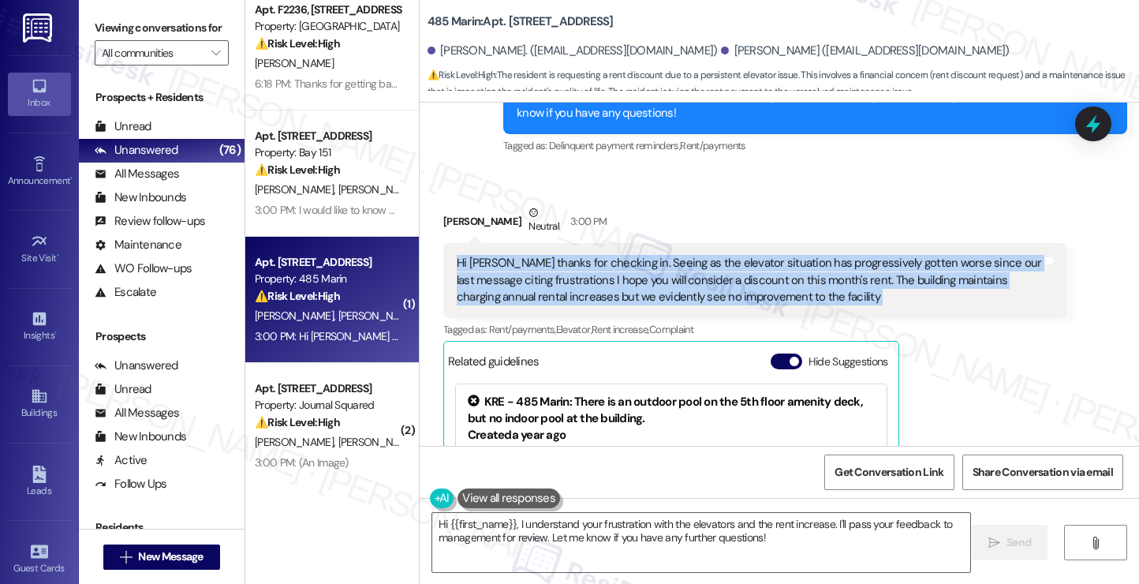
click at [722, 255] on div "Hi Jane thanks for checking in. Seeing as the elevator situation has progressiv…" at bounding box center [749, 280] width 585 height 50
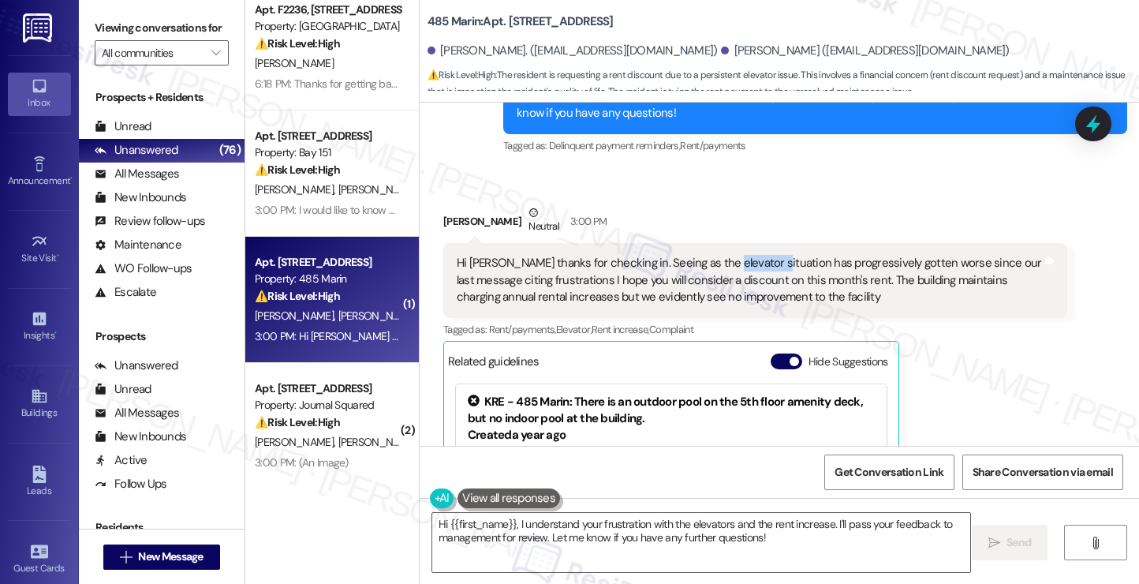
click at [722, 255] on div "Hi Jane thanks for checking in. Seeing as the elevator situation has progressiv…" at bounding box center [749, 280] width 585 height 50
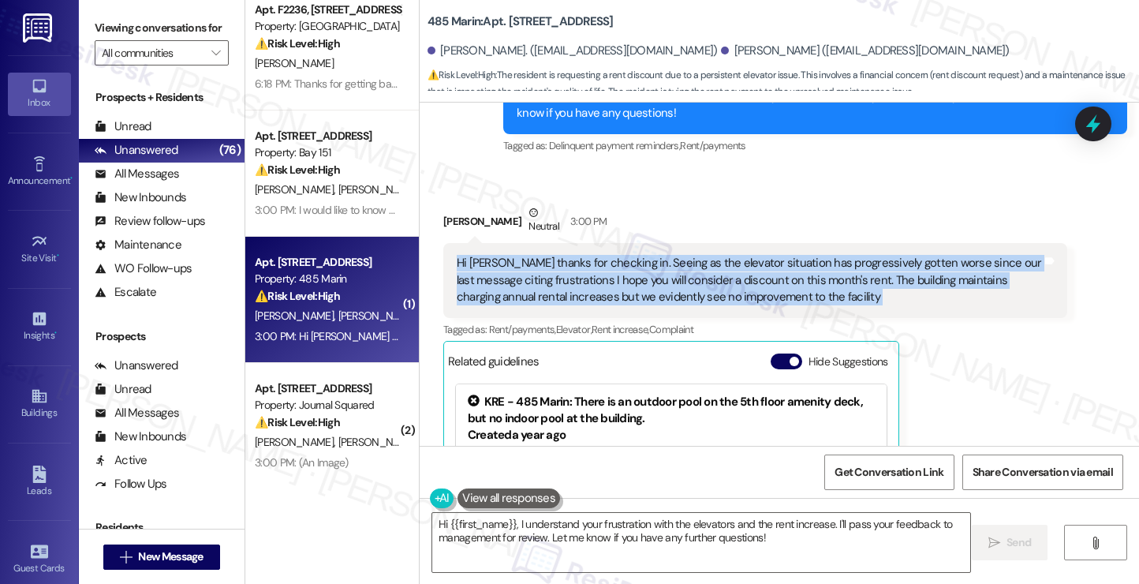
click at [722, 255] on div "Hi Jane thanks for checking in. Seeing as the elevator situation has progressiv…" at bounding box center [749, 280] width 585 height 50
click at [598, 255] on div "Hi Jane thanks for checking in. Seeing as the elevator situation has progressiv…" at bounding box center [749, 280] width 585 height 50
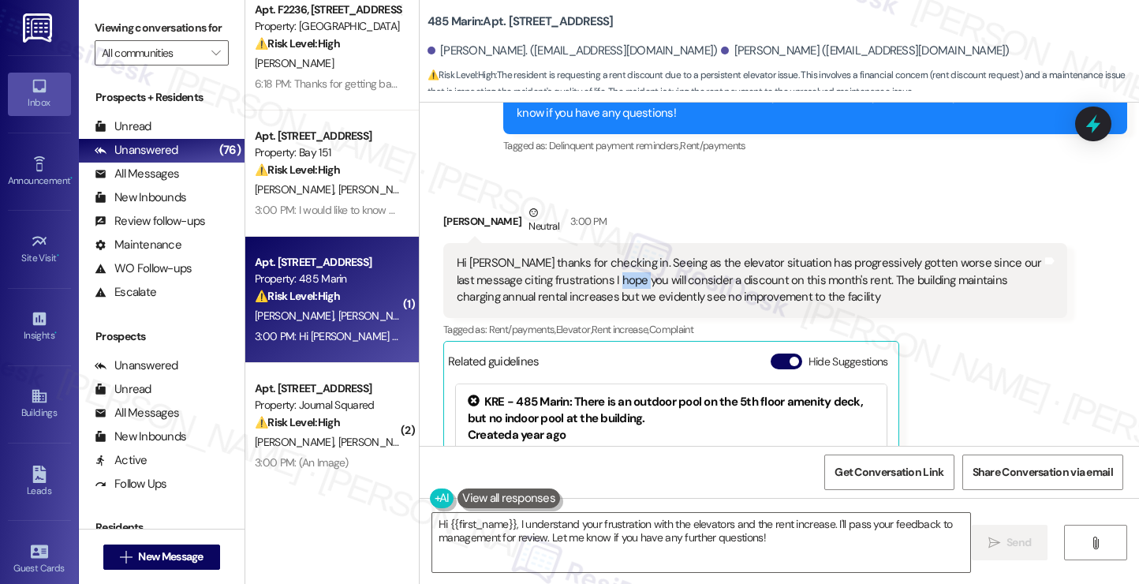
click at [598, 255] on div "Hi Jane thanks for checking in. Seeing as the elevator situation has progressiv…" at bounding box center [749, 280] width 585 height 50
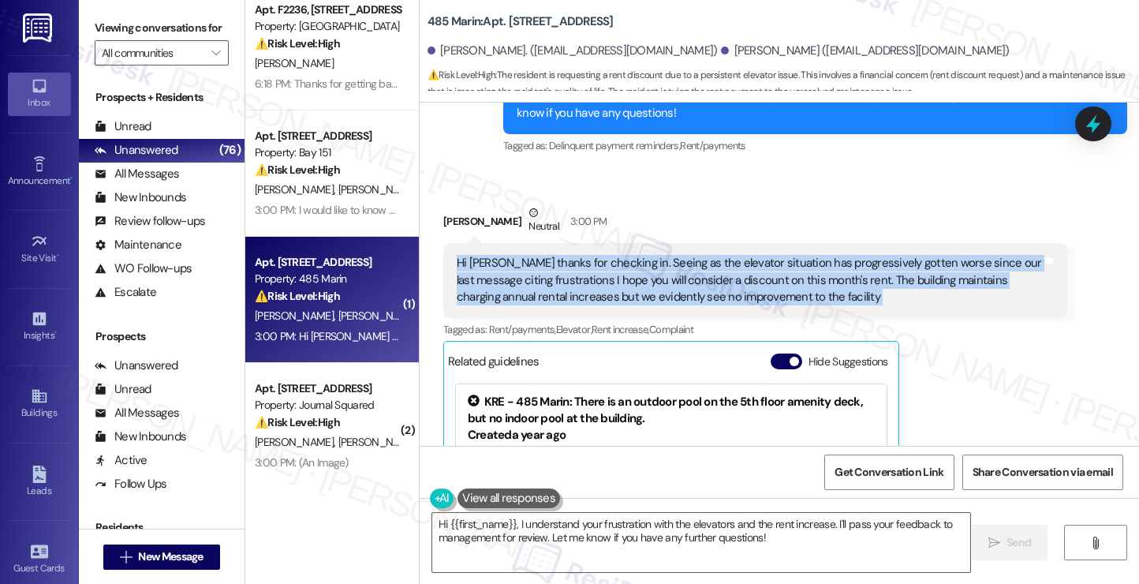
click at [598, 255] on div "Hi Jane thanks for checking in. Seeing as the elevator situation has progressiv…" at bounding box center [749, 280] width 585 height 50
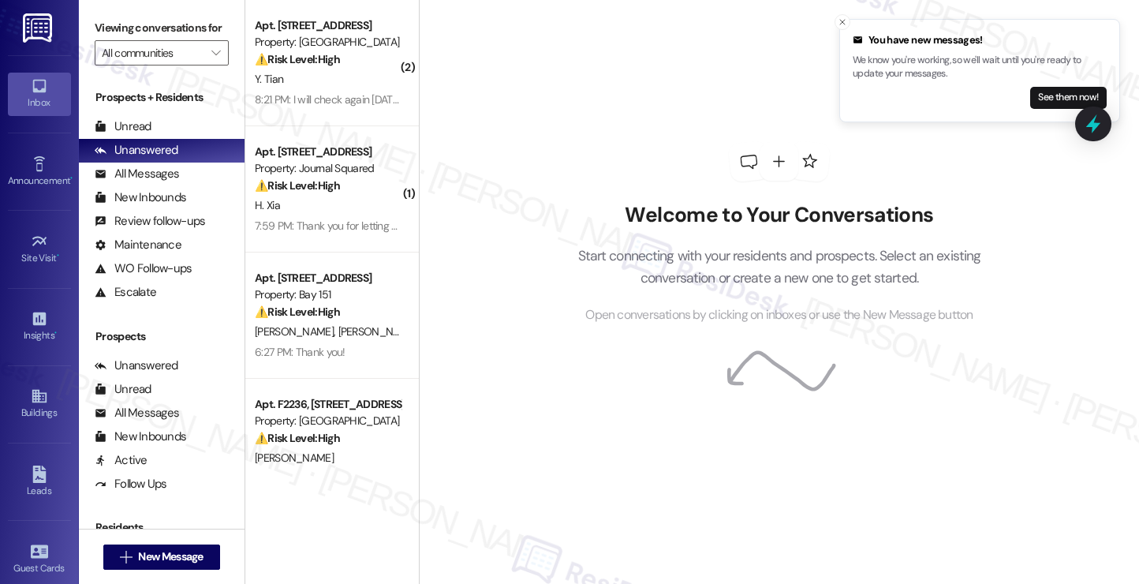
click at [675, 242] on div "Welcome to Your Conversations Start connecting with your residents and prospect…" at bounding box center [779, 264] width 451 height 122
